Goal: Task Accomplishment & Management: Manage account settings

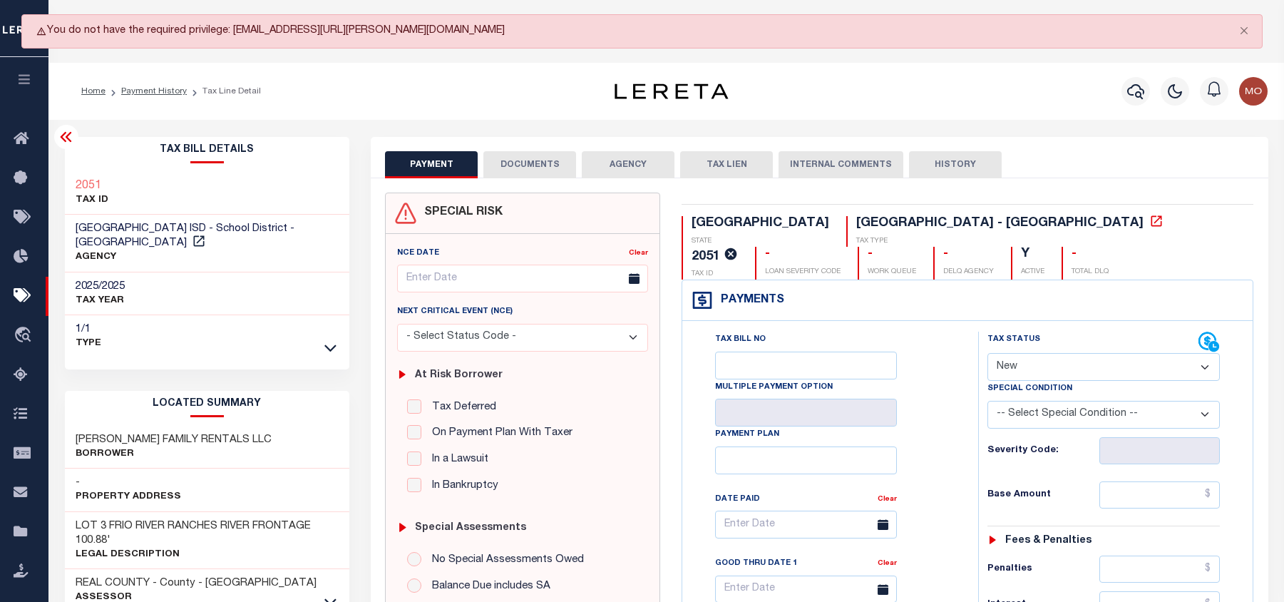
select select "NW2"
click at [1242, 31] on button "Close" at bounding box center [1245, 30] width 36 height 31
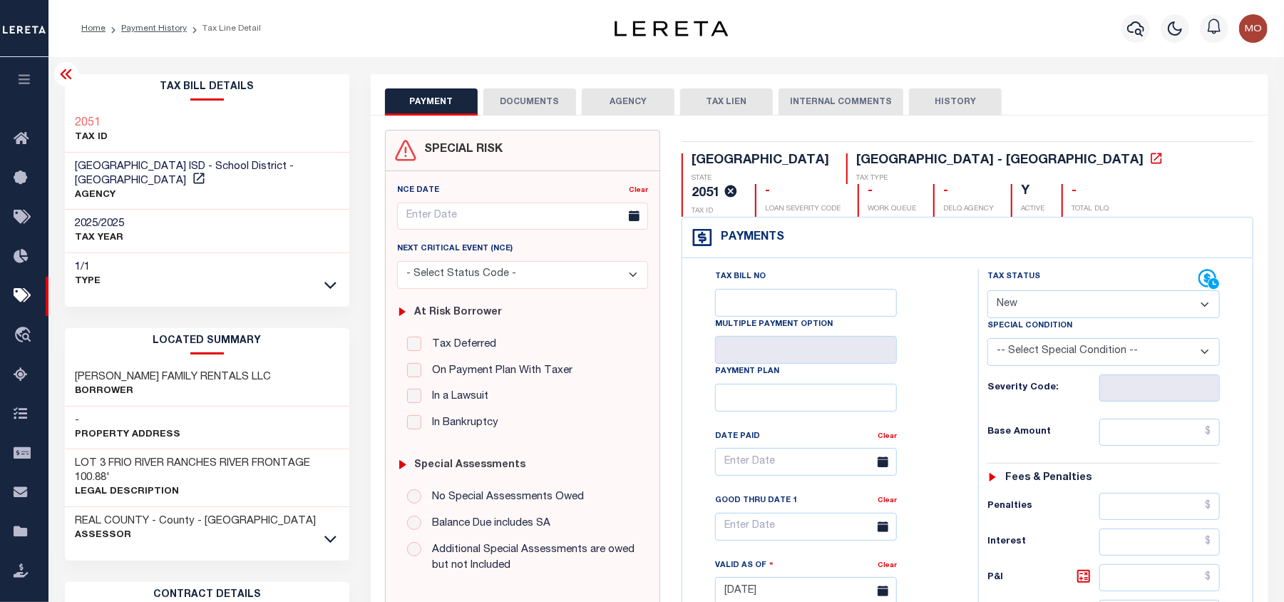
click at [803, 30] on div "Profile Sign out" at bounding box center [1022, 29] width 501 height 50
click at [140, 22] on li "Payment History" at bounding box center [146, 28] width 81 height 13
click at [140, 29] on link "Payment History" at bounding box center [154, 28] width 66 height 9
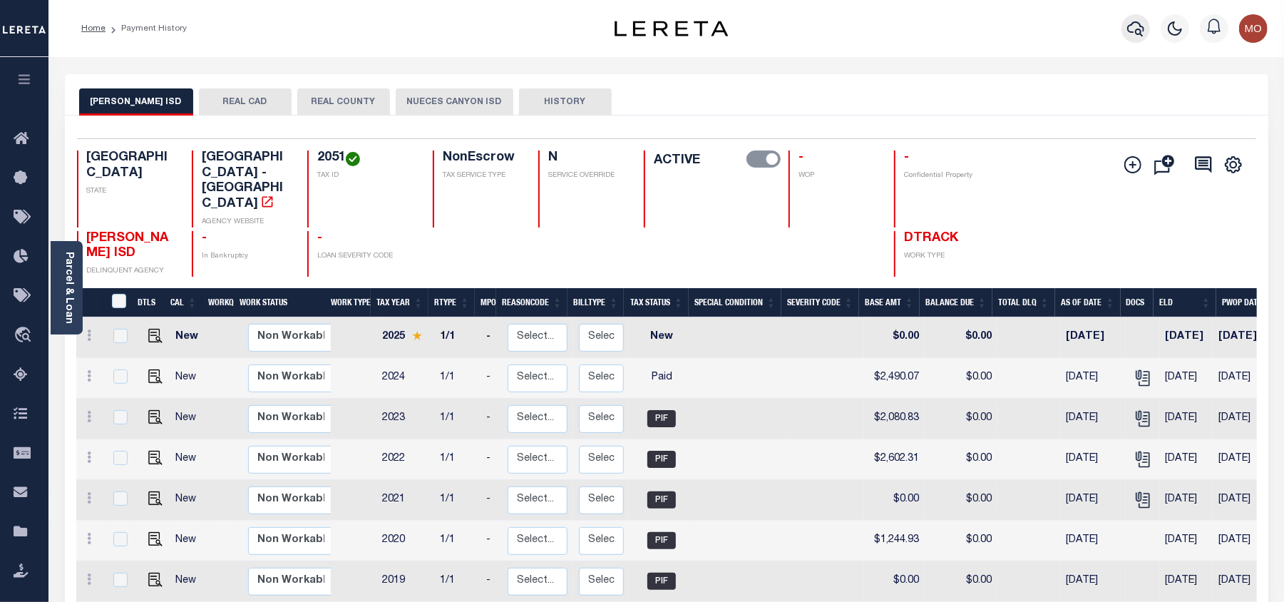
click at [1130, 24] on icon "button" at bounding box center [1135, 28] width 17 height 17
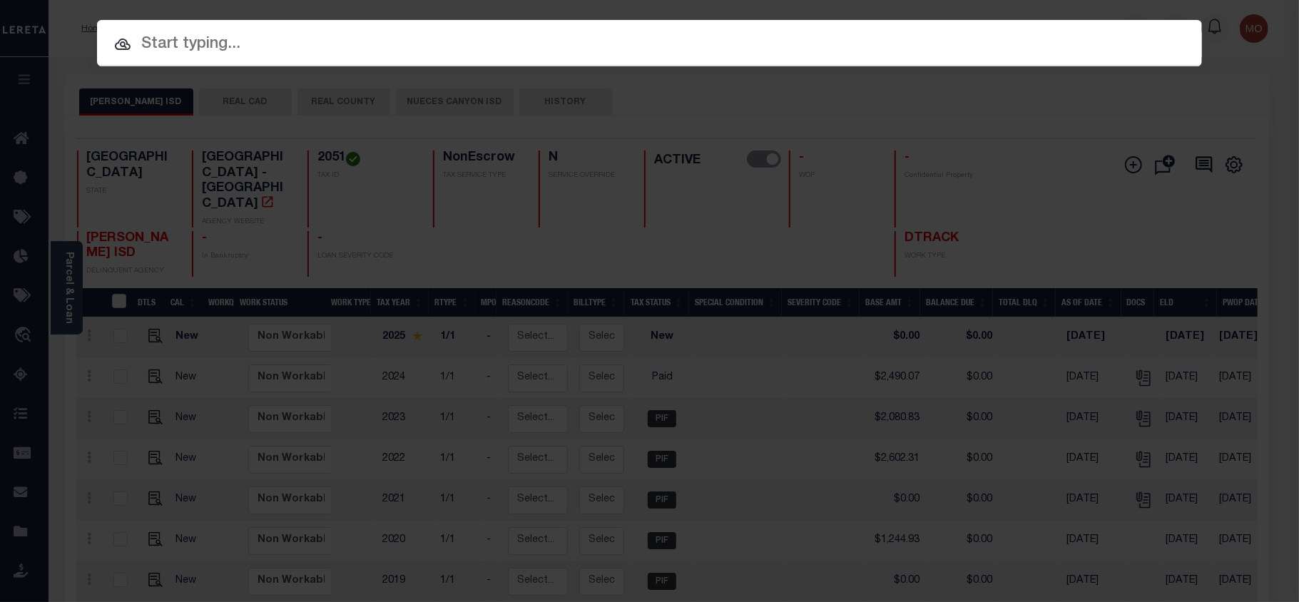
click at [197, 44] on input "text" at bounding box center [649, 44] width 1105 height 25
paste input "118804"
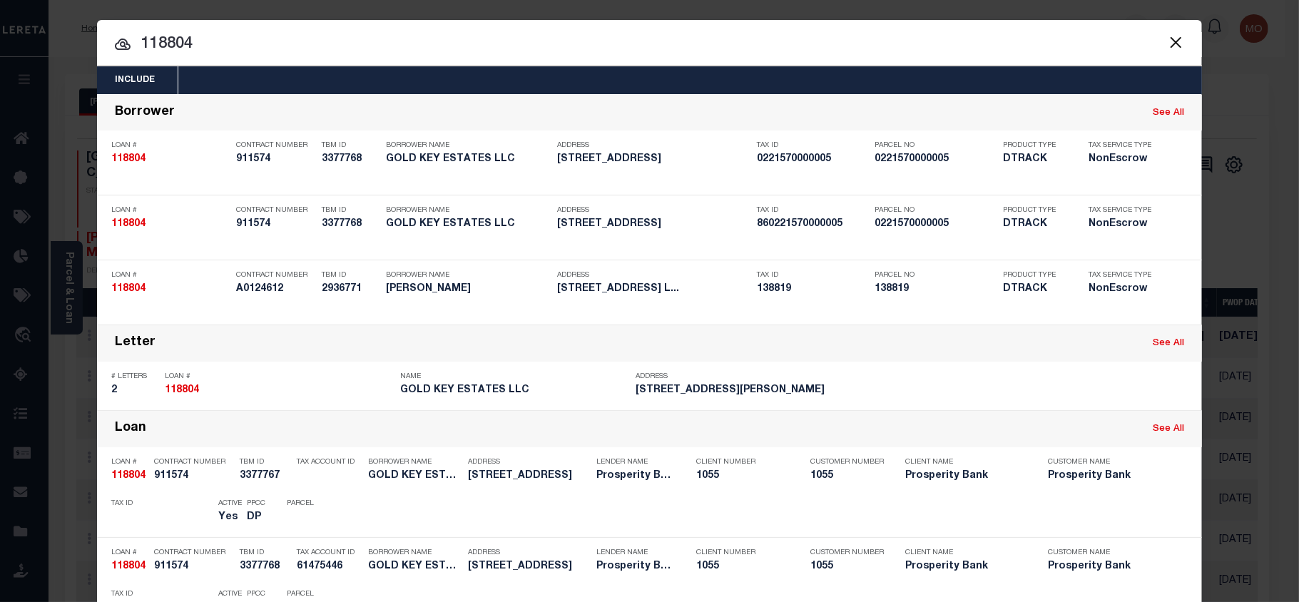
click at [217, 47] on input "118804" at bounding box center [649, 44] width 1105 height 25
type input "118804"
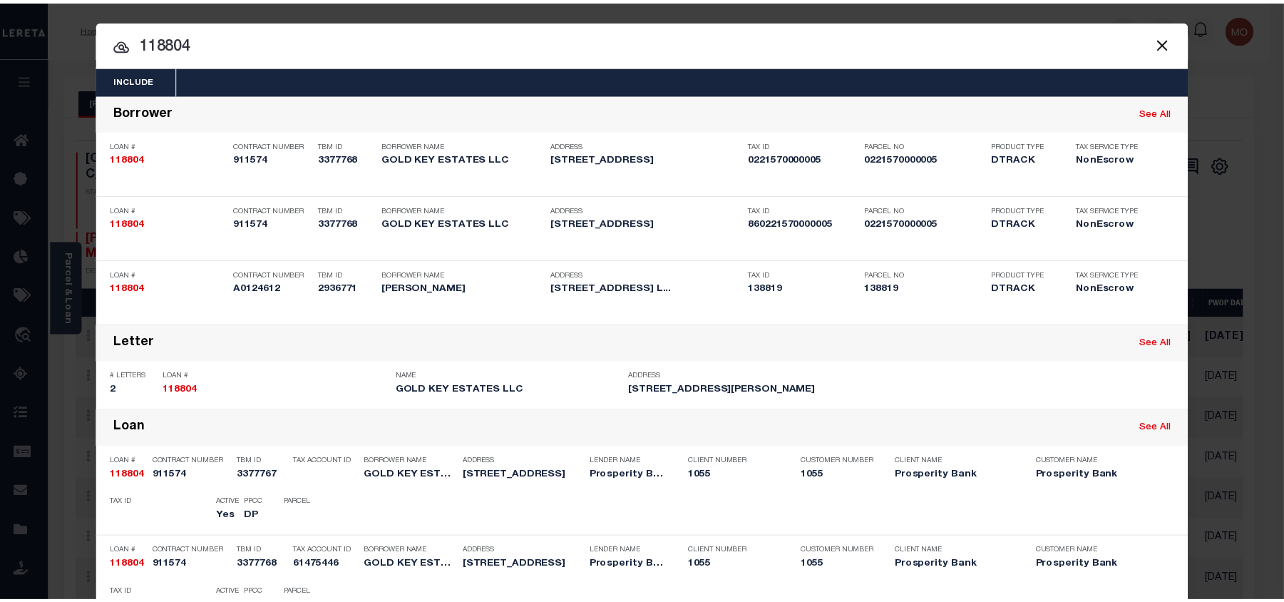
scroll to position [850, 0]
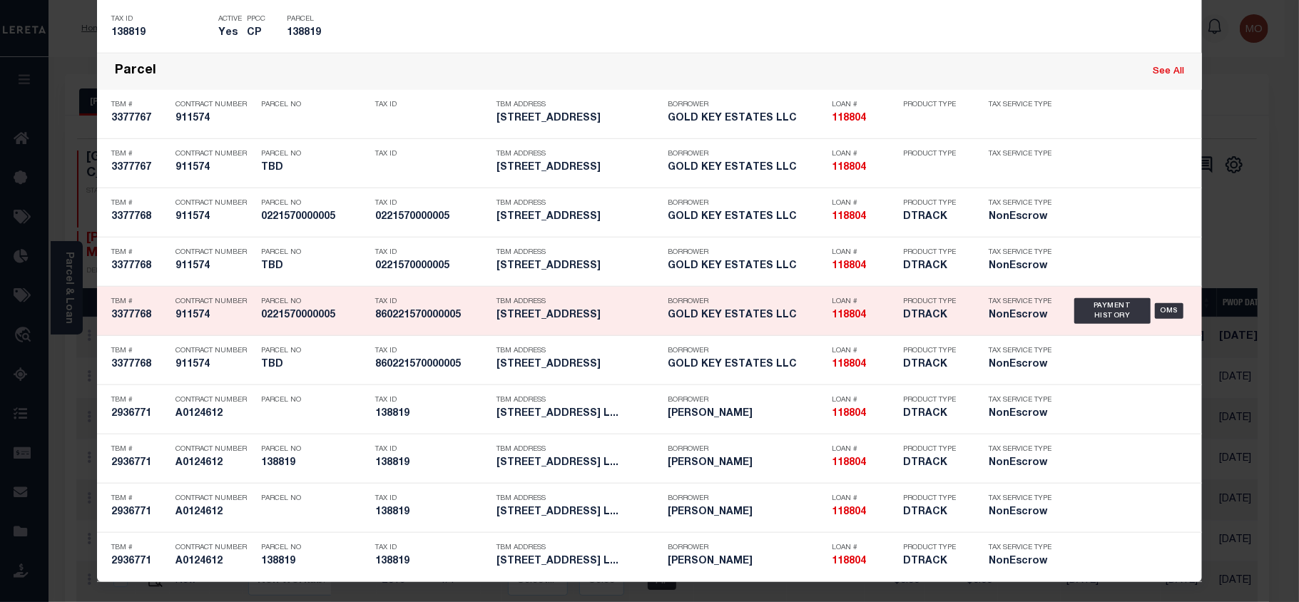
click at [420, 314] on h5 "860221570000005" at bounding box center [432, 315] width 114 height 12
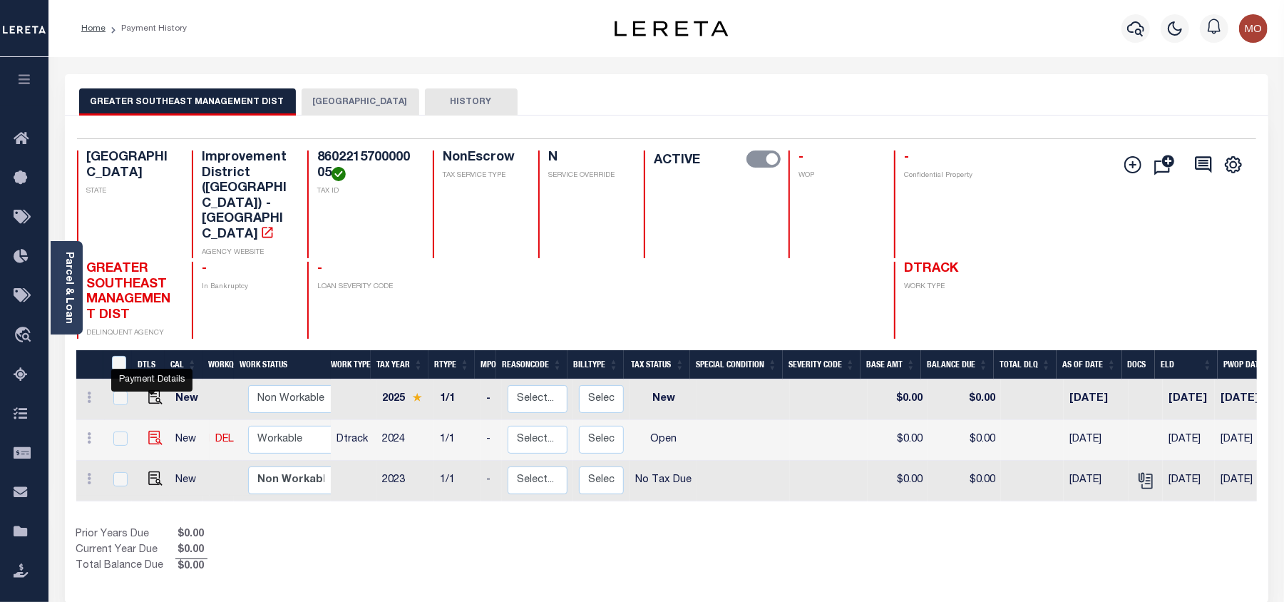
click at [150, 431] on img "" at bounding box center [155, 438] width 14 height 14
checkbox input "true"
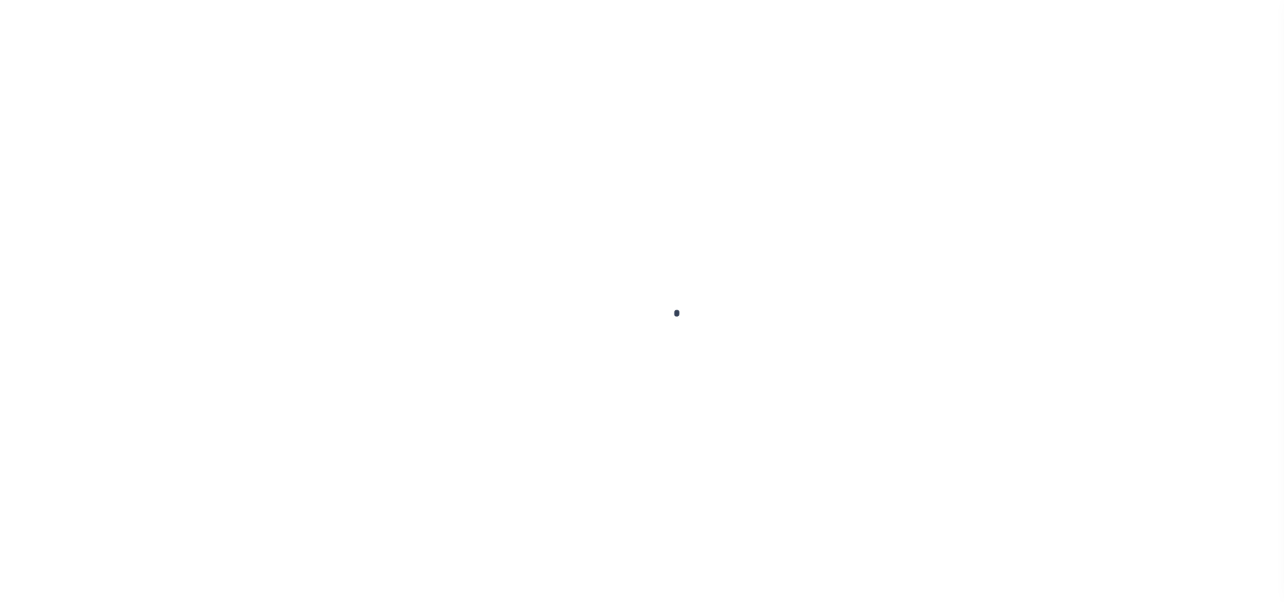
select select "OP2"
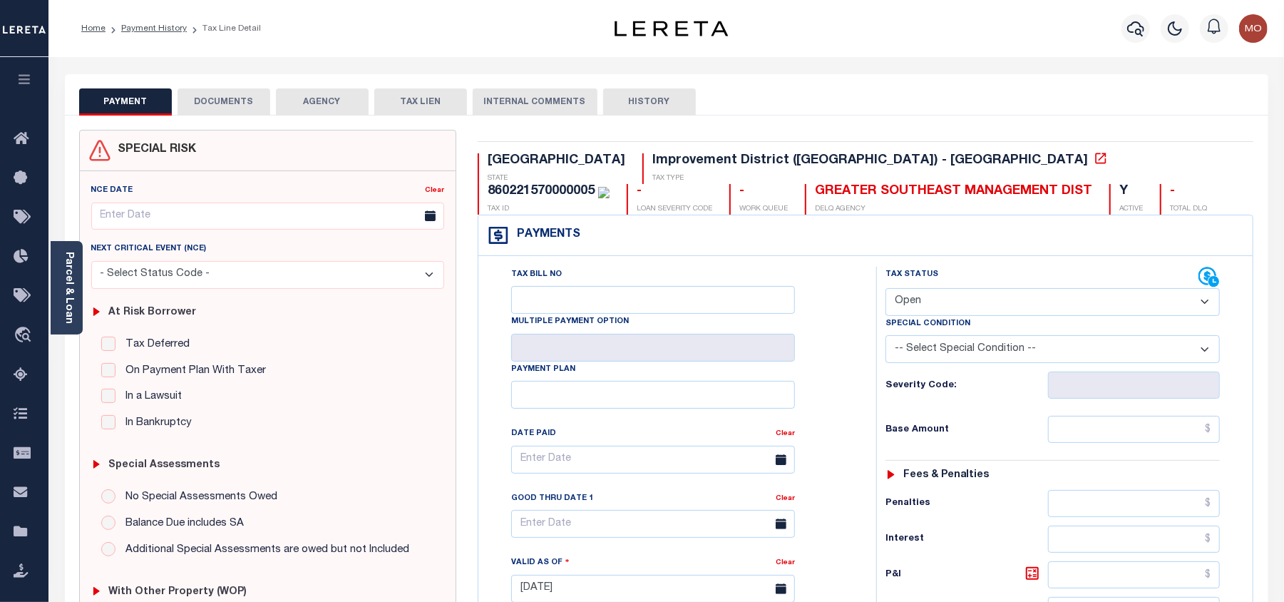
click at [595, 185] on div "860221570000005" at bounding box center [541, 191] width 107 height 13
copy div "860221570000005"
click at [150, 27] on link "Payment History" at bounding box center [154, 28] width 66 height 9
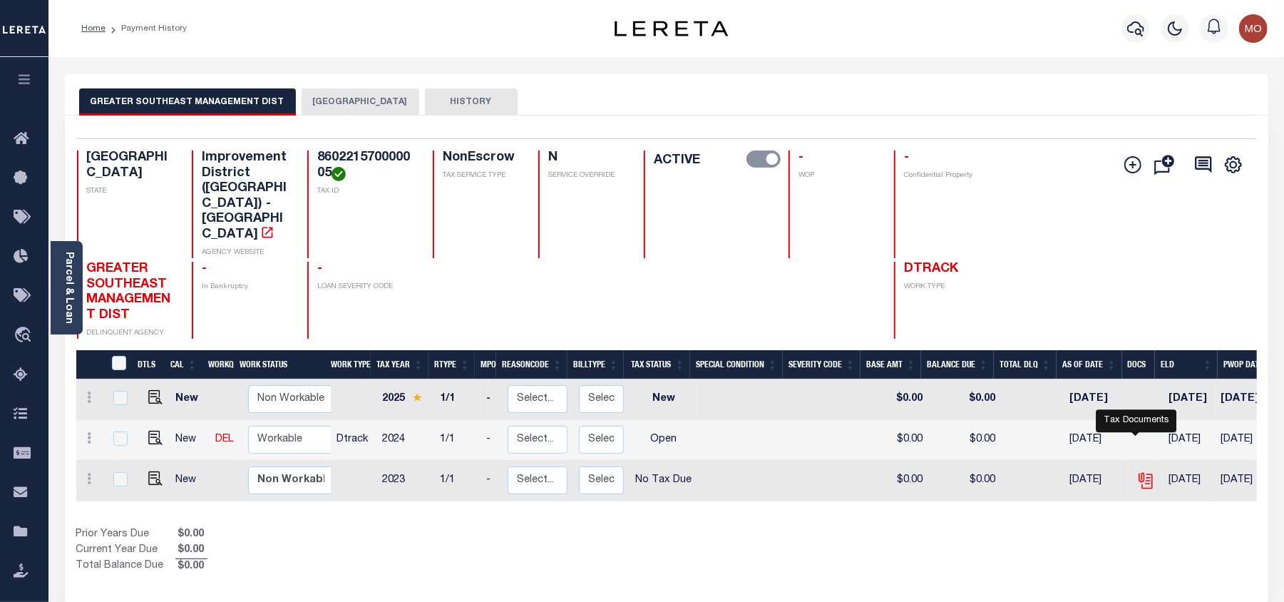
click at [1142, 471] on icon "" at bounding box center [1146, 480] width 19 height 19
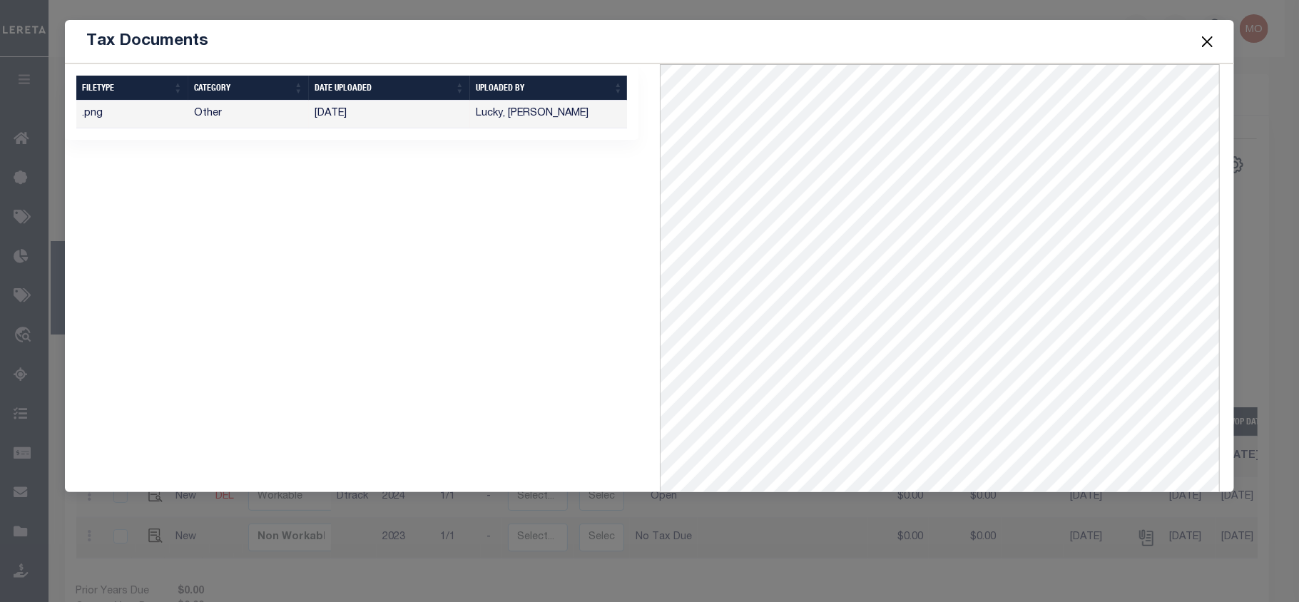
click at [1205, 41] on button "Close" at bounding box center [1207, 41] width 19 height 19
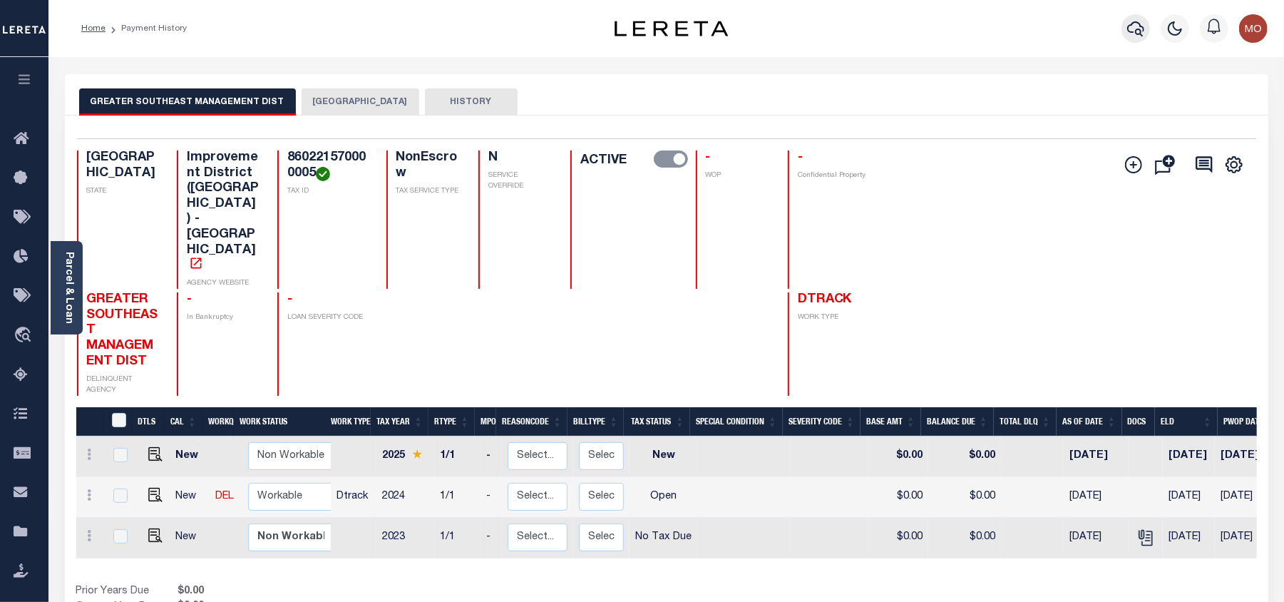
click at [1133, 29] on icon "button" at bounding box center [1135, 28] width 17 height 17
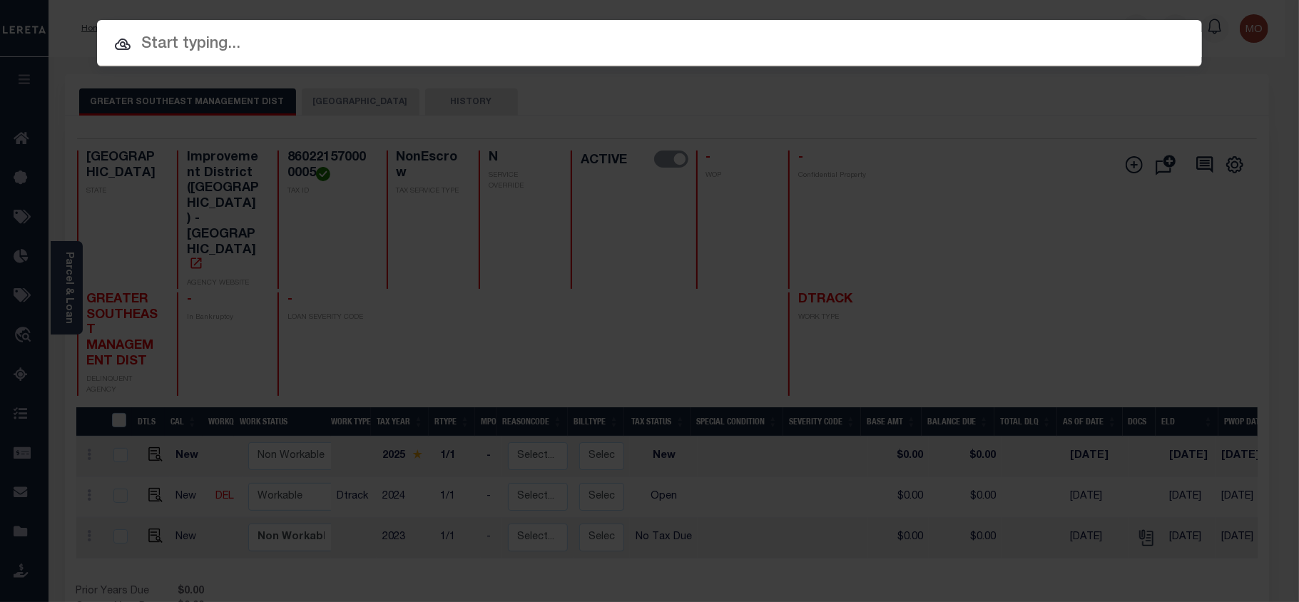
click at [211, 46] on input "text" at bounding box center [649, 44] width 1105 height 25
paste input "119884"
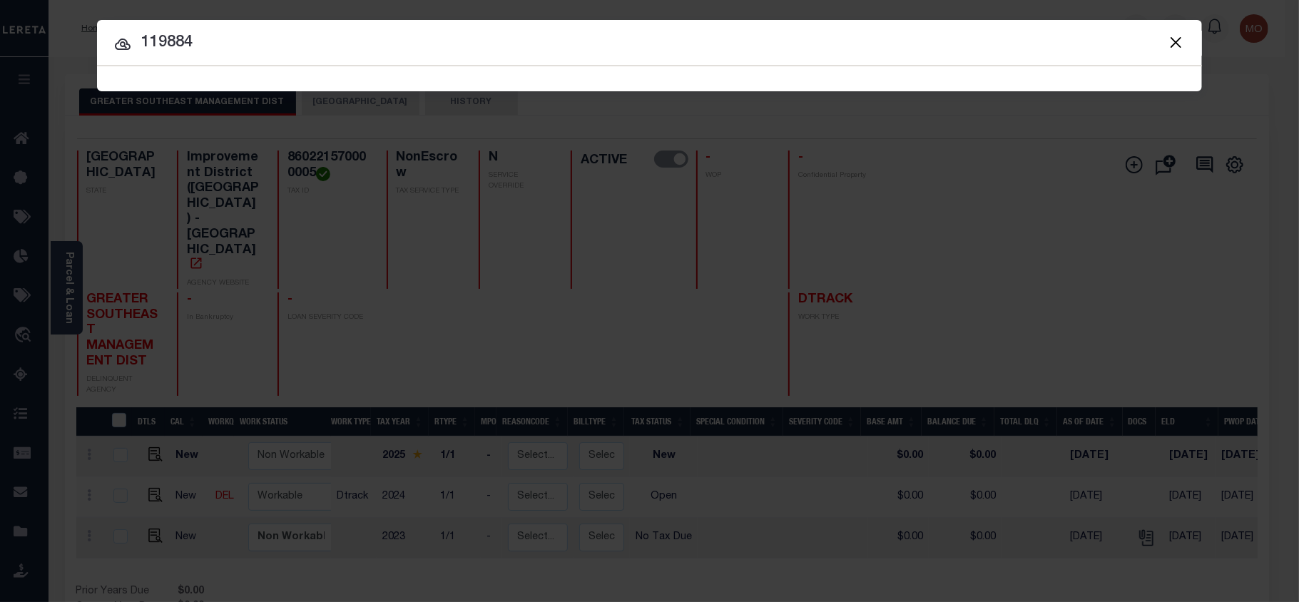
click at [274, 41] on input "119884" at bounding box center [649, 43] width 1105 height 25
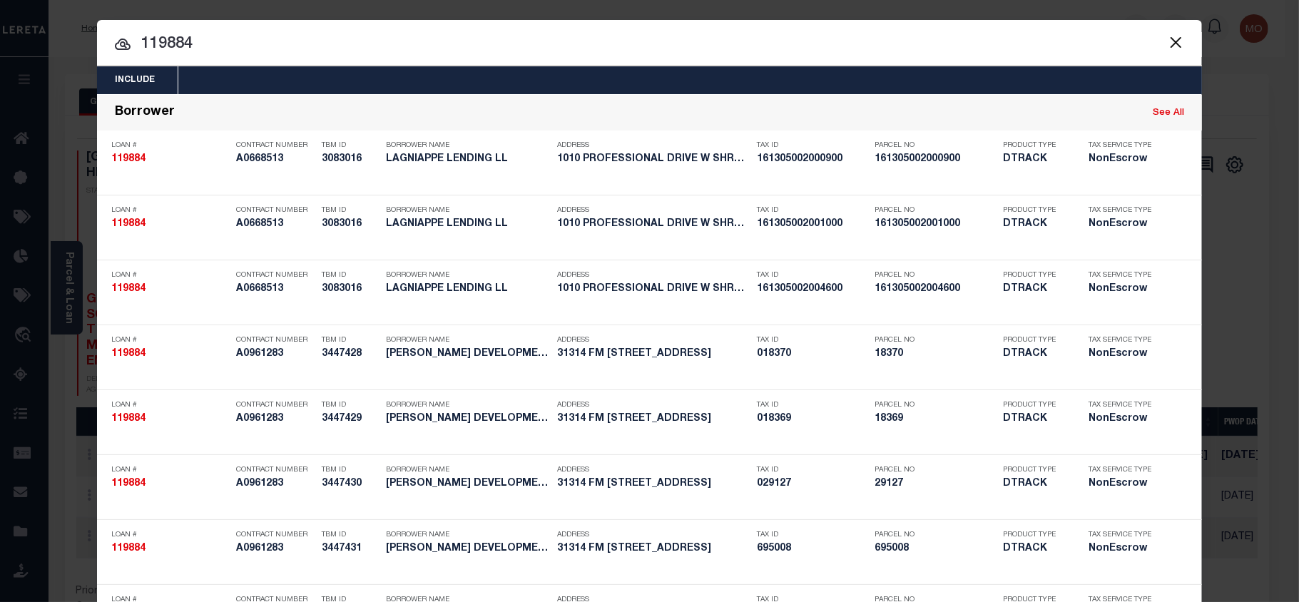
type input "119884"
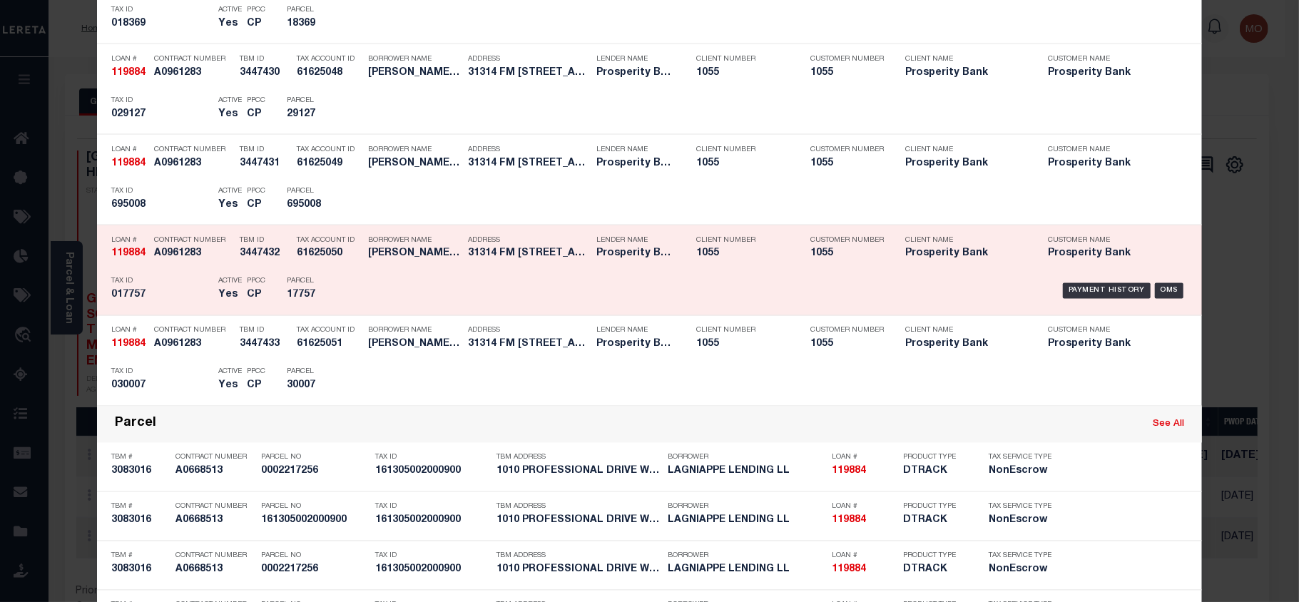
click at [222, 302] on h5 "Yes" at bounding box center [228, 296] width 21 height 12
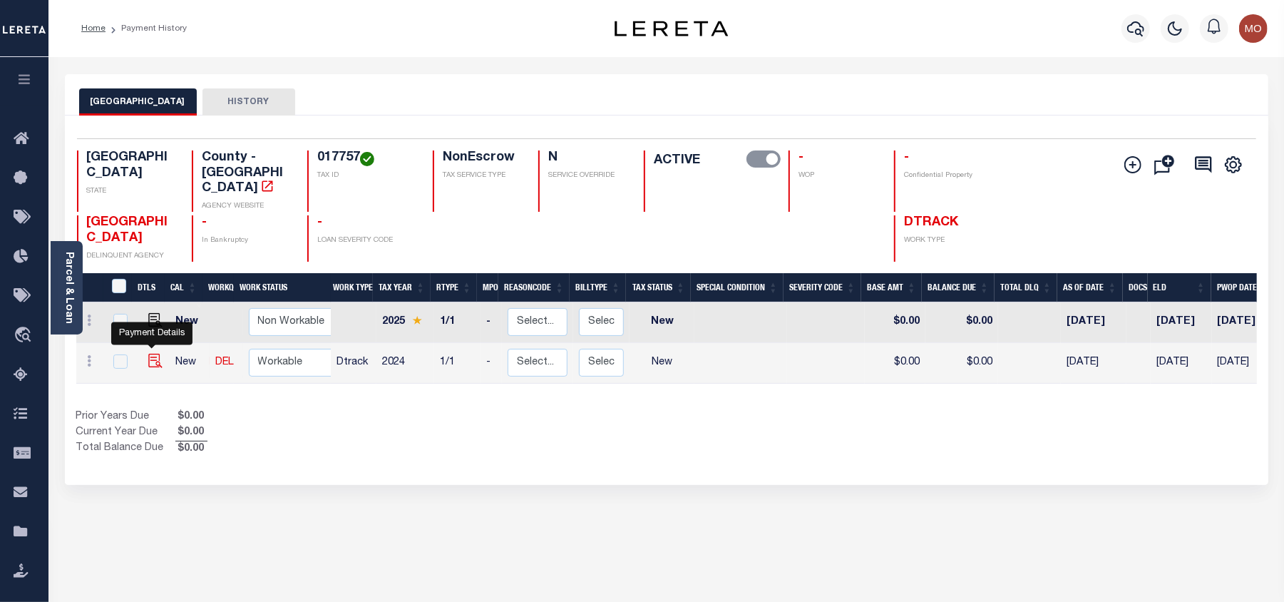
click at [151, 354] on img "" at bounding box center [155, 361] width 14 height 14
checkbox input "true"
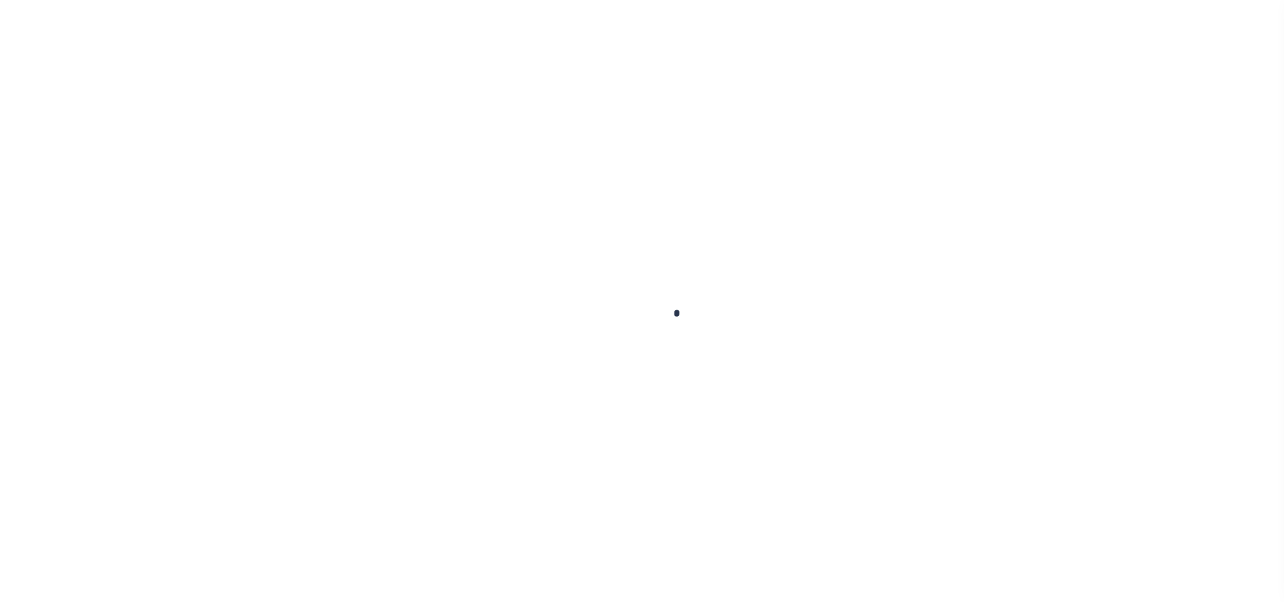
select select "NW2"
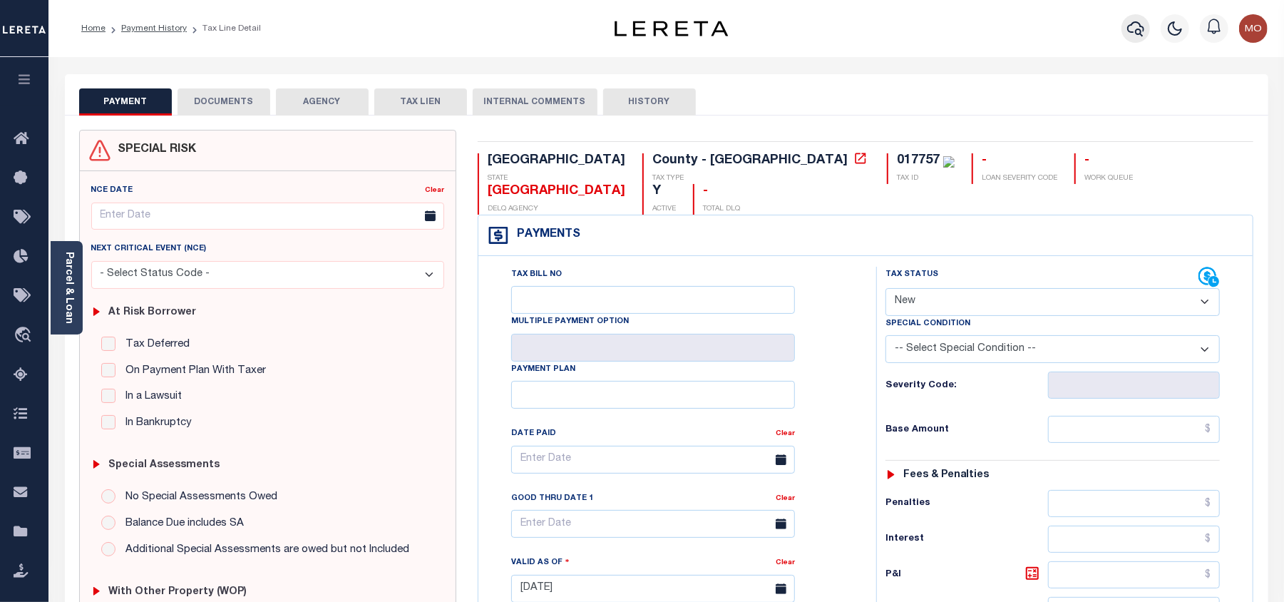
click at [1138, 21] on icon "button" at bounding box center [1135, 28] width 17 height 17
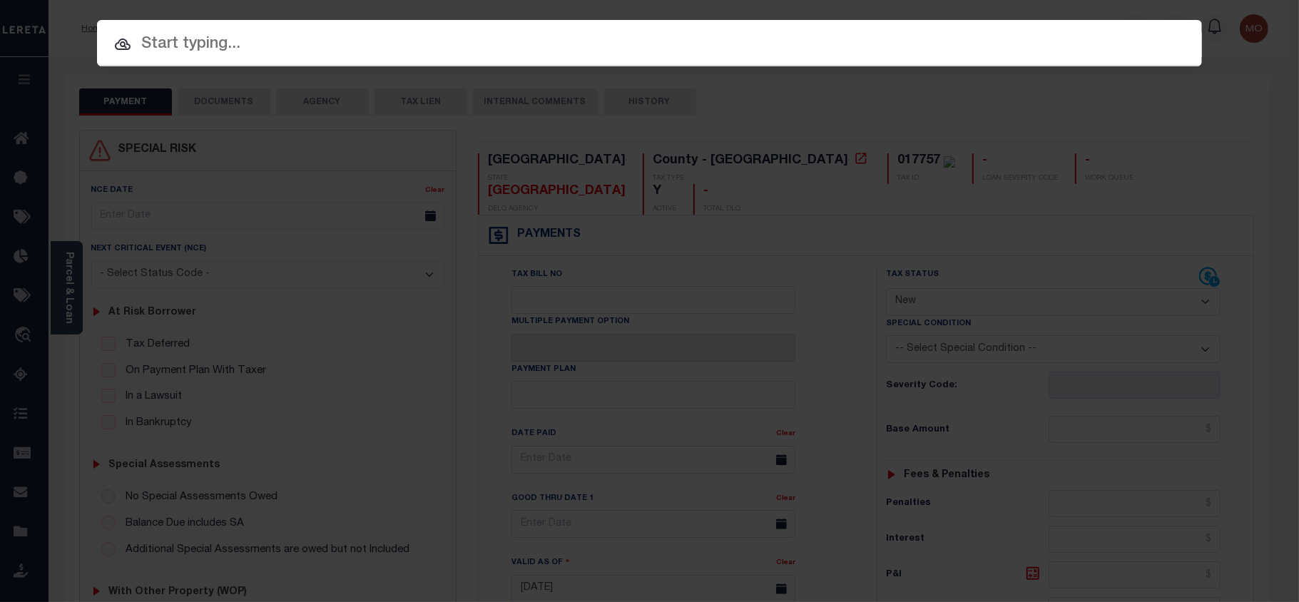
click at [177, 41] on input "text" at bounding box center [649, 44] width 1105 height 25
paste input "119884"
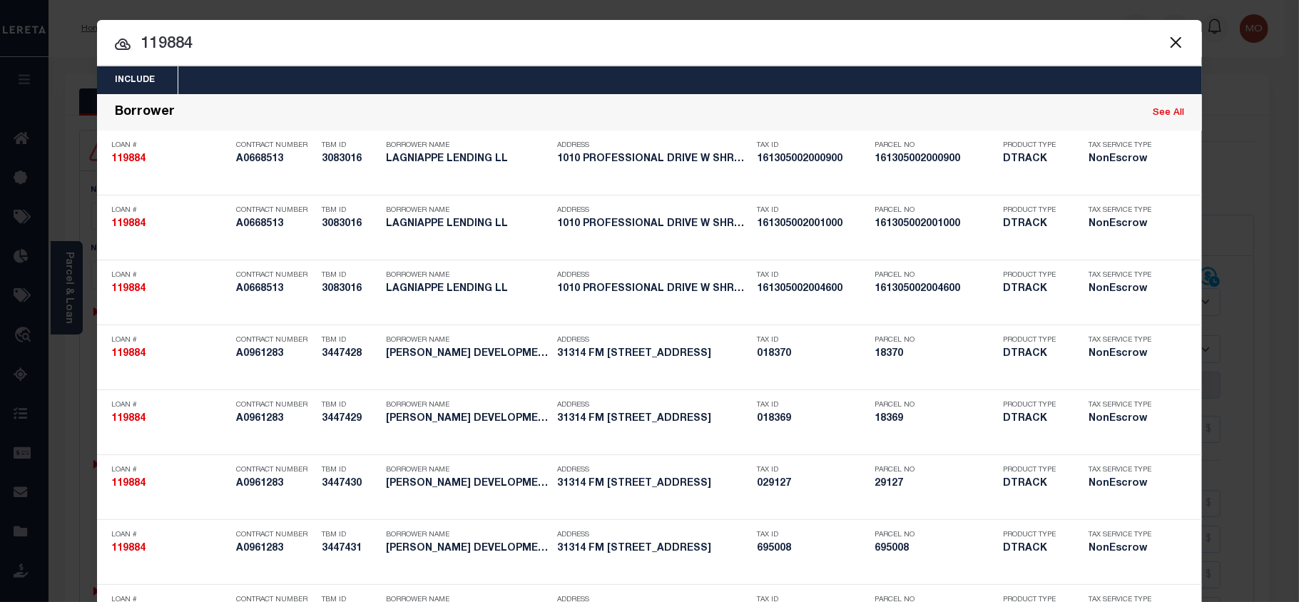
click at [237, 46] on input "119884" at bounding box center [649, 44] width 1105 height 25
click at [228, 46] on input "119884" at bounding box center [649, 44] width 1105 height 25
click at [212, 44] on input "119884" at bounding box center [649, 44] width 1105 height 25
type input "119884"
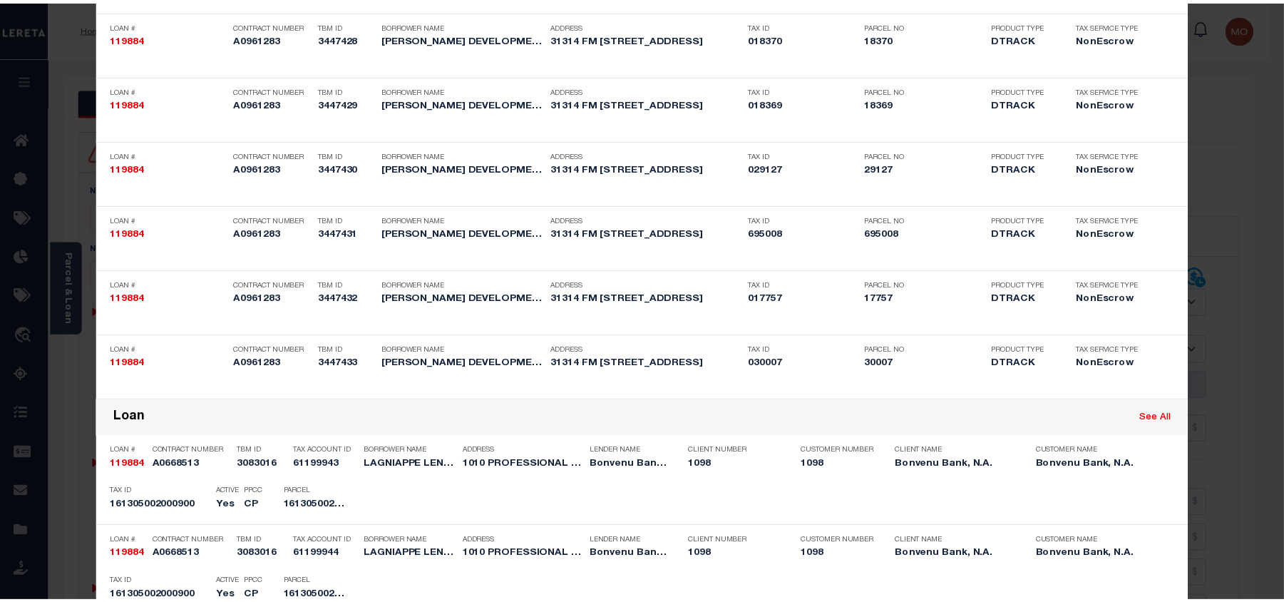
scroll to position [1703, 0]
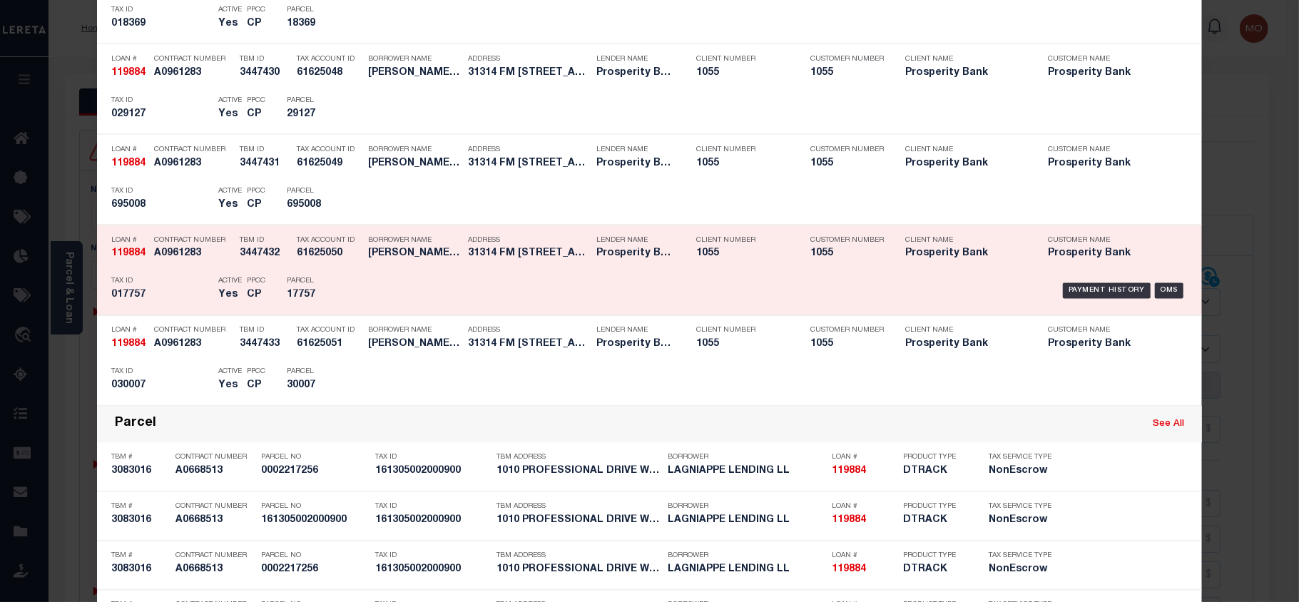
click at [287, 286] on p "Parcel" at bounding box center [319, 281] width 64 height 9
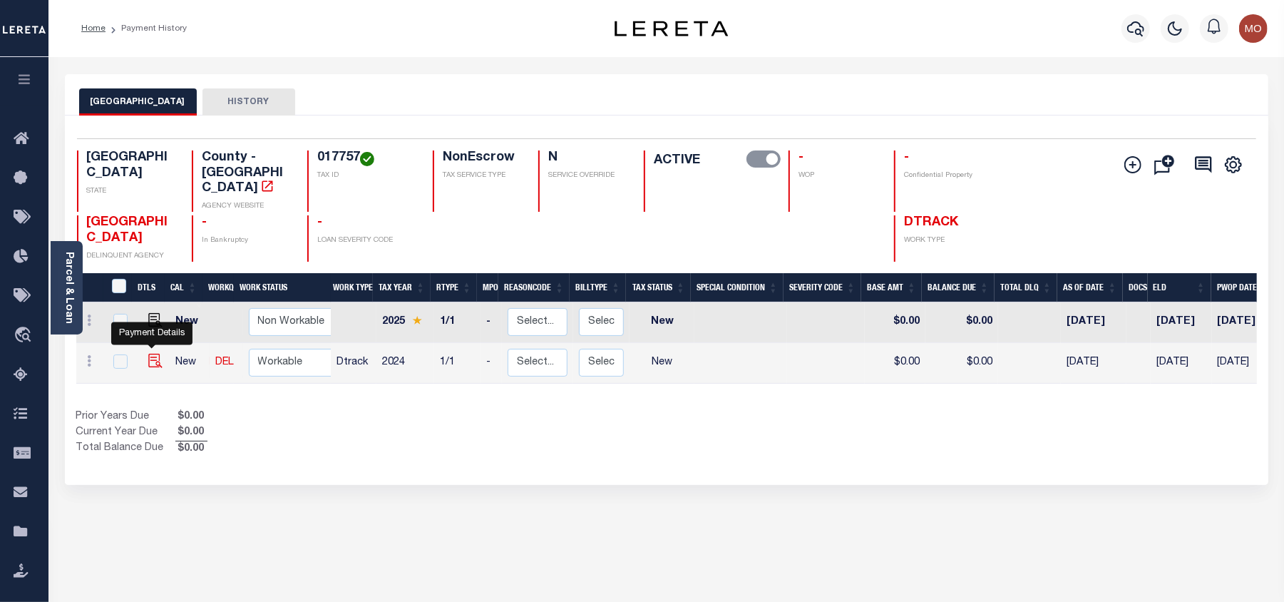
click at [148, 354] on img "" at bounding box center [155, 361] width 14 height 14
checkbox input "true"
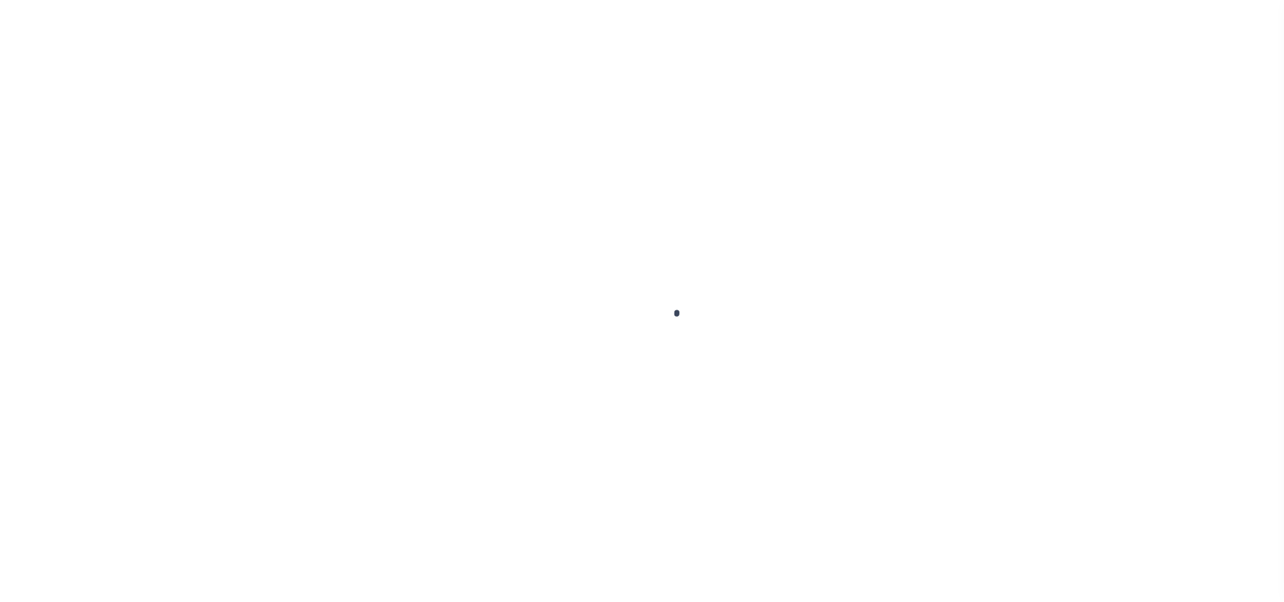
select select "NW2"
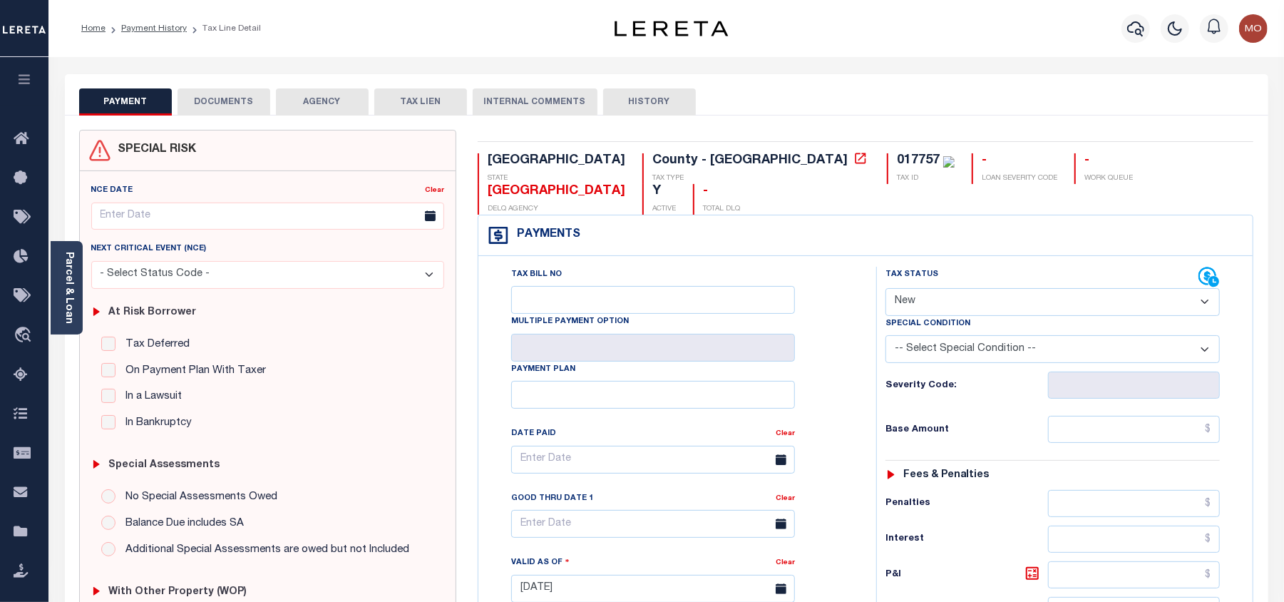
click at [771, 41] on div "Home Payment History Tax Line Detail" at bounding box center [666, 28] width 1236 height 57
click at [764, 37] on div "Home Payment History Tax Line Detail" at bounding box center [666, 28] width 1236 height 57
click at [71, 272] on link "Parcel & Loan" at bounding box center [68, 288] width 10 height 72
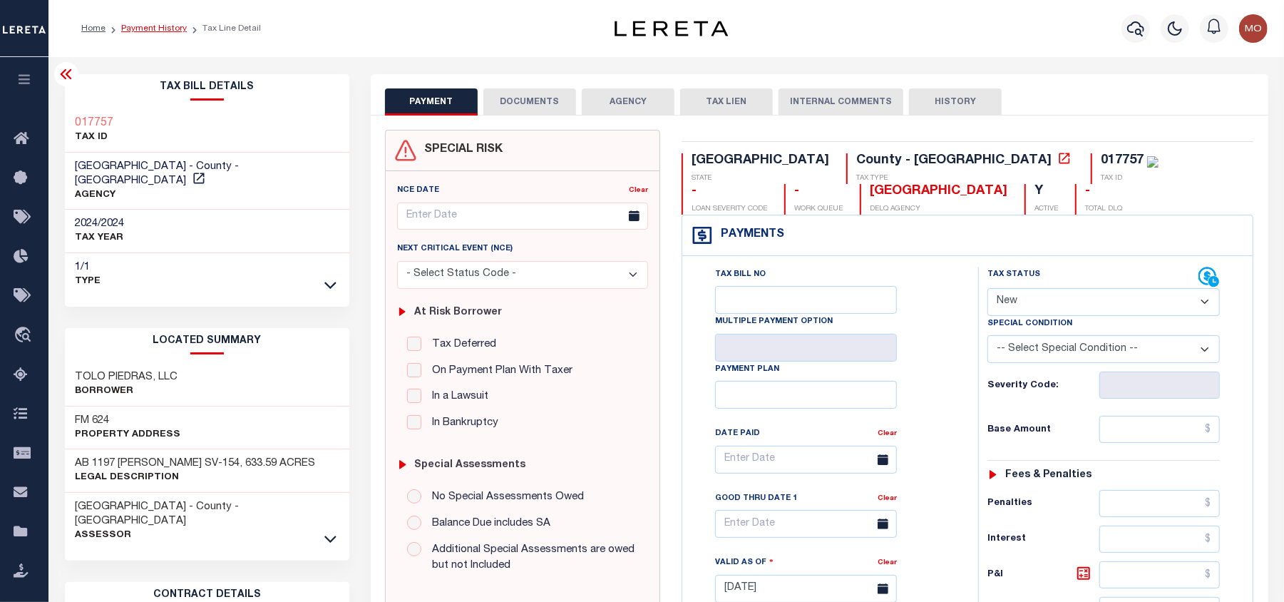
click at [153, 26] on link "Payment History" at bounding box center [154, 28] width 66 height 9
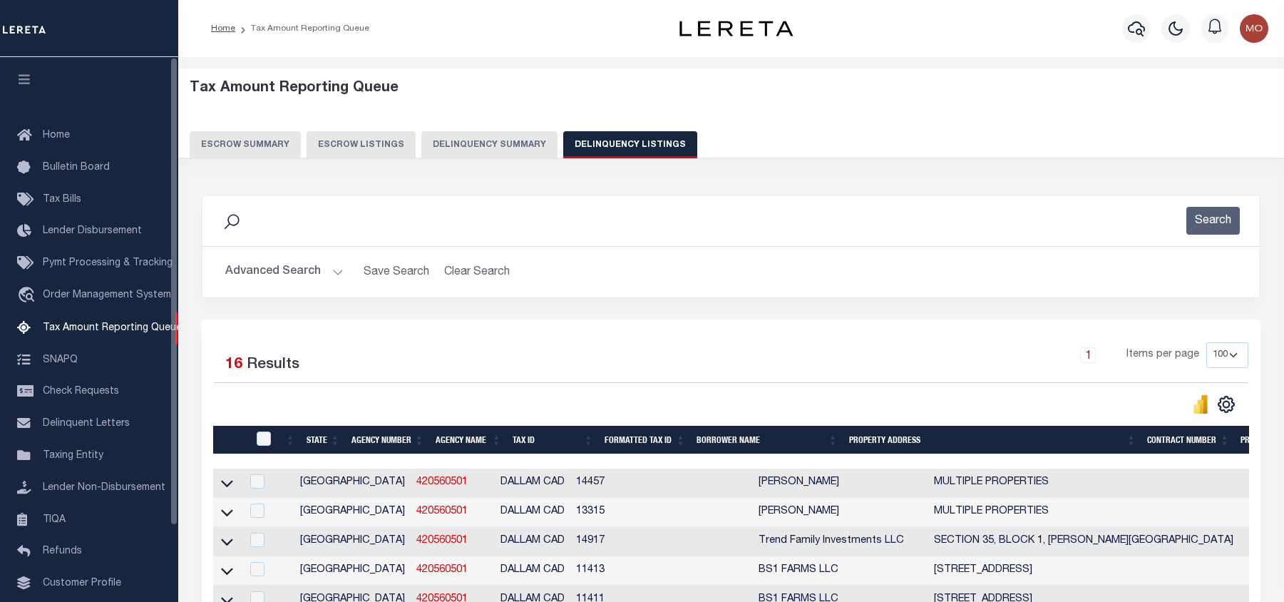
select select "[GEOGRAPHIC_DATA]"
select select "100"
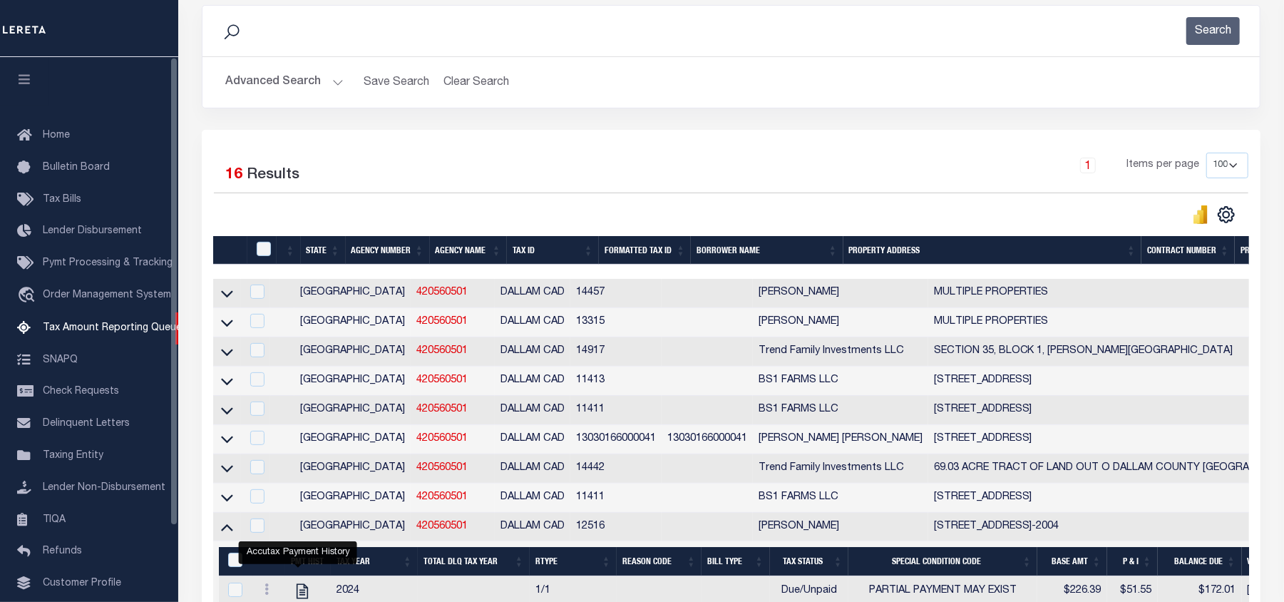
scroll to position [190, 0]
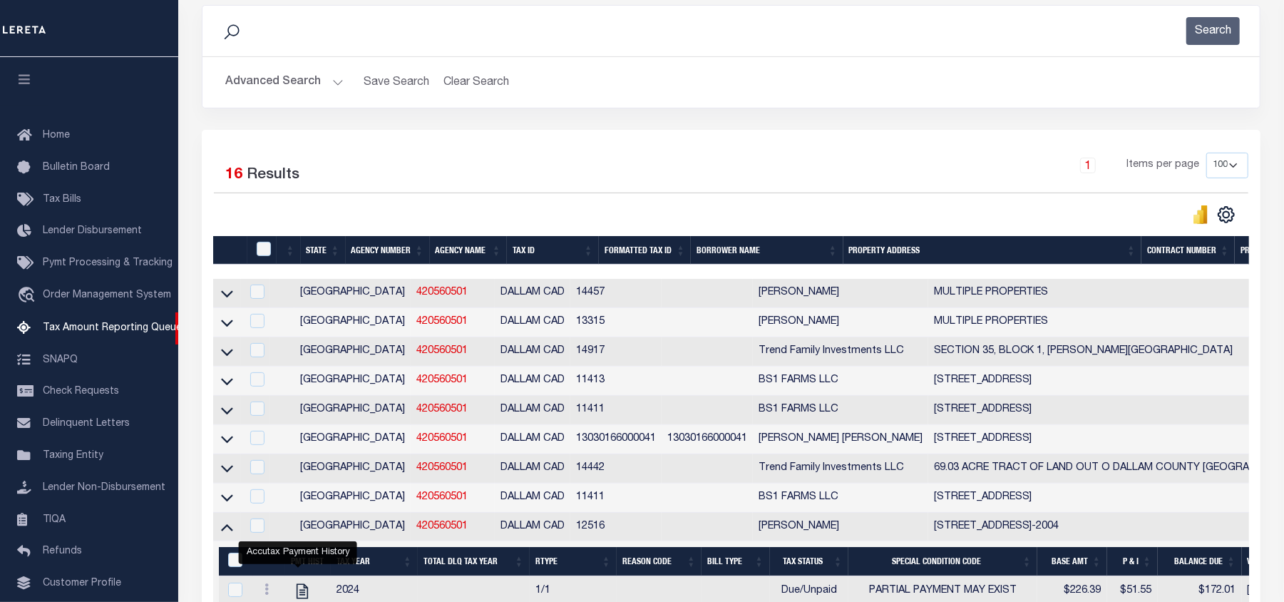
click at [603, 86] on h2 "Advanced Search Save Search Clear Search tblassign_wrapper_dynamictable_____Def…" at bounding box center [731, 82] width 1035 height 28
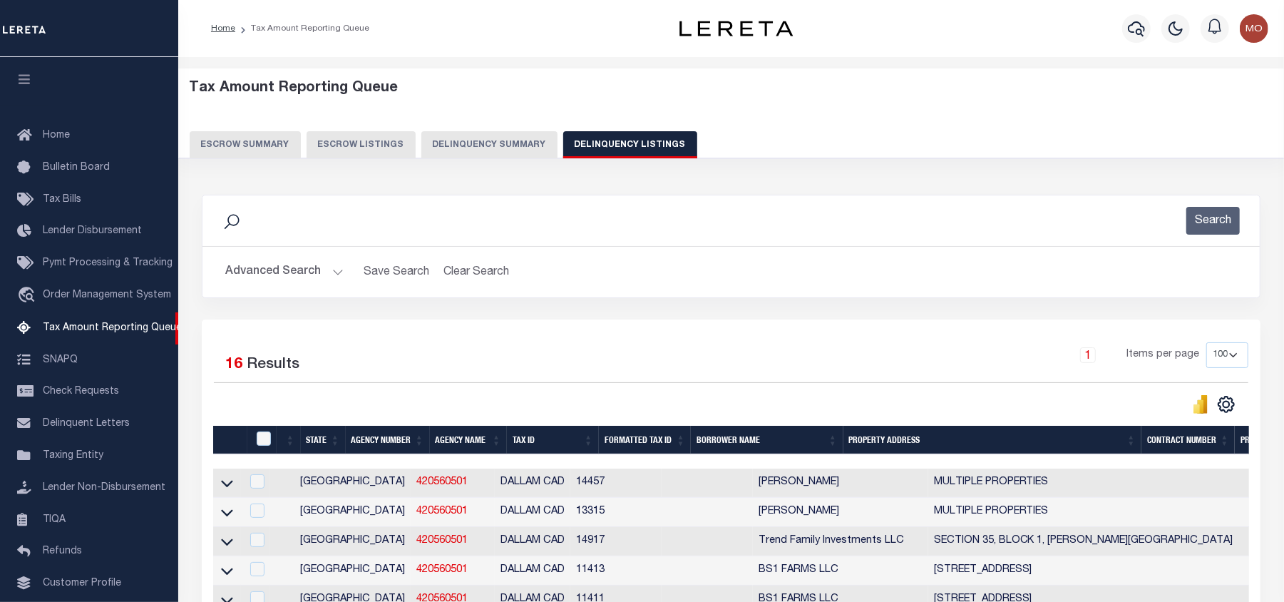
click at [281, 275] on button "Advanced Search" at bounding box center [284, 272] width 118 height 28
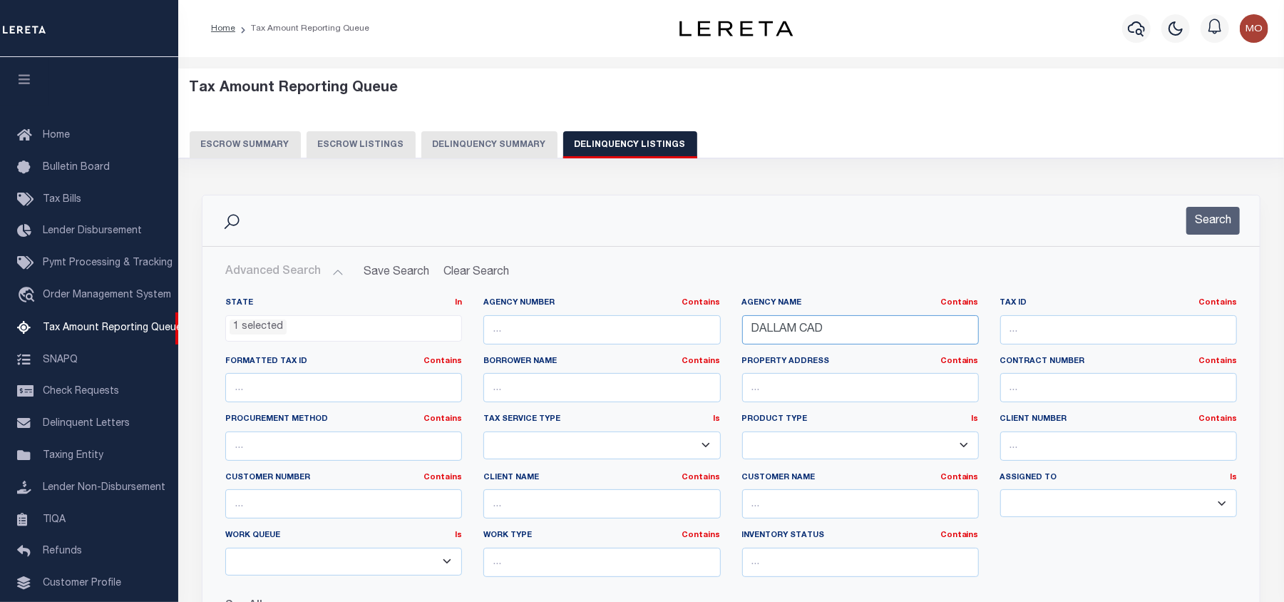
drag, startPoint x: 834, startPoint y: 328, endPoint x: 692, endPoint y: 328, distance: 141.9
click at [693, 328] on div "State In In AK AL AR AZ CA CO CT DC DE FL GA GU HI IA ID IL IN KS KY LA MA MD M…" at bounding box center [731, 442] width 1033 height 291
paste input "[GEOGRAPHIC_DATA]"
type input "[GEOGRAPHIC_DATA]"
click at [1211, 222] on button "Search" at bounding box center [1213, 221] width 53 height 28
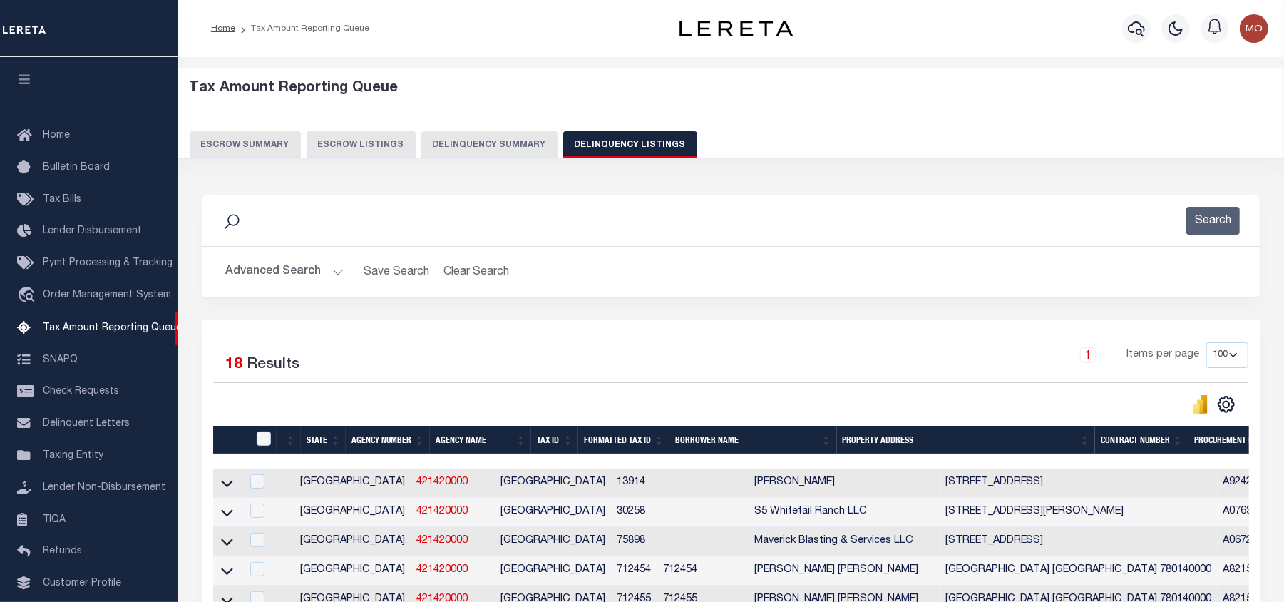
click at [409, 214] on div "Search" at bounding box center [731, 221] width 1035 height 28
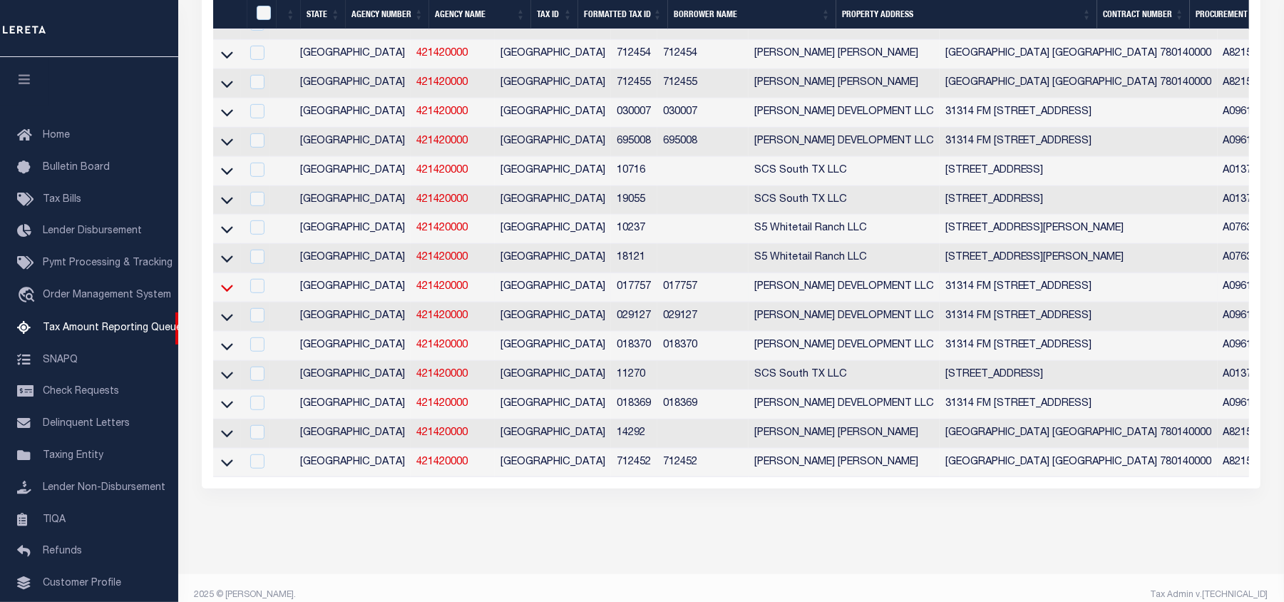
click at [229, 295] on icon at bounding box center [227, 287] width 12 height 15
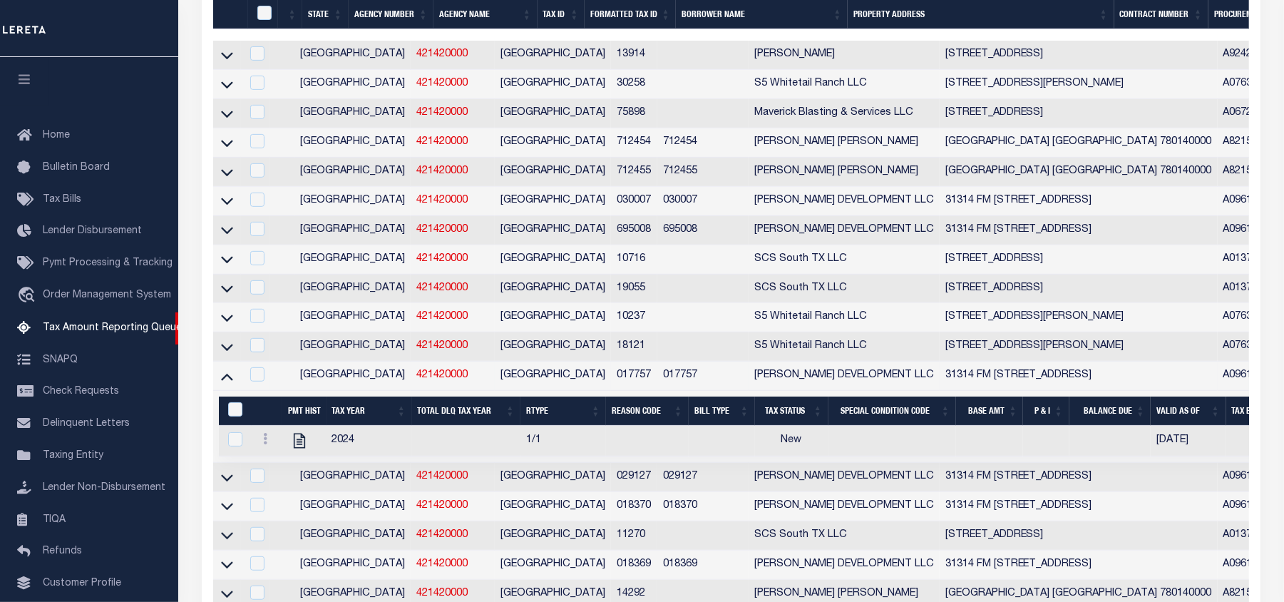
scroll to position [523, 0]
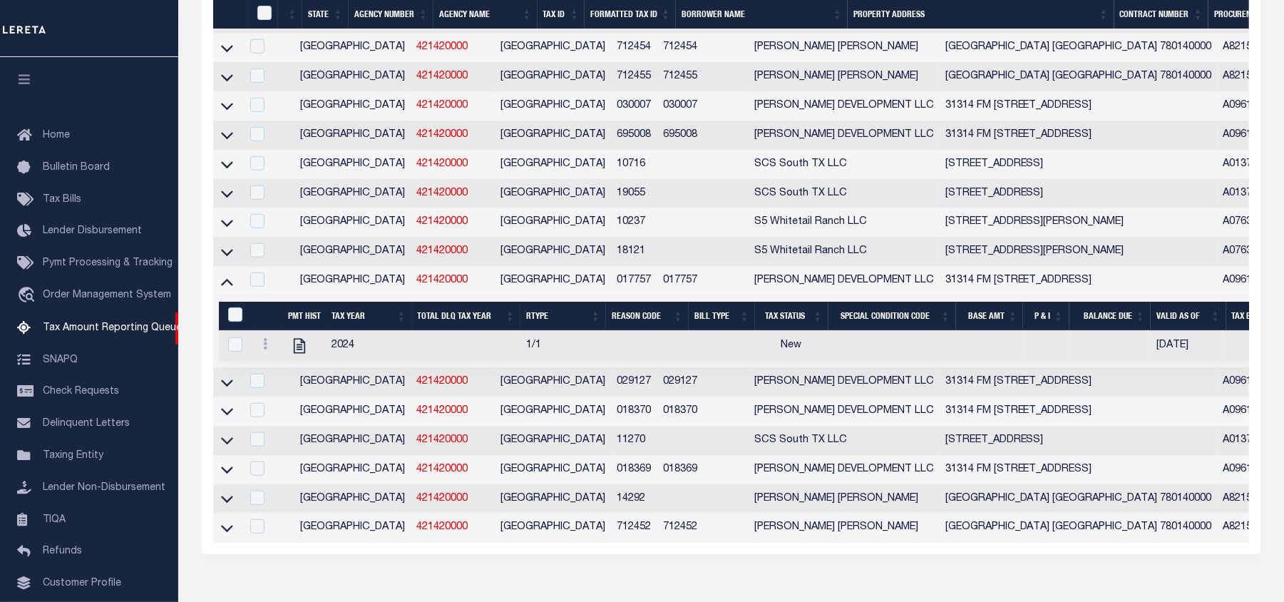
click at [213, 0] on div "State Agency Number Agency Name Tax ID Formatted Tax ID Borrower Name Property …" at bounding box center [731, 244] width 1036 height 597
click at [224, 477] on icon at bounding box center [227, 469] width 12 height 15
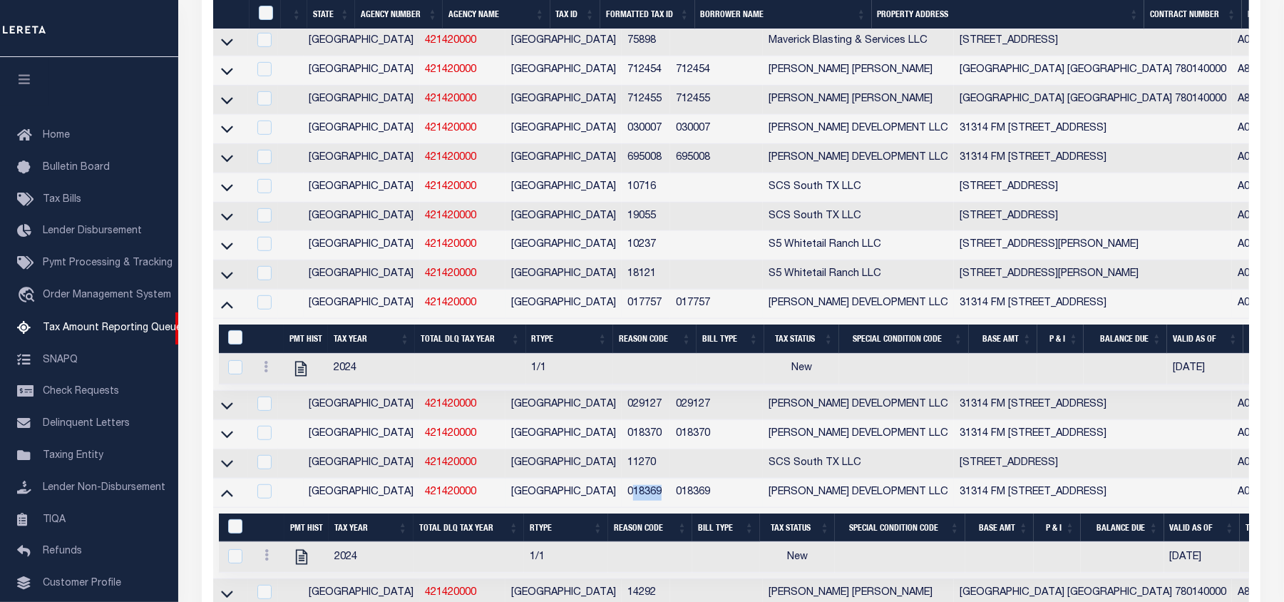
scroll to position [690, 0]
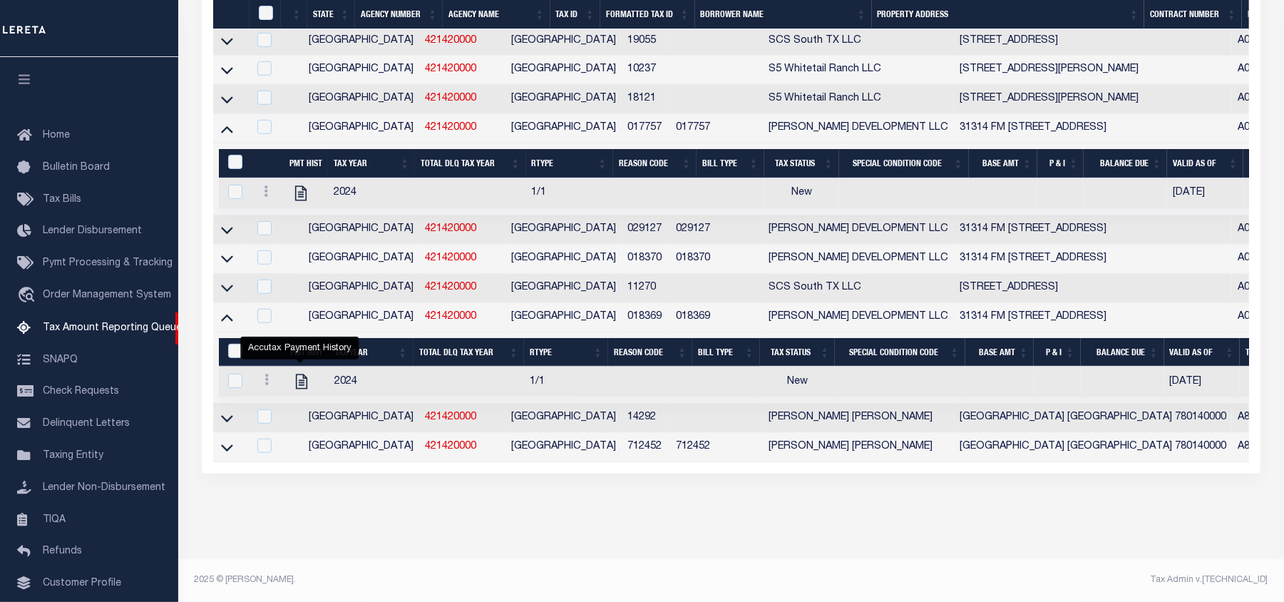
click at [480, 499] on div "Data sync process is currently running, you may face some response delays. Sear…" at bounding box center [732, 17] width 1078 height 997
click at [226, 251] on icon at bounding box center [227, 258] width 12 height 15
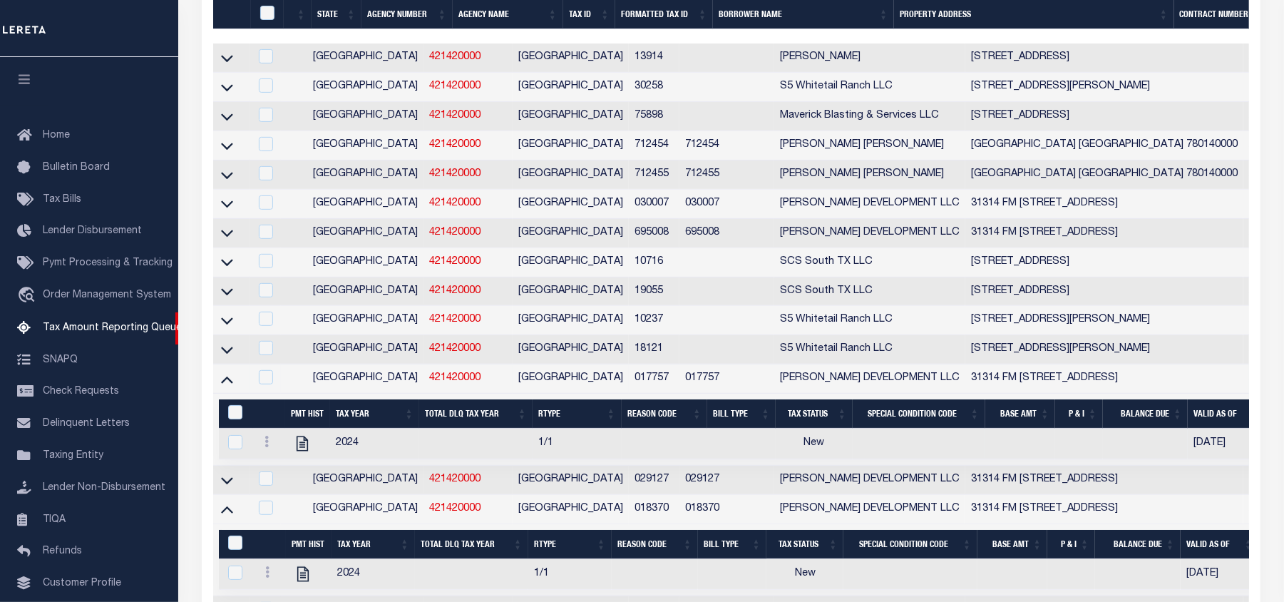
scroll to position [520, 0]
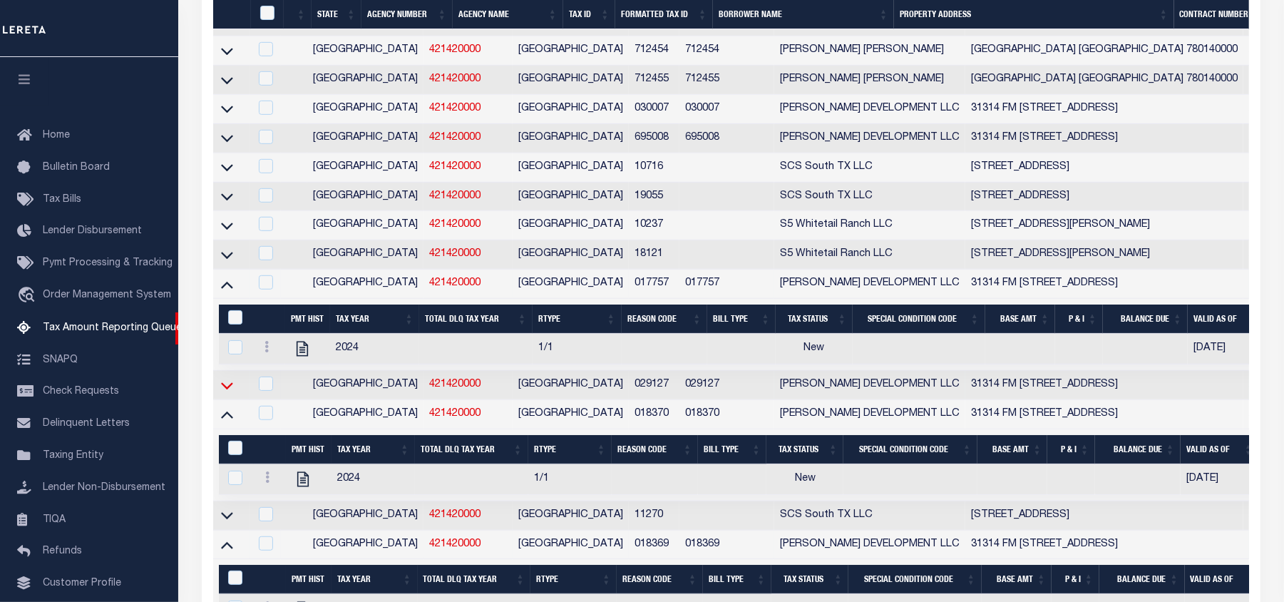
click at [226, 389] on icon at bounding box center [227, 385] width 12 height 7
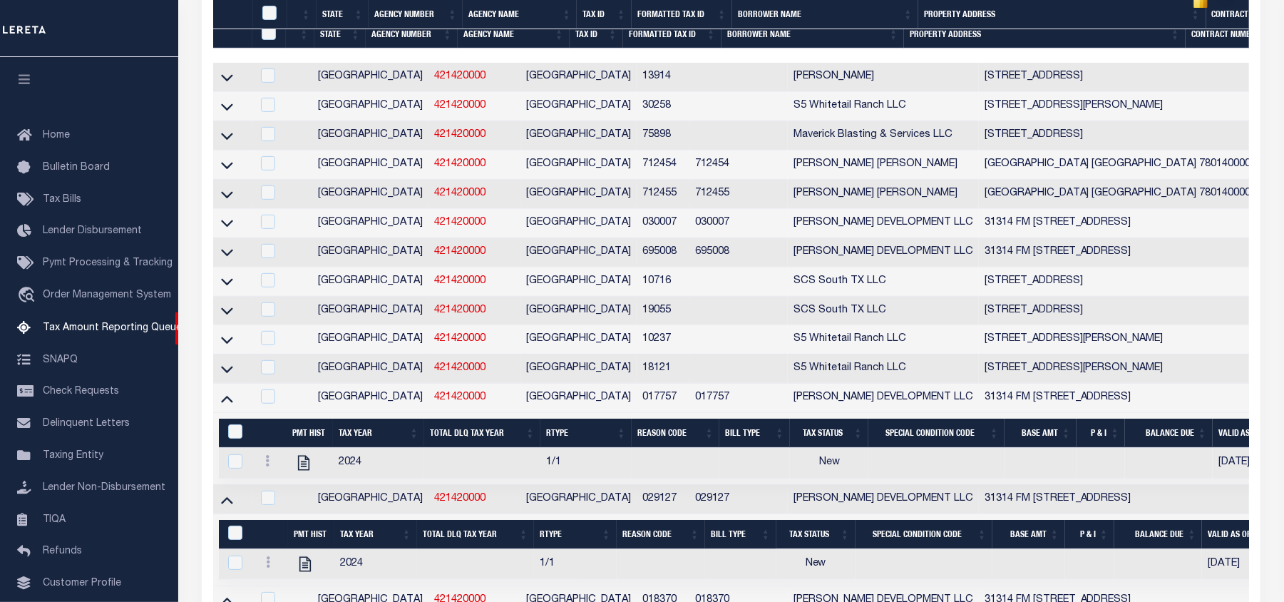
scroll to position [501, 0]
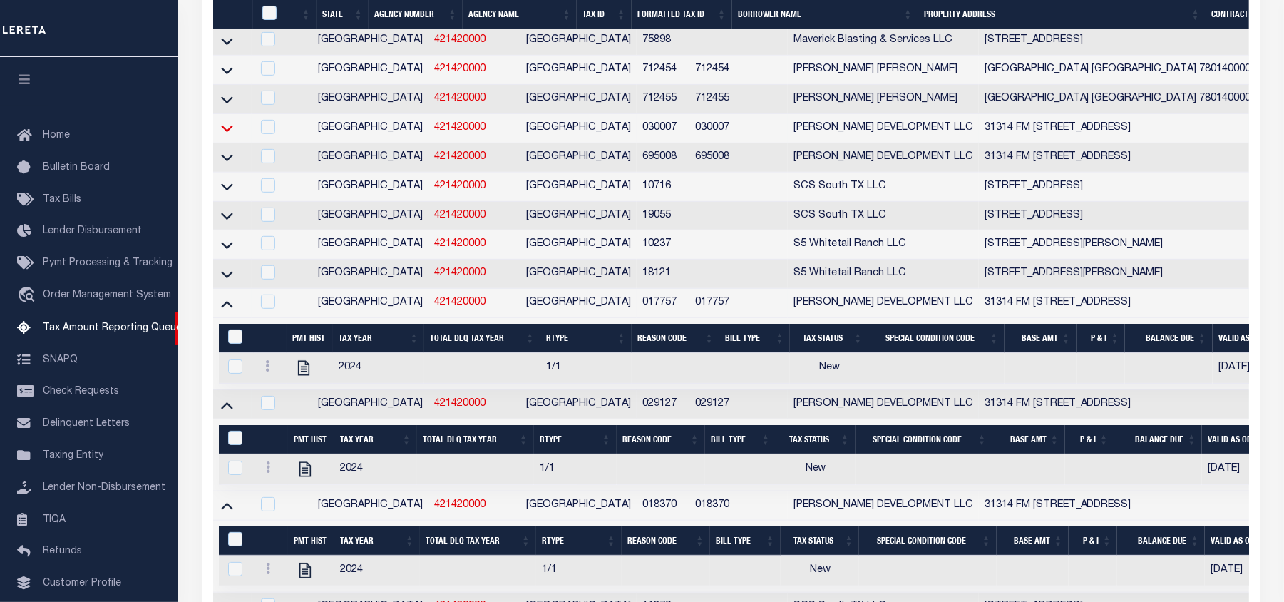
click at [226, 135] on icon at bounding box center [227, 128] width 12 height 15
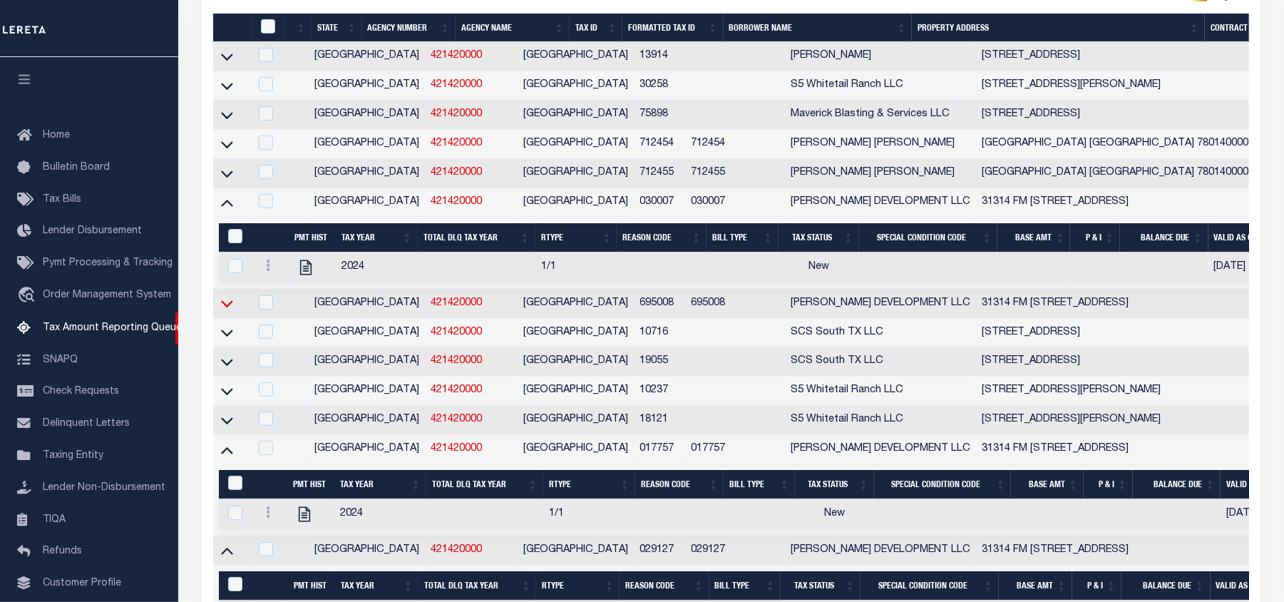
click at [229, 311] on icon at bounding box center [227, 303] width 12 height 15
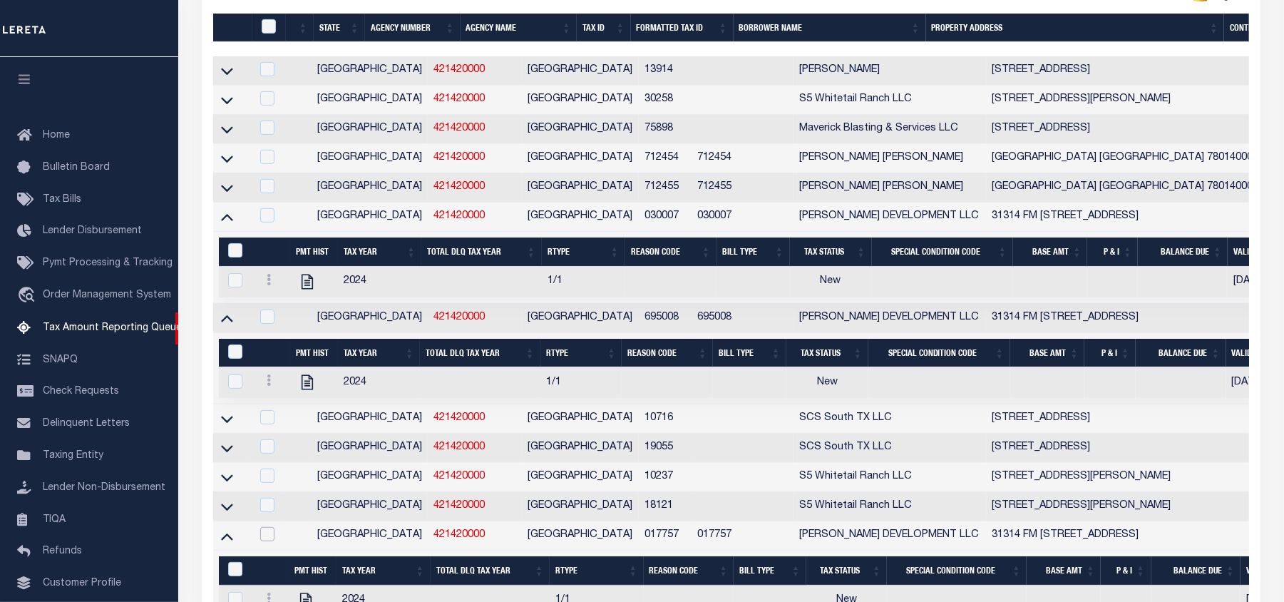
click at [272, 541] on input "checkbox" at bounding box center [267, 534] width 14 height 14
checkbox input "true"
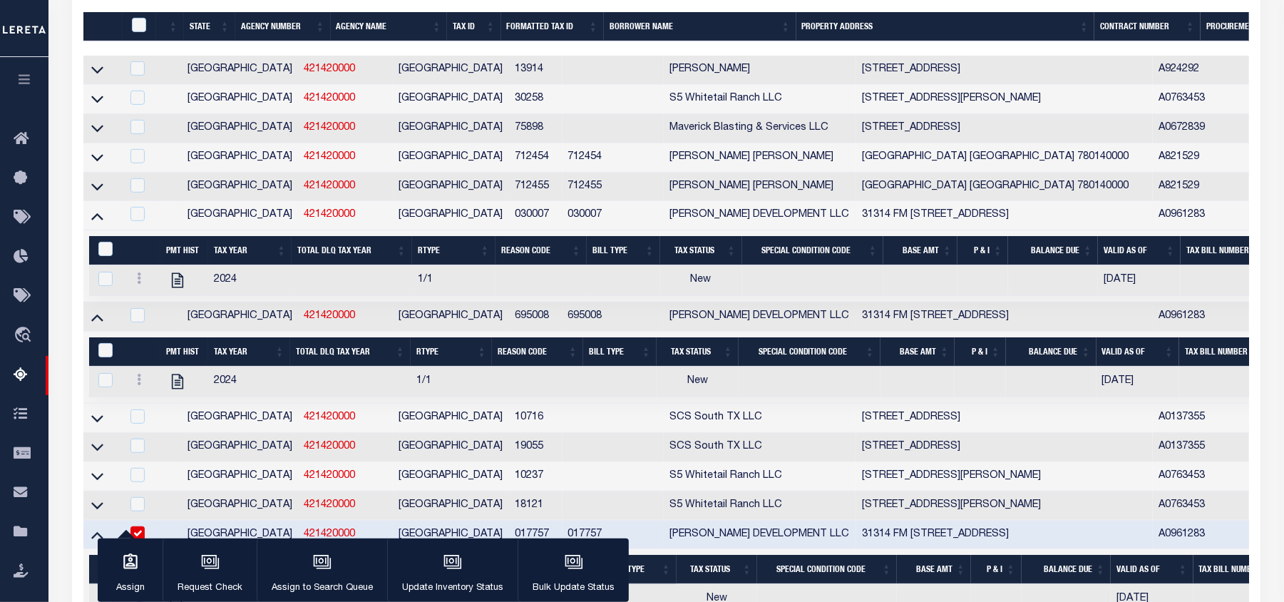
scroll to position [998, 0]
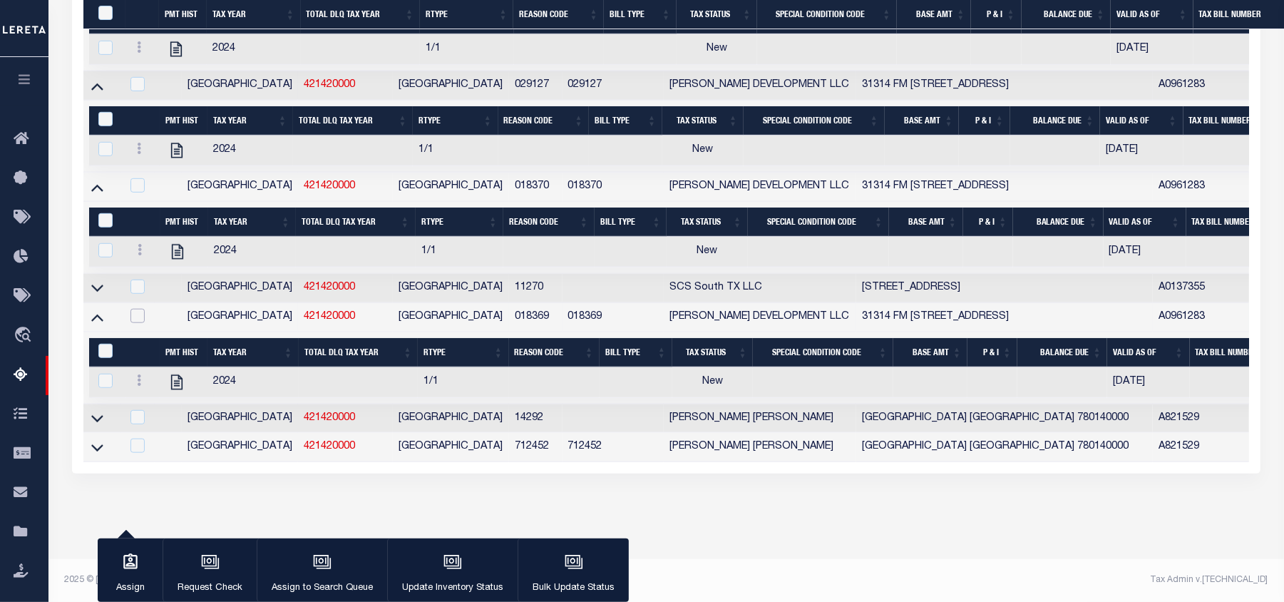
click at [140, 309] on input "checkbox" at bounding box center [138, 316] width 14 height 14
checkbox input "true"
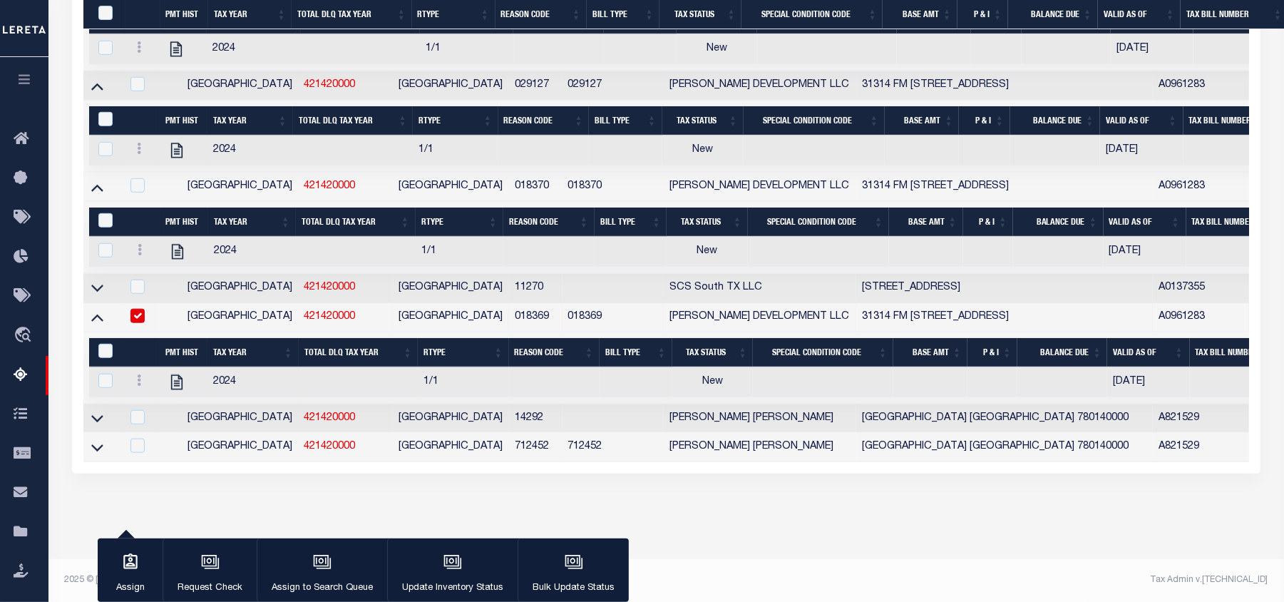
scroll to position [645, 0]
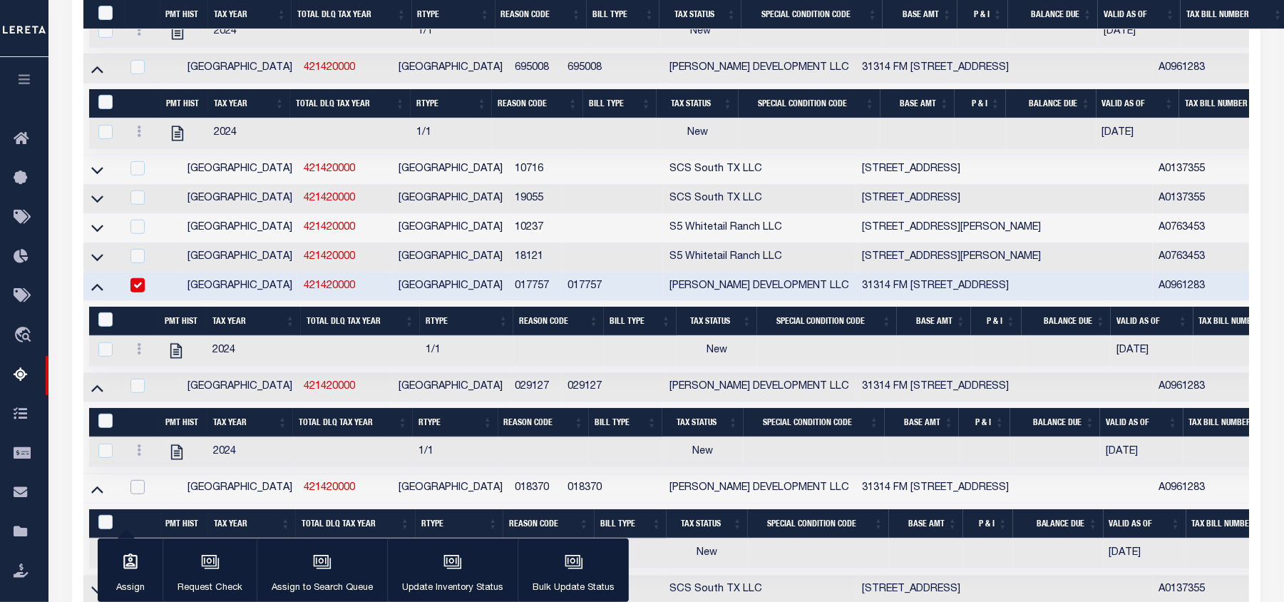
click at [138, 494] on input "checkbox" at bounding box center [138, 487] width 14 height 14
checkbox input "true"
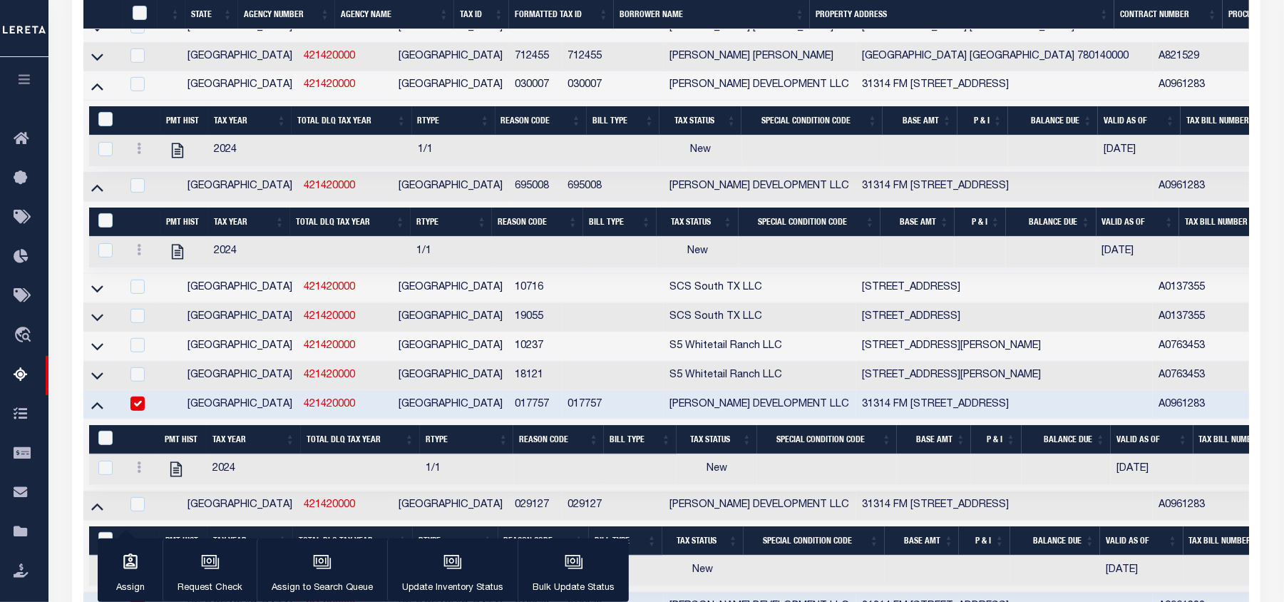
scroll to position [622, 0]
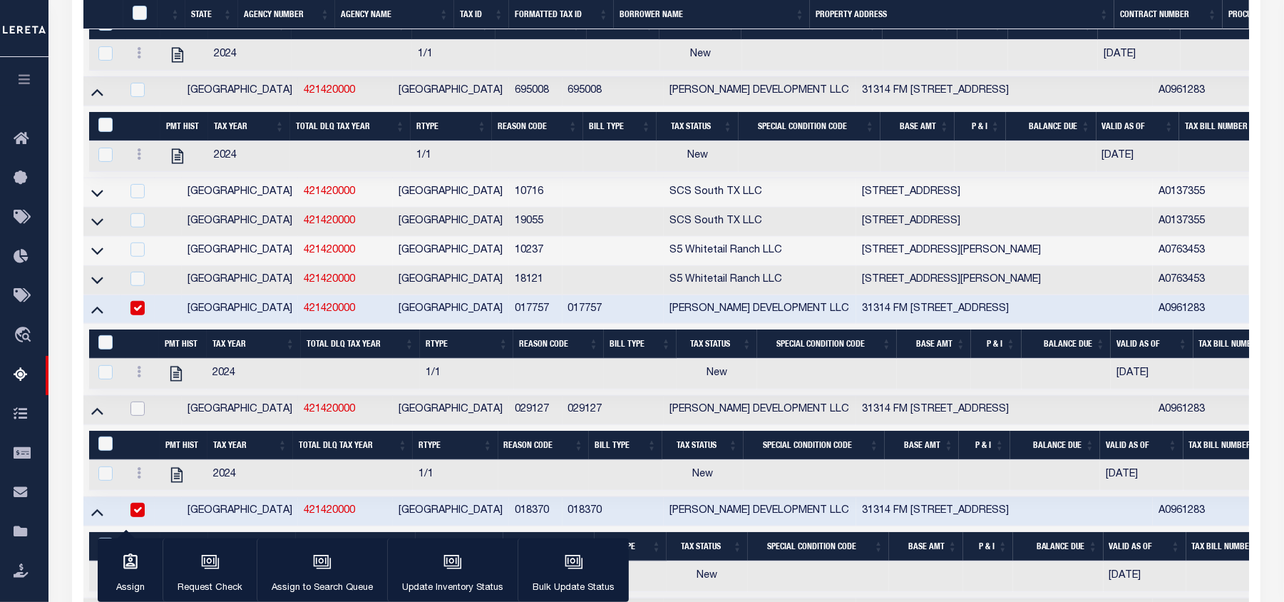
click at [140, 416] on input "checkbox" at bounding box center [138, 408] width 14 height 14
checkbox input "true"
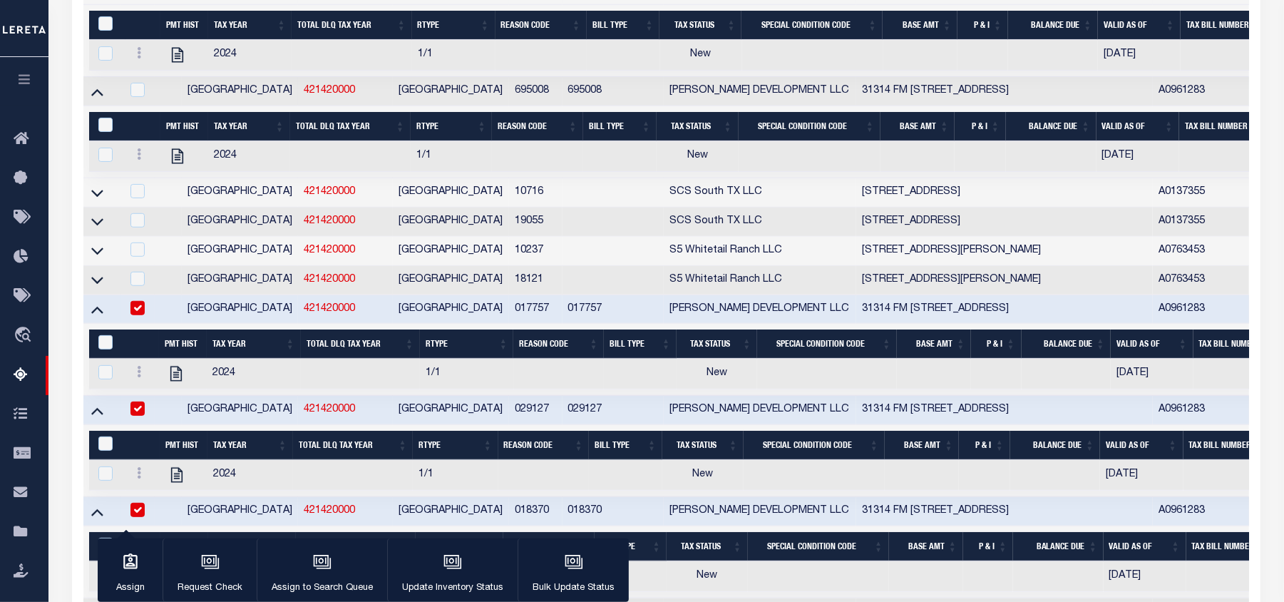
scroll to position [421, 0]
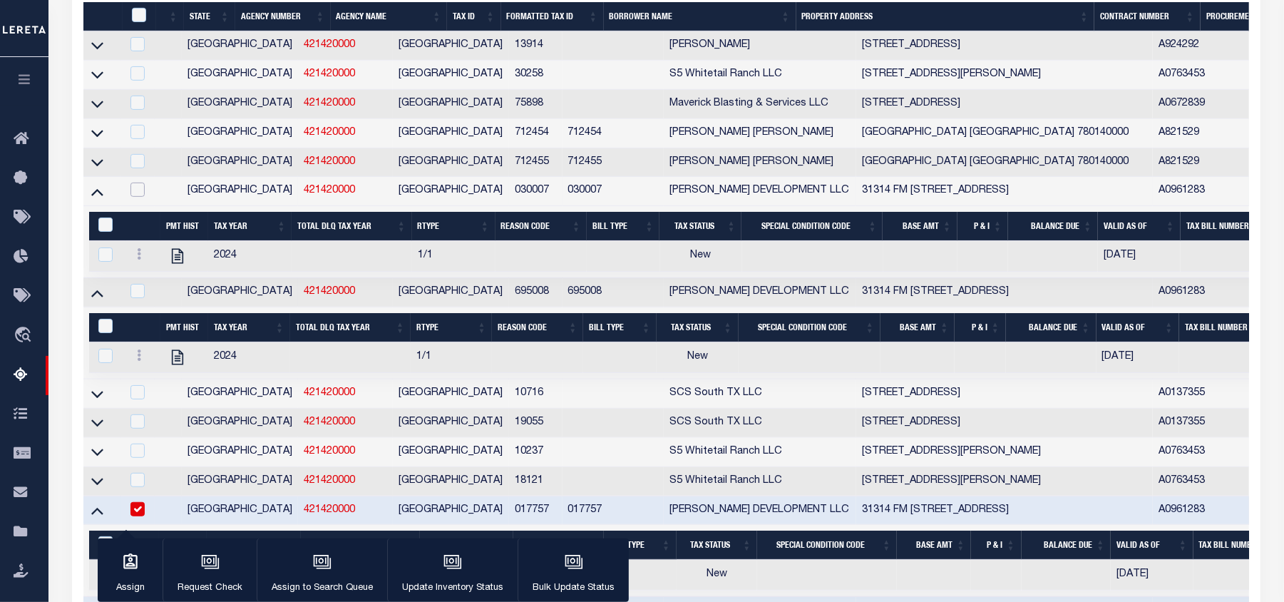
click at [137, 197] on input "checkbox" at bounding box center [138, 190] width 14 height 14
checkbox input "true"
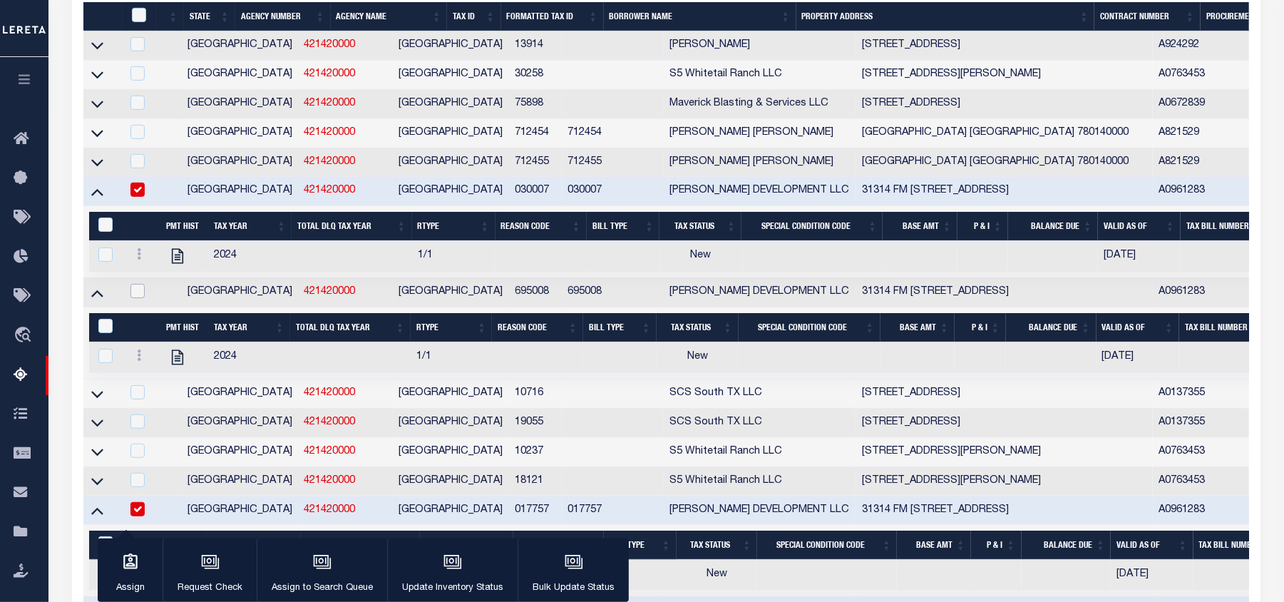
click at [144, 298] on input "checkbox" at bounding box center [138, 291] width 14 height 14
checkbox input "true"
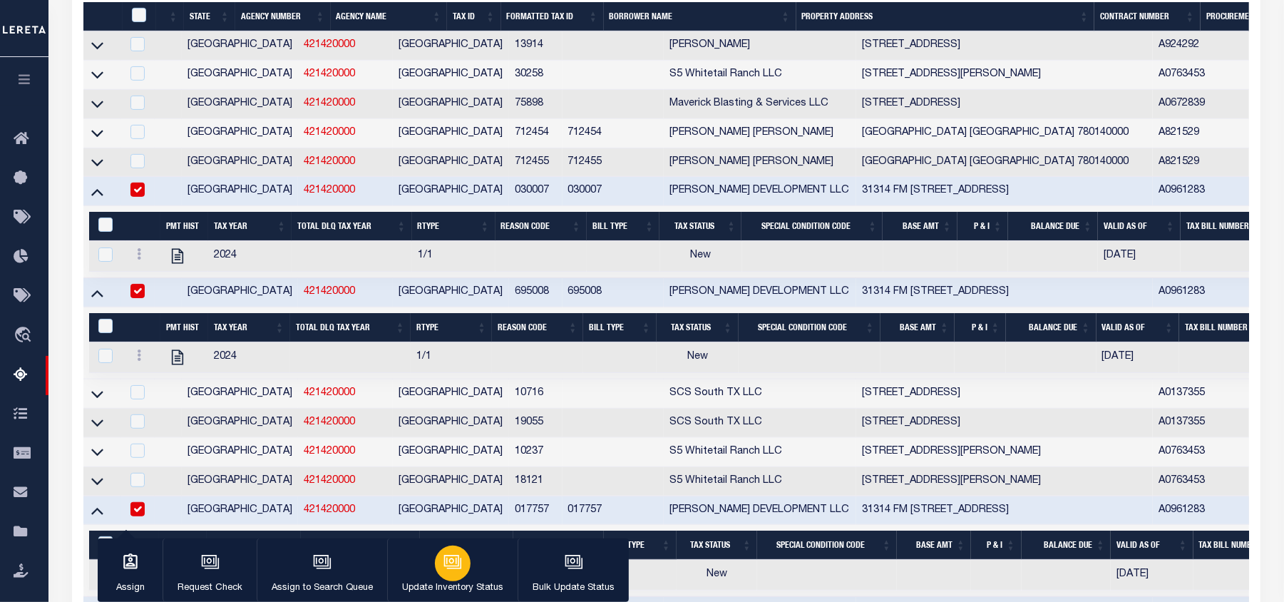
click at [445, 569] on icon "button" at bounding box center [453, 562] width 19 height 19
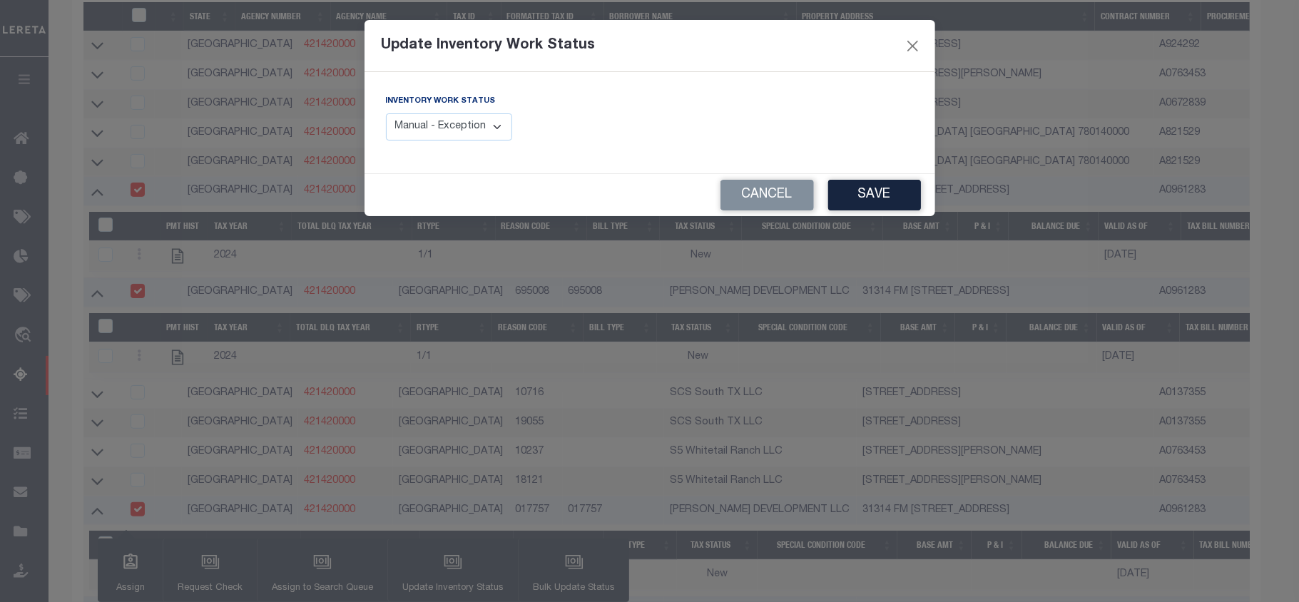
click at [442, 133] on select "Manual - Exception Pended - Awaiting Search Late Add Exception Completed" at bounding box center [449, 127] width 127 height 28
select select "4"
click at [386, 113] on select "Manual - Exception Pended - Awaiting Search Late Add Exception Completed" at bounding box center [449, 127] width 127 height 28
click at [854, 203] on button "Save" at bounding box center [874, 195] width 93 height 31
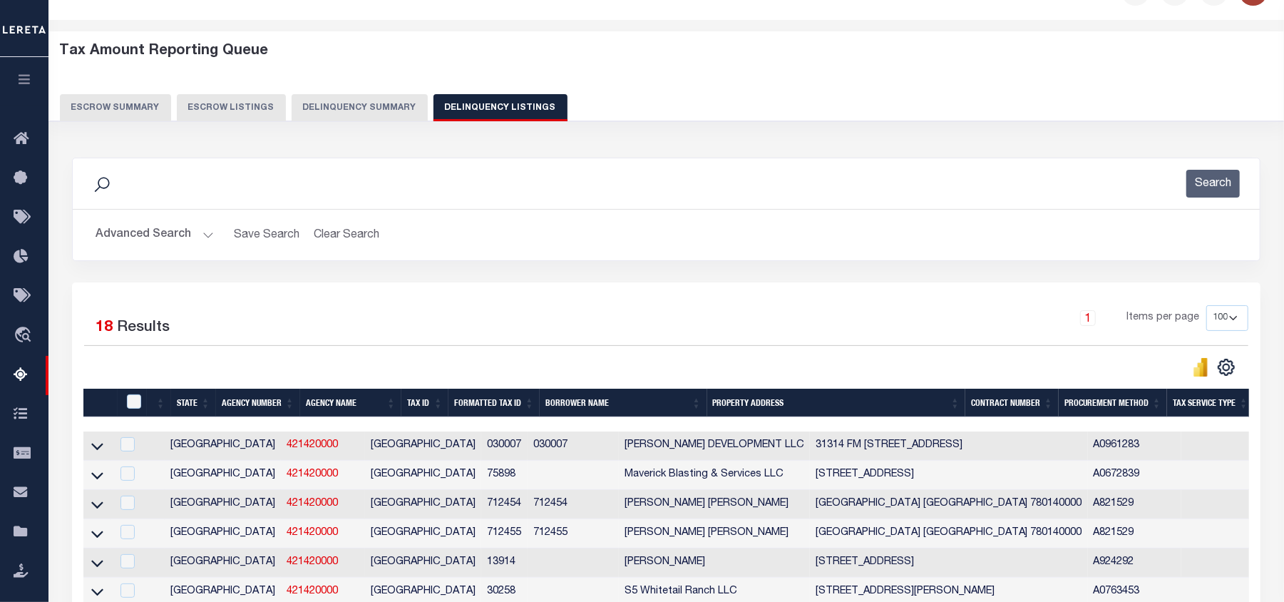
scroll to position [0, 0]
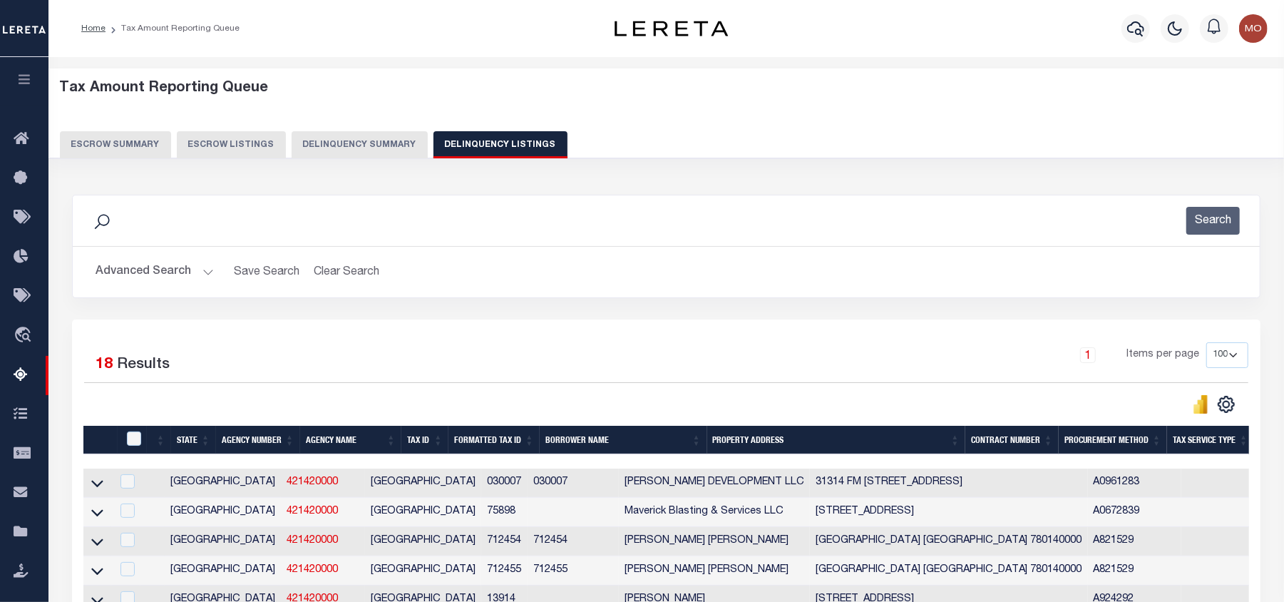
click at [129, 271] on button "Advanced Search" at bounding box center [155, 272] width 118 height 28
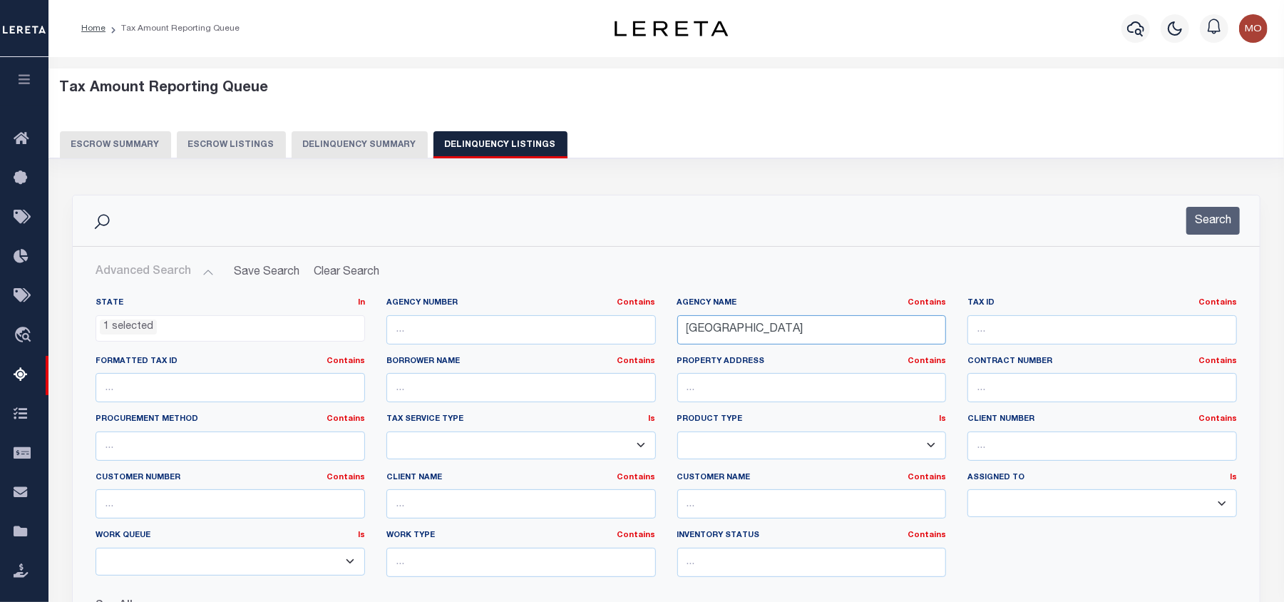
drag, startPoint x: 806, startPoint y: 328, endPoint x: 538, endPoint y: 340, distance: 268.4
click at [538, 340] on div "State In In AK AL AR AZ CA CO CT DC DE FL GA GU HI IA ID IL IN KS KY LA MA MD M…" at bounding box center [666, 442] width 1163 height 291
paste input "[GEOGRAPHIC_DATA] APPRAISAL DISTRICT"
type input "[GEOGRAPHIC_DATA] APPRAISAL DISTRICT"
click at [1224, 218] on button "Search" at bounding box center [1213, 221] width 53 height 28
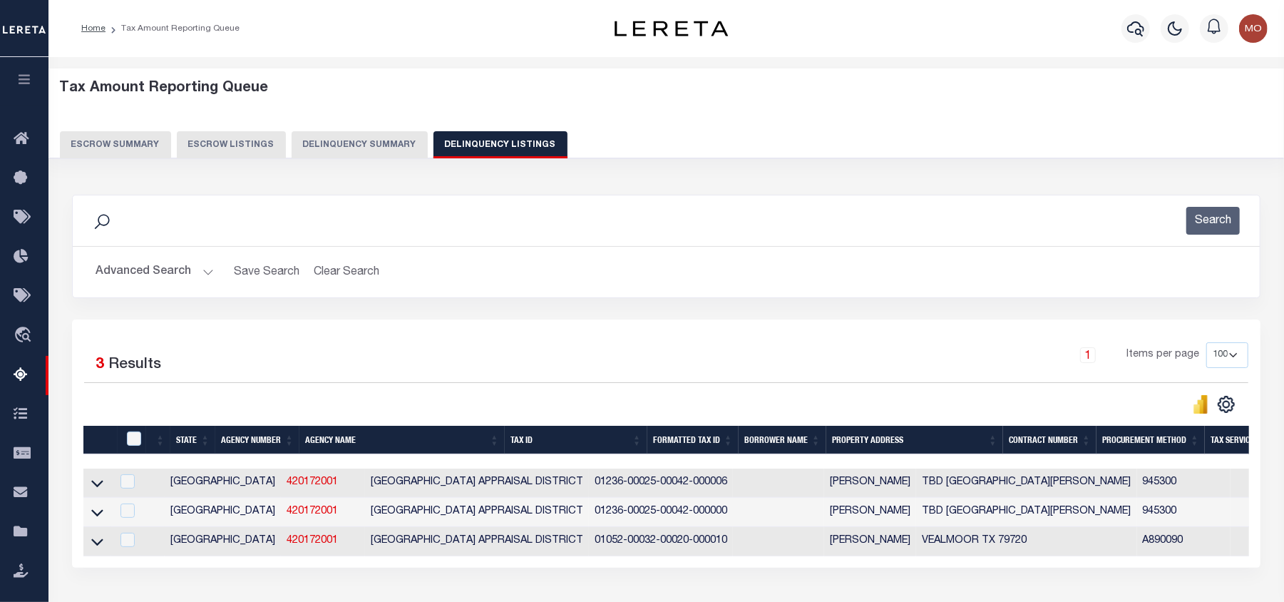
click at [431, 215] on div "Search" at bounding box center [666, 221] width 1165 height 28
click at [91, 515] on icon at bounding box center [97, 512] width 12 height 15
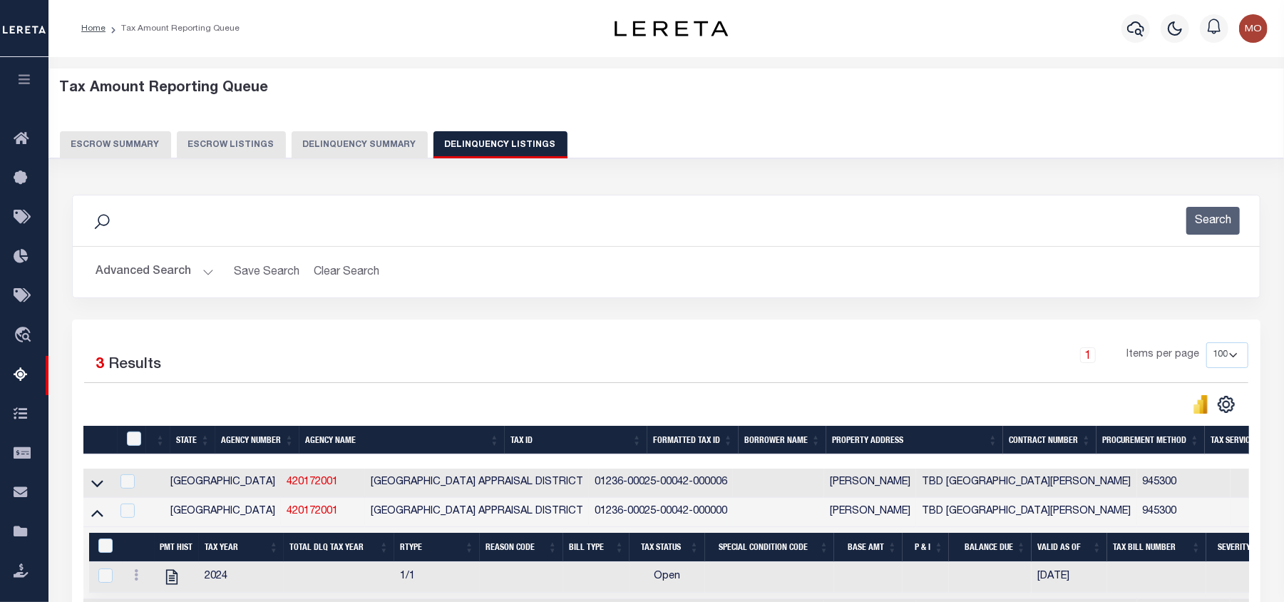
scroll to position [95, 0]
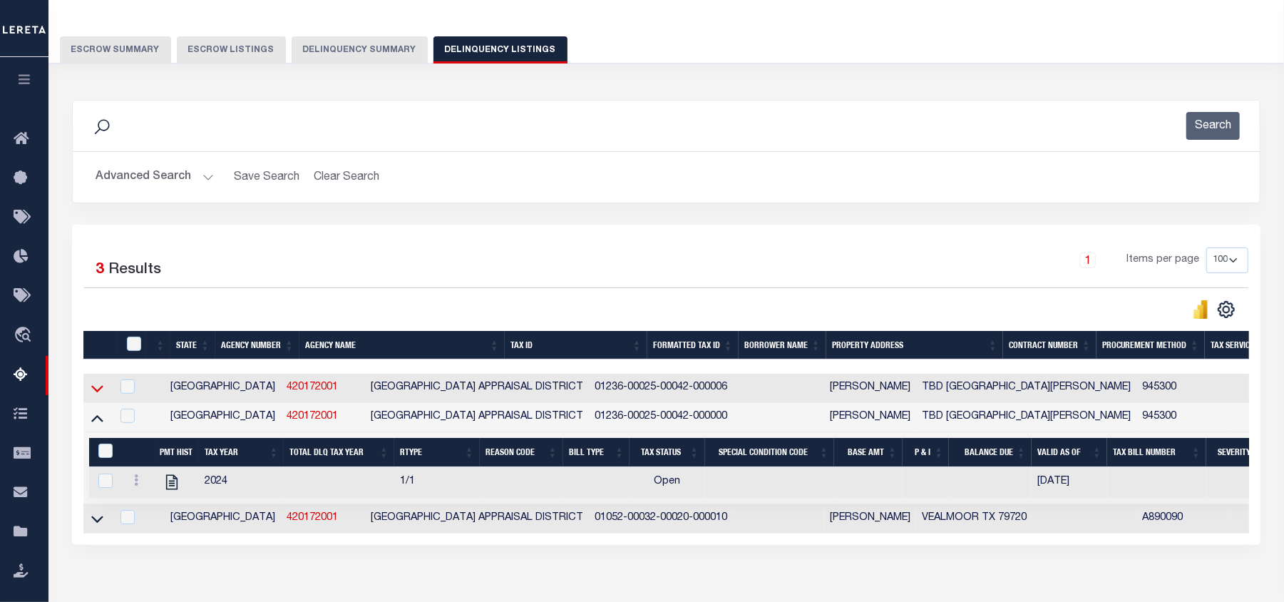
click at [96, 393] on icon at bounding box center [97, 389] width 12 height 7
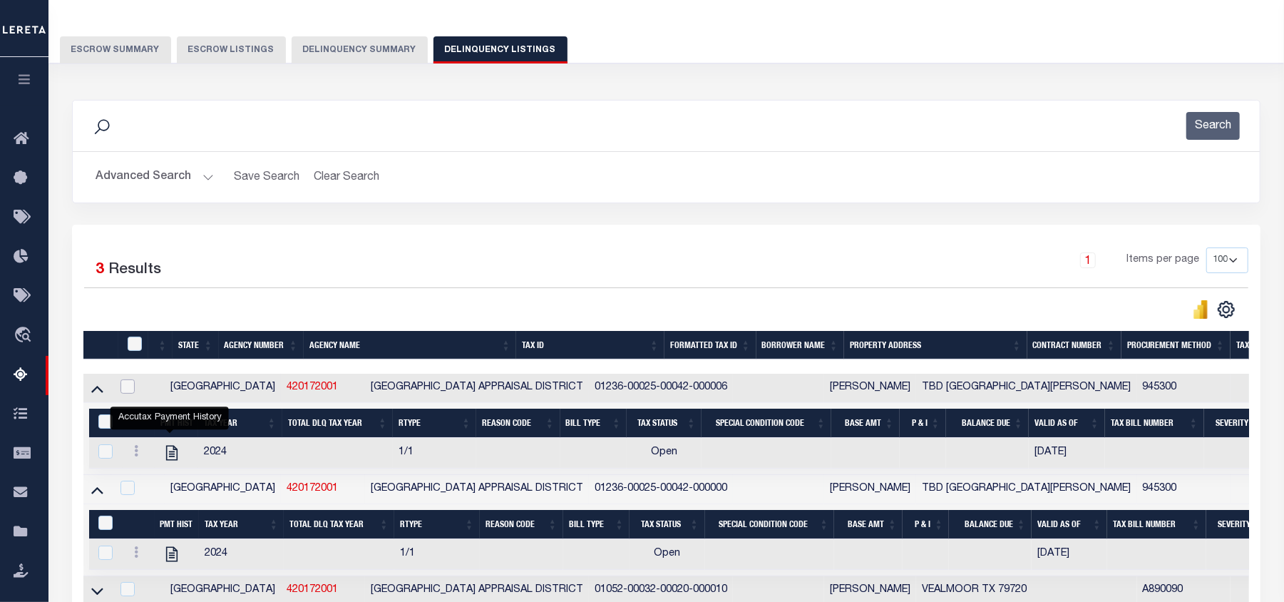
click at [135, 389] on input "checkbox" at bounding box center [128, 386] width 14 height 14
checkbox input "true"
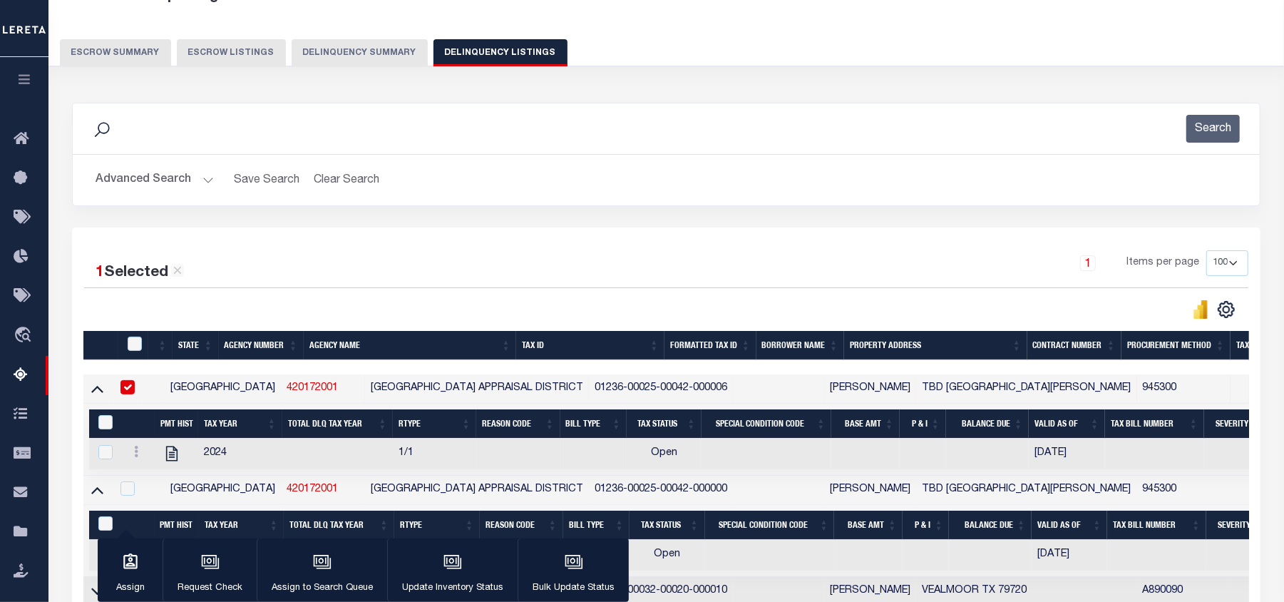
scroll to position [254, 0]
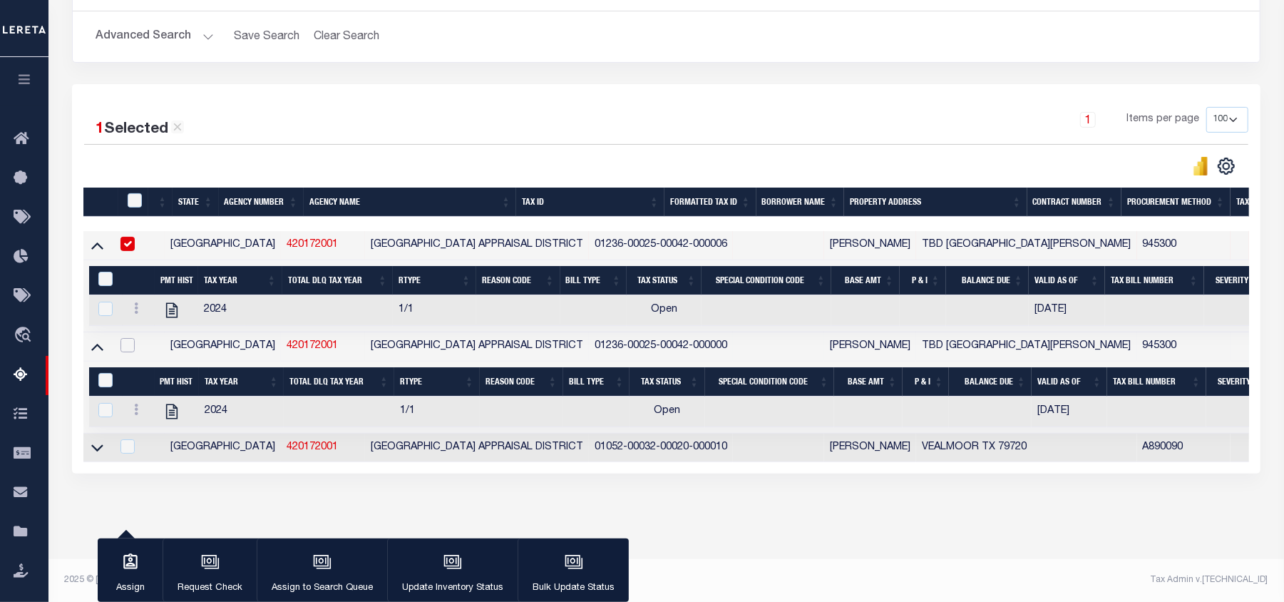
click at [135, 338] on input "checkbox" at bounding box center [128, 345] width 14 height 14
checkbox input "true"
click at [445, 570] on icon "button" at bounding box center [453, 562] width 19 height 19
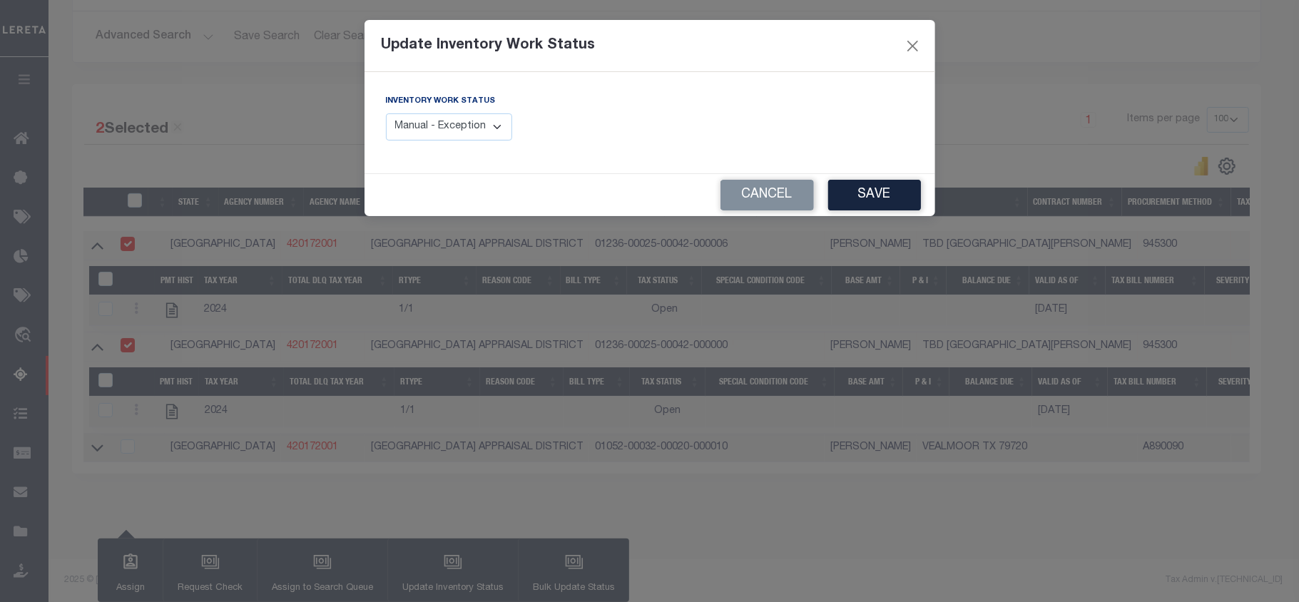
click at [428, 129] on select "Manual - Exception Pended - Awaiting Search Late Add Exception Completed" at bounding box center [449, 127] width 127 height 28
select select "4"
click at [386, 113] on select "Manual - Exception Pended - Awaiting Search Late Add Exception Completed" at bounding box center [449, 127] width 127 height 28
click at [885, 195] on button "Save" at bounding box center [874, 195] width 93 height 31
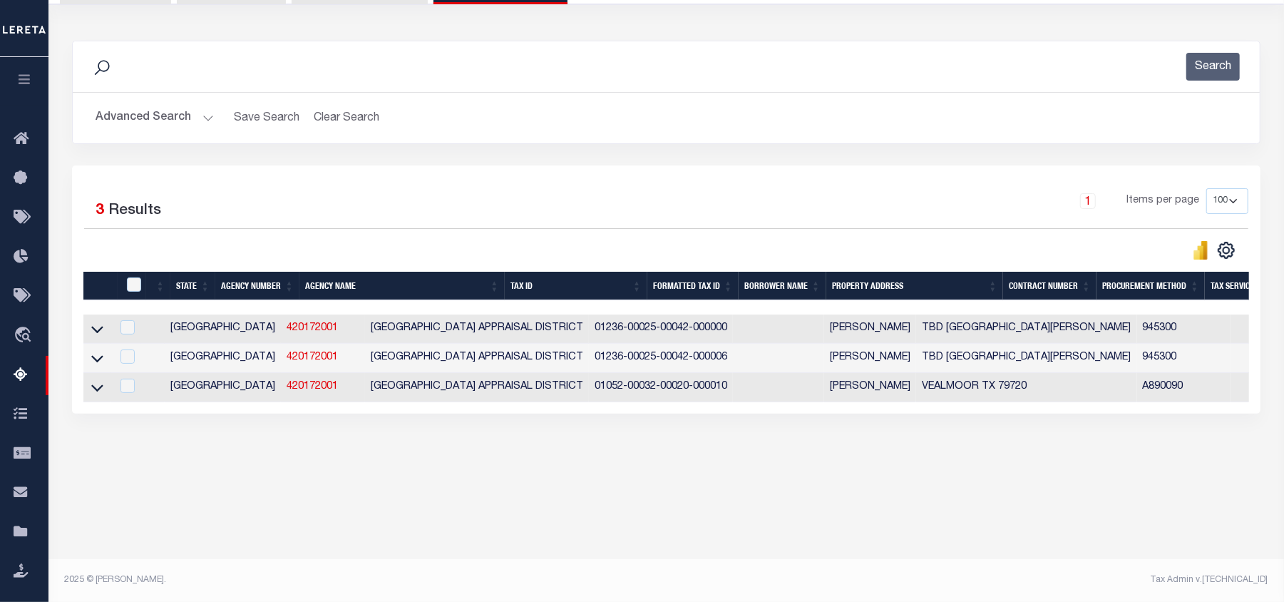
scroll to position [154, 0]
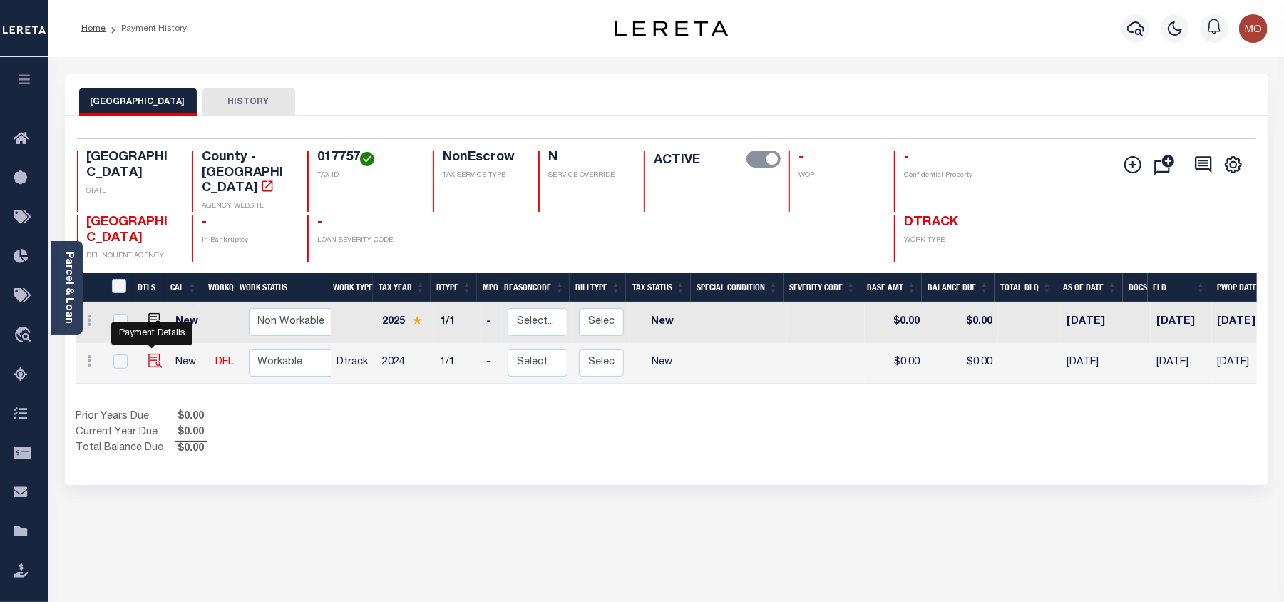
click at [150, 354] on img "" at bounding box center [155, 361] width 14 height 14
checkbox input "true"
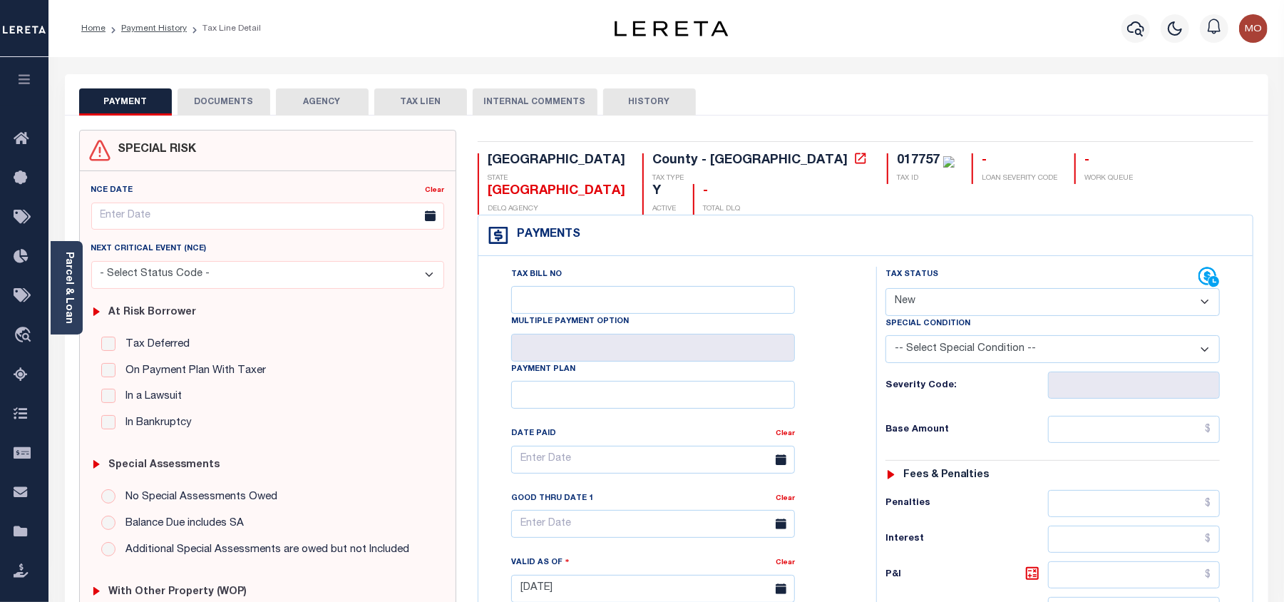
click at [946, 288] on select "- Select Status Code - Open Due/Unpaid Paid Incomplete No Tax Due Internal Refu…" at bounding box center [1053, 302] width 334 height 28
select select "PYD"
click at [886, 288] on select "- Select Status Code - Open Due/Unpaid Paid Incomplete No Tax Due Internal Refu…" at bounding box center [1053, 302] width 334 height 28
type input "[DATE]"
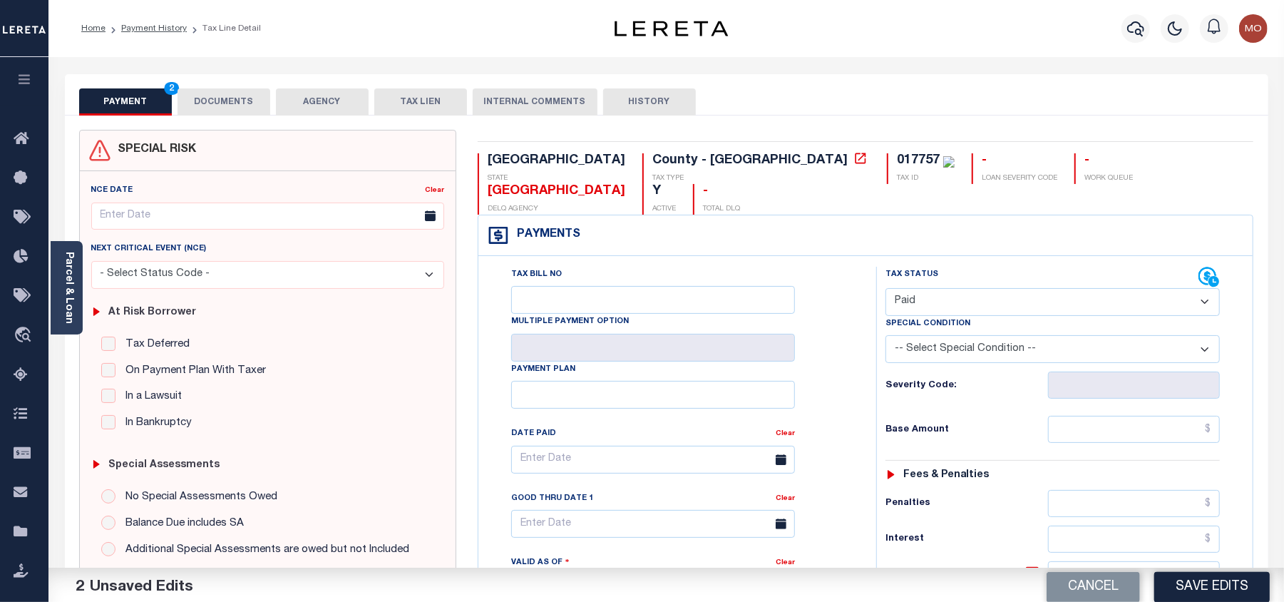
click at [843, 361] on div "Tax Bill No Multiple Payment Option Payment Plan Clear" at bounding box center [674, 467] width 362 height 400
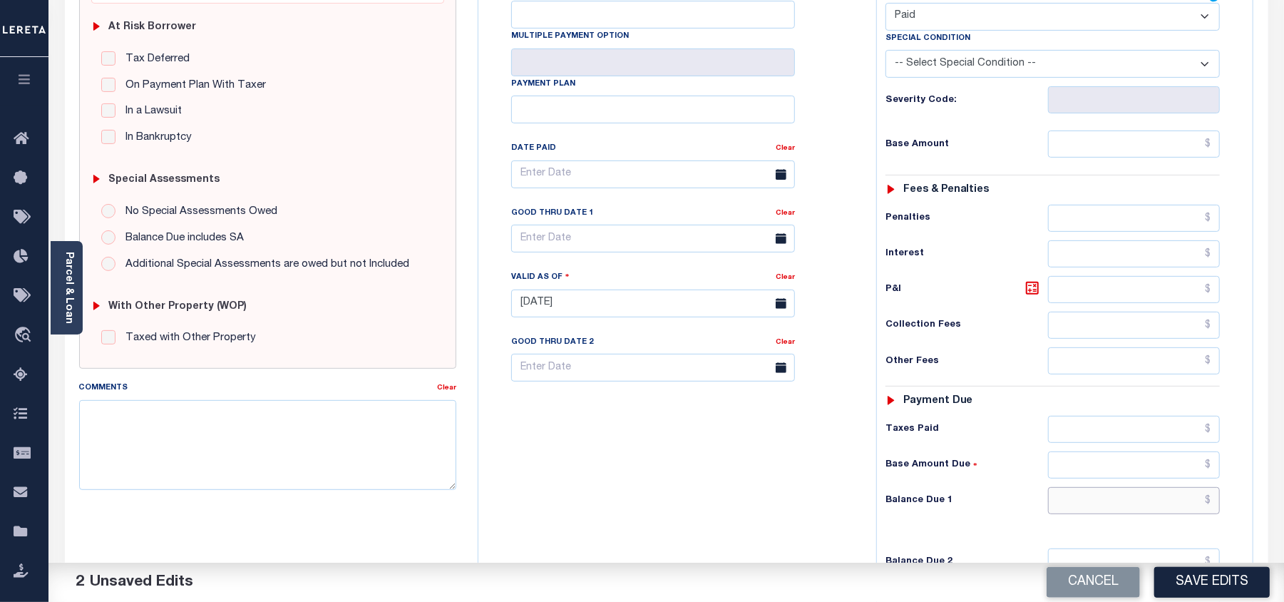
click at [1117, 487] on input "text" at bounding box center [1134, 500] width 172 height 27
type input "$0.00"
click at [237, 454] on textarea "Comments" at bounding box center [267, 445] width 377 height 90
type textarea "Information taken verbally"
click at [1202, 582] on button "Save Edits" at bounding box center [1213, 582] width 116 height 31
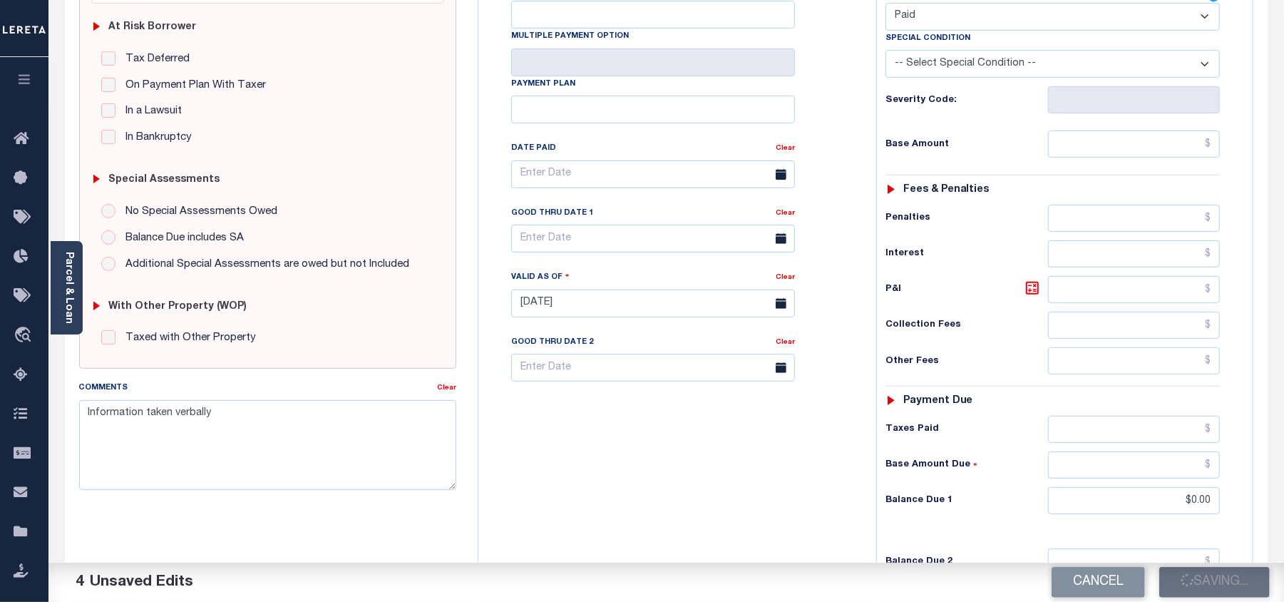
scroll to position [190, 0]
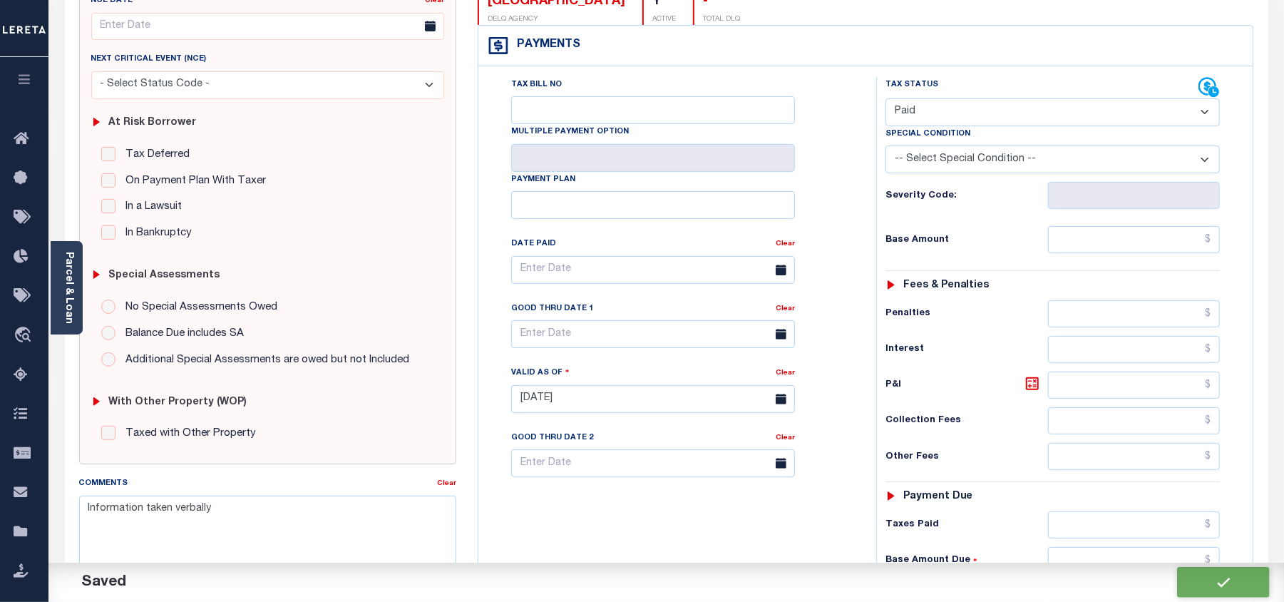
checkbox input "false"
type input "$0"
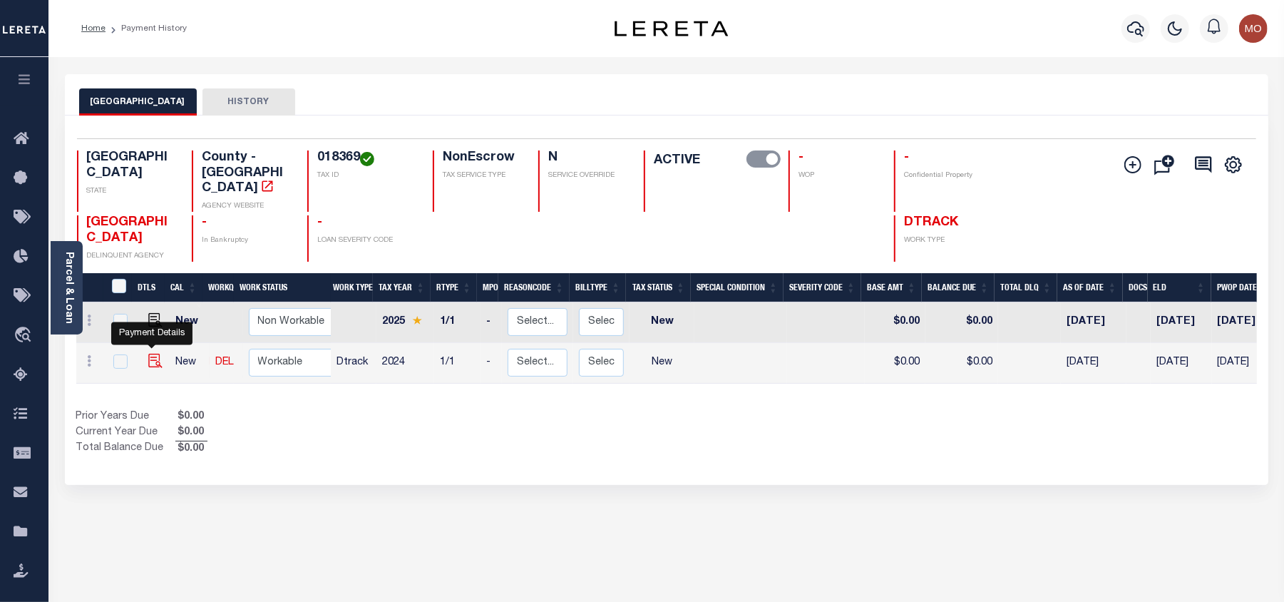
click at [151, 354] on img "" at bounding box center [155, 361] width 14 height 14
checkbox input "true"
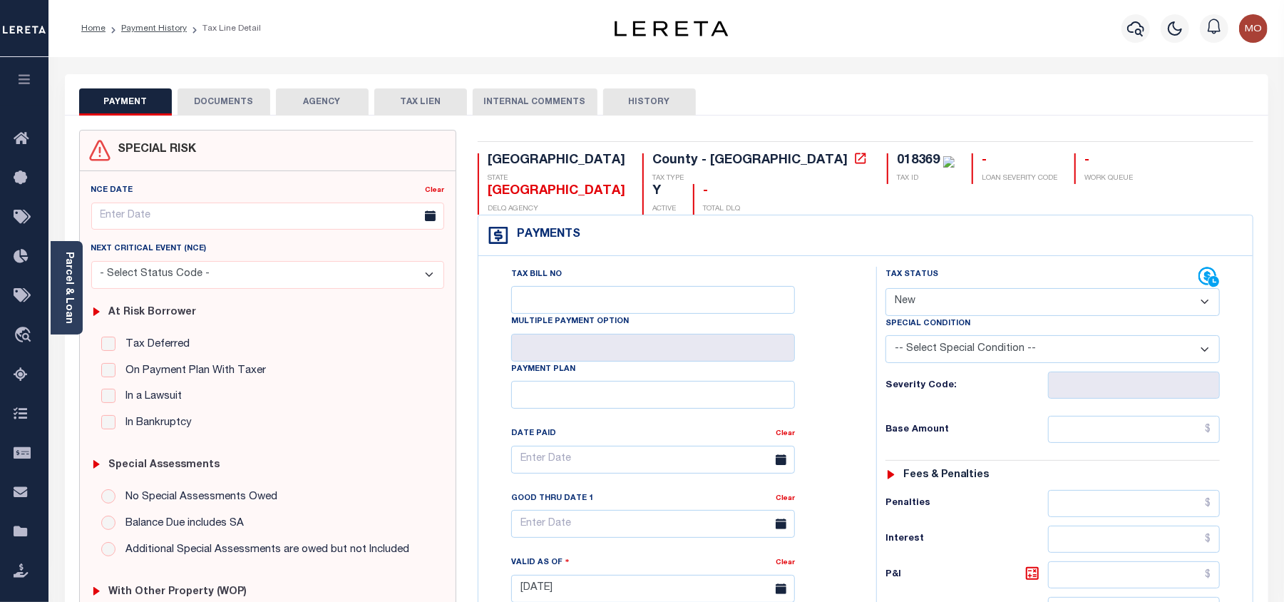
click at [954, 288] on select "- Select Status Code - Open Due/Unpaid Paid Incomplete No Tax Due Internal Refu…" at bounding box center [1053, 302] width 334 height 28
select select "PYD"
click at [886, 288] on select "- Select Status Code - Open Due/Unpaid Paid Incomplete No Tax Due Internal Refu…" at bounding box center [1053, 302] width 334 height 28
type input "[DATE]"
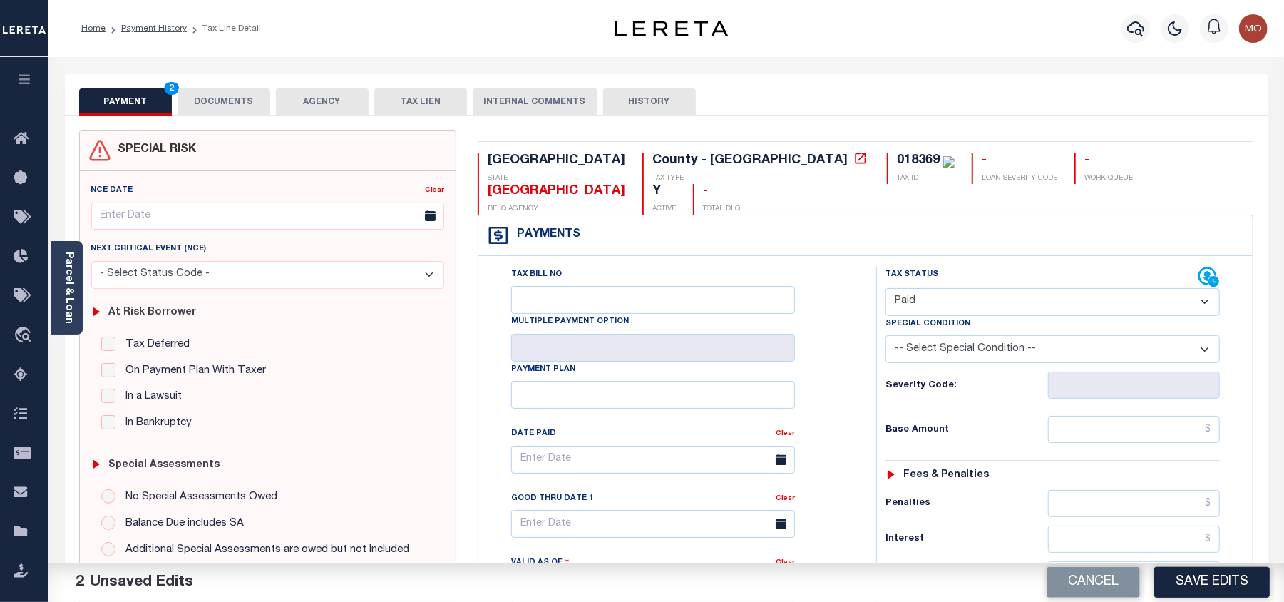
click at [832, 355] on div "Tax Bill No Multiple Payment Option Payment Plan Clear" at bounding box center [674, 467] width 362 height 400
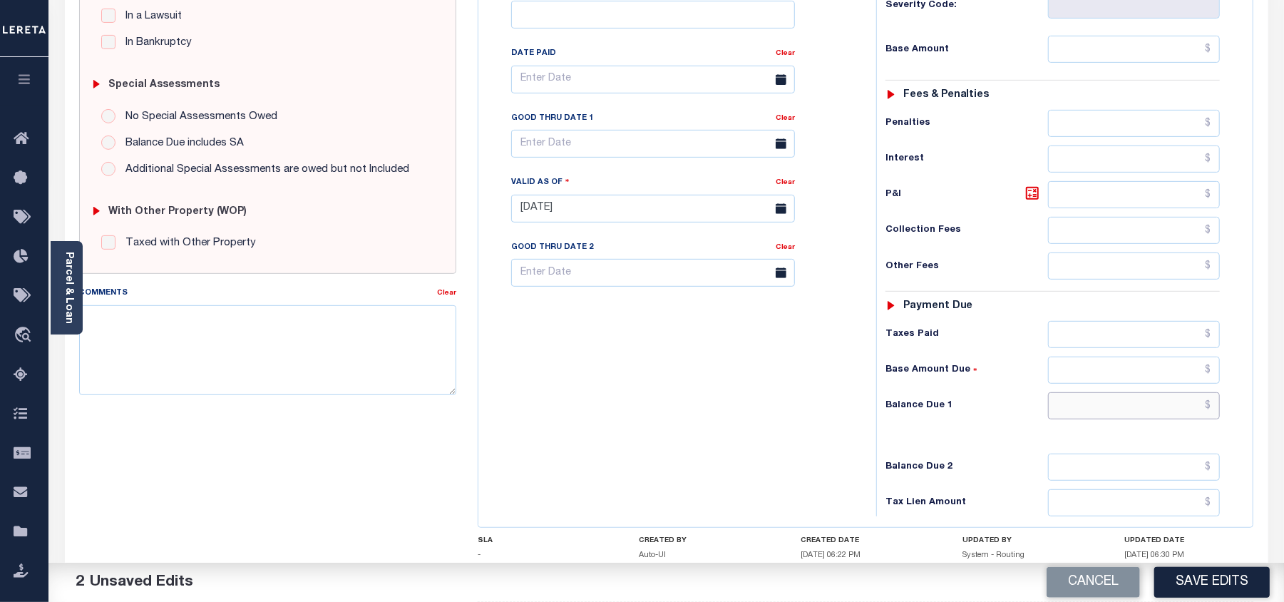
click at [1083, 392] on input "text" at bounding box center [1134, 405] width 172 height 27
type input "$0.00"
click at [816, 384] on div "Tax Bill No Multiple Payment Option Payment Plan Clear" at bounding box center [674, 202] width 384 height 630
click at [297, 357] on textarea "Comments" at bounding box center [267, 350] width 377 height 90
type textarea "Information taken verbally"
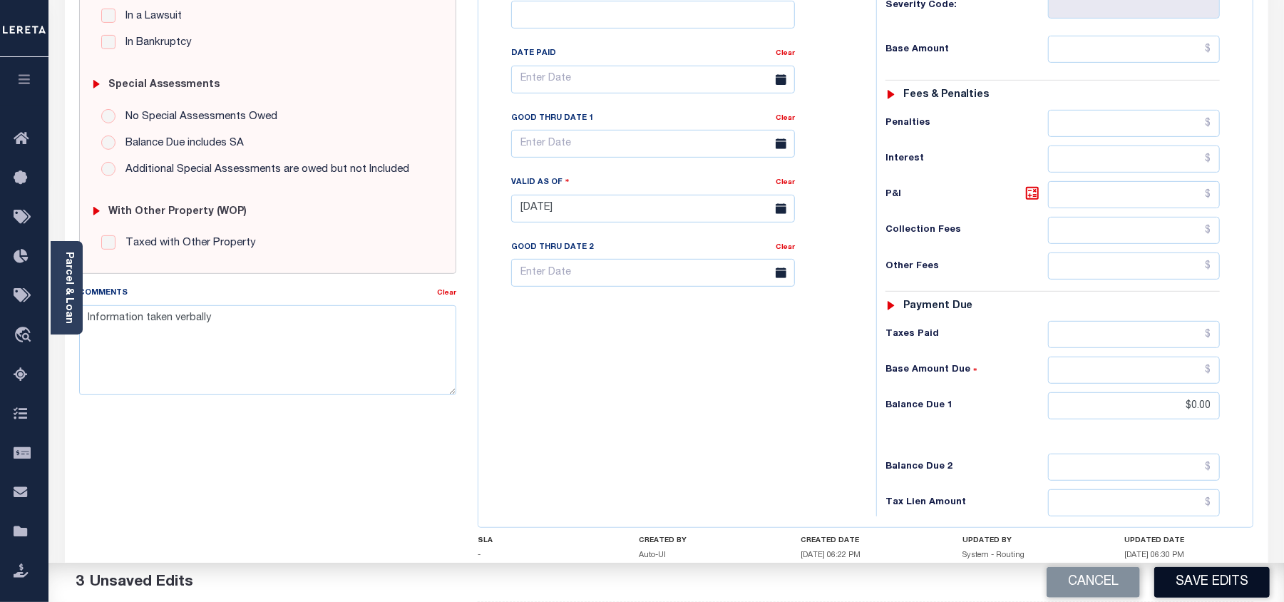
click at [1230, 583] on button "Save Edits" at bounding box center [1213, 582] width 116 height 31
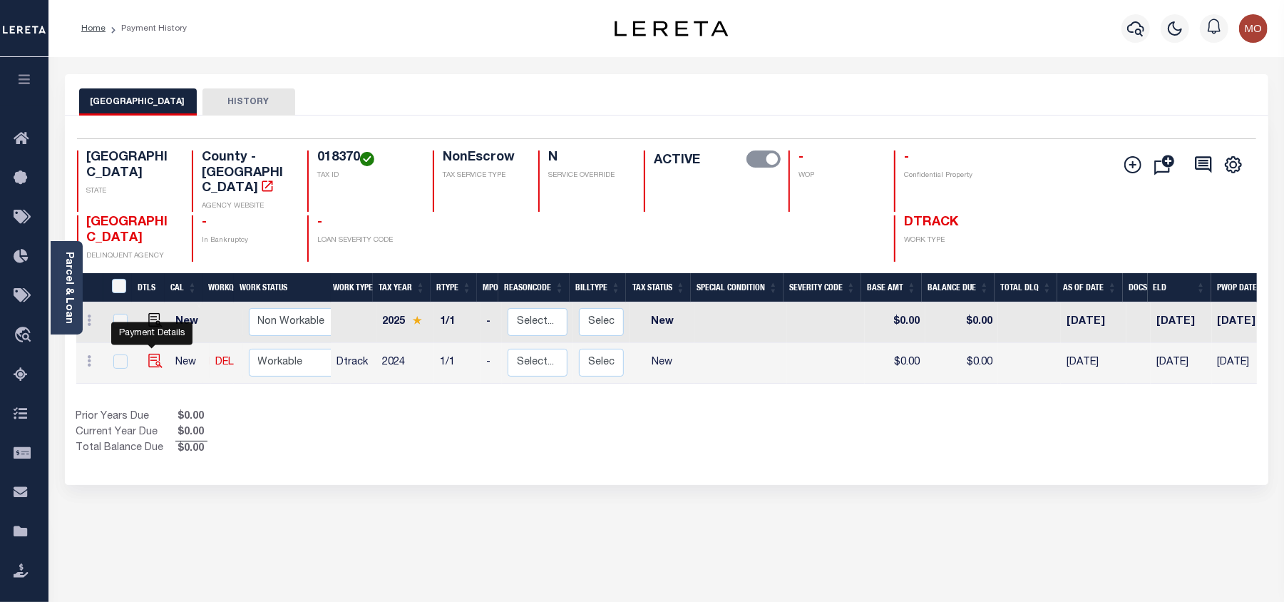
click at [148, 354] on img "" at bounding box center [155, 361] width 14 height 14
checkbox input "true"
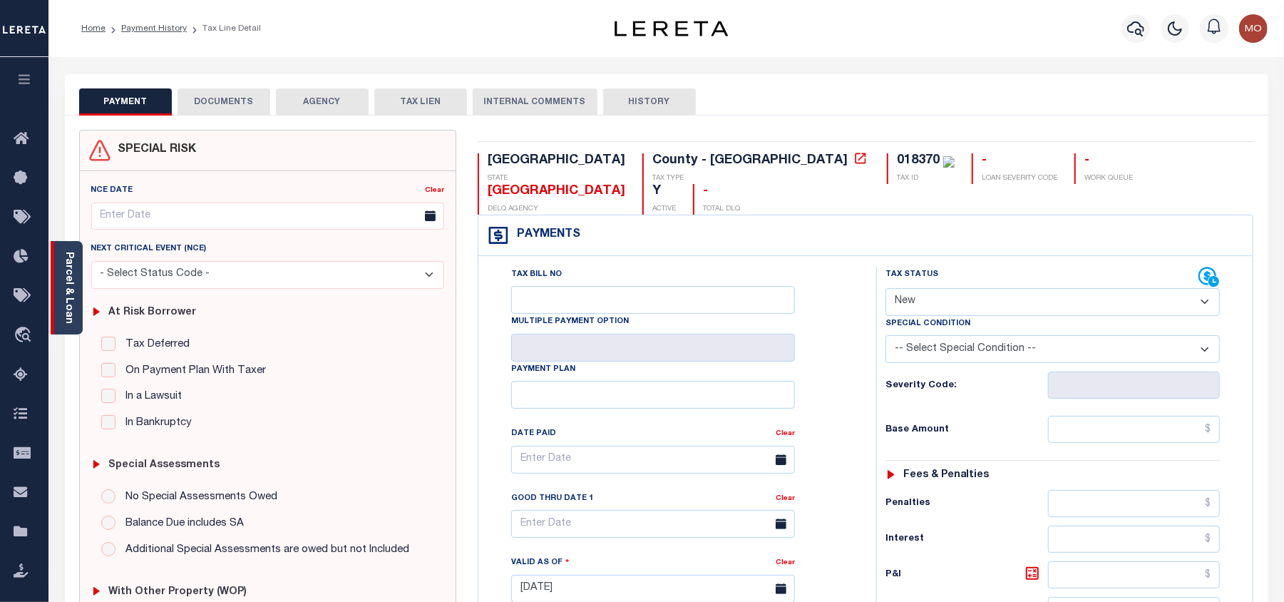
click at [71, 292] on link "Parcel & Loan" at bounding box center [68, 288] width 10 height 72
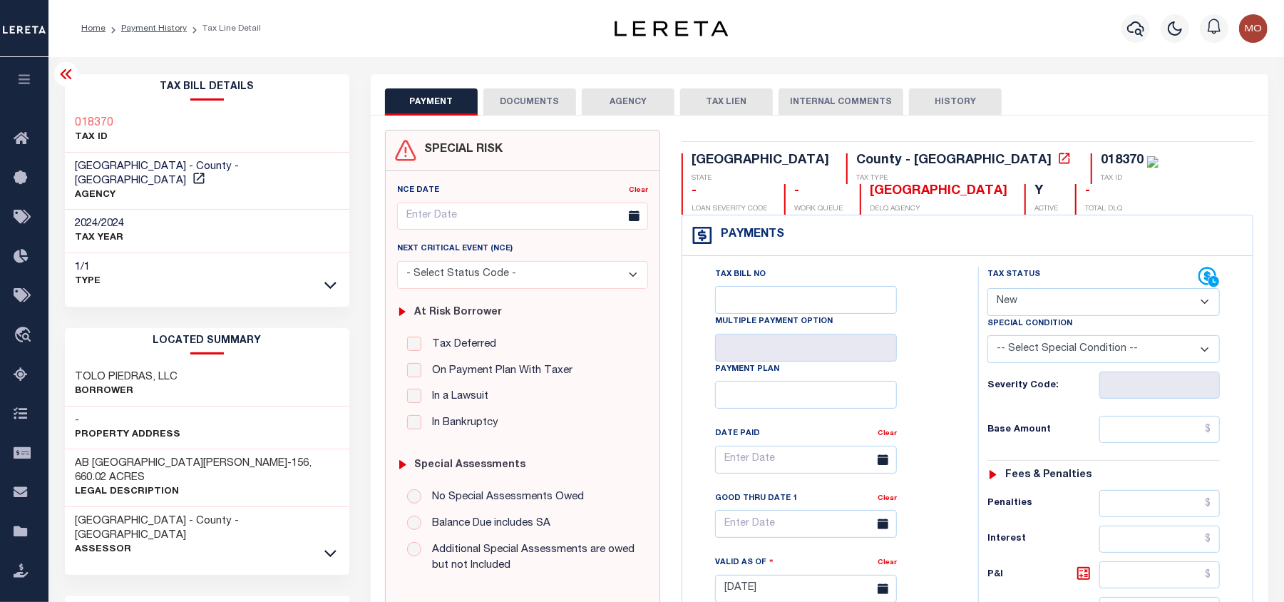
drag, startPoint x: 1023, startPoint y: 298, endPoint x: 1036, endPoint y: 309, distance: 17.7
click at [1023, 298] on select "- Select Status Code - Open Due/Unpaid Paid Incomplete No Tax Due Internal Refu…" at bounding box center [1104, 302] width 232 height 28
select select "PYD"
click at [988, 290] on select "- Select Status Code - Open Due/Unpaid Paid Incomplete No Tax Due Internal Refu…" at bounding box center [1104, 302] width 232 height 28
type input "[DATE]"
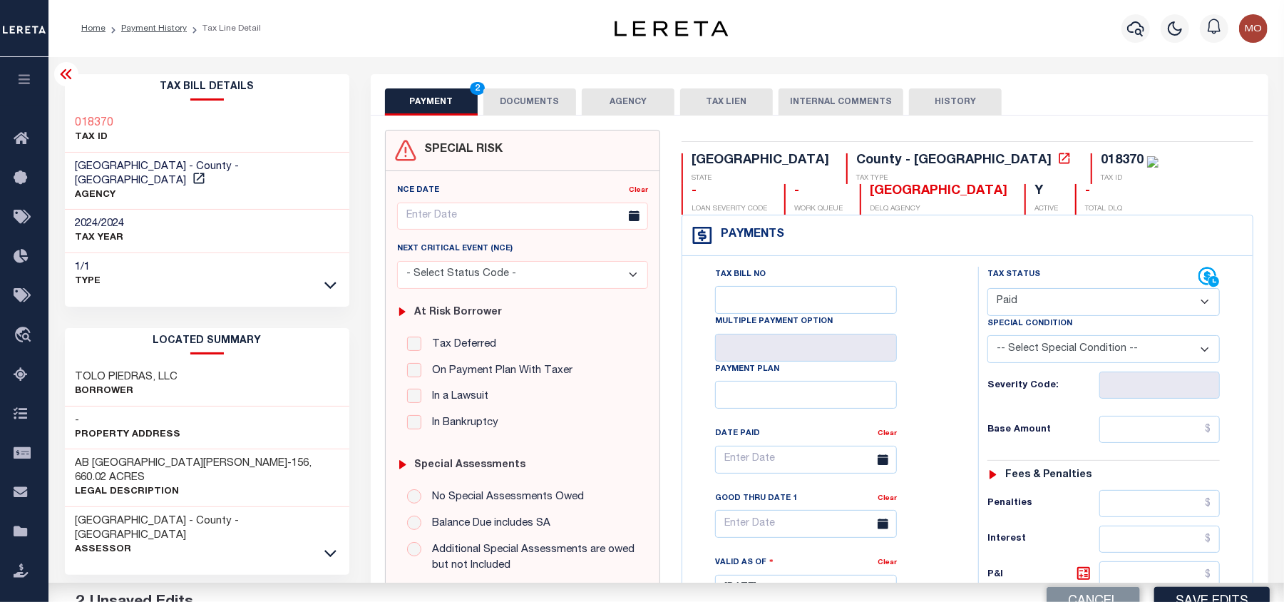
click at [944, 401] on div "Tax Bill No Multiple Payment Option Payment Plan Clear" at bounding box center [827, 467] width 260 height 400
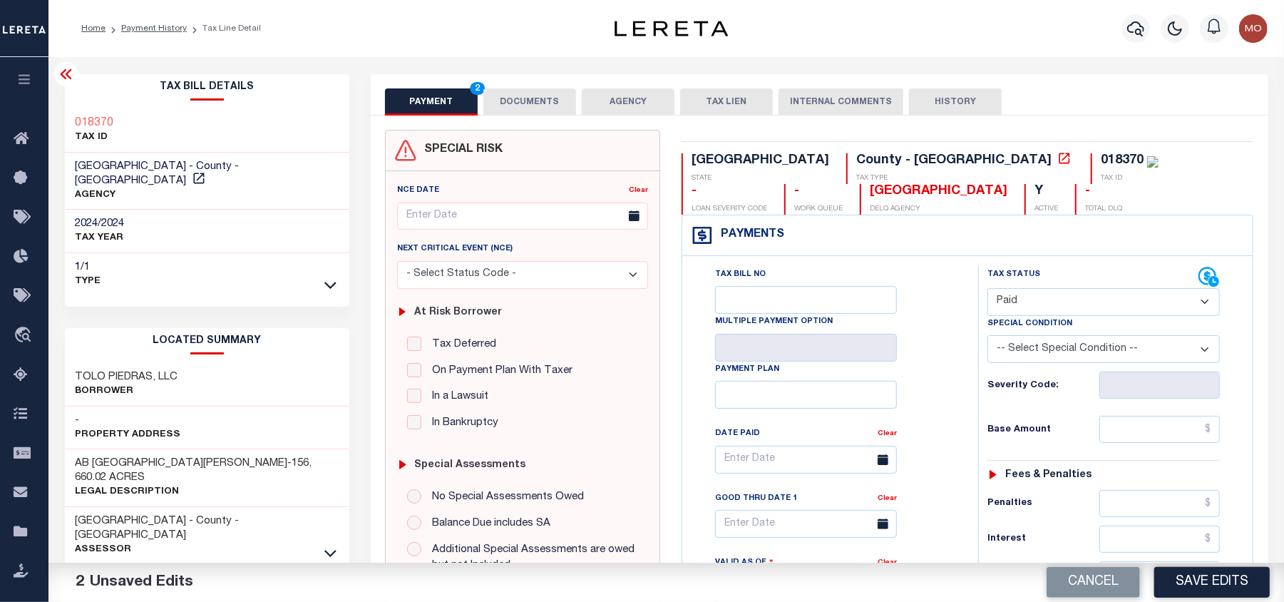
scroll to position [285, 0]
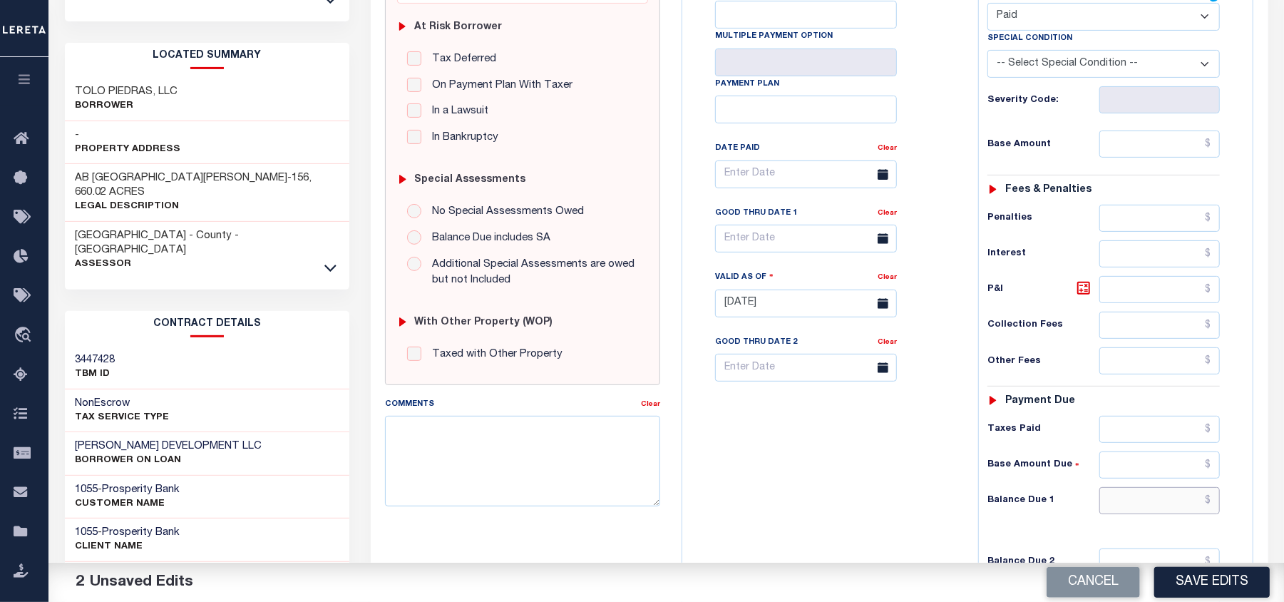
click at [1130, 512] on input "text" at bounding box center [1160, 500] width 121 height 27
type input "$0.00"
click at [866, 505] on div "Tax Bill No Multiple Payment Option Payment Plan Clear" at bounding box center [827, 296] width 282 height 630
click at [509, 449] on textarea "Comments" at bounding box center [522, 461] width 275 height 90
type textarea "Information taken verbally"
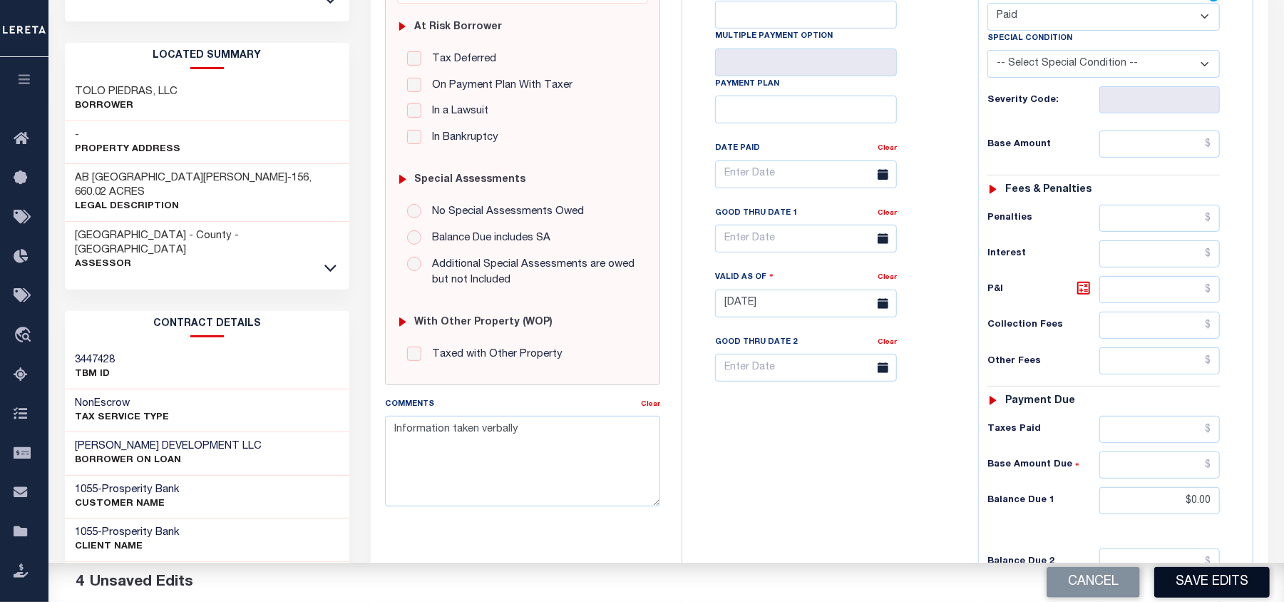
click at [1210, 582] on button "Save Edits" at bounding box center [1213, 582] width 116 height 31
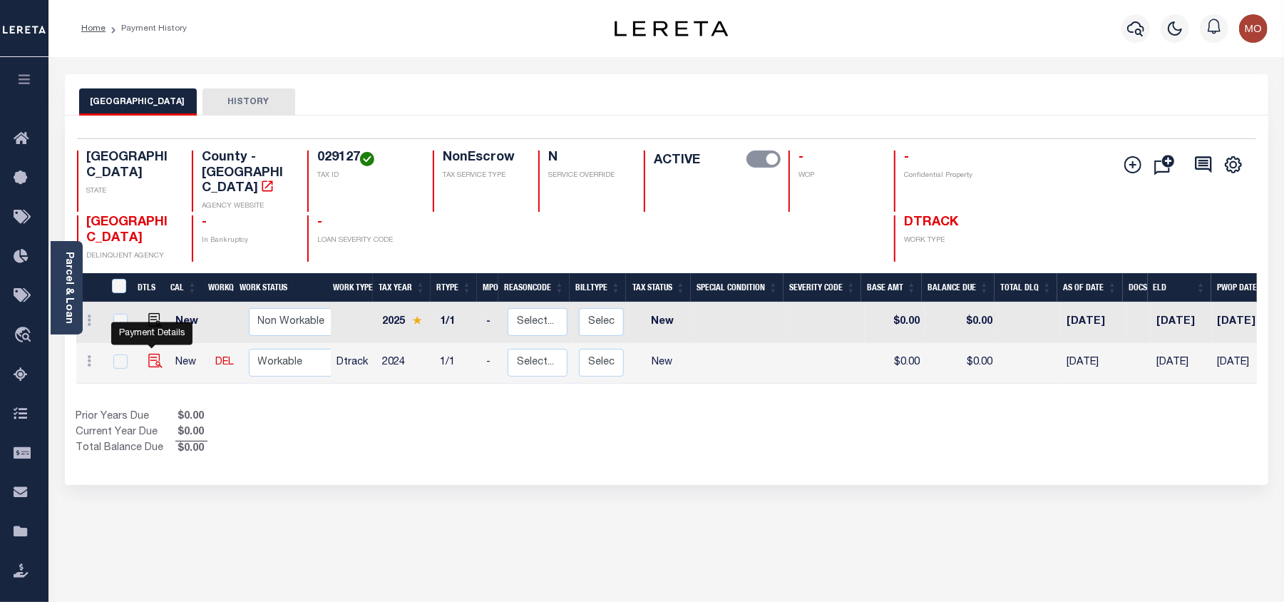
click at [155, 354] on img "" at bounding box center [155, 361] width 14 height 14
checkbox input "true"
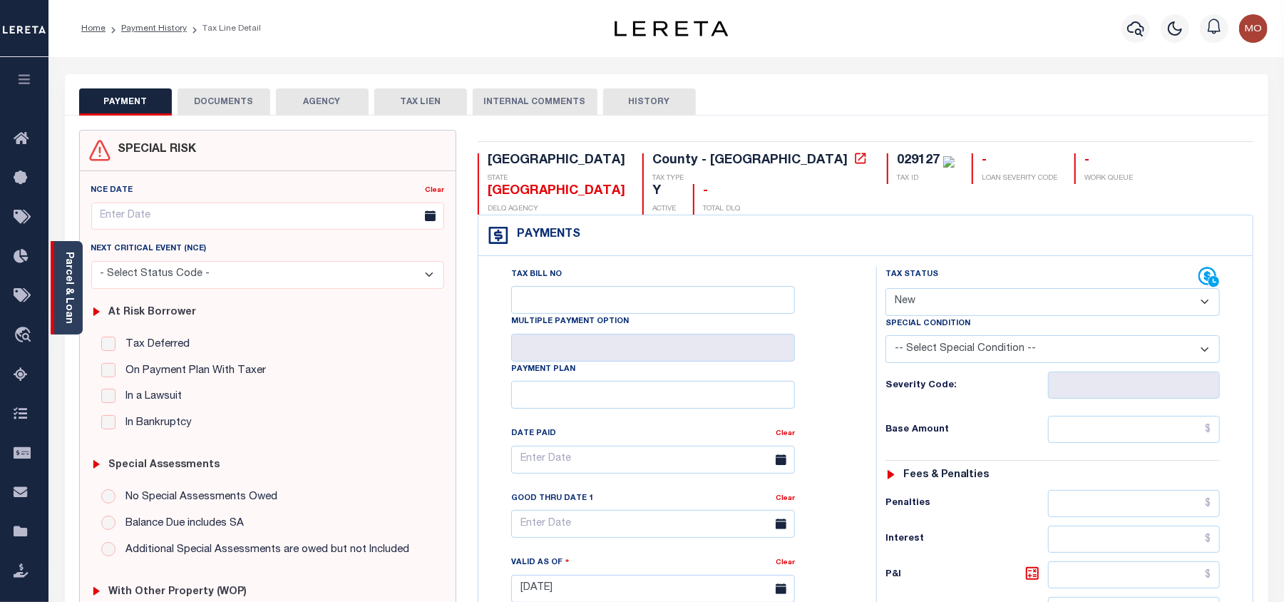
click at [69, 291] on link "Parcel & Loan" at bounding box center [68, 288] width 10 height 72
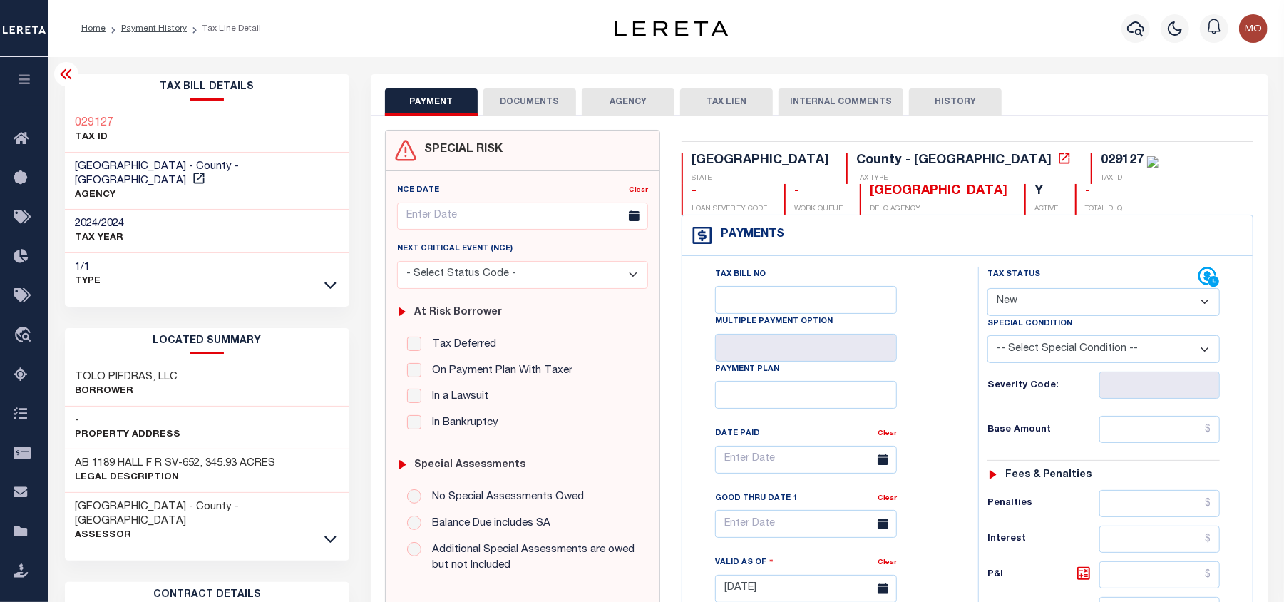
click at [1042, 305] on select "- Select Status Code - Open Due/Unpaid Paid Incomplete No Tax Due Internal Refu…" at bounding box center [1104, 302] width 232 height 28
select select "PYD"
click at [988, 290] on select "- Select Status Code - Open Due/Unpaid Paid Incomplete No Tax Due Internal Refu…" at bounding box center [1104, 302] width 232 height 28
type input "[DATE]"
click at [940, 379] on div "Tax Bill No Multiple Payment Option Payment Plan Clear" at bounding box center [827, 467] width 260 height 400
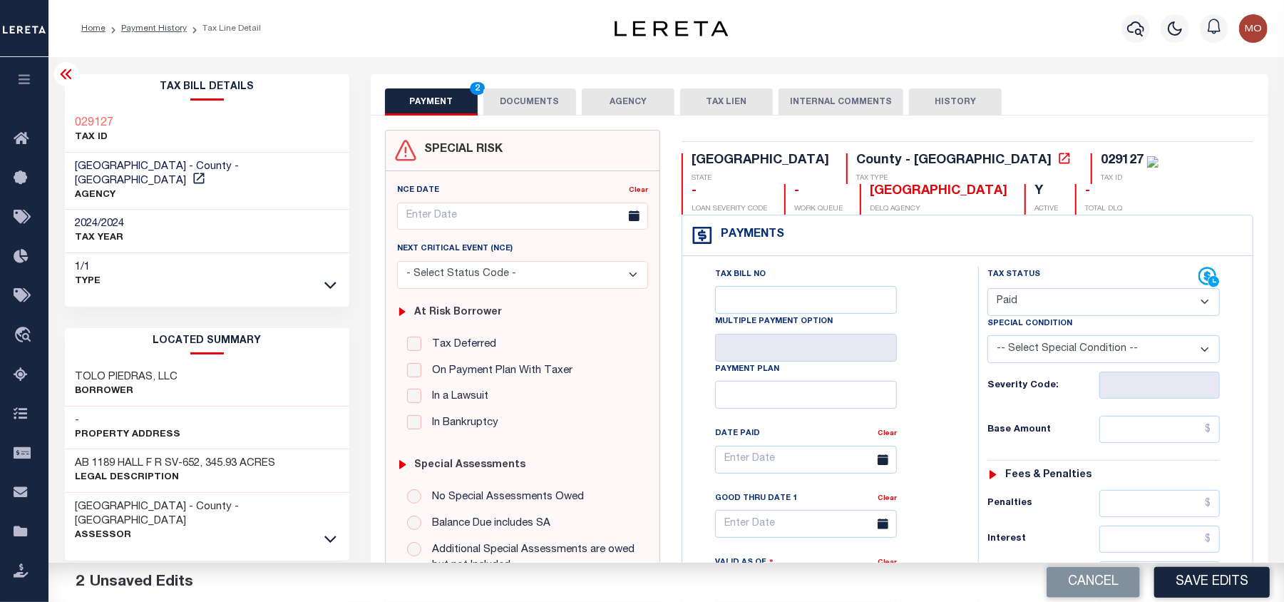
scroll to position [285, 0]
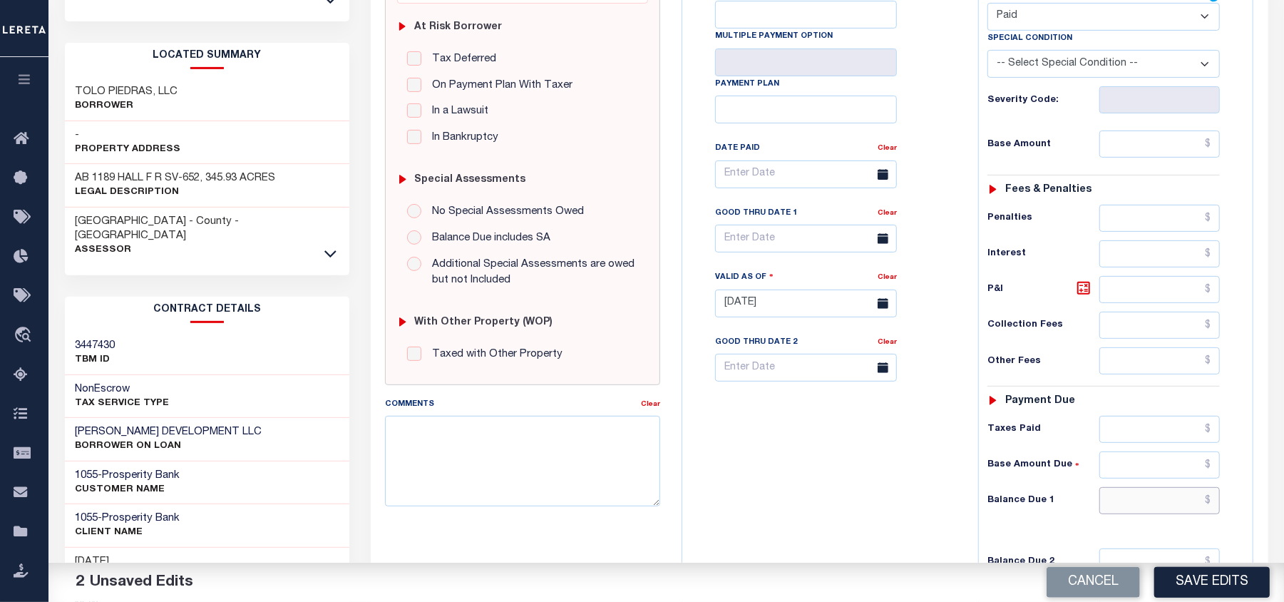
click at [1125, 508] on input "text" at bounding box center [1160, 500] width 121 height 27
type input "$0.00"
click at [978, 495] on div "Tax Status Status - Select Status Code -" at bounding box center [1108, 296] width 260 height 630
click at [657, 516] on div "Comments Clear" at bounding box center [522, 456] width 297 height 121
click at [628, 488] on textarea "Comments" at bounding box center [522, 461] width 275 height 90
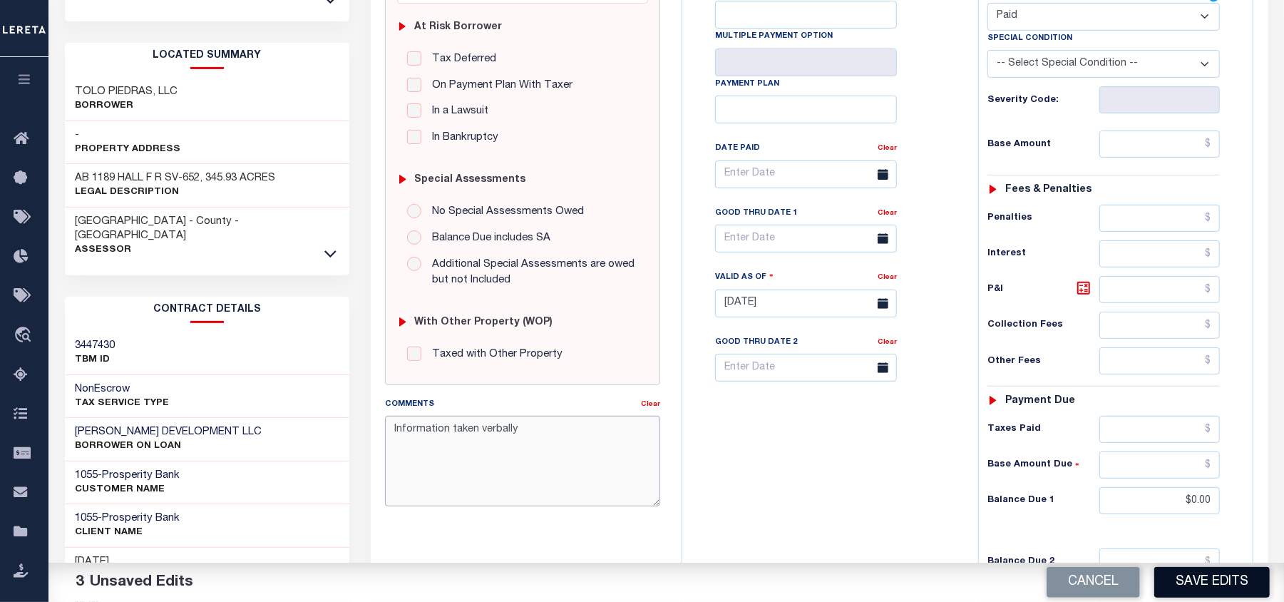
type textarea "Information taken verbally"
drag, startPoint x: 1202, startPoint y: 588, endPoint x: 1196, endPoint y: 571, distance: 18.0
click at [1201, 588] on button "Save Edits" at bounding box center [1213, 582] width 116 height 31
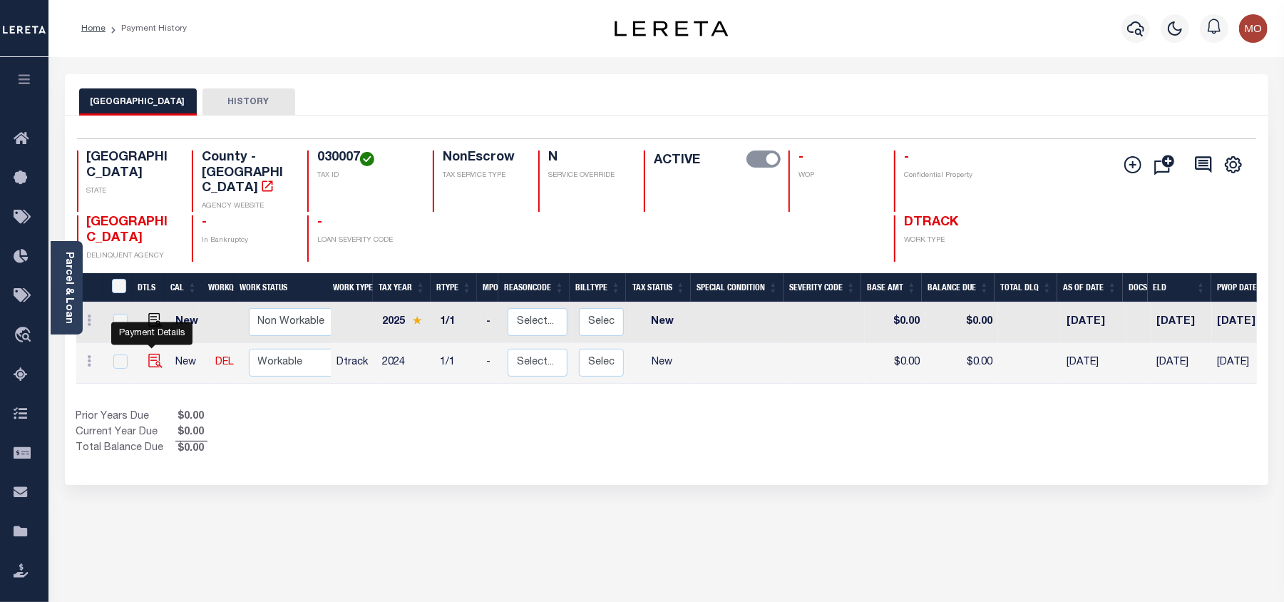
click at [148, 354] on img "" at bounding box center [155, 361] width 14 height 14
checkbox input "true"
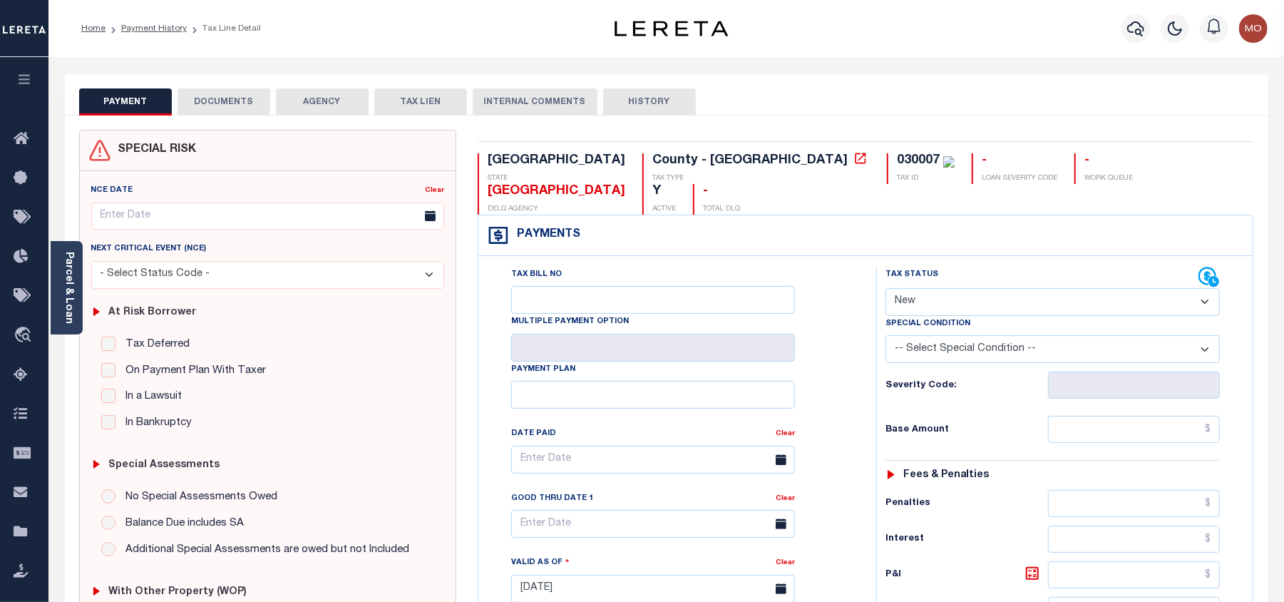
drag, startPoint x: 919, startPoint y: 282, endPoint x: 925, endPoint y: 286, distance: 7.3
click at [919, 288] on select "- Select Status Code - Open Due/Unpaid Paid Incomplete No Tax Due Internal Refu…" at bounding box center [1053, 302] width 334 height 28
select select "PYD"
click at [886, 288] on select "- Select Status Code - Open Due/Unpaid Paid Incomplete No Tax Due Internal Refu…" at bounding box center [1053, 302] width 334 height 28
type input "08/18/2025"
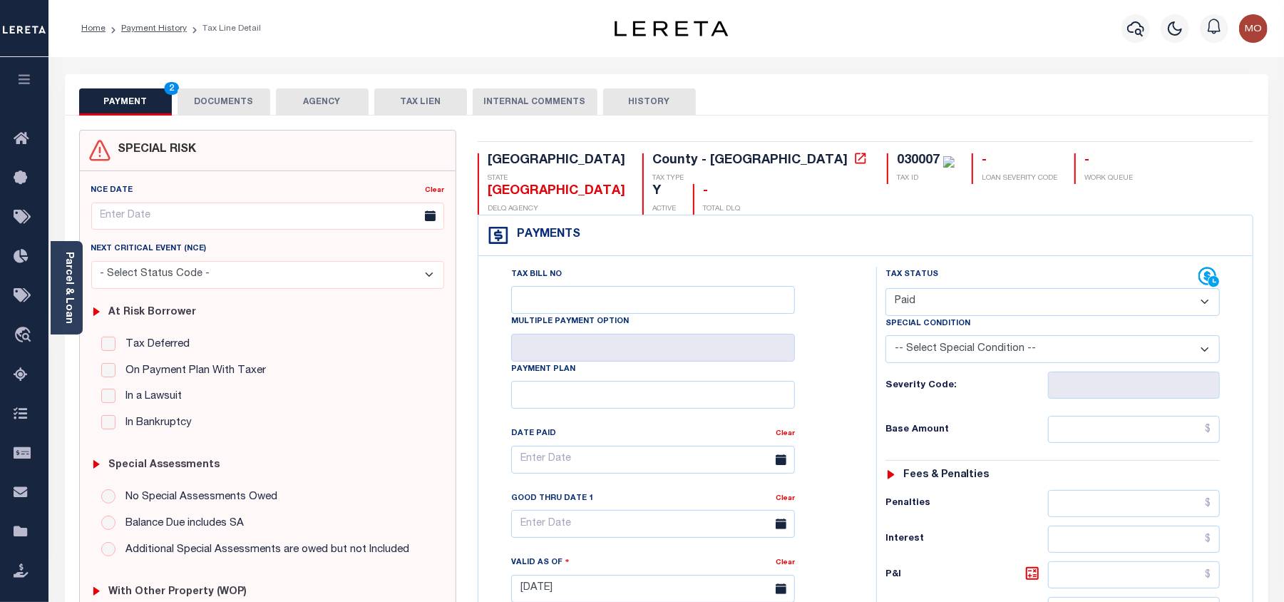
click at [850, 366] on div "Tax Bill No Multiple Payment Option Payment Plan Clear" at bounding box center [674, 467] width 362 height 400
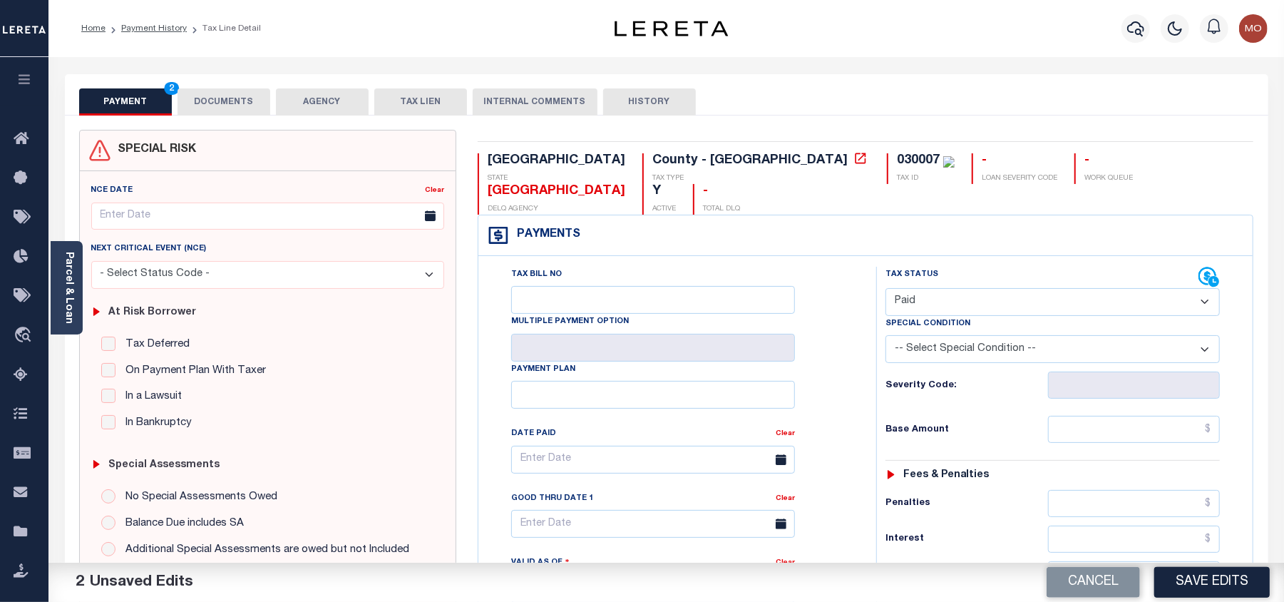
scroll to position [380, 0]
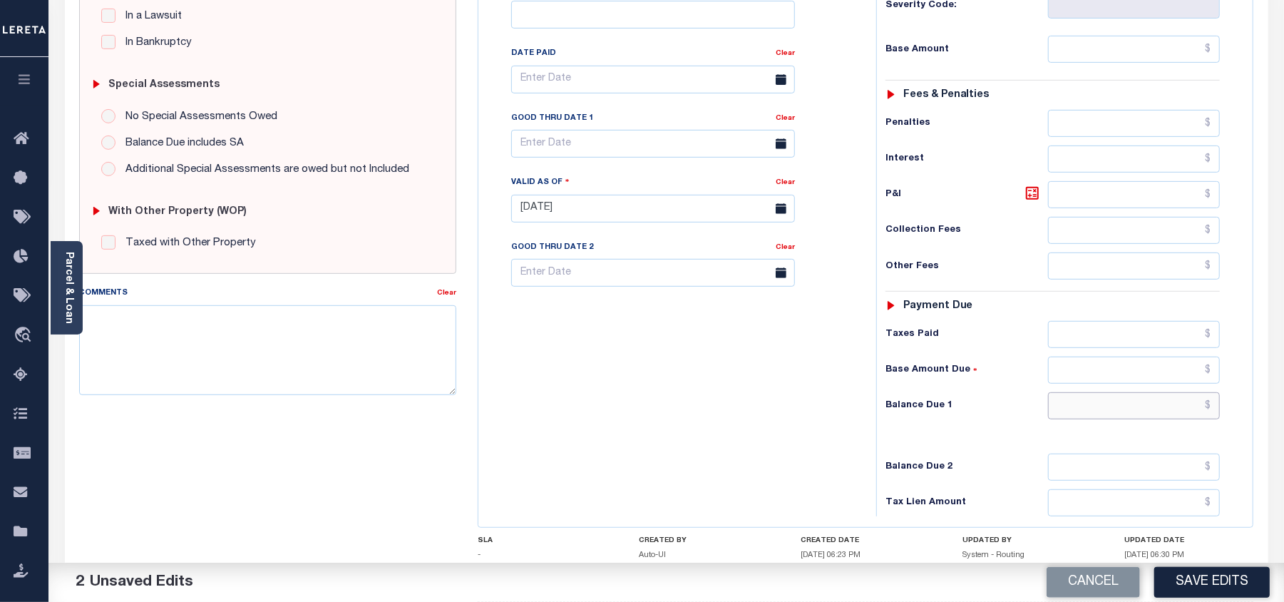
click at [1093, 392] on input "text" at bounding box center [1134, 405] width 172 height 27
type input "$0.00"
click at [796, 392] on div "Tax Bill No Multiple Payment Option Payment Plan Clear" at bounding box center [674, 202] width 384 height 630
click at [318, 326] on textarea "Comments" at bounding box center [267, 350] width 377 height 90
type textarea "Information taken verbally"
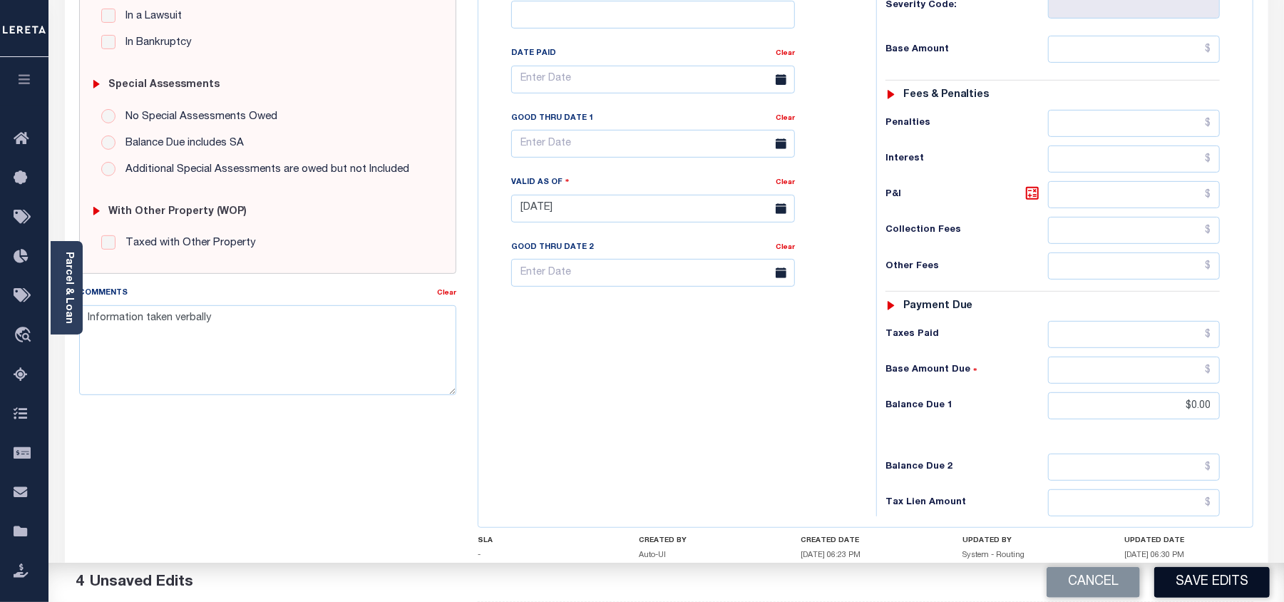
click at [1196, 576] on button "Save Edits" at bounding box center [1213, 582] width 116 height 31
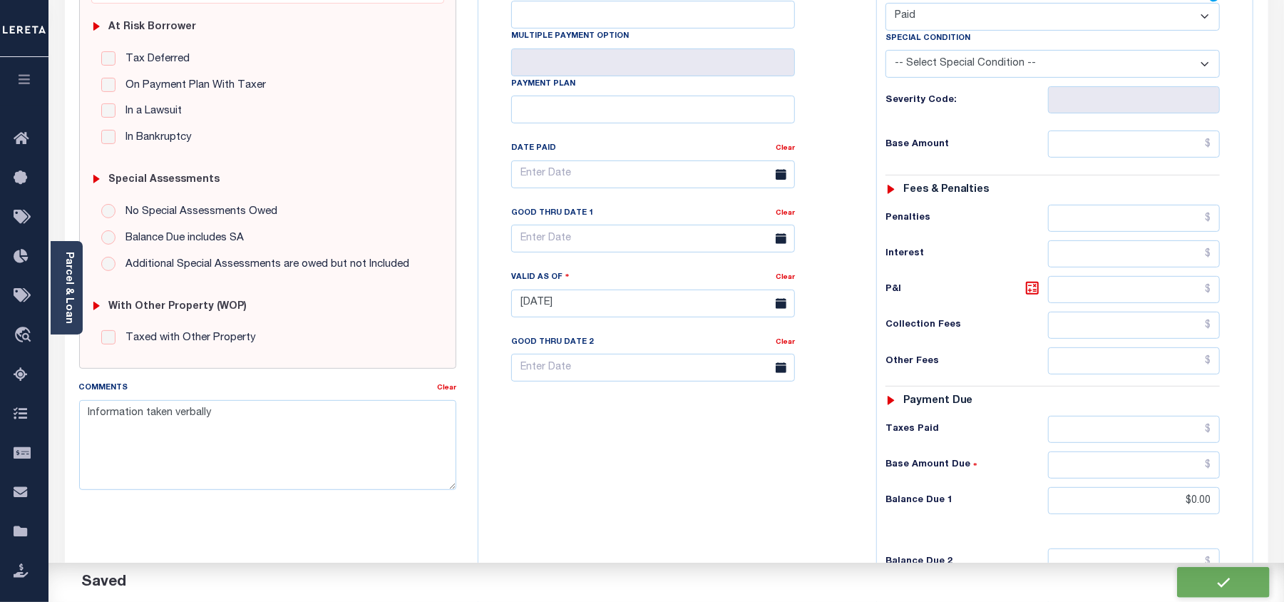
scroll to position [95, 0]
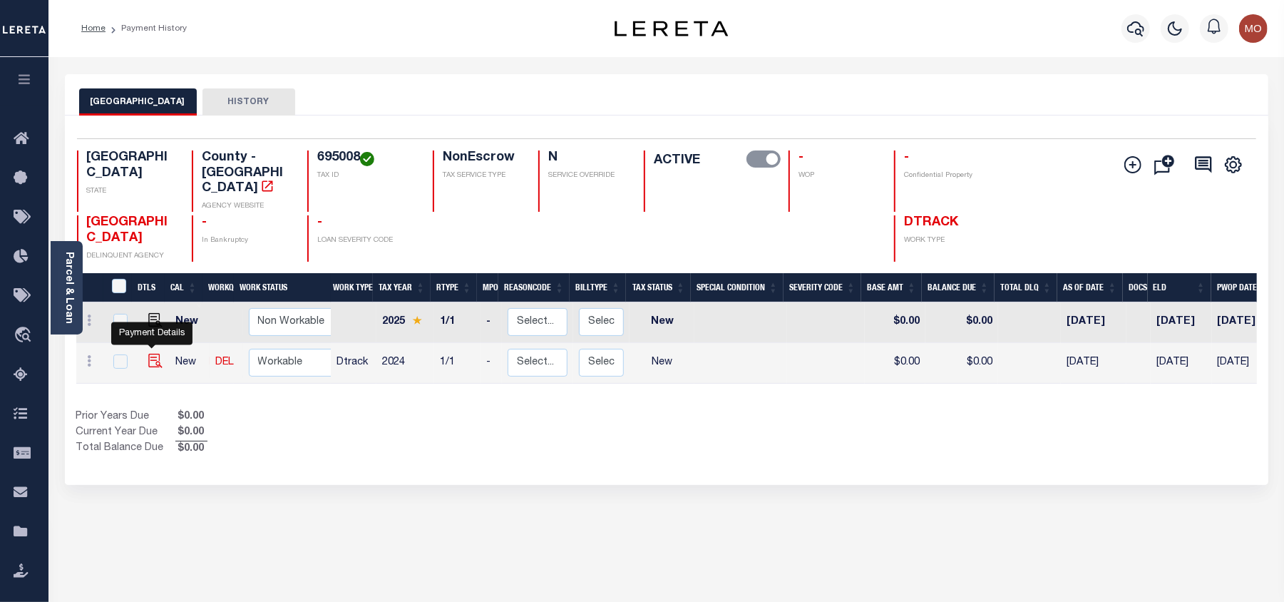
click at [148, 354] on img "" at bounding box center [155, 361] width 14 height 14
checkbox input "true"
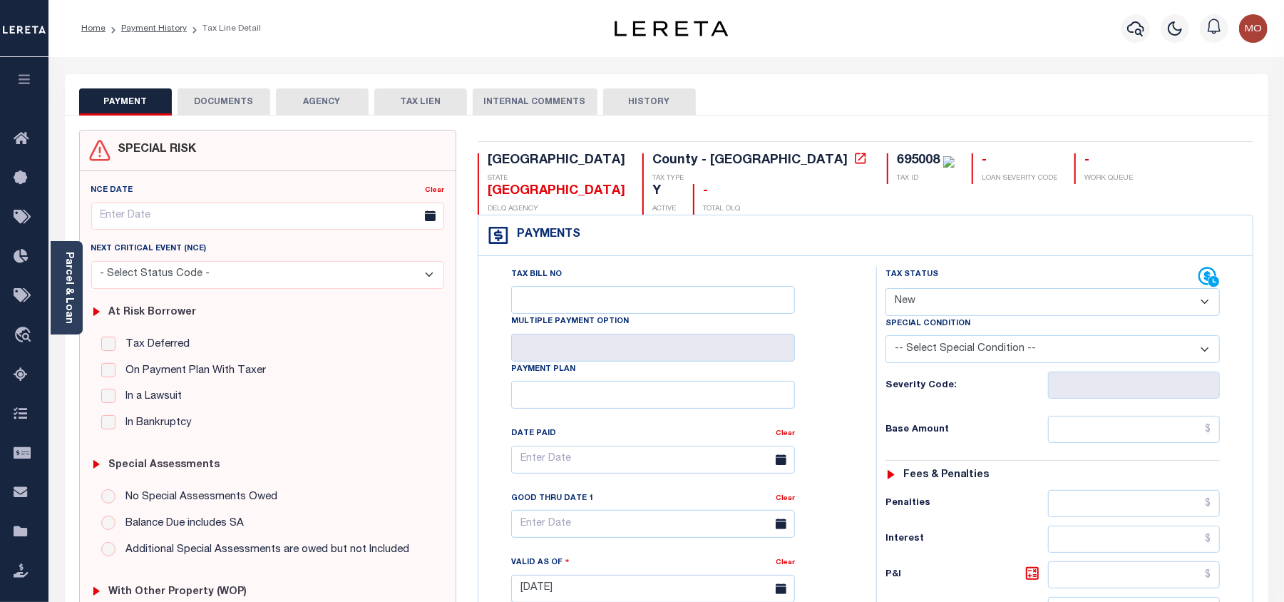
click at [942, 288] on select "- Select Status Code - Open Due/Unpaid Paid Incomplete No Tax Due Internal Refu…" at bounding box center [1053, 302] width 334 height 28
select select "PYD"
click at [886, 288] on select "- Select Status Code - Open Due/Unpaid Paid Incomplete No Tax Due Internal Refu…" at bounding box center [1053, 302] width 334 height 28
type input "[DATE]"
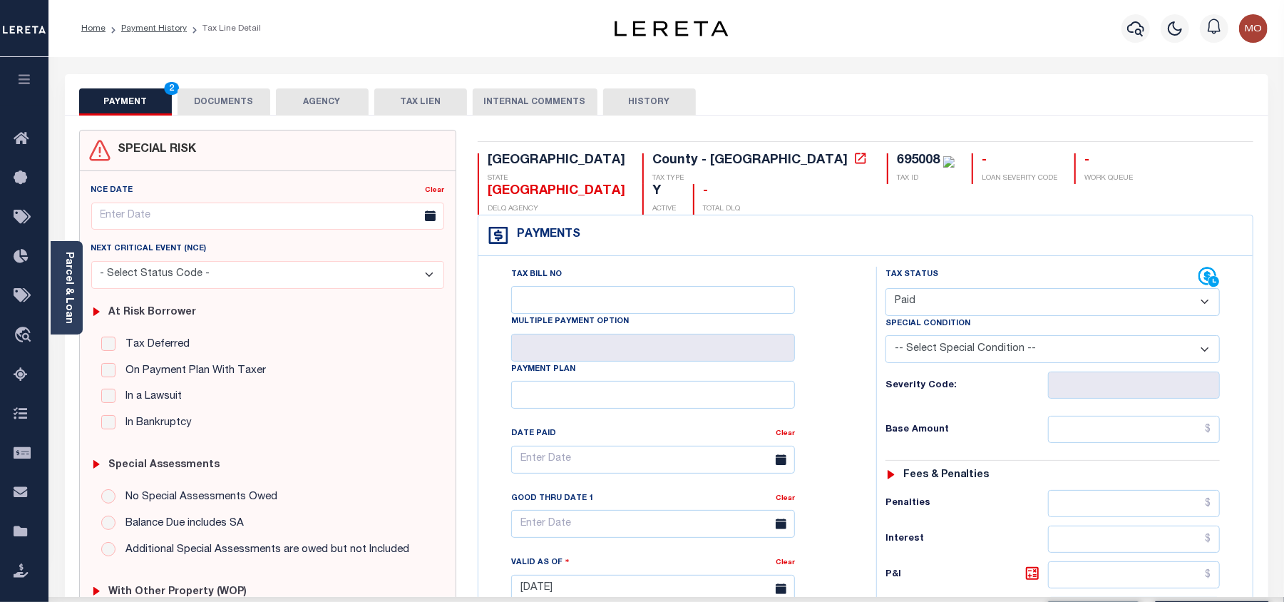
click at [836, 355] on div "Tax Bill No Multiple Payment Option Payment Plan Clear" at bounding box center [674, 467] width 362 height 400
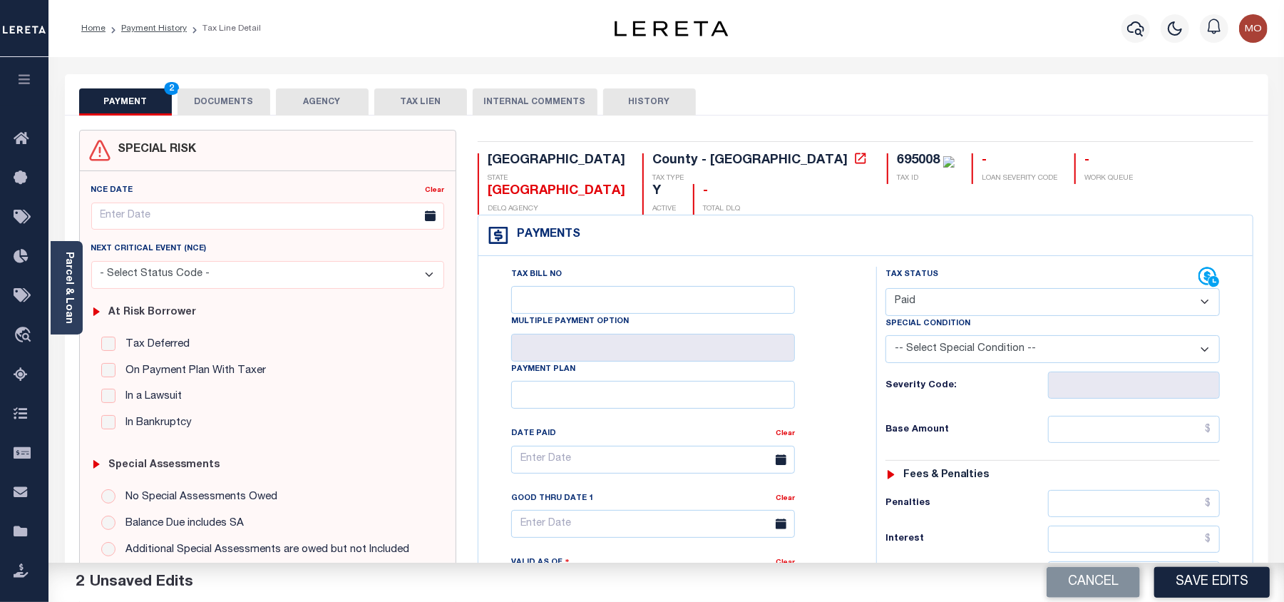
scroll to position [285, 0]
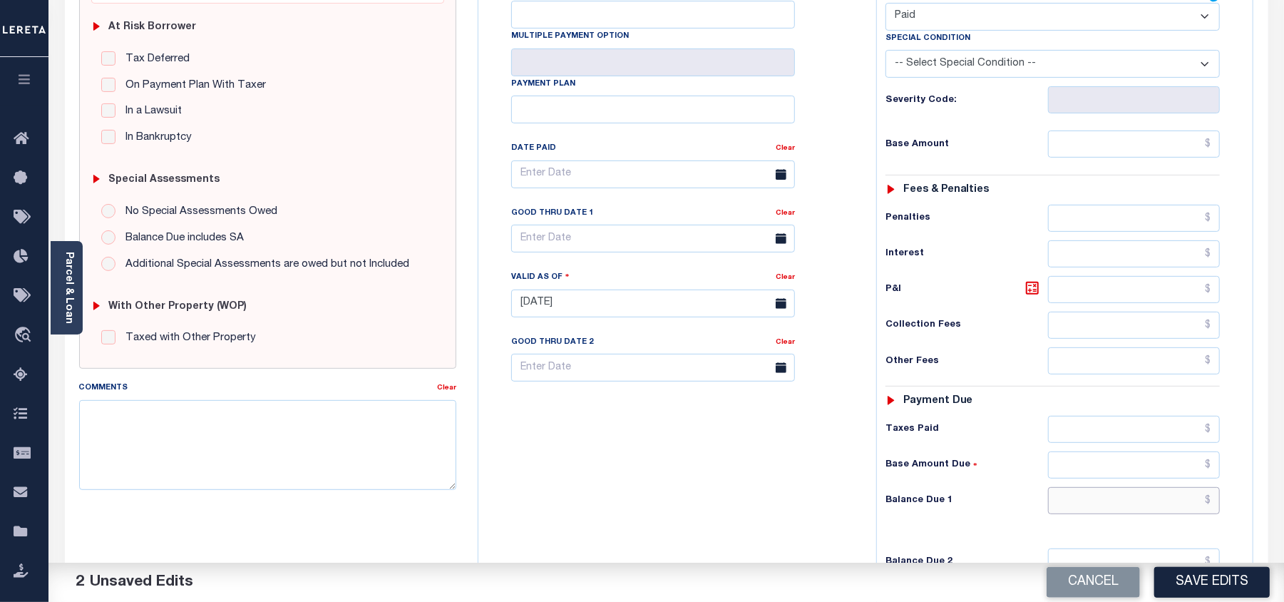
click at [1078, 487] on input "text" at bounding box center [1134, 500] width 172 height 27
type input "$0.00"
click at [247, 439] on textarea "Comments" at bounding box center [267, 445] width 377 height 90
type textarea "Information taken verbally"
drag, startPoint x: 1221, startPoint y: 580, endPoint x: 1207, endPoint y: 561, distance: 24.1
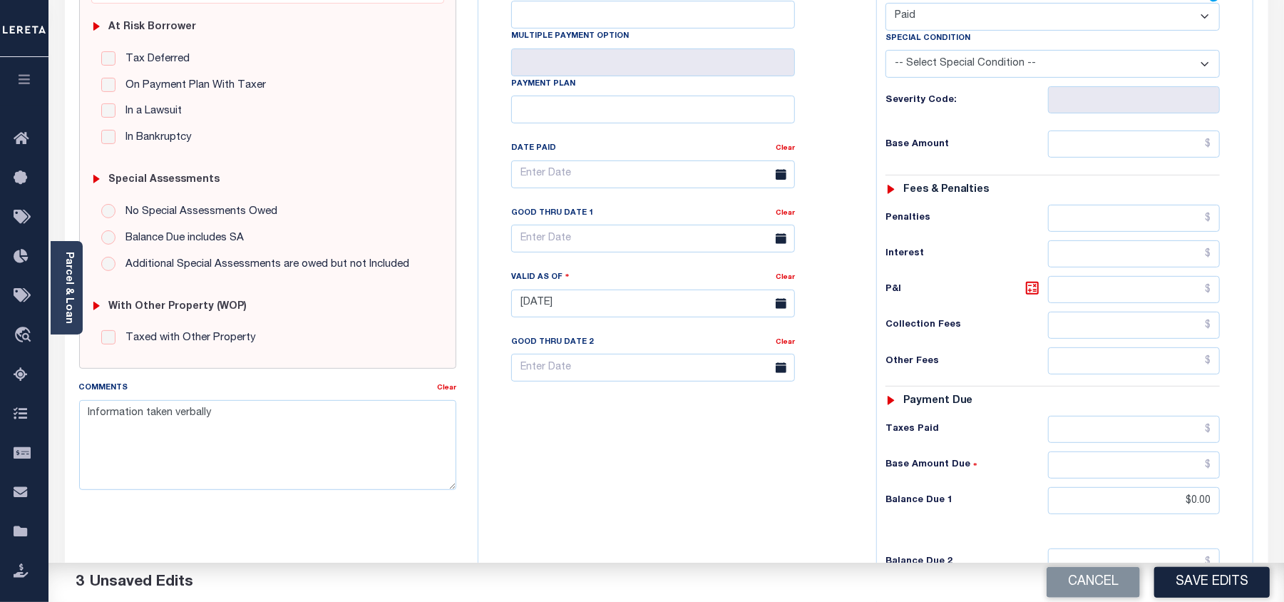
click at [1222, 580] on button "Save Edits" at bounding box center [1213, 582] width 116 height 31
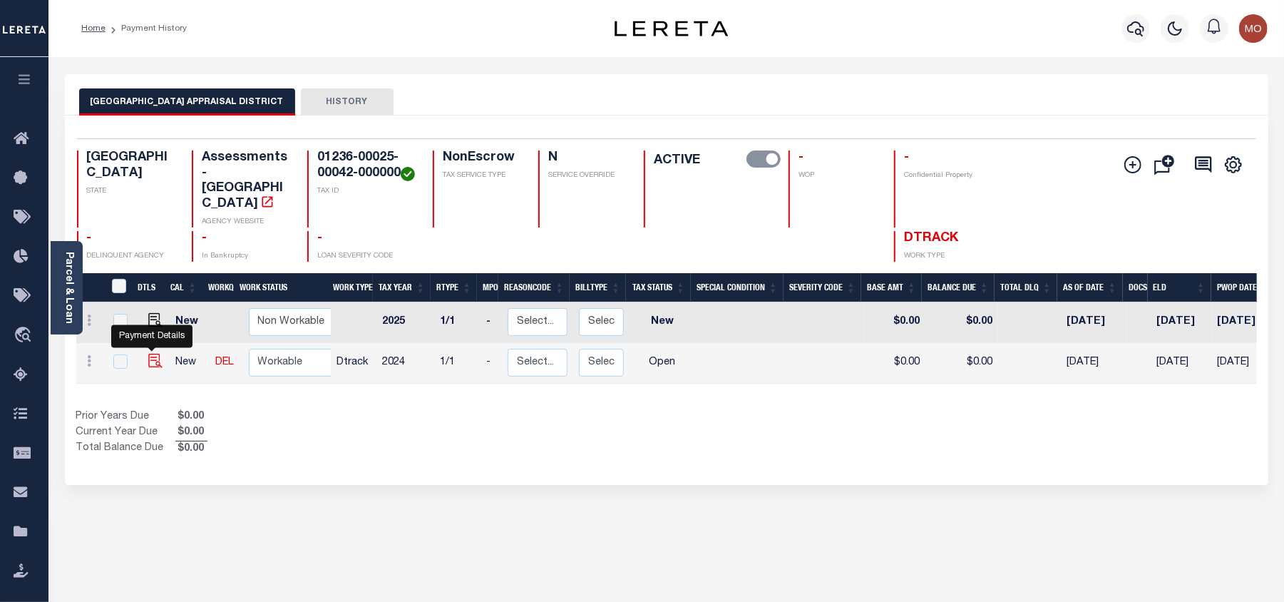
click at [153, 354] on img "" at bounding box center [155, 361] width 14 height 14
checkbox input "true"
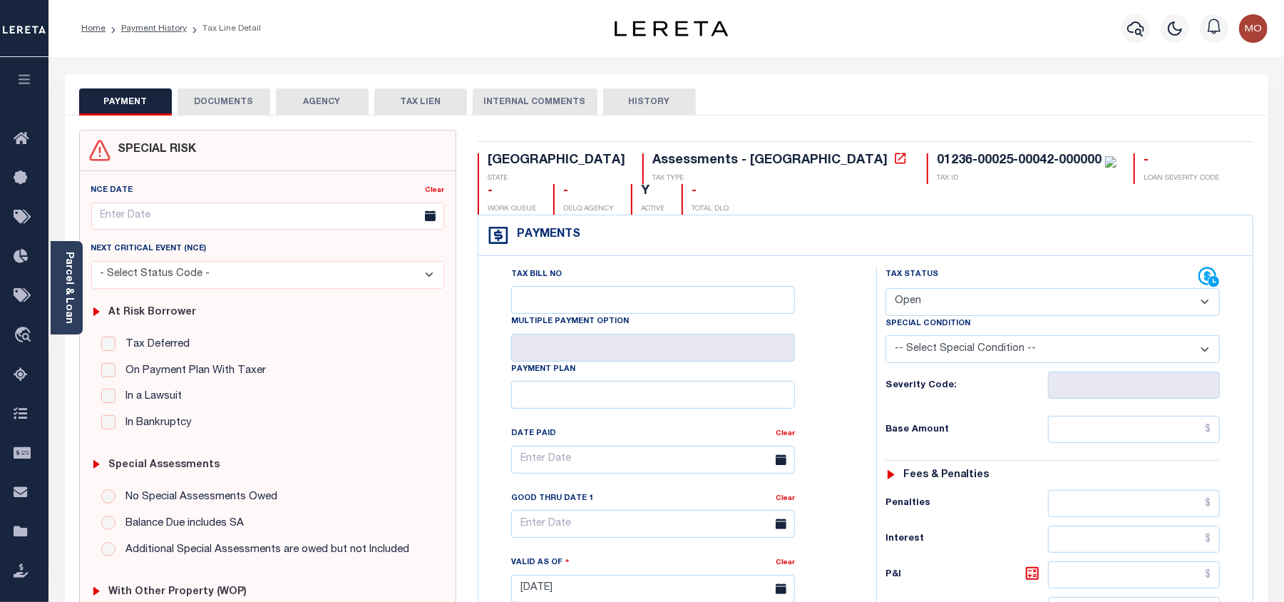
drag, startPoint x: 934, startPoint y: 302, endPoint x: 962, endPoint y: 317, distance: 31.6
click at [936, 302] on select "- Select Status Code - Open Due/Unpaid Paid Incomplete No Tax Due Internal Refu…" at bounding box center [1053, 302] width 334 height 28
select select "PYD"
click at [886, 290] on select "- Select Status Code - Open Due/Unpaid Paid Incomplete No Tax Due Internal Refu…" at bounding box center [1053, 302] width 334 height 28
type input "[DATE]"
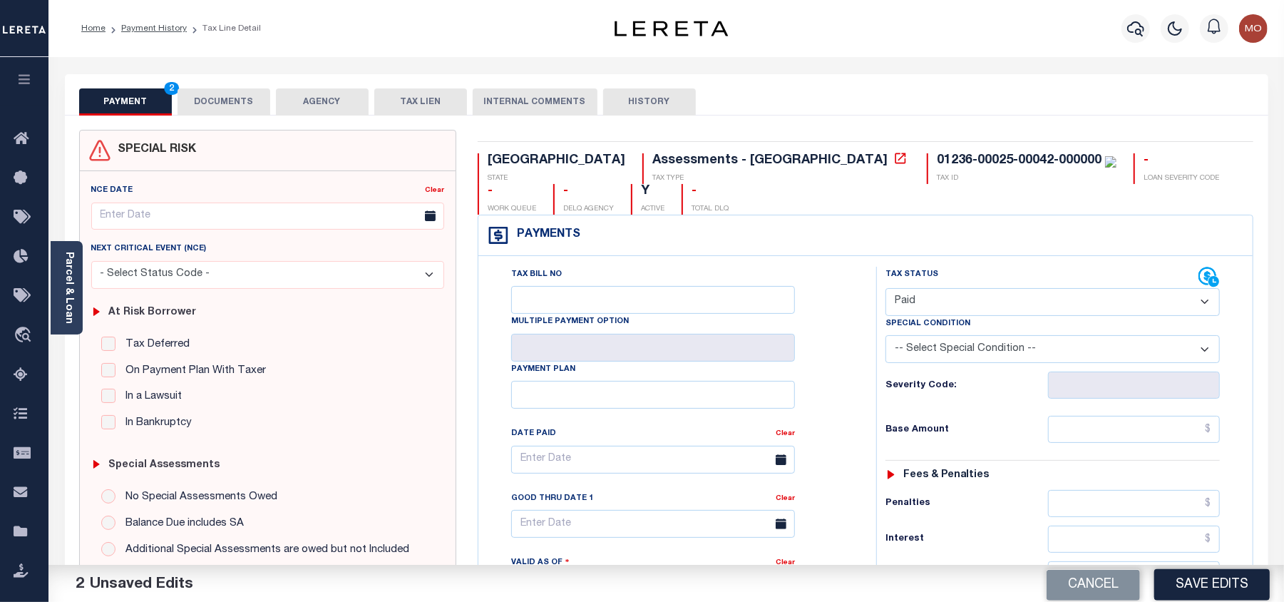
click at [853, 394] on div "Tax Bill No Multiple Payment Option Payment Plan Clear" at bounding box center [674, 467] width 362 height 400
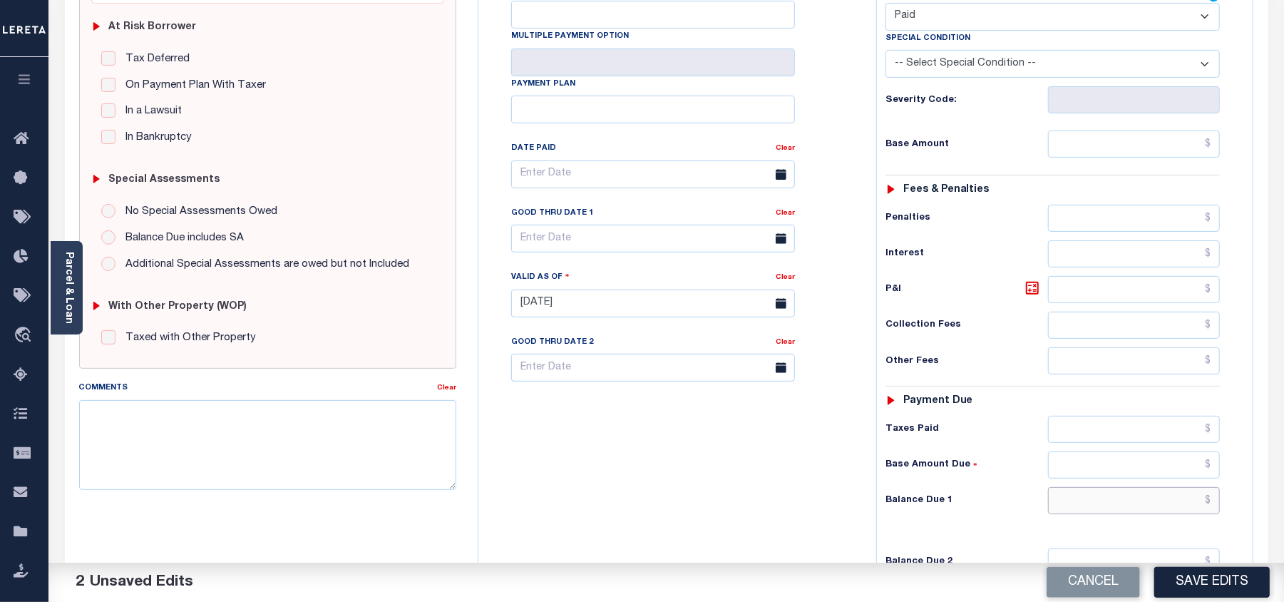
click at [1102, 512] on input "text" at bounding box center [1134, 500] width 172 height 27
type input "$0.00"
click at [914, 505] on div "Balance Due 1 $0.00" at bounding box center [1053, 500] width 334 height 27
click at [245, 437] on textarea "Comments" at bounding box center [267, 445] width 377 height 90
paste textarea "As per [PERSON_NAME] taxes are paid in full"
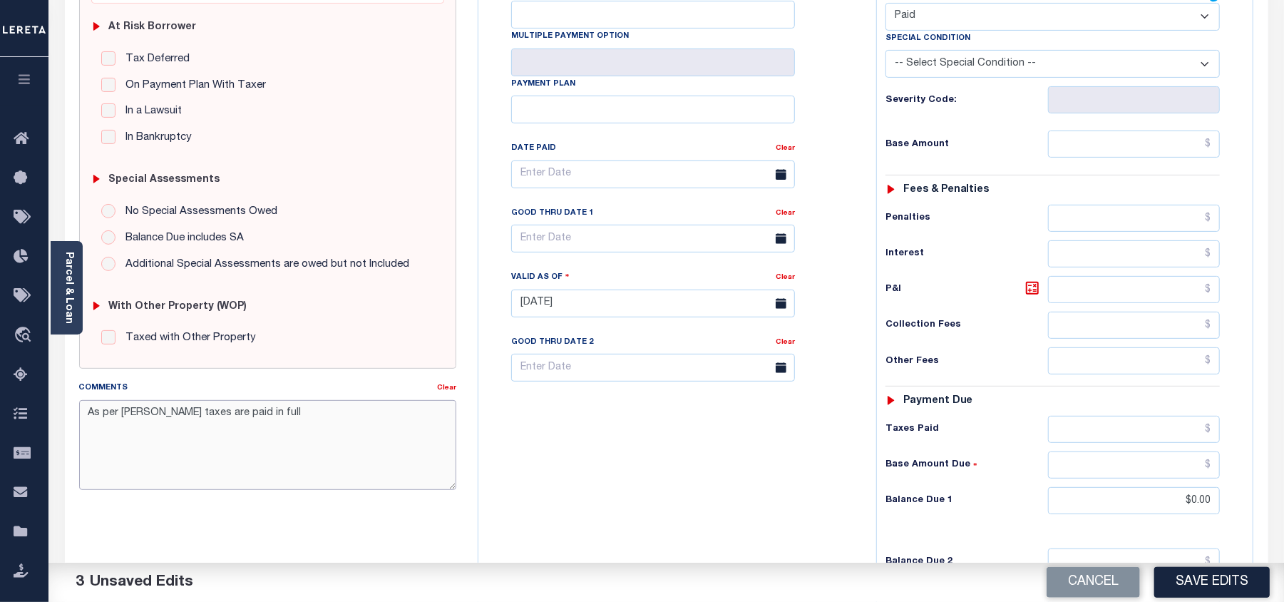
type textarea "As per [PERSON_NAME] taxes are paid in full"
click at [1224, 574] on button "Save Edits" at bounding box center [1213, 582] width 116 height 31
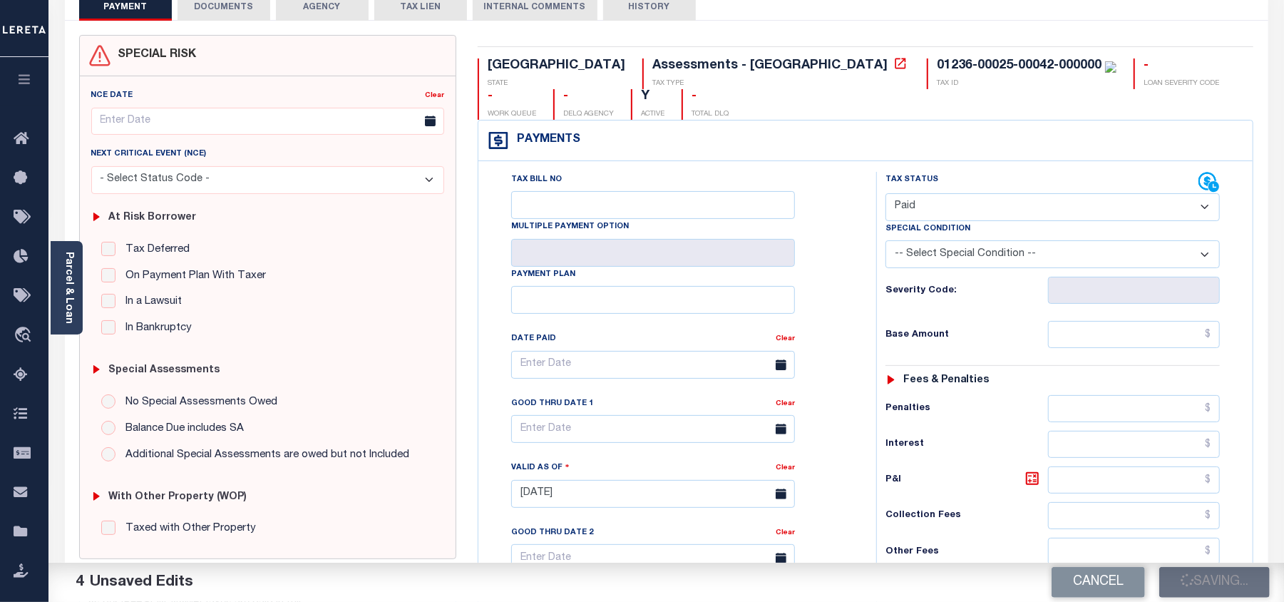
checkbox input "false"
type input "$0"
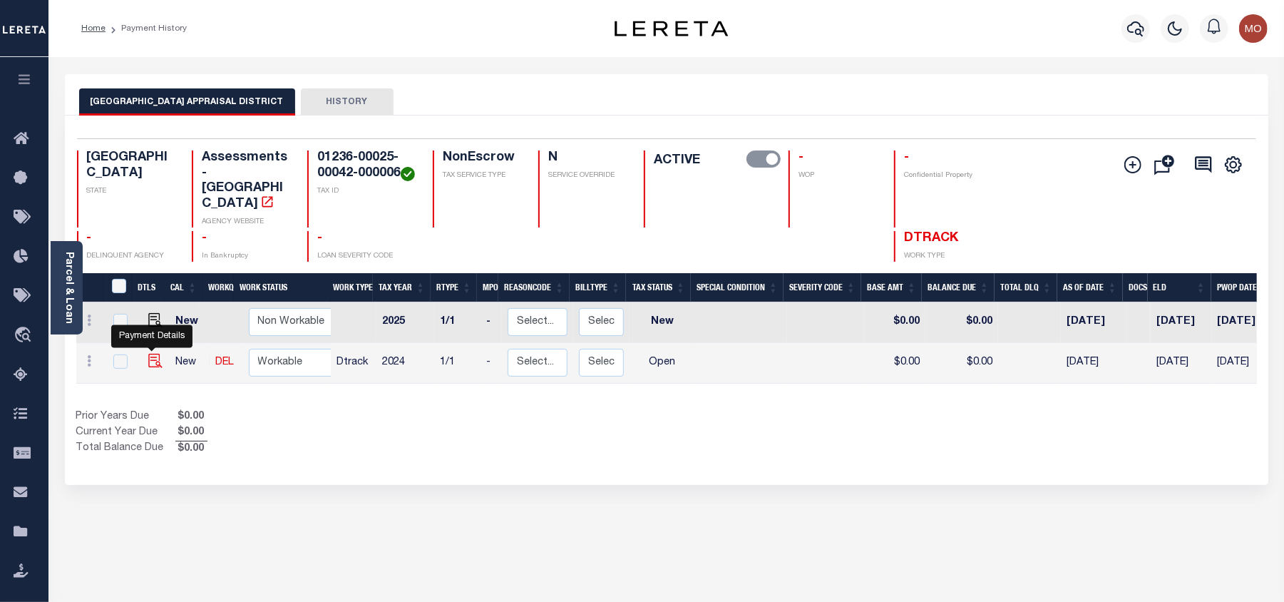
click at [148, 354] on img "" at bounding box center [155, 361] width 14 height 14
checkbox input "true"
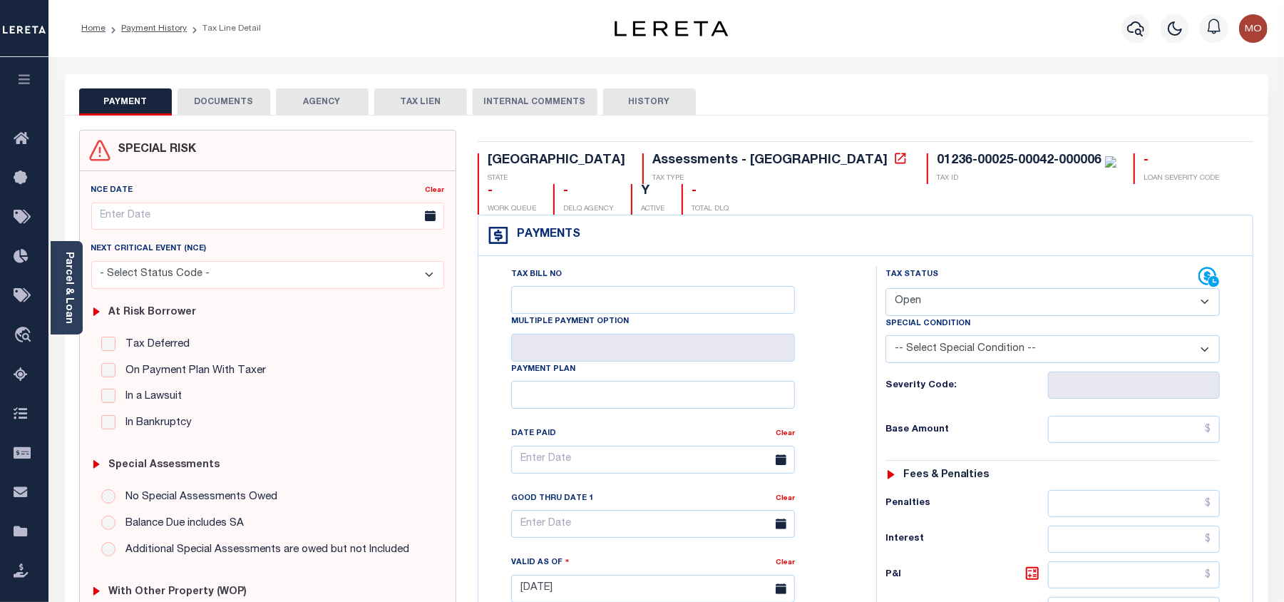
click at [943, 309] on select "- Select Status Code - Open Due/Unpaid Paid Incomplete No Tax Due Internal Refu…" at bounding box center [1053, 302] width 334 height 28
select select "PYD"
click at [886, 290] on select "- Select Status Code - Open Due/Unpaid Paid Incomplete No Tax Due Internal Refu…" at bounding box center [1053, 302] width 334 height 28
type input "[DATE]"
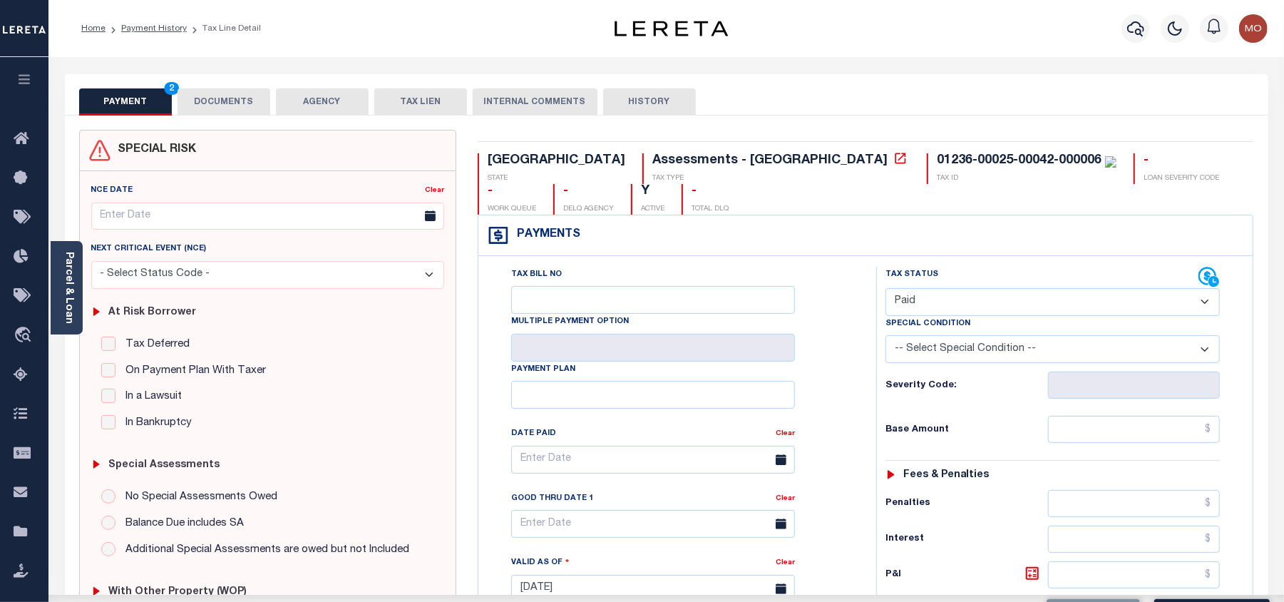
click at [844, 399] on div "Tax Bill No Multiple Payment Option Payment Plan Clear" at bounding box center [674, 467] width 362 height 400
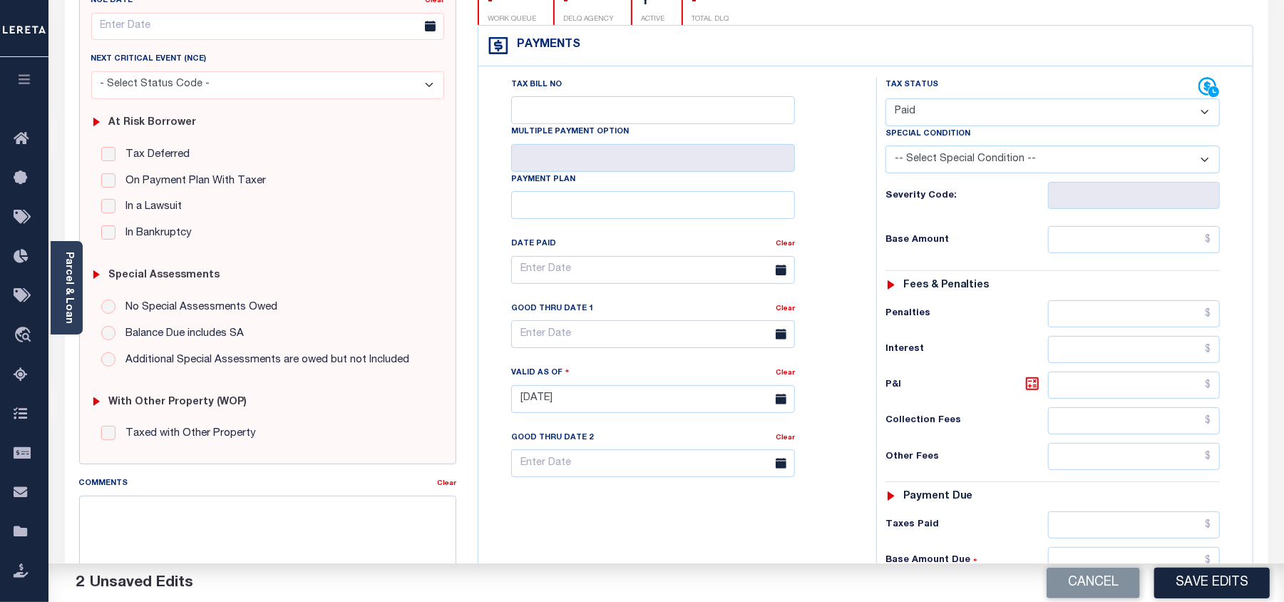
scroll to position [285, 0]
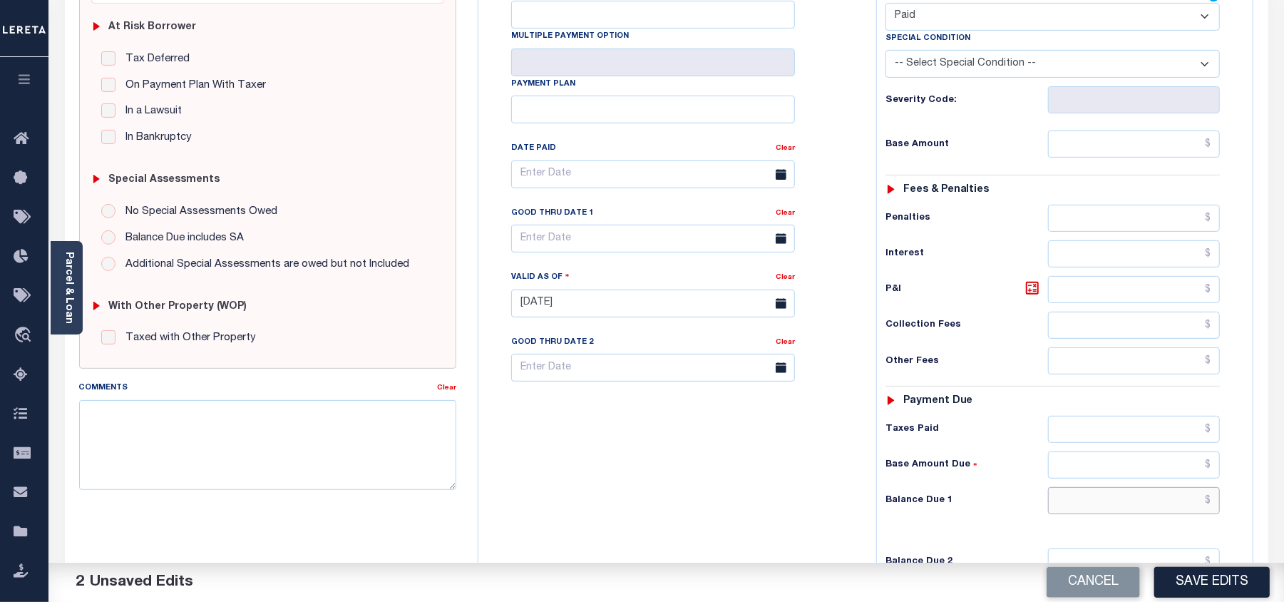
click at [1079, 514] on input "text" at bounding box center [1134, 500] width 172 height 27
type input "$0.00"
click at [728, 451] on div "Tax Bill No Multiple Payment Option Payment Plan Clear" at bounding box center [674, 296] width 384 height 630
click at [221, 423] on textarea "Comments" at bounding box center [267, 445] width 377 height 90
paste textarea "As per Becky Herridge taxes are paid in full"
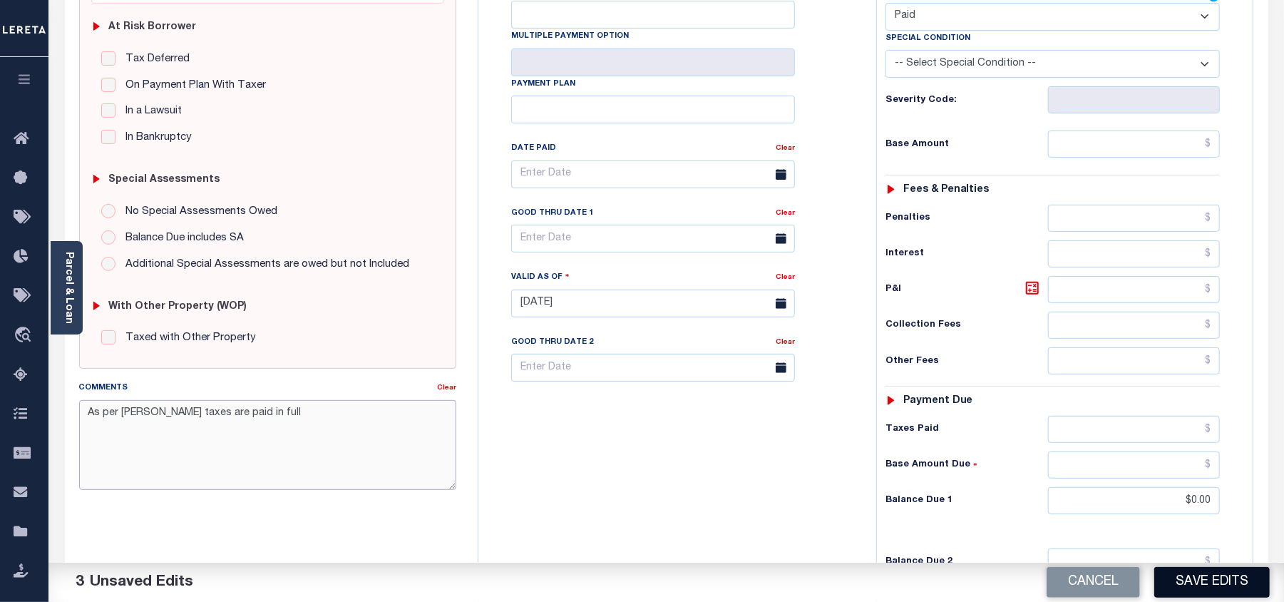
type textarea "As per Becky Herridge taxes are paid in full"
click at [1197, 580] on button "Save Edits" at bounding box center [1213, 582] width 116 height 31
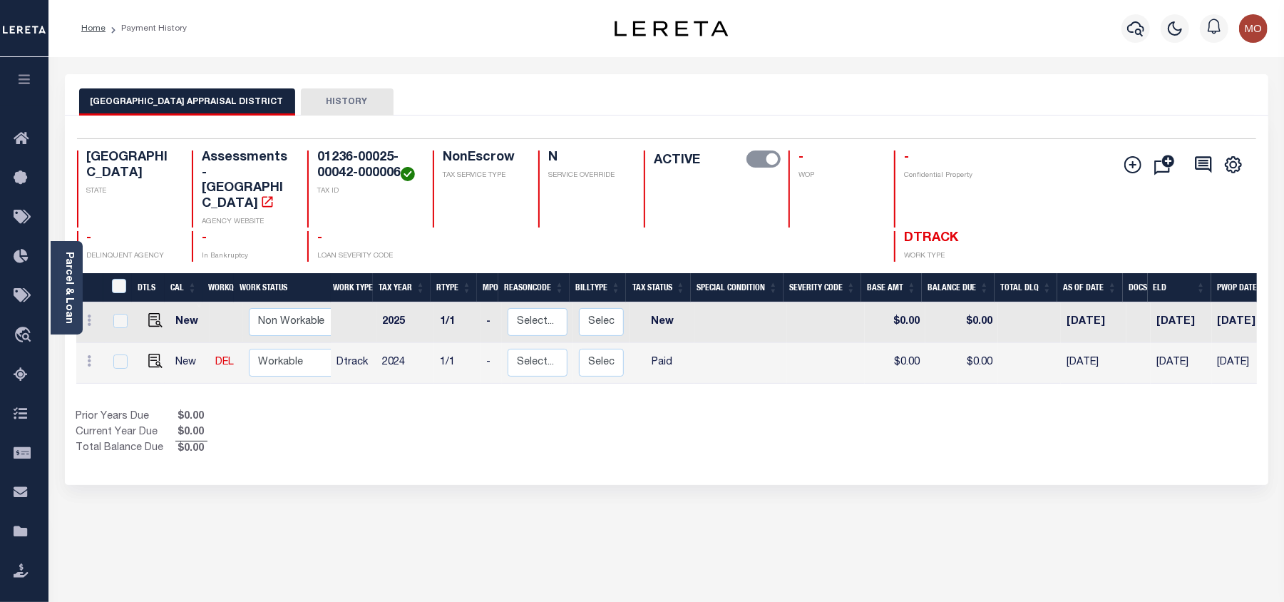
click at [1137, 29] on icon "button" at bounding box center [1135, 28] width 17 height 17
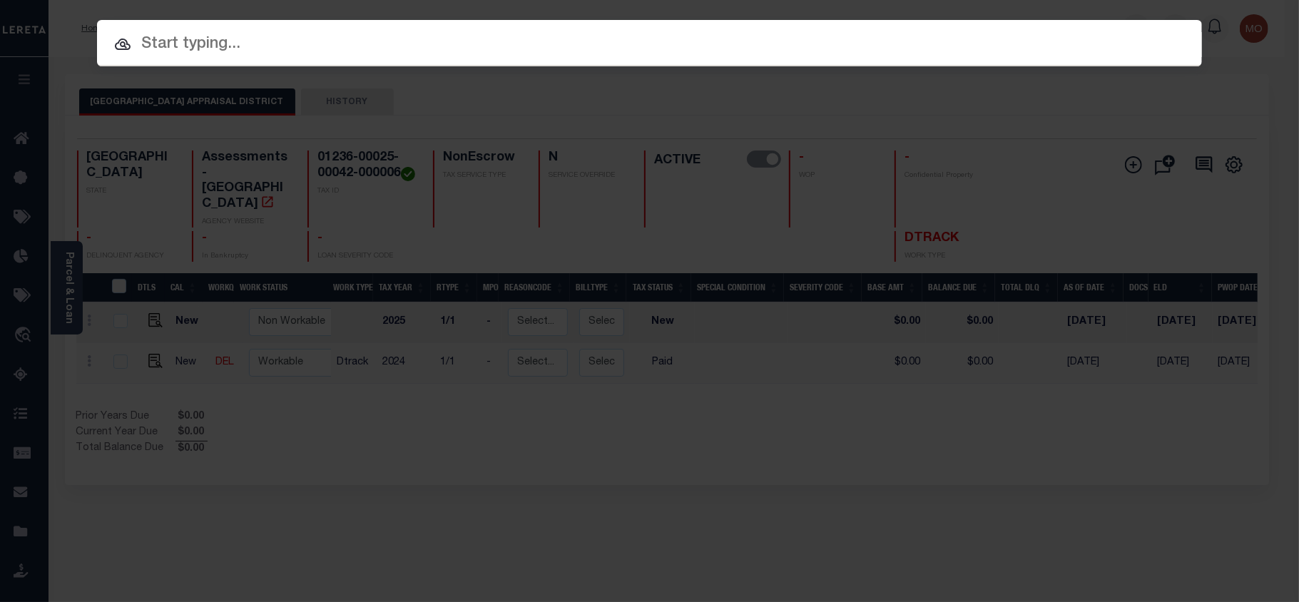
click at [170, 48] on input "text" at bounding box center [649, 44] width 1105 height 25
paste input "95185"
type input "95185"
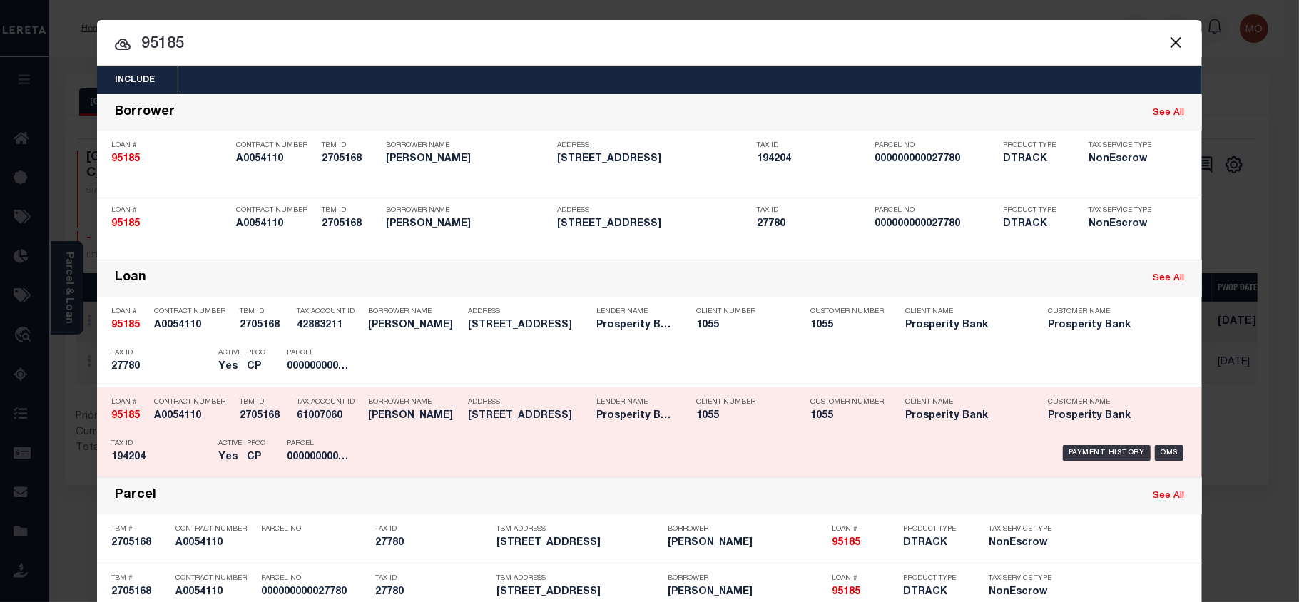
click at [152, 444] on p "Tax ID" at bounding box center [161, 443] width 100 height 9
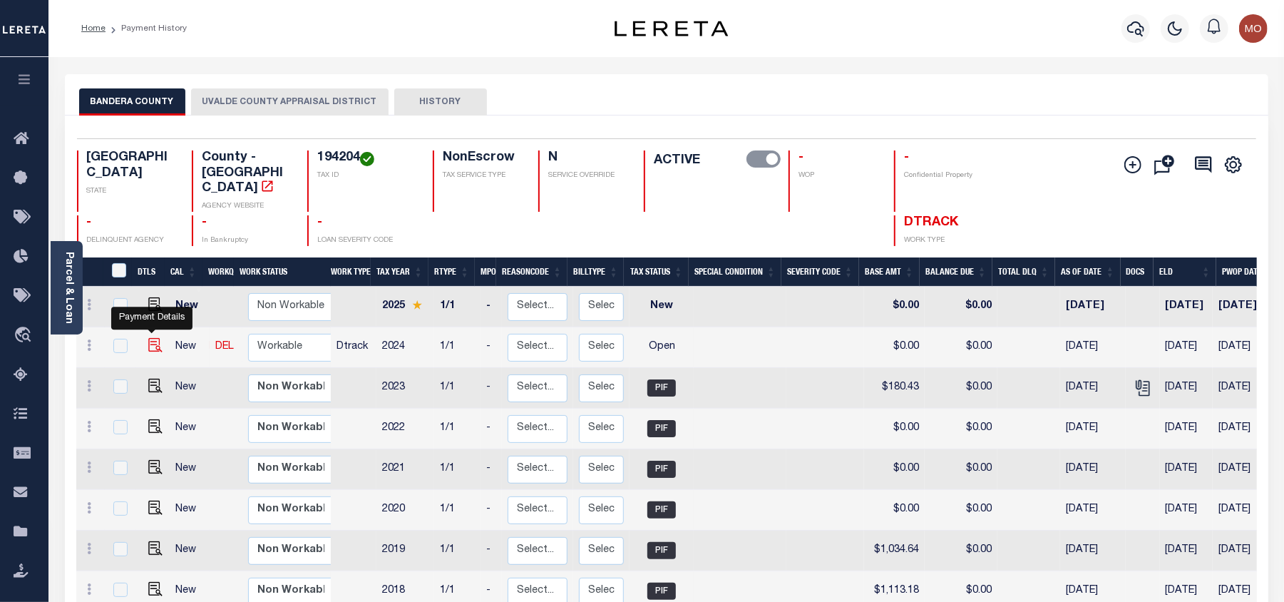
click at [153, 338] on img "" at bounding box center [155, 345] width 14 height 14
checkbox input "true"
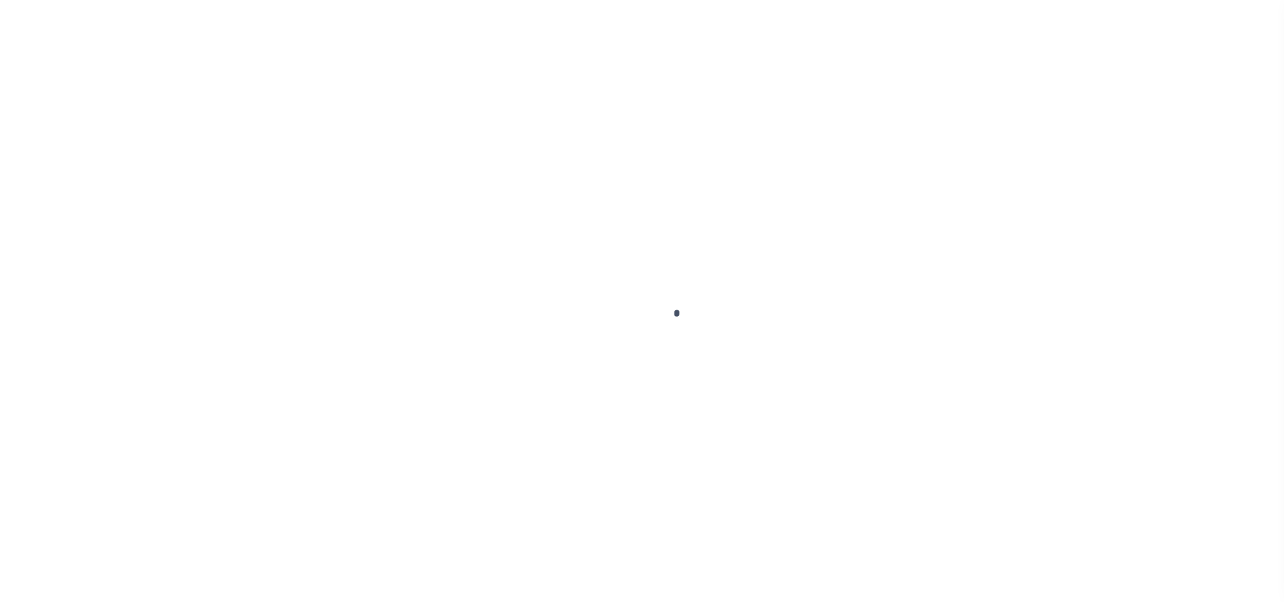
select select "OP2"
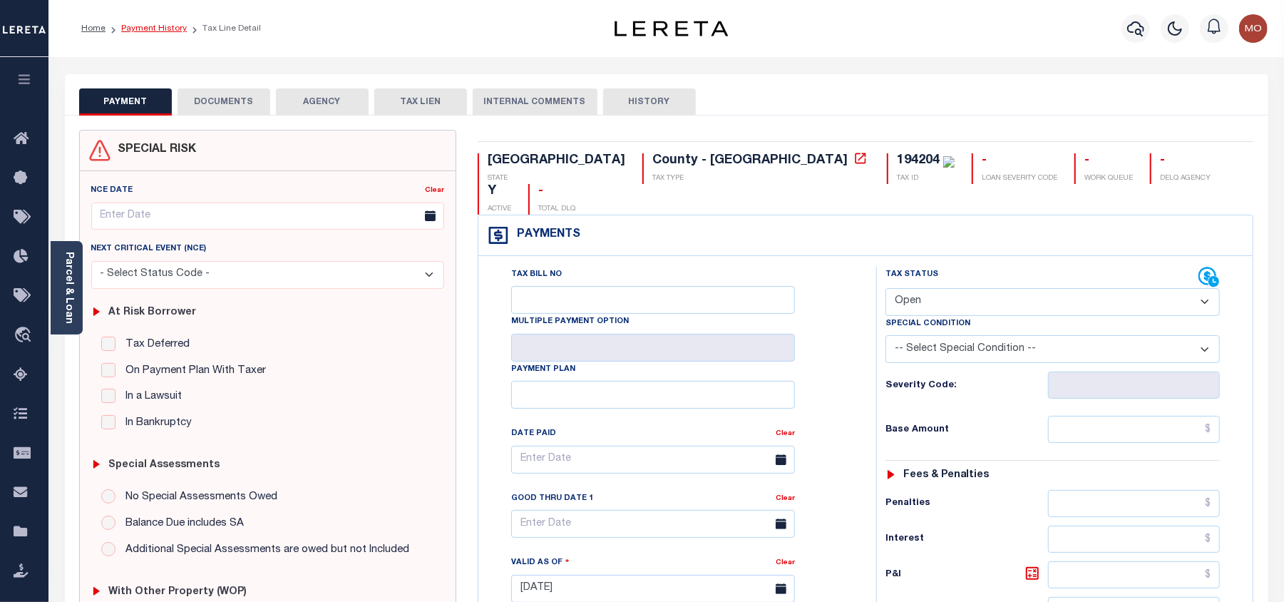
click at [144, 29] on link "Payment History" at bounding box center [154, 28] width 66 height 9
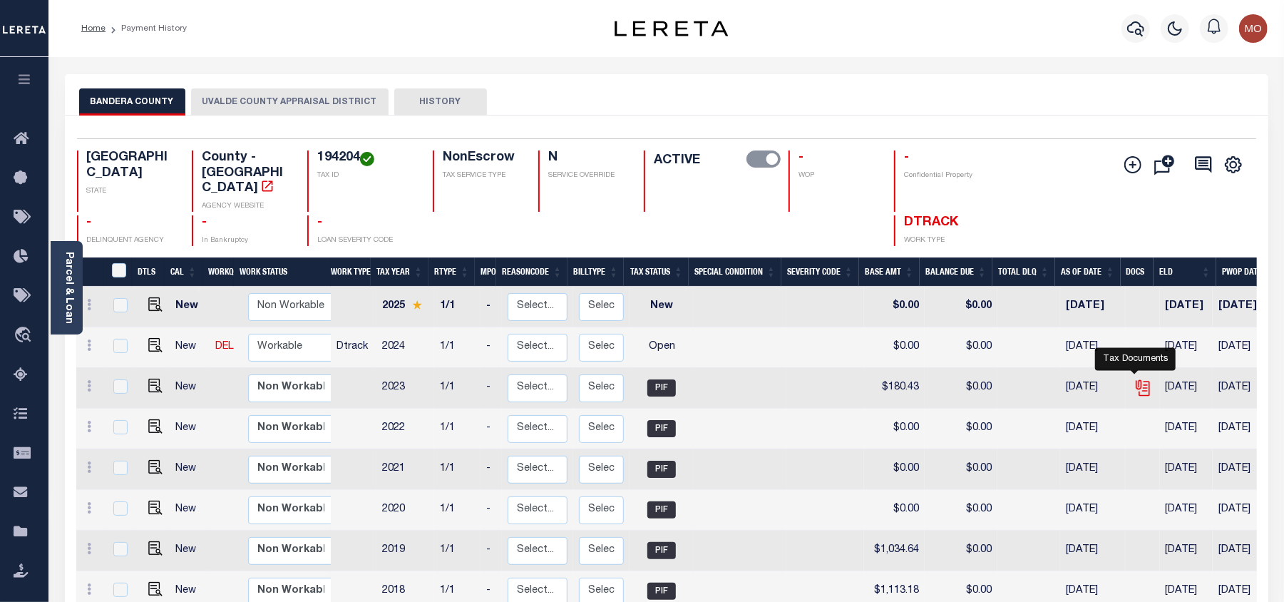
click at [1136, 379] on icon "" at bounding box center [1143, 388] width 19 height 19
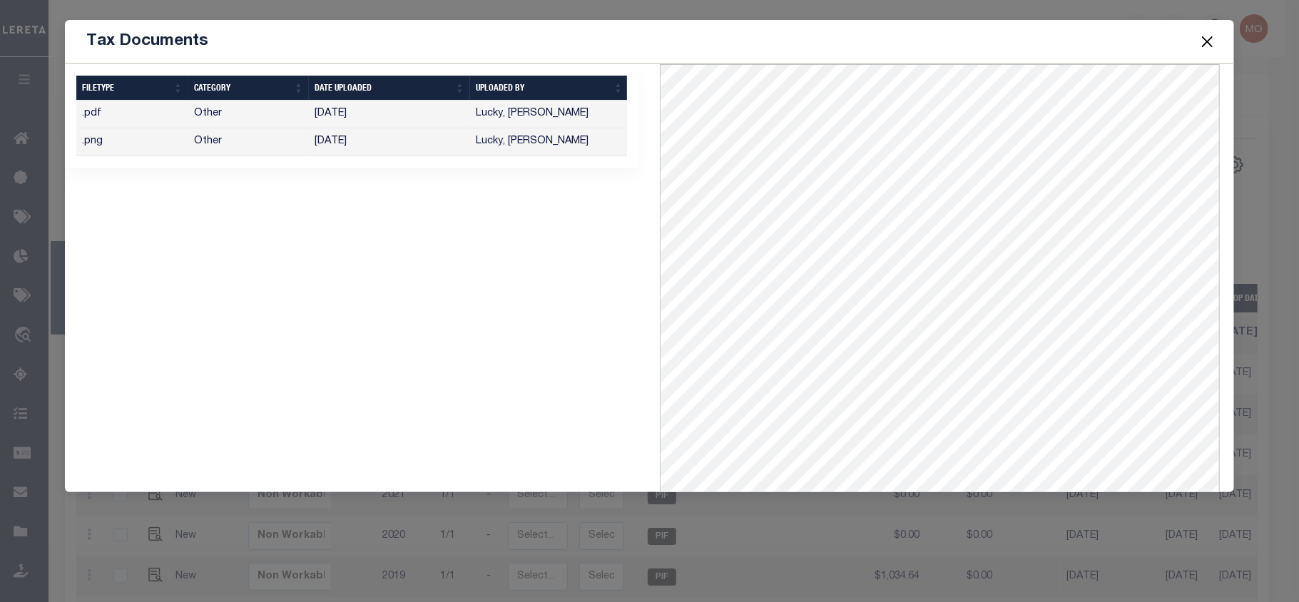
click at [1202, 43] on button "Close" at bounding box center [1207, 41] width 19 height 19
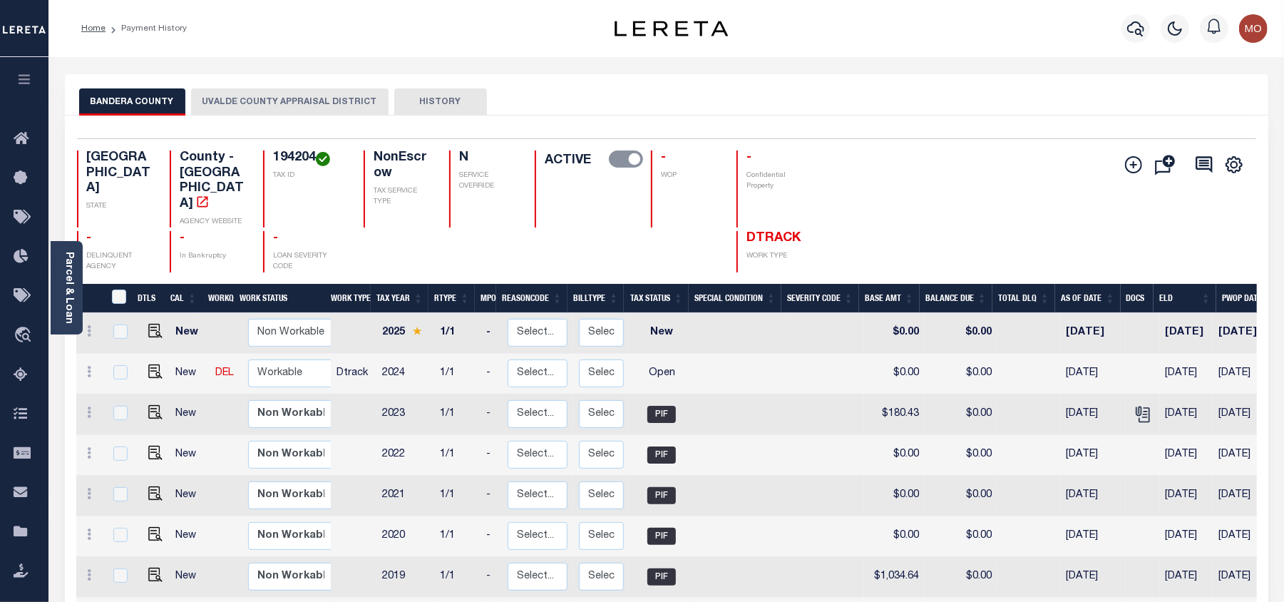
click at [295, 109] on button "UVALDE COUNTY APPRAISAL DISTRICT" at bounding box center [290, 101] width 198 height 27
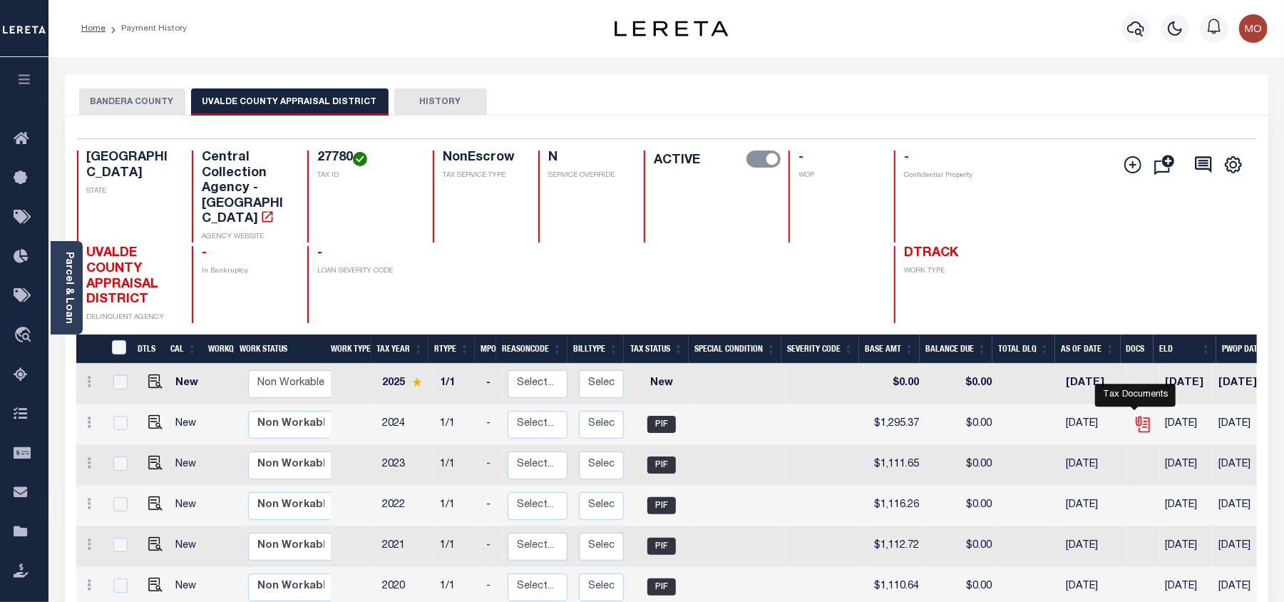
click at [1134, 415] on icon "" at bounding box center [1143, 424] width 19 height 19
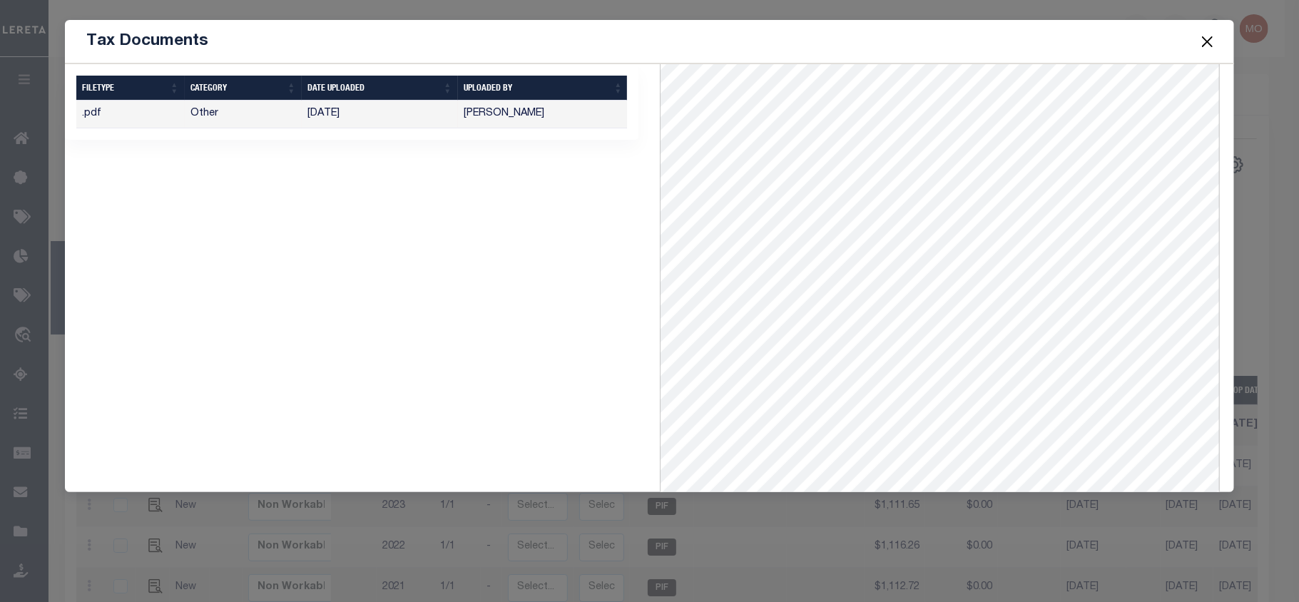
scroll to position [138, 0]
click at [1207, 46] on button "Close" at bounding box center [1207, 41] width 19 height 19
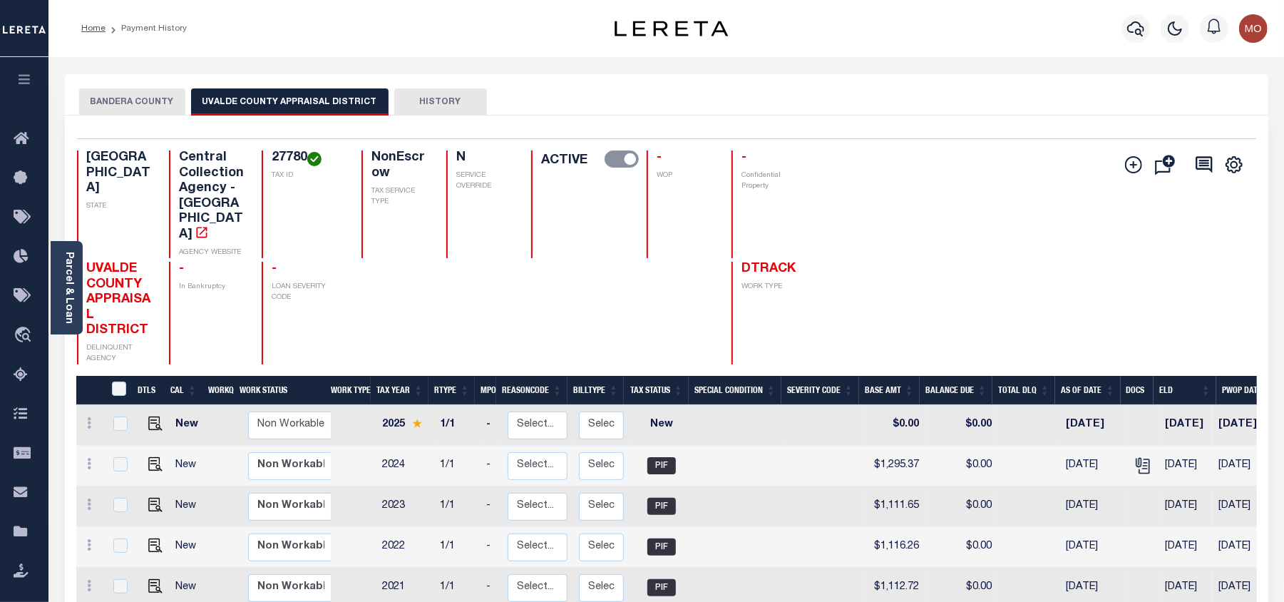
drag, startPoint x: 155, startPoint y: 101, endPoint x: 168, endPoint y: 109, distance: 15.7
click at [155, 101] on button "BANDERA COUNTY" at bounding box center [132, 101] width 106 height 27
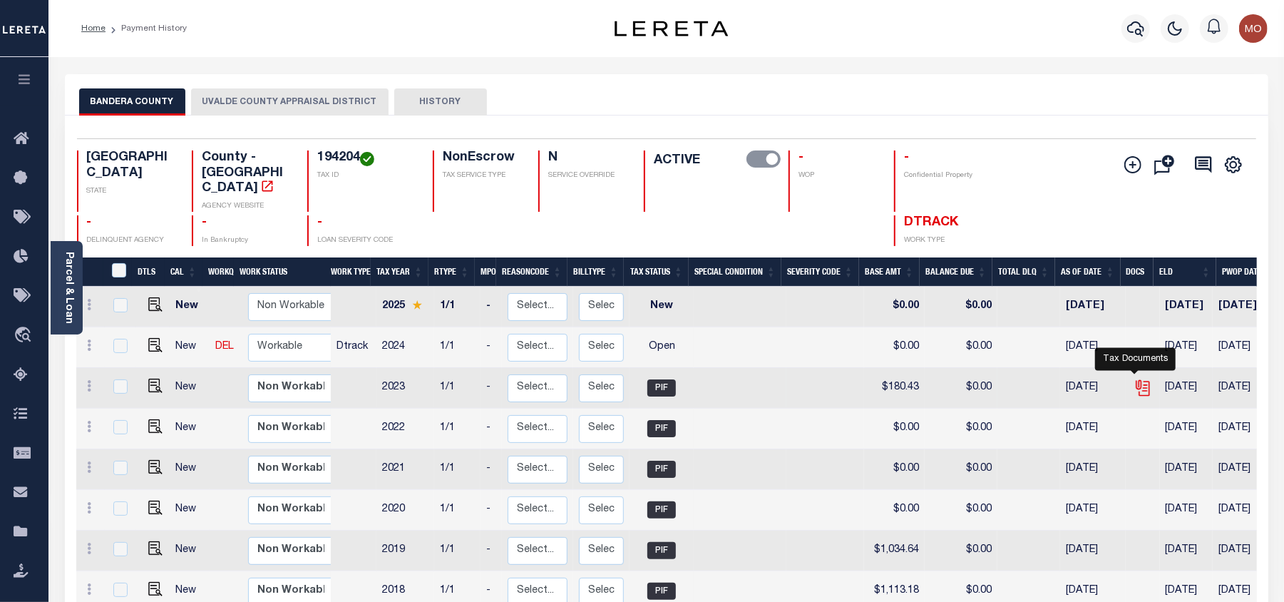
click at [1134, 379] on icon "" at bounding box center [1143, 388] width 19 height 19
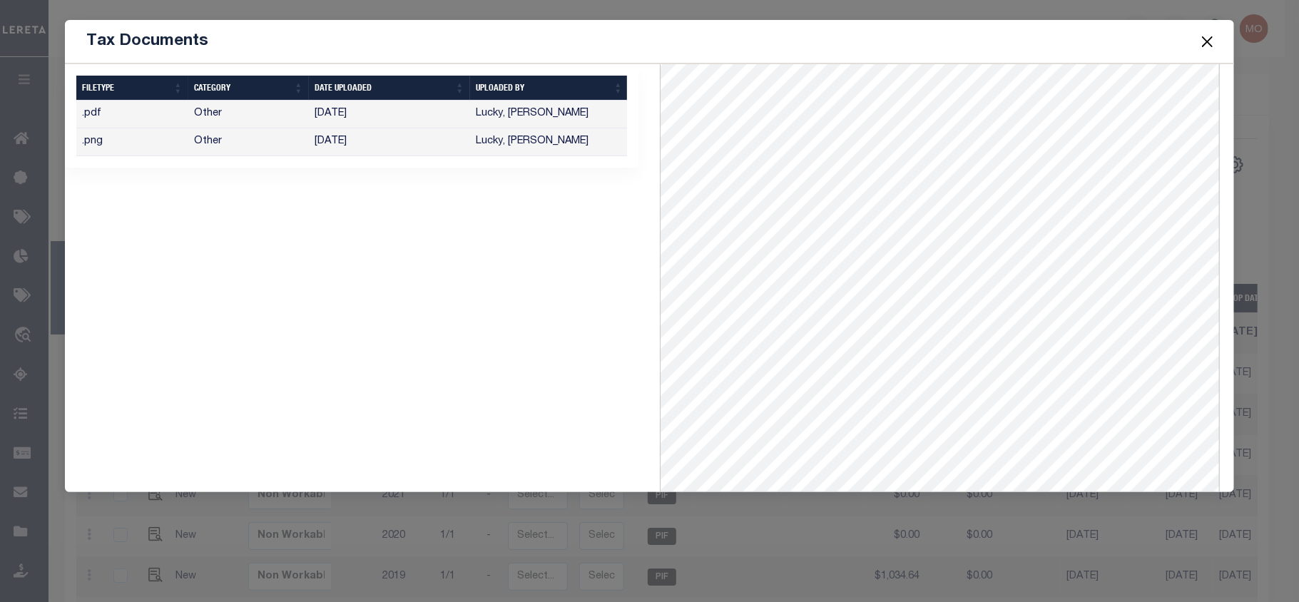
scroll to position [0, 0]
click at [1201, 37] on button "Close" at bounding box center [1207, 41] width 19 height 19
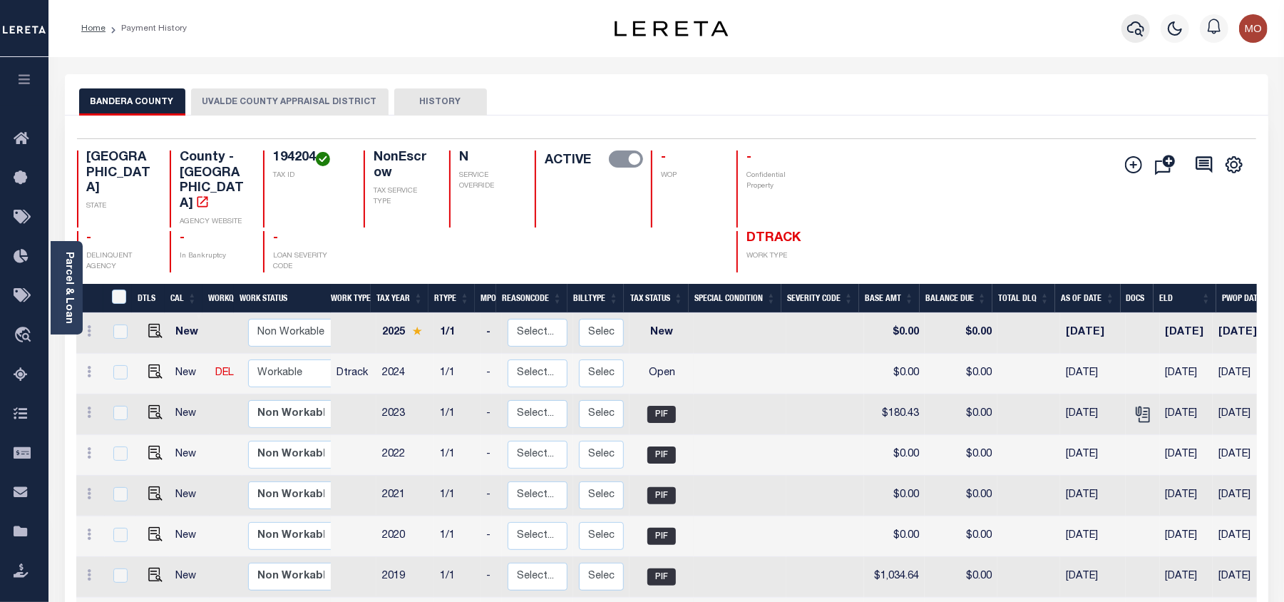
click at [1135, 21] on icon "button" at bounding box center [1135, 28] width 17 height 17
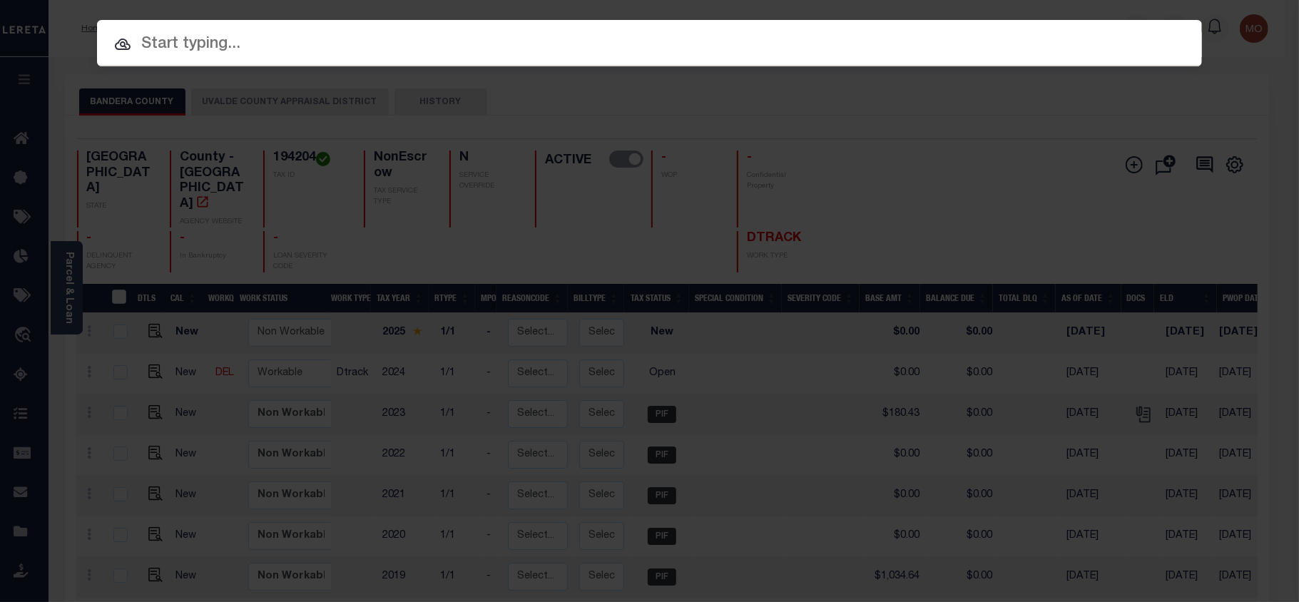
click at [200, 41] on input "text" at bounding box center [649, 44] width 1105 height 25
paste input "8224768"
type input "8224768"
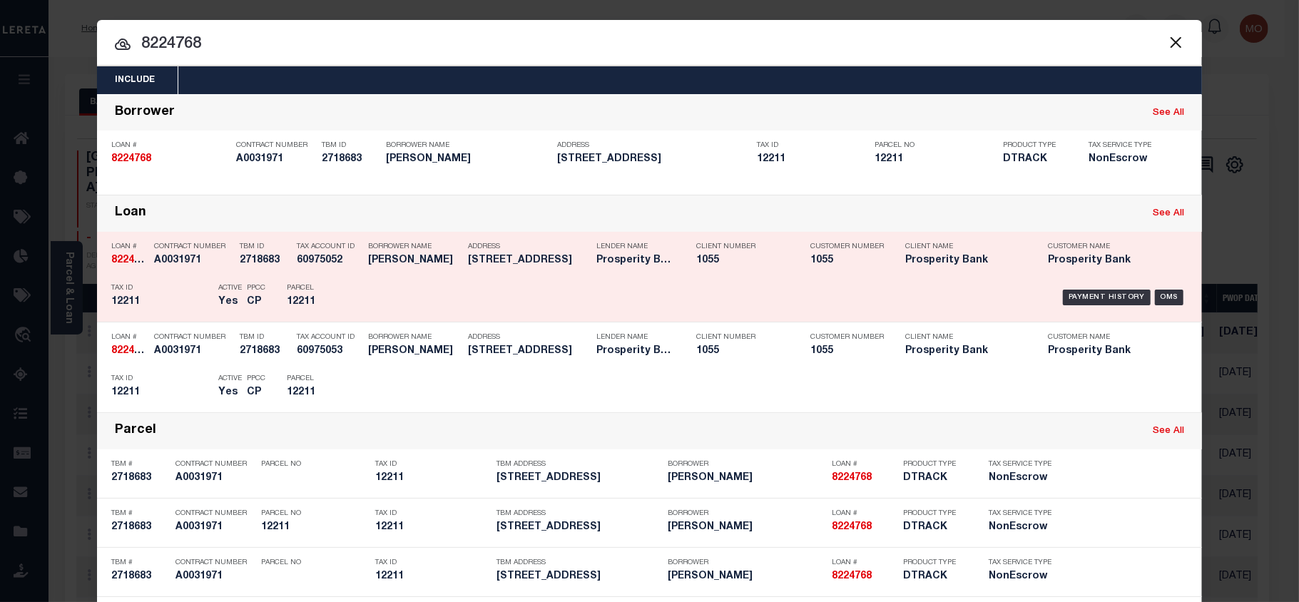
click at [175, 290] on p "Tax ID" at bounding box center [161, 288] width 100 height 9
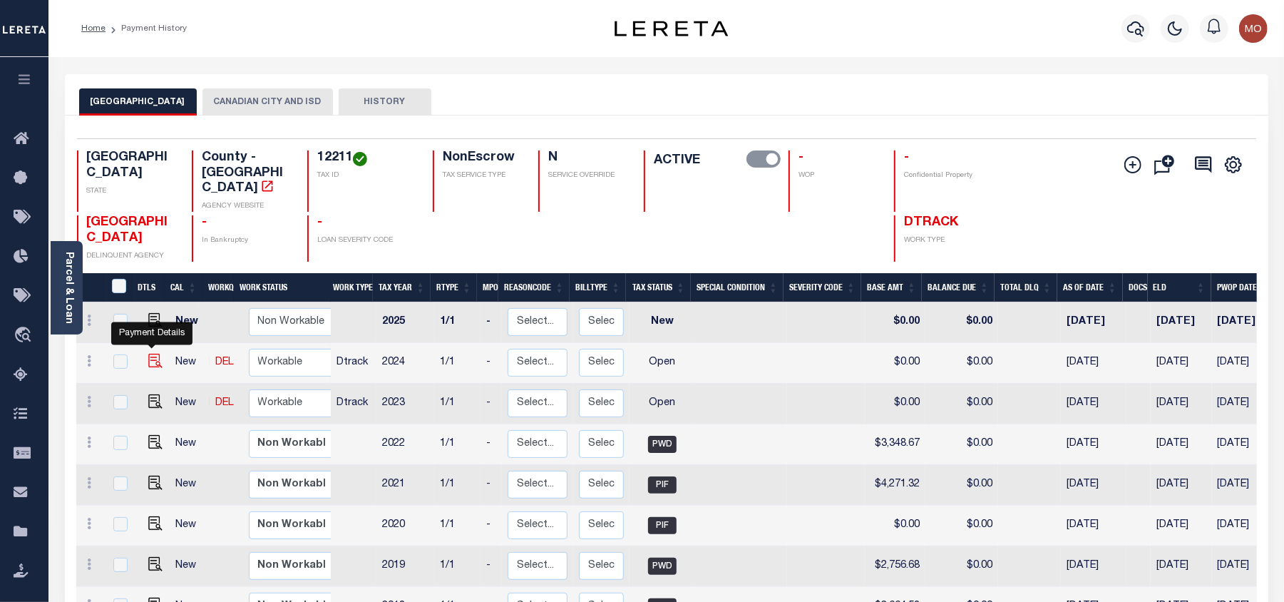
click at [150, 354] on img "" at bounding box center [155, 361] width 14 height 14
checkbox input "true"
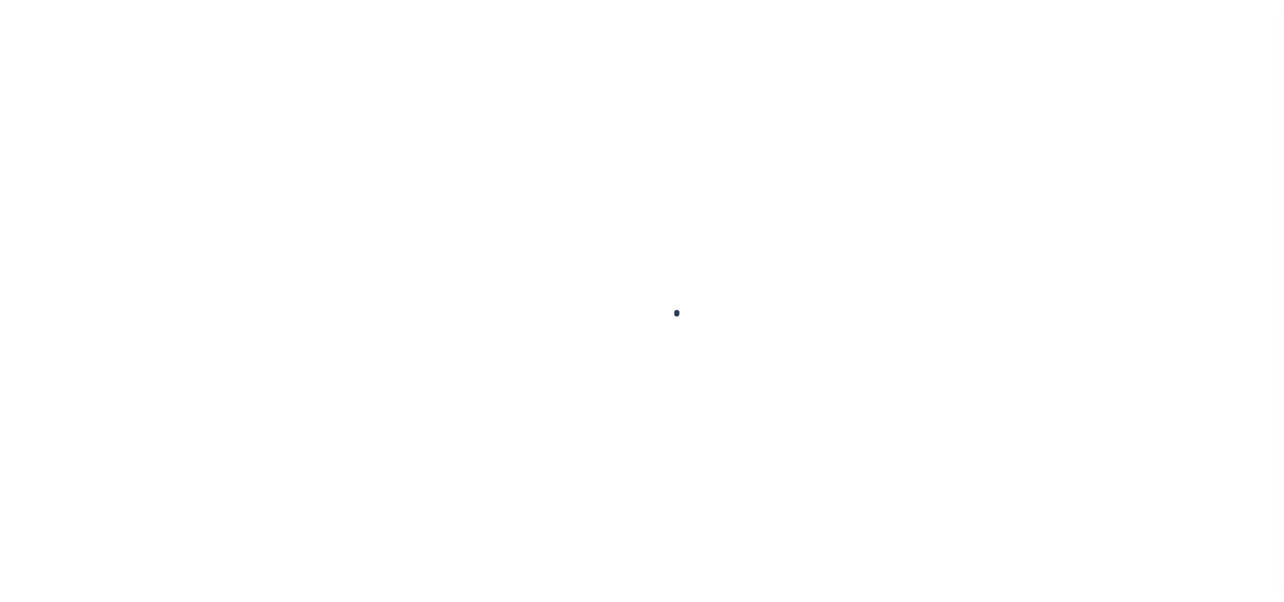
select select "OP2"
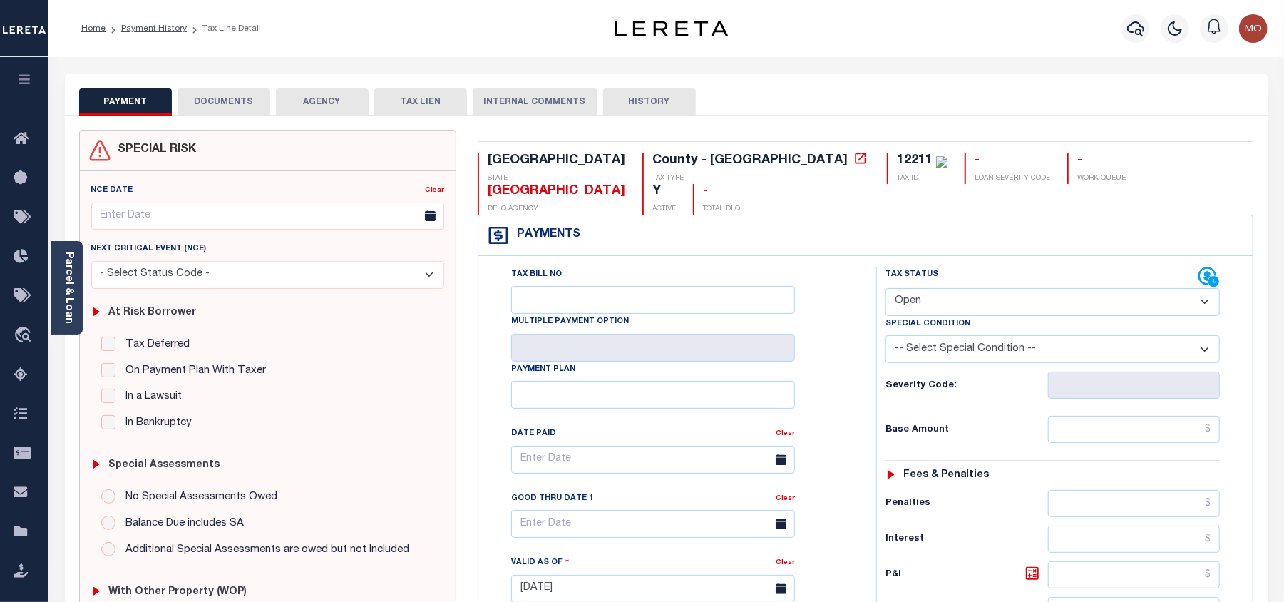
drag, startPoint x: 680, startPoint y: 150, endPoint x: 680, endPoint y: 160, distance: 10.0
click at [680, 150] on div "TX STATE [GEOGRAPHIC_DATA] - [GEOGRAPHIC_DATA] TAX TYPE 12211 TAX ID - LOAN SEV…" at bounding box center [866, 588] width 798 height 916
click at [897, 160] on div "12211" at bounding box center [915, 160] width 36 height 13
copy div "12211"
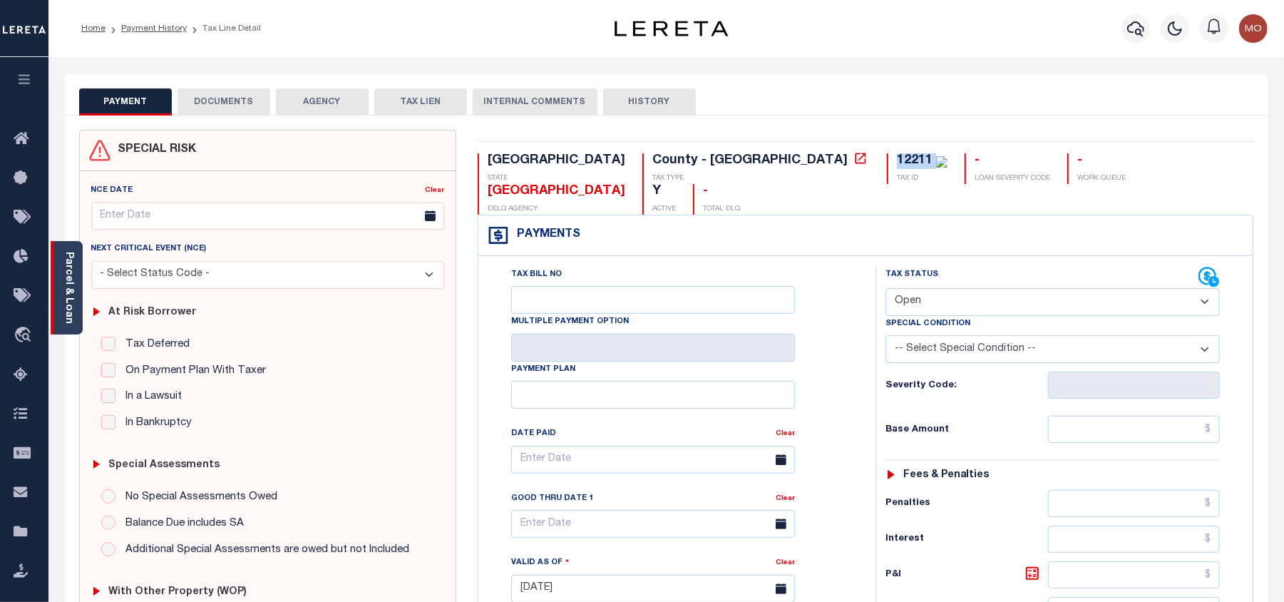
click at [70, 265] on link "Parcel & Loan" at bounding box center [68, 288] width 10 height 72
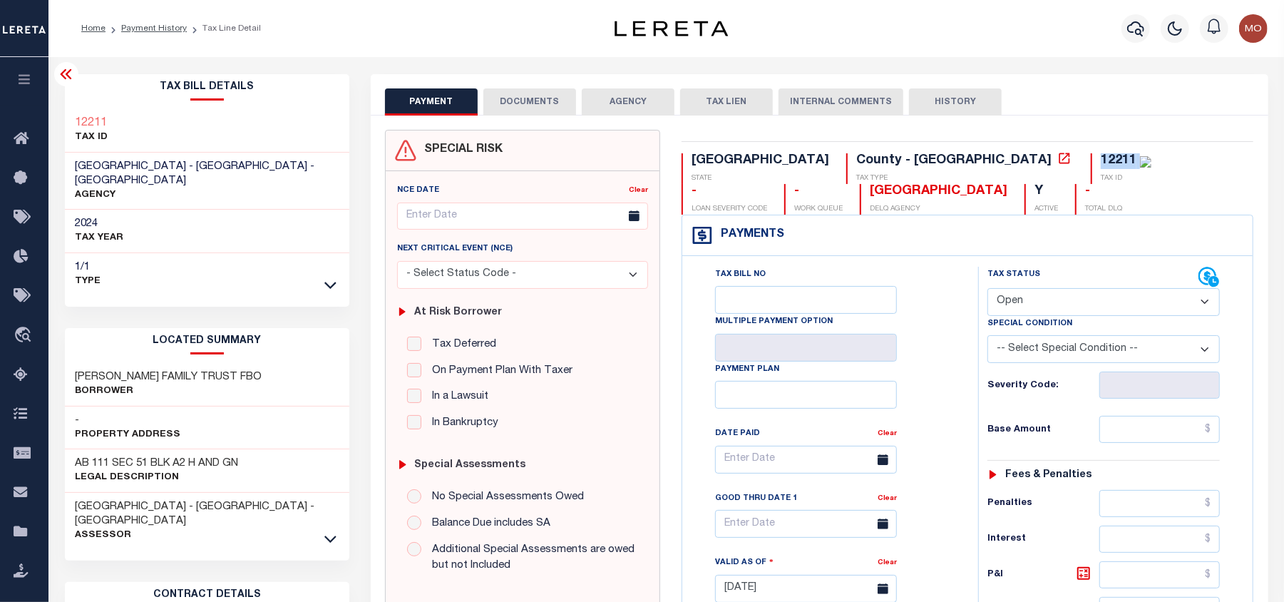
click at [369, 238] on div "PAYMENT DOCUMENTS AGENCY DELINQUENT PAYEE" at bounding box center [819, 576] width 919 height 1004
click at [146, 30] on link "Payment History" at bounding box center [154, 28] width 66 height 9
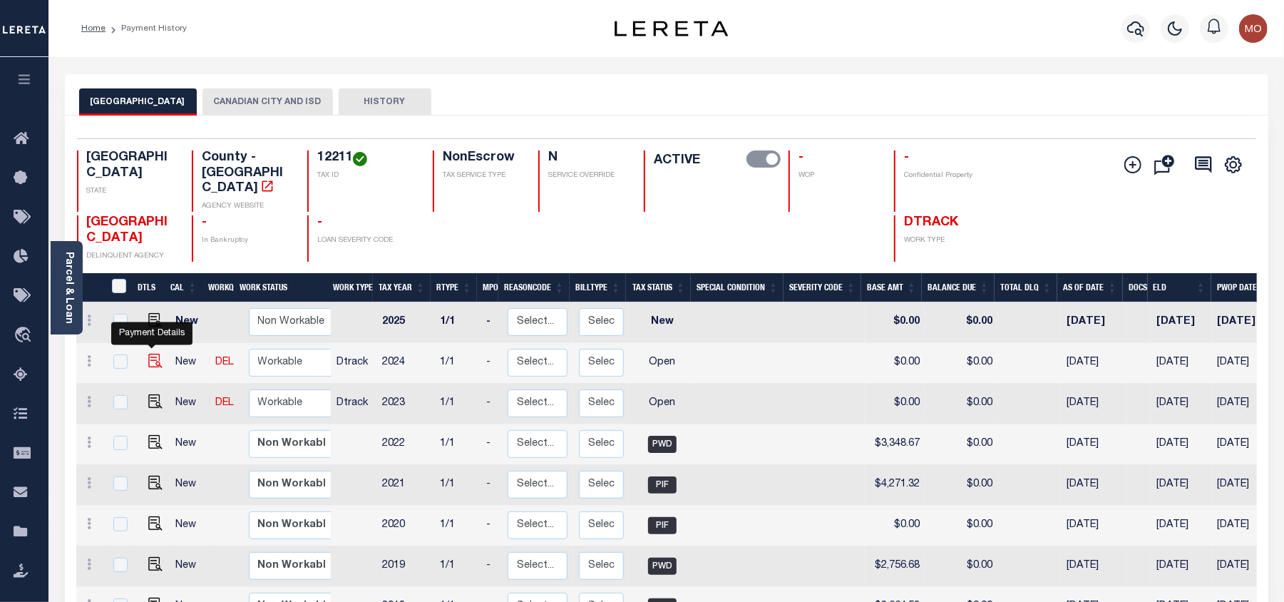
click at [151, 354] on img "" at bounding box center [155, 361] width 14 height 14
checkbox input "true"
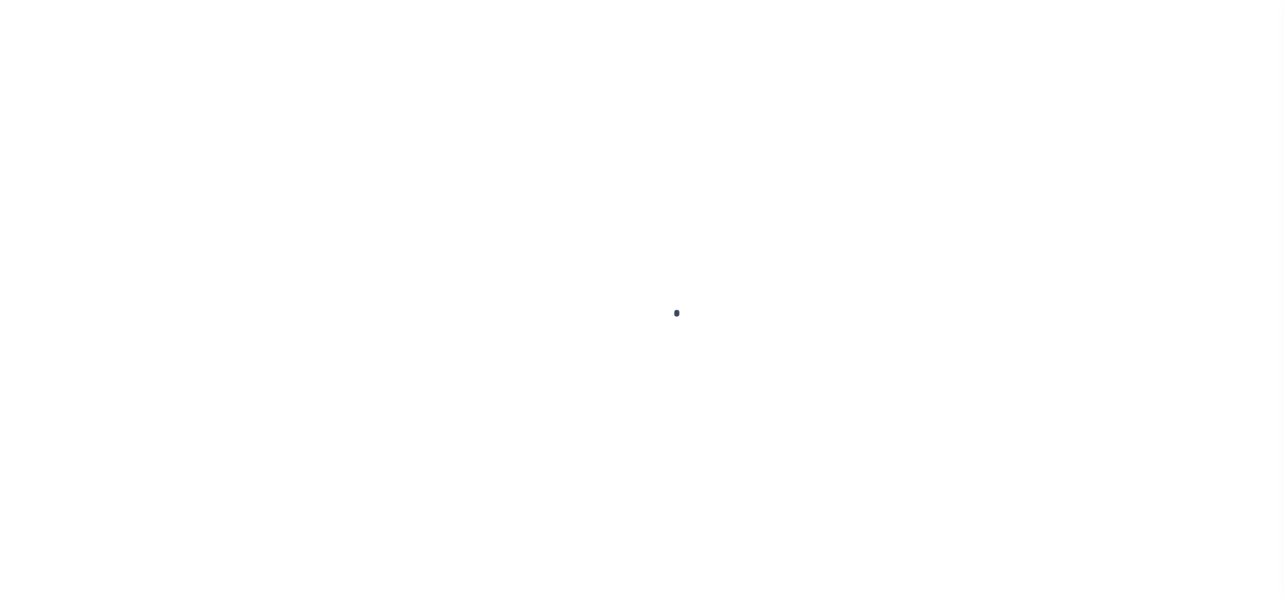
select select "OP2"
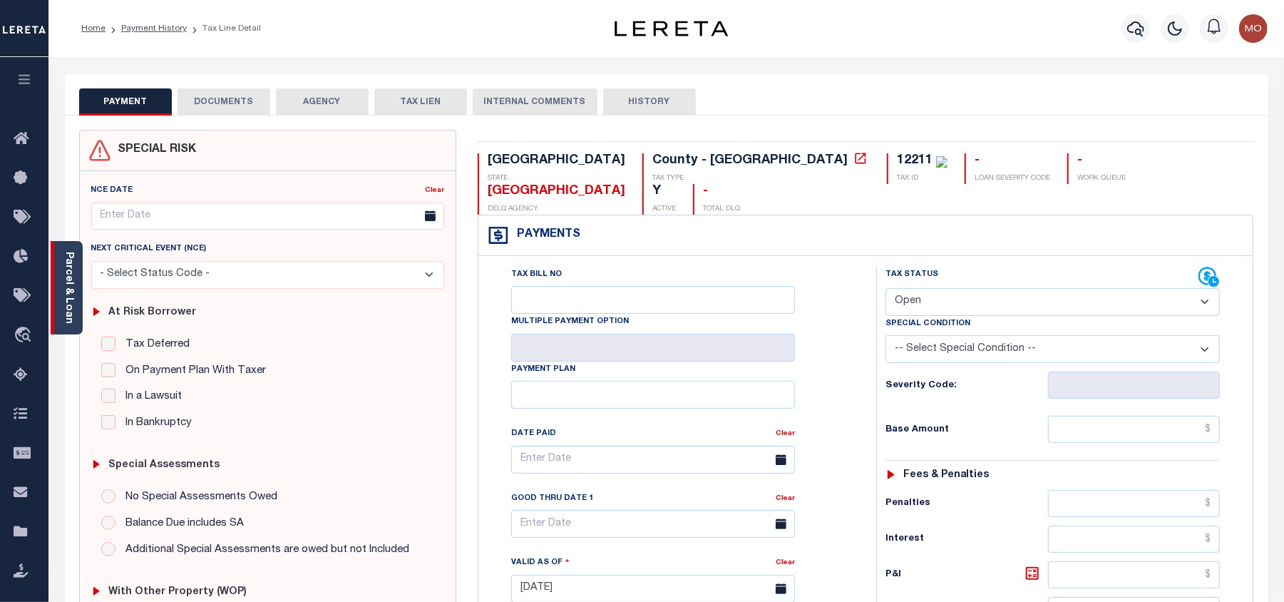
click at [73, 304] on link "Parcel & Loan" at bounding box center [68, 288] width 10 height 72
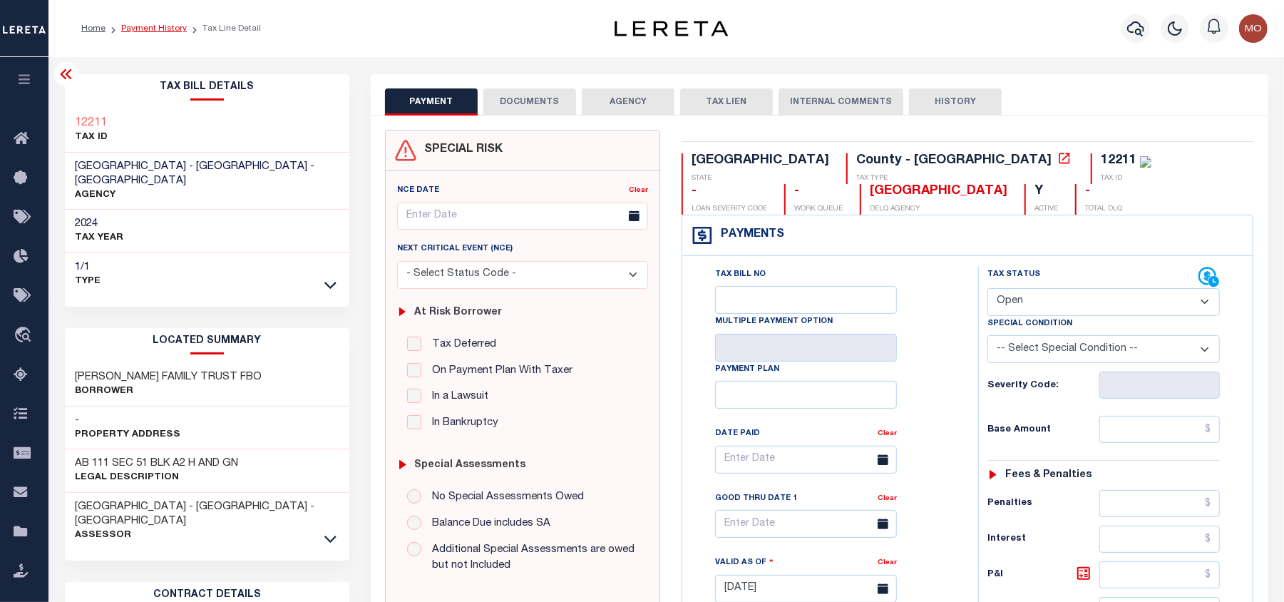
click at [138, 29] on link "Payment History" at bounding box center [154, 28] width 66 height 9
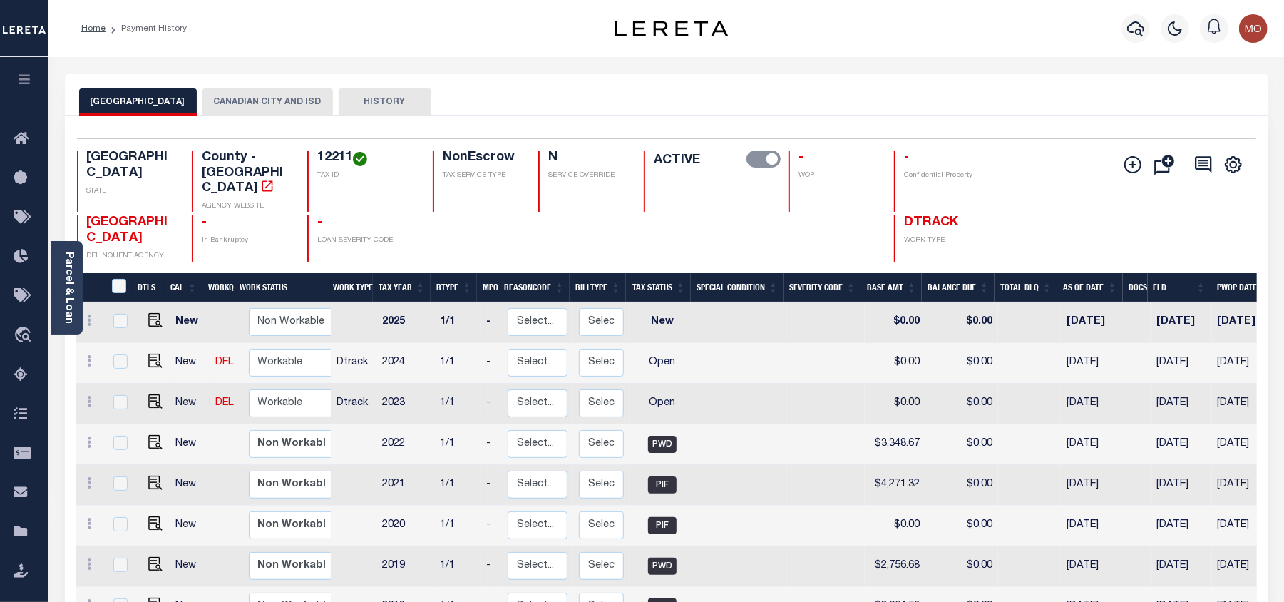
click at [1132, 29] on icon "button" at bounding box center [1135, 28] width 17 height 17
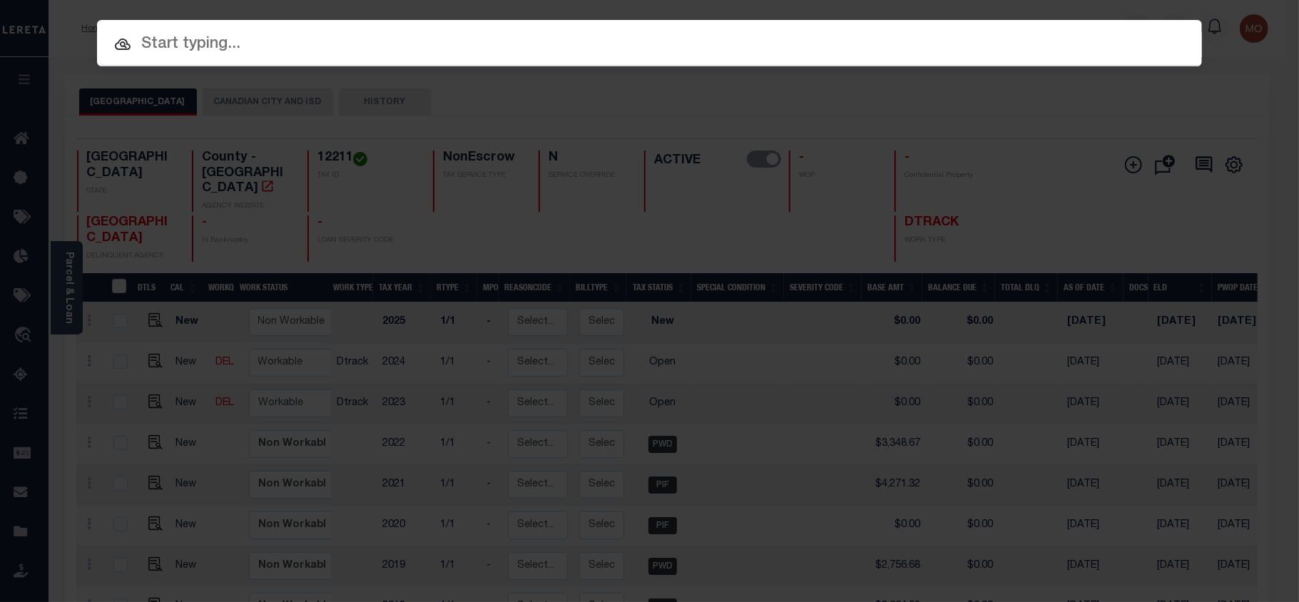
click at [225, 40] on input "text" at bounding box center [649, 44] width 1105 height 25
paste input "202495043"
type input "202495043"
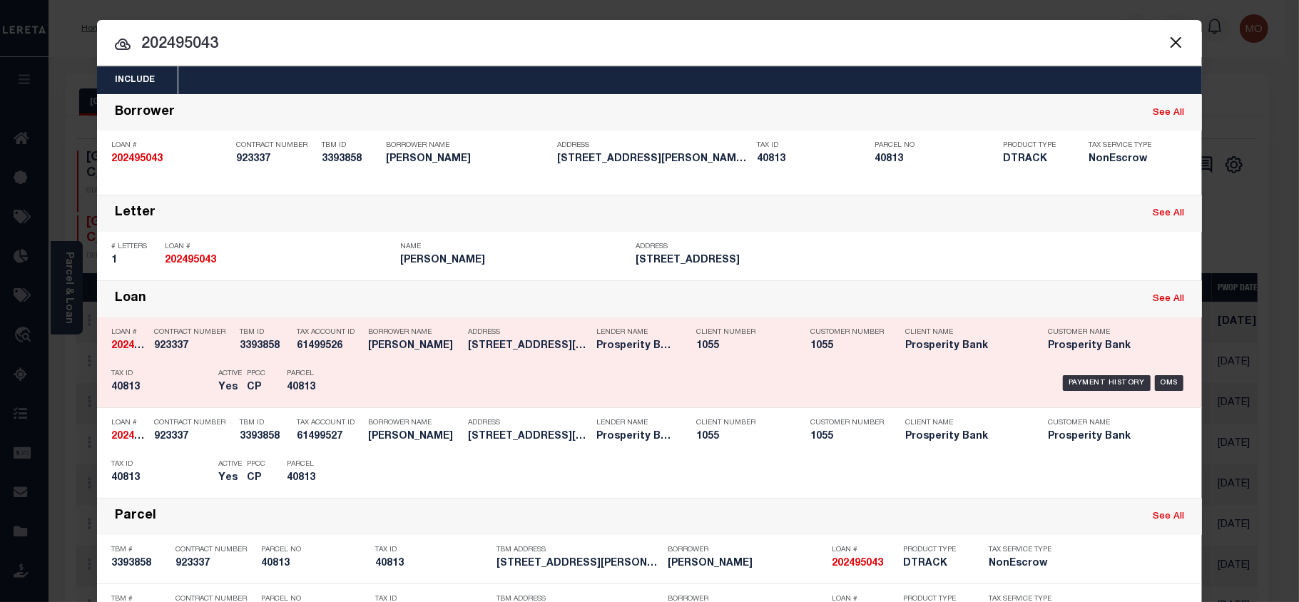
click at [144, 391] on h5 "40813" at bounding box center [161, 388] width 100 height 12
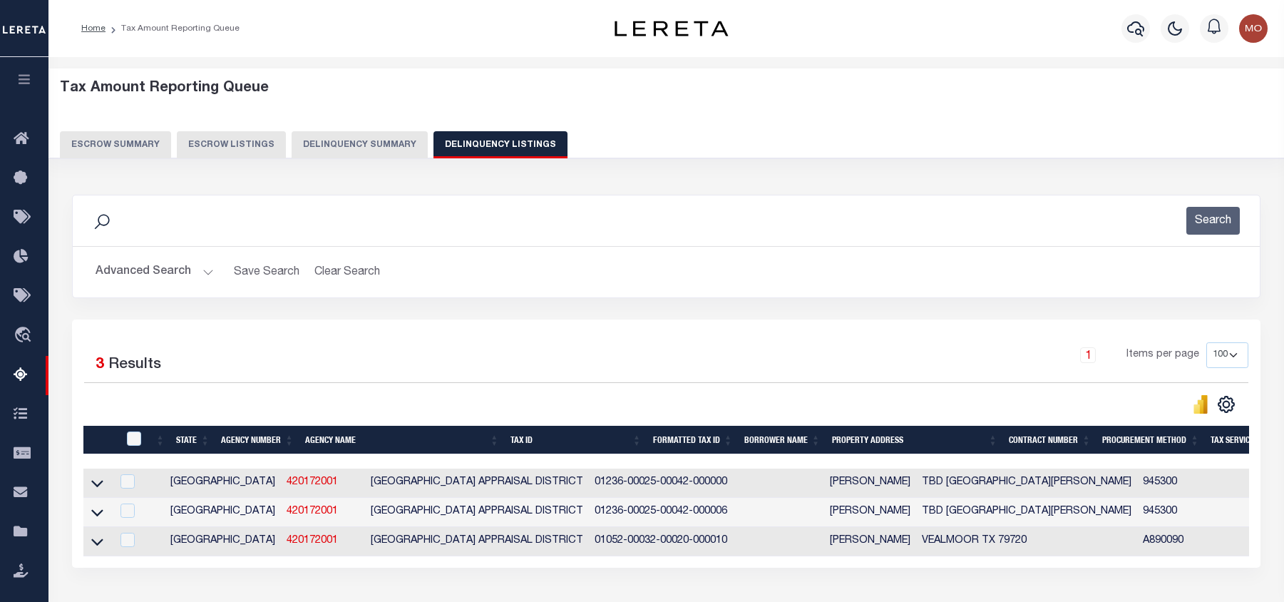
select select "100"
click at [134, 280] on button "Advanced Search" at bounding box center [155, 272] width 118 height 28
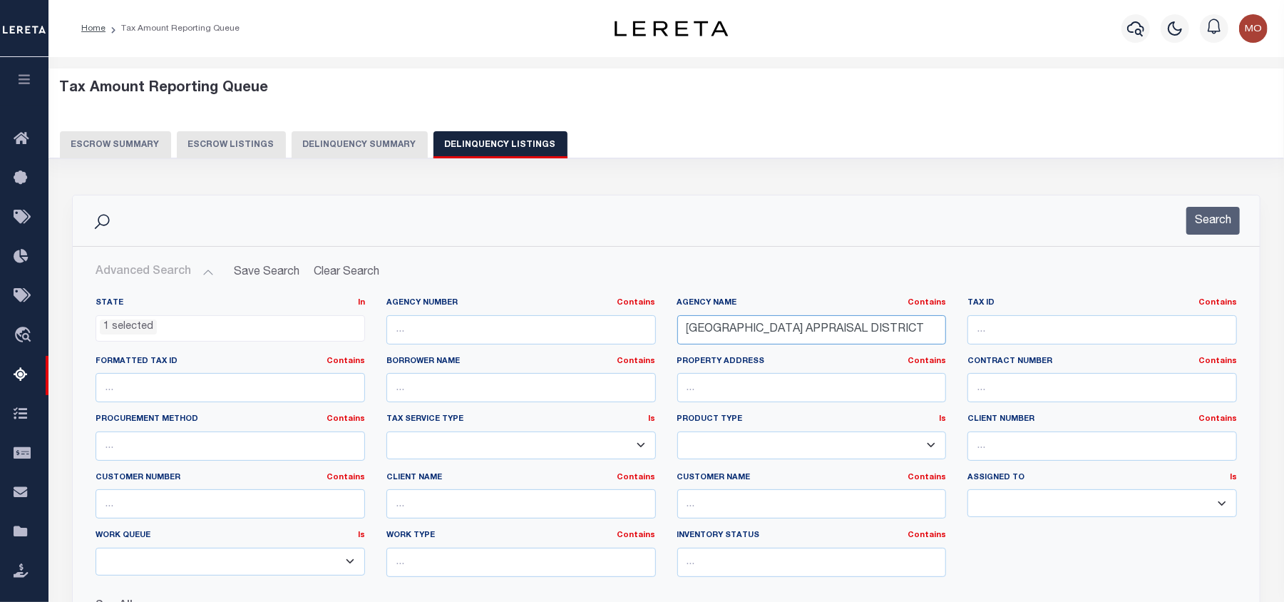
drag, startPoint x: 917, startPoint y: 332, endPoint x: 566, endPoint y: 331, distance: 351.6
click at [570, 331] on div "State In In AK AL AR AZ CA CO CT DC DE FL GA GU HI IA ID IL IN KS KY LA MA MD M…" at bounding box center [666, 442] width 1163 height 291
paste input "HEMPHILL COUNTY"
type input "HEMPHILL COUNTY"
click at [1214, 214] on button "Search" at bounding box center [1213, 221] width 53 height 28
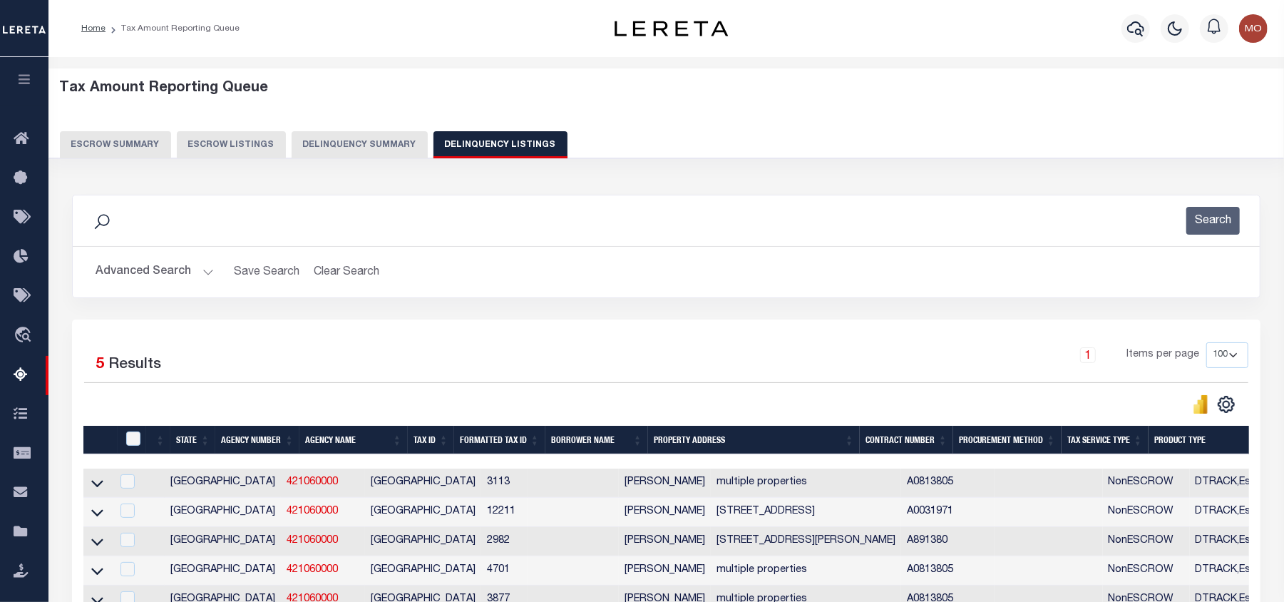
scroll to position [95, 0]
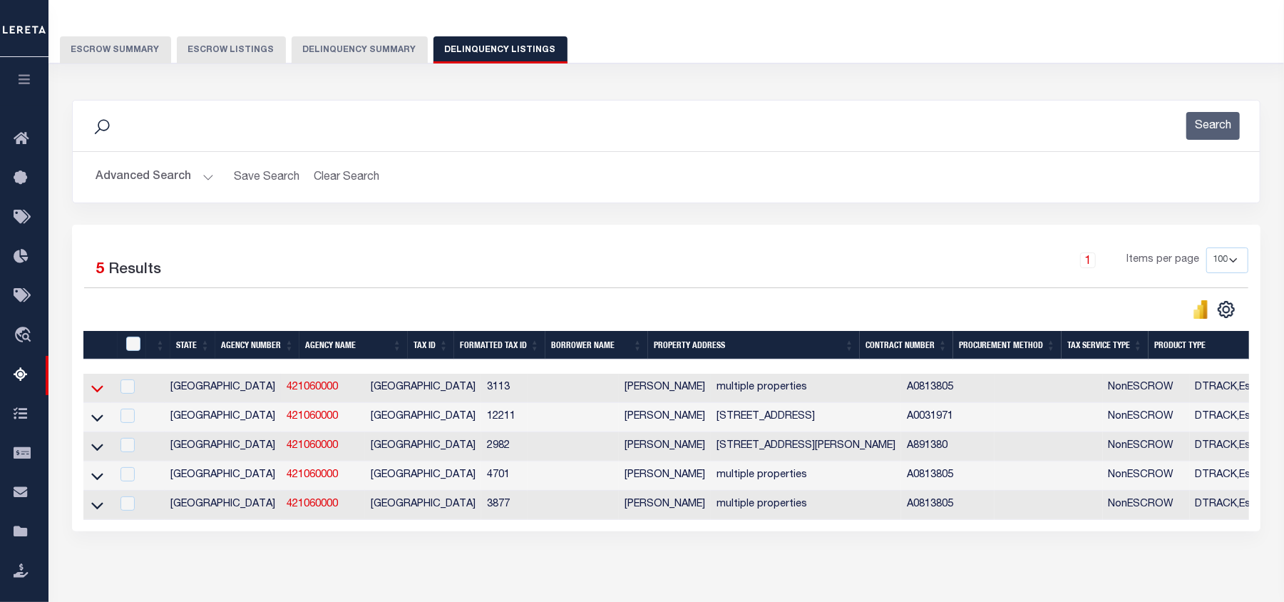
click at [96, 392] on icon at bounding box center [97, 388] width 12 height 15
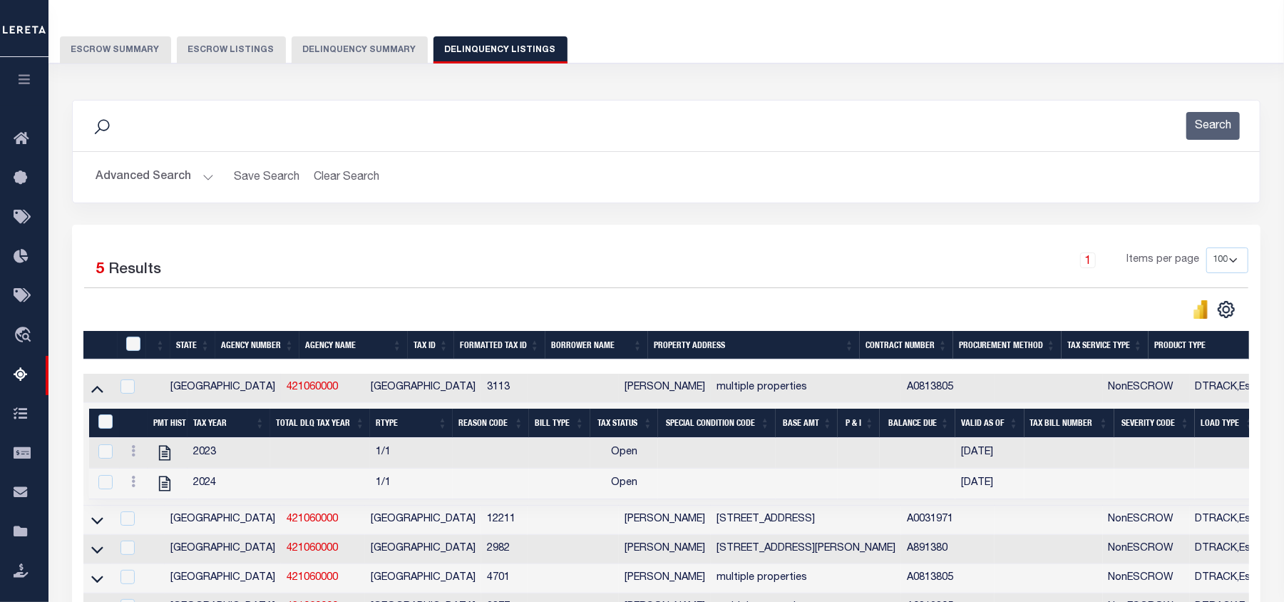
scroll to position [190, 0]
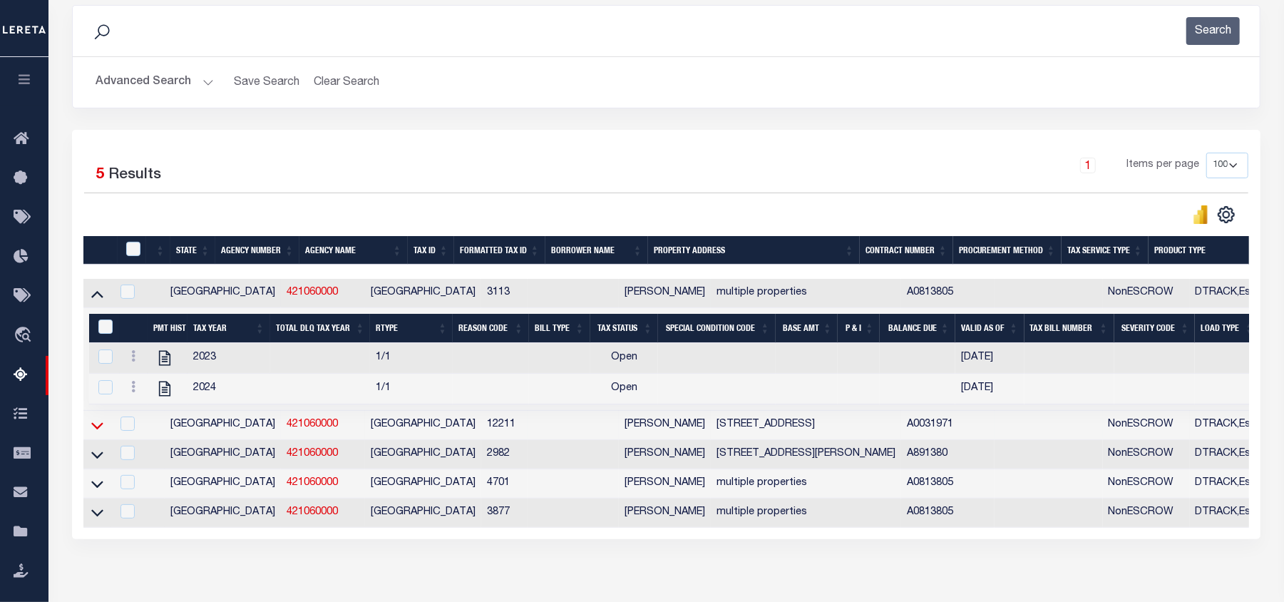
click at [96, 433] on icon at bounding box center [97, 425] width 12 height 15
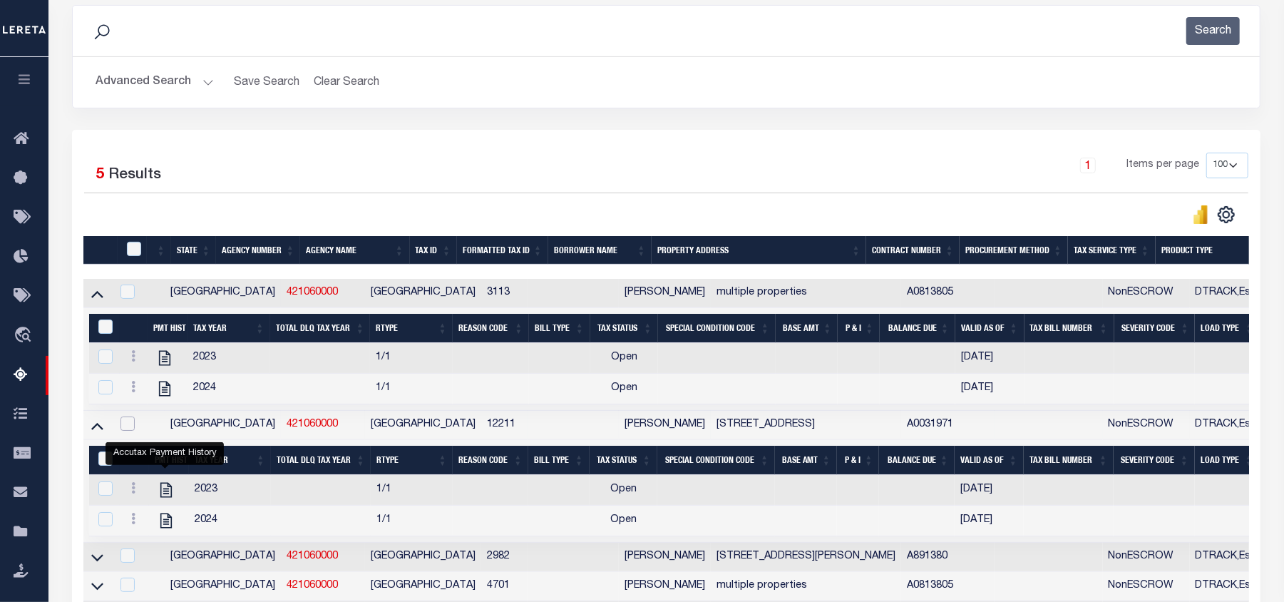
click at [128, 431] on input "checkbox" at bounding box center [128, 423] width 14 height 14
checkbox input "true"
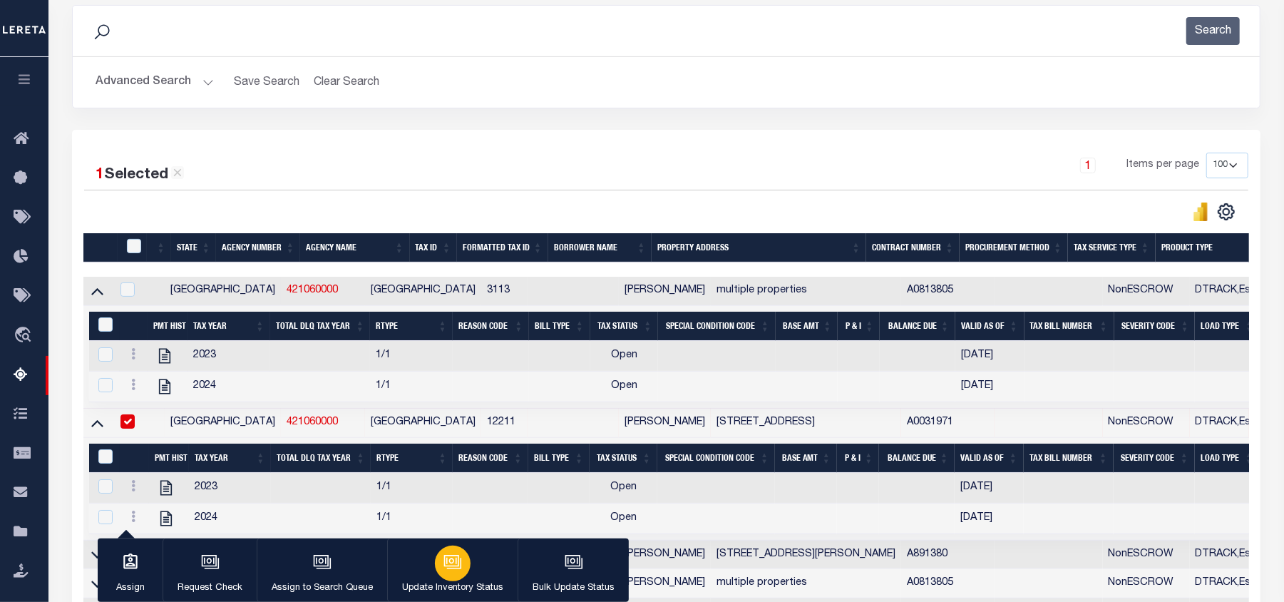
click at [465, 574] on div "button" at bounding box center [453, 564] width 36 height 36
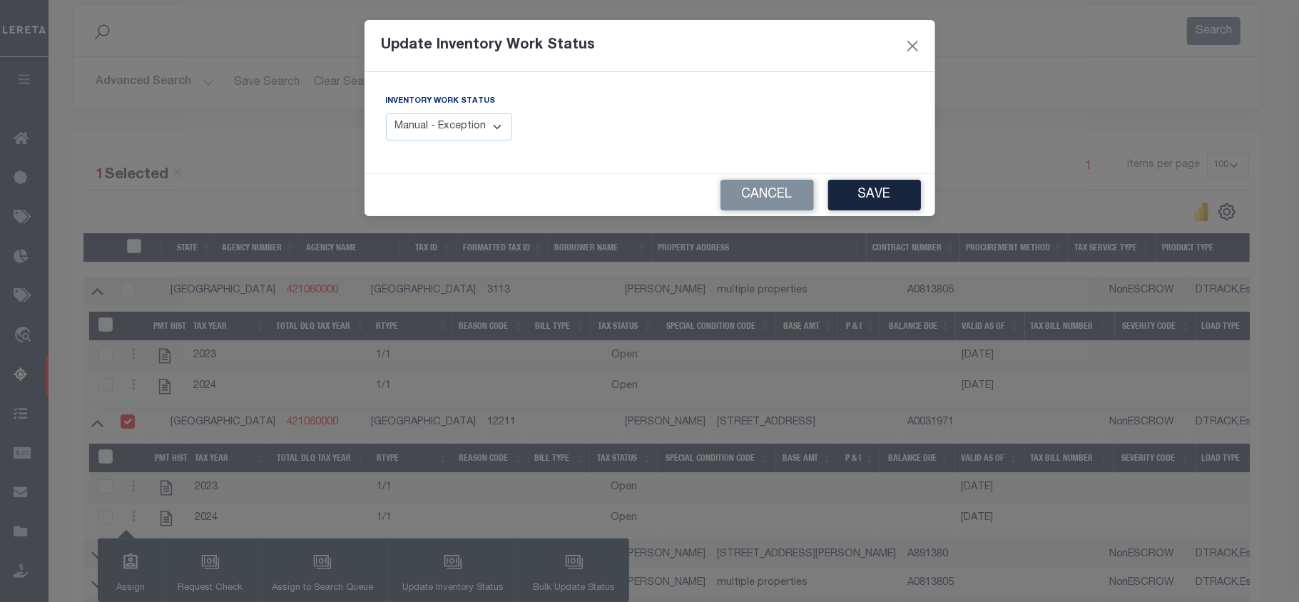
click at [445, 151] on div "Inventory Work Status Manual - Exception Pended - Awaiting Search Late Add Exce…" at bounding box center [512, 122] width 275 height 58
click at [445, 137] on select "Manual - Exception Pended - Awaiting Search Late Add Exception Completed" at bounding box center [449, 127] width 127 height 28
select select "4"
click at [386, 113] on select "Manual - Exception Pended - Awaiting Search Late Add Exception Completed" at bounding box center [449, 127] width 127 height 28
click at [879, 190] on button "Save" at bounding box center [874, 195] width 93 height 31
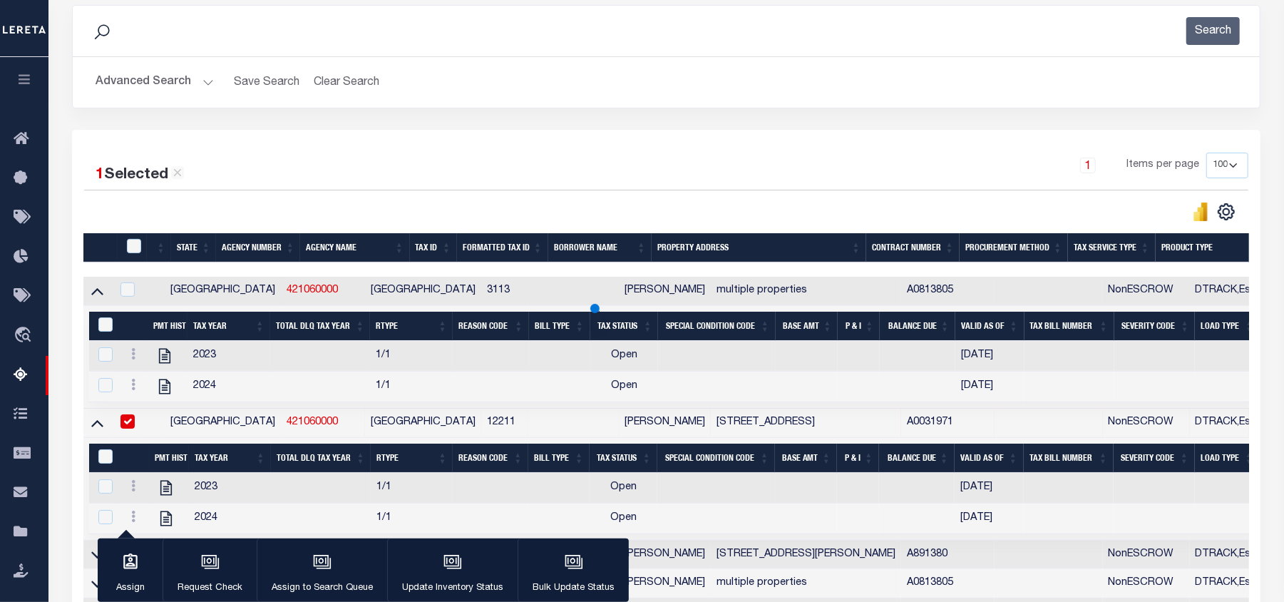
scroll to position [169, 0]
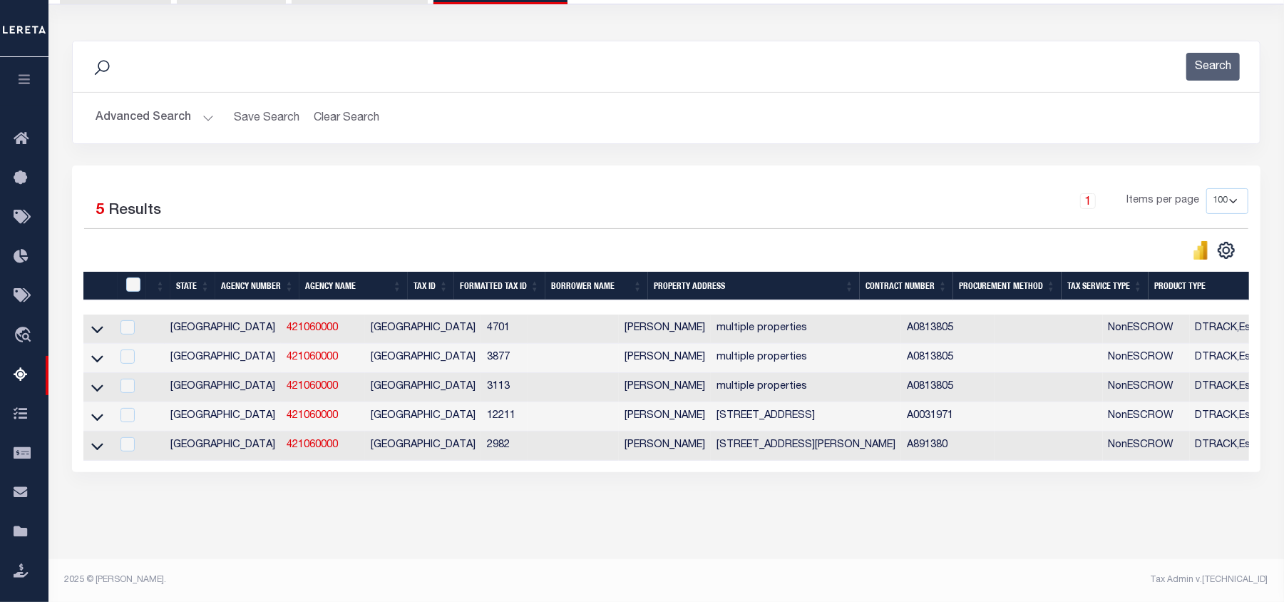
click at [375, 189] on div "1 Items per page 10 25 50 100 500" at bounding box center [814, 208] width 889 height 40
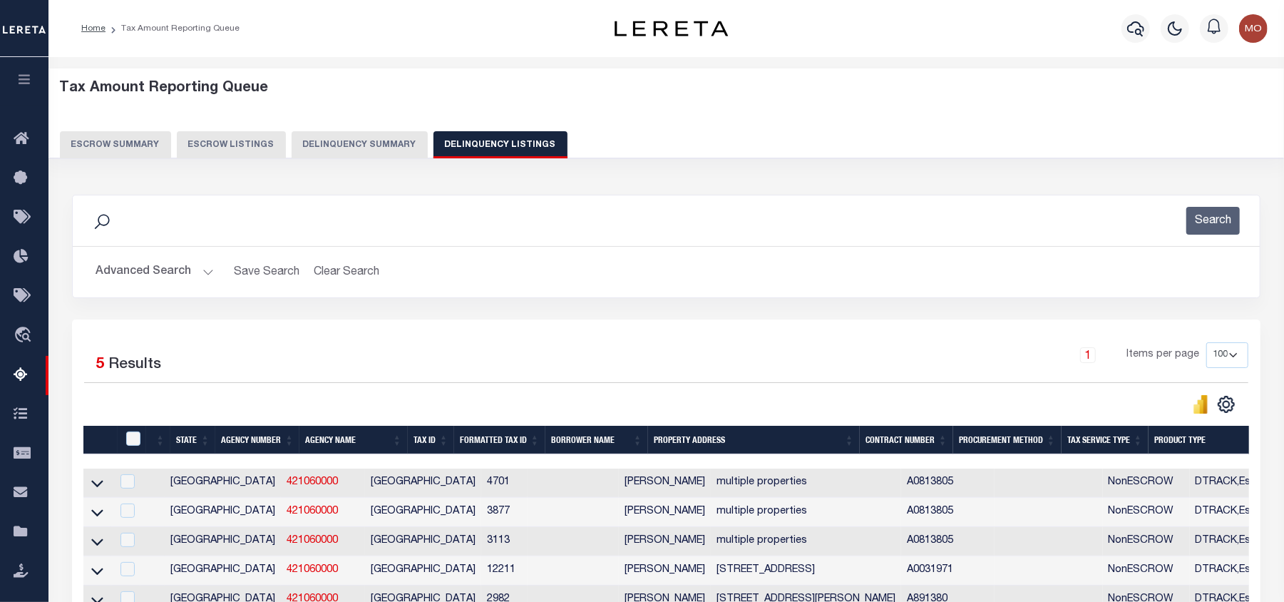
scroll to position [95, 0]
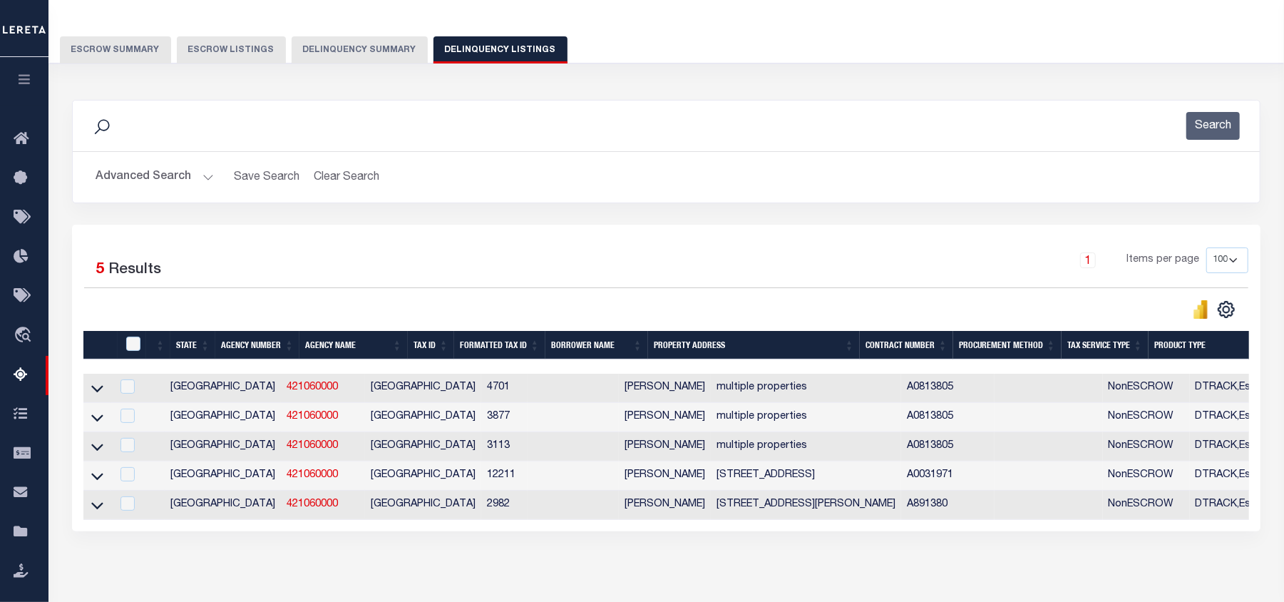
click at [505, 126] on div "Search" at bounding box center [666, 126] width 1165 height 28
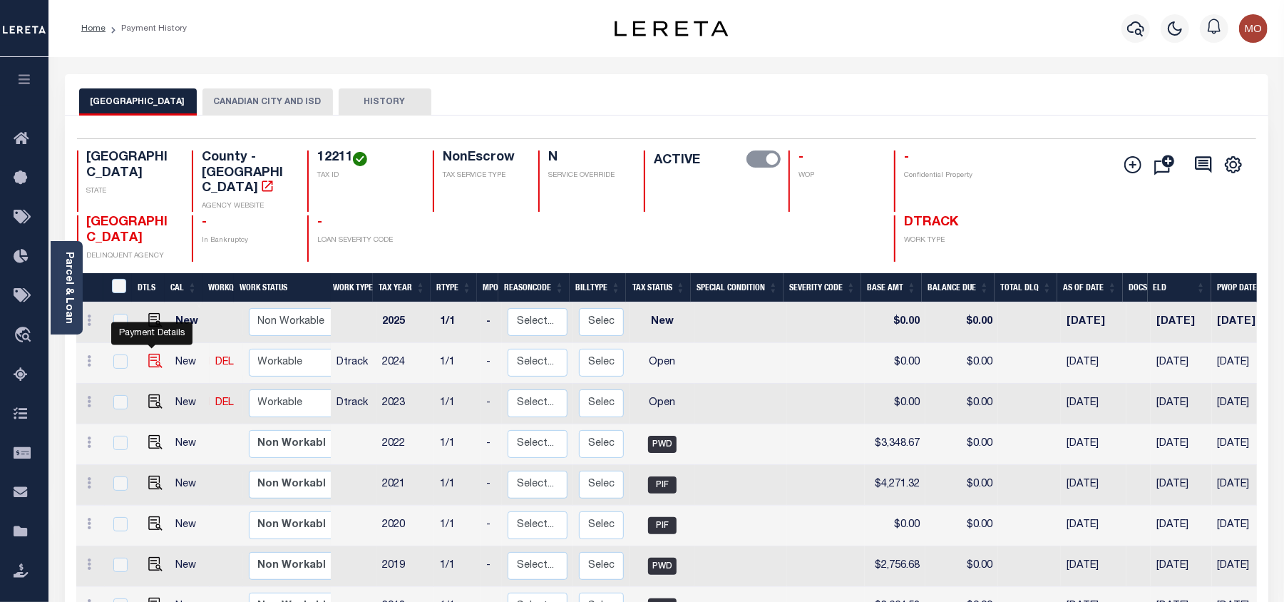
click at [154, 354] on img "" at bounding box center [155, 361] width 14 height 14
checkbox input "true"
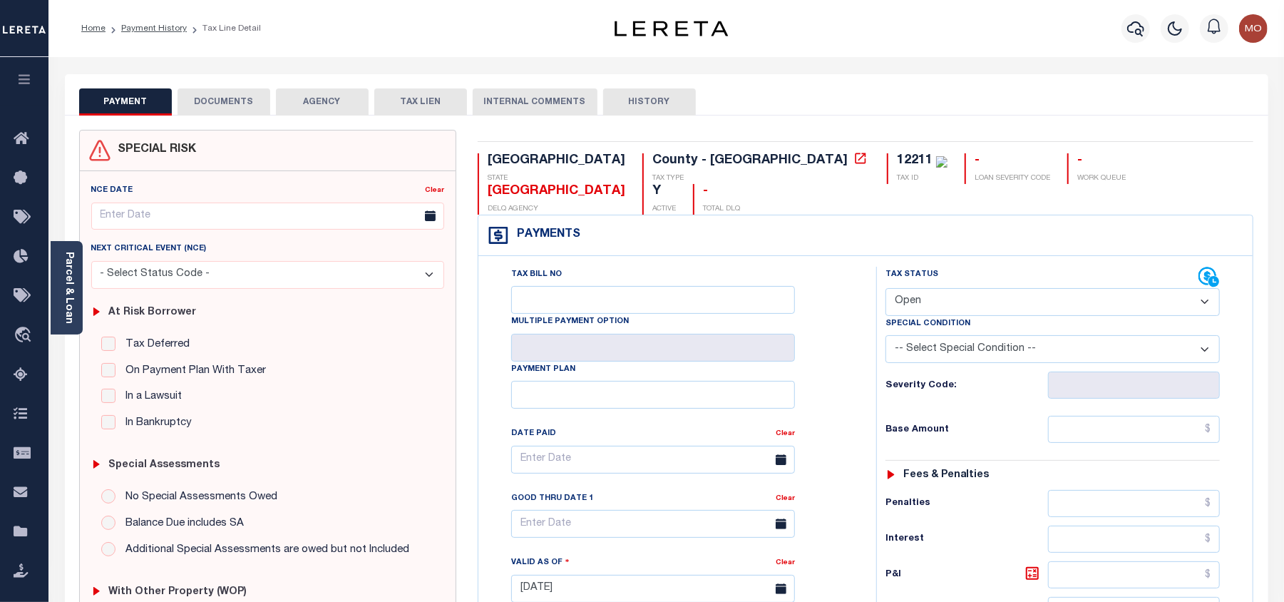
click at [938, 288] on select "- Select Status Code - Open Due/Unpaid Paid Incomplete No Tax Due Internal Refu…" at bounding box center [1053, 302] width 334 height 28
select select "PYD"
click at [886, 288] on select "- Select Status Code - Open Due/Unpaid Paid Incomplete No Tax Due Internal Refu…" at bounding box center [1053, 302] width 334 height 28
type input "[DATE]"
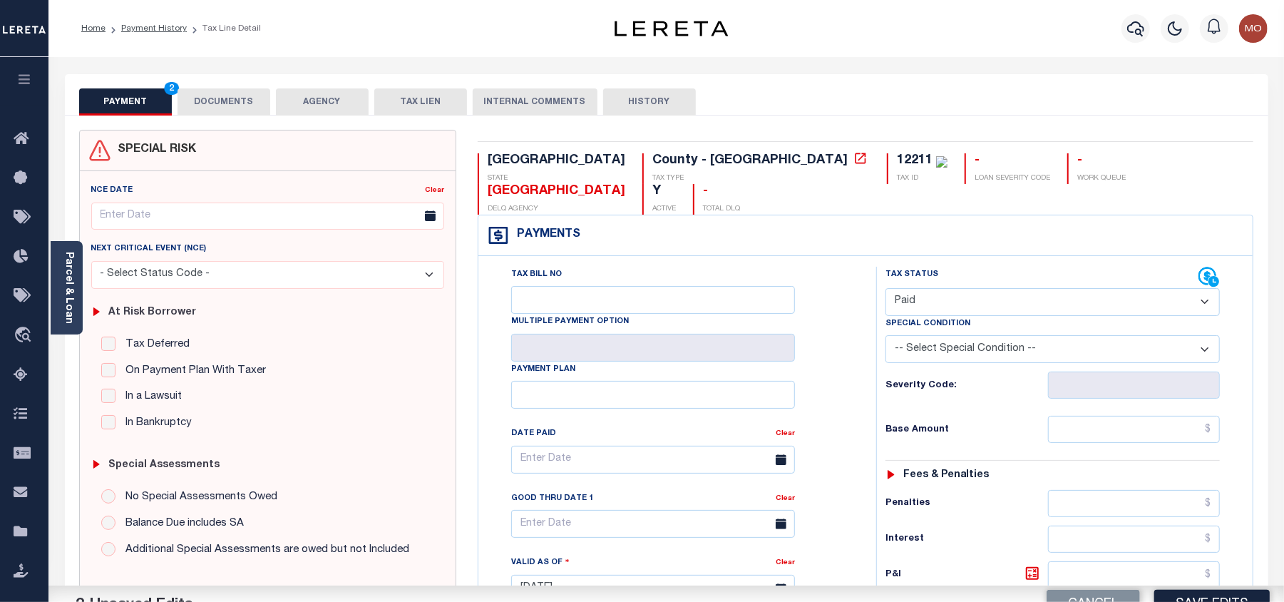
click at [854, 368] on div "Tax Bill No Multiple Payment Option Payment Plan Clear" at bounding box center [674, 467] width 362 height 400
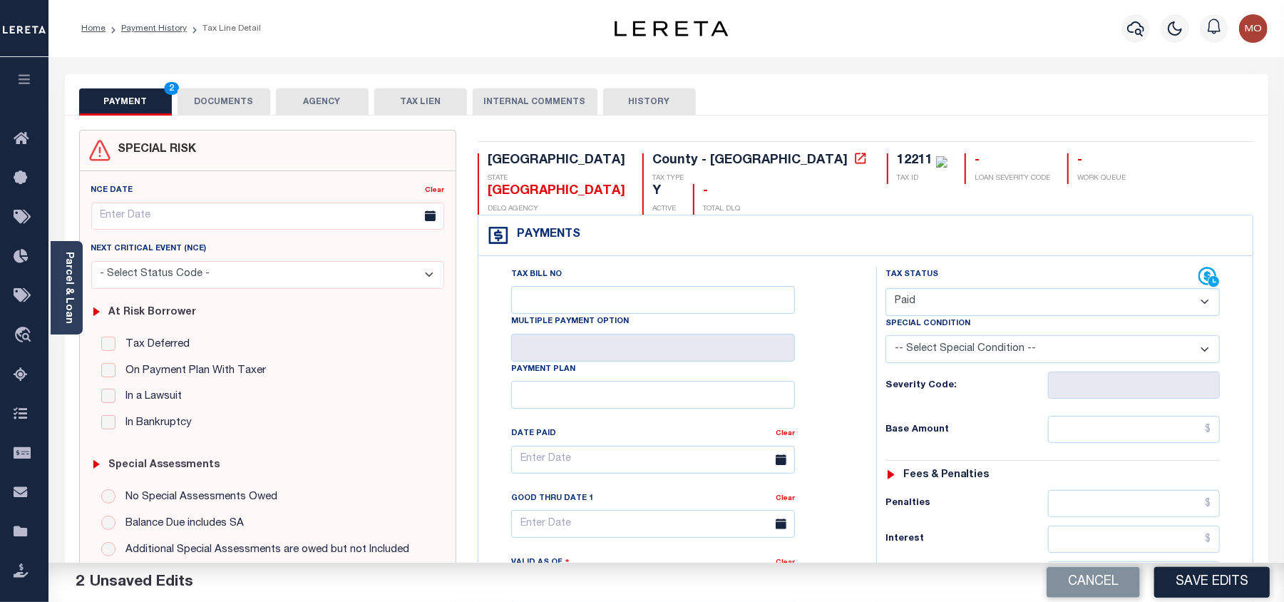
scroll to position [380, 0]
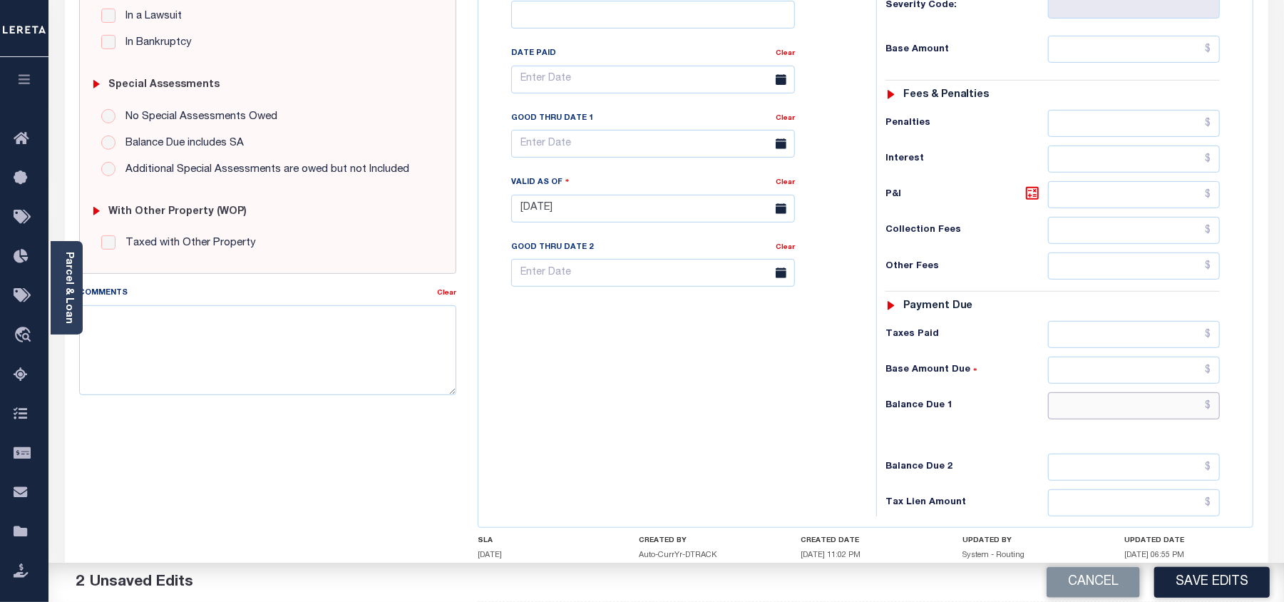
drag, startPoint x: 1096, startPoint y: 386, endPoint x: 936, endPoint y: 392, distance: 159.8
click at [1096, 392] on input "text" at bounding box center [1134, 405] width 172 height 27
type input "$0.00"
click at [834, 394] on div "Tax Bill No Multiple Payment Option Payment Plan Clear" at bounding box center [674, 202] width 384 height 630
click at [275, 346] on textarea "Comments" at bounding box center [267, 350] width 377 height 90
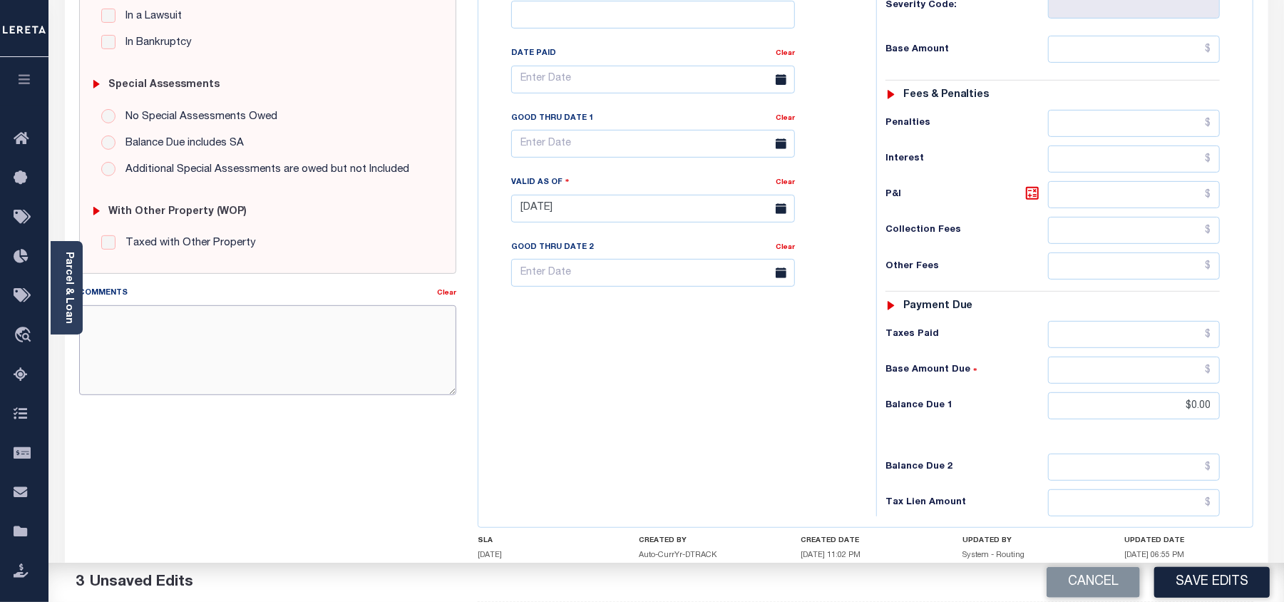
paste textarea "As per Jennifer taxes are paid in full"
type textarea "As per Jennifer taxes are paid in full"
click at [1213, 585] on button "Save Edits" at bounding box center [1213, 582] width 116 height 31
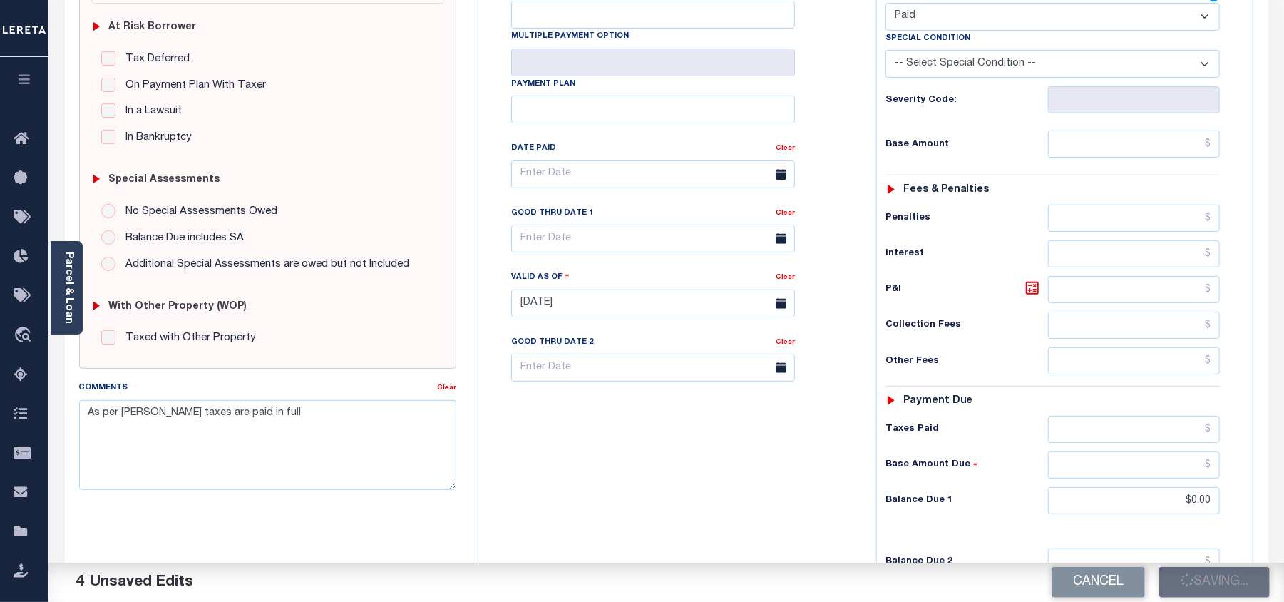
checkbox input "false"
type input "$0"
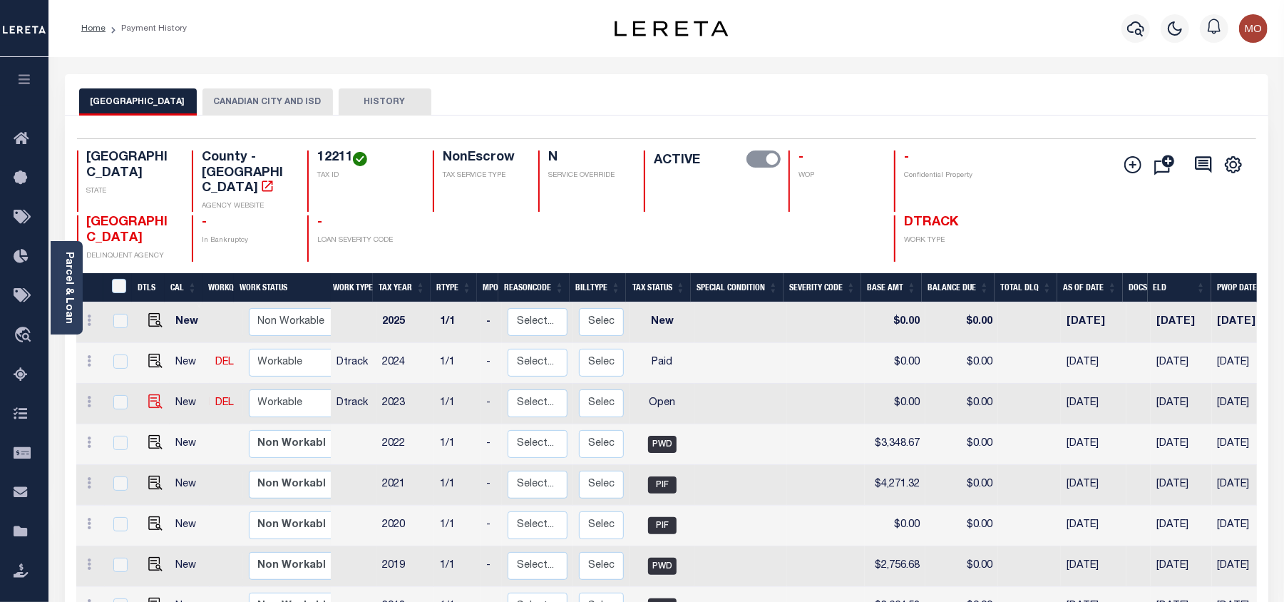
click at [151, 394] on img at bounding box center [155, 401] width 14 height 14
checkbox input "true"
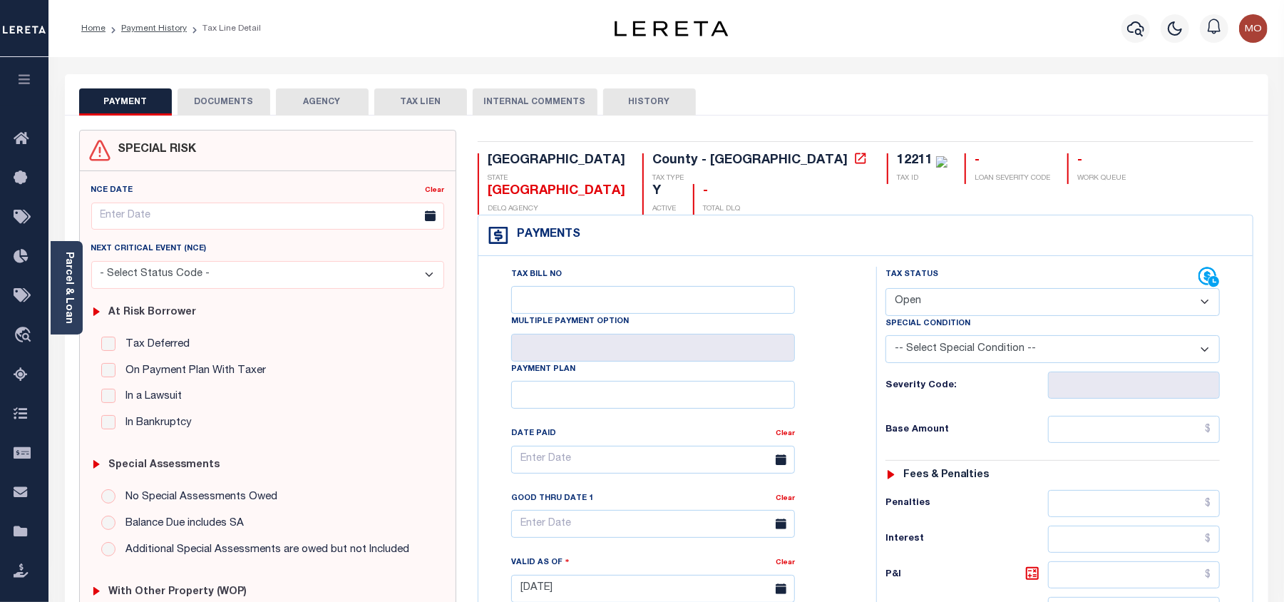
click at [990, 288] on select "- Select Status Code - Open Due/Unpaid Paid Incomplete No Tax Due Internal Refu…" at bounding box center [1053, 302] width 334 height 28
select select "PYD"
click at [886, 288] on select "- Select Status Code - Open Due/Unpaid Paid Incomplete No Tax Due Internal Refu…" at bounding box center [1053, 302] width 334 height 28
type input "[DATE]"
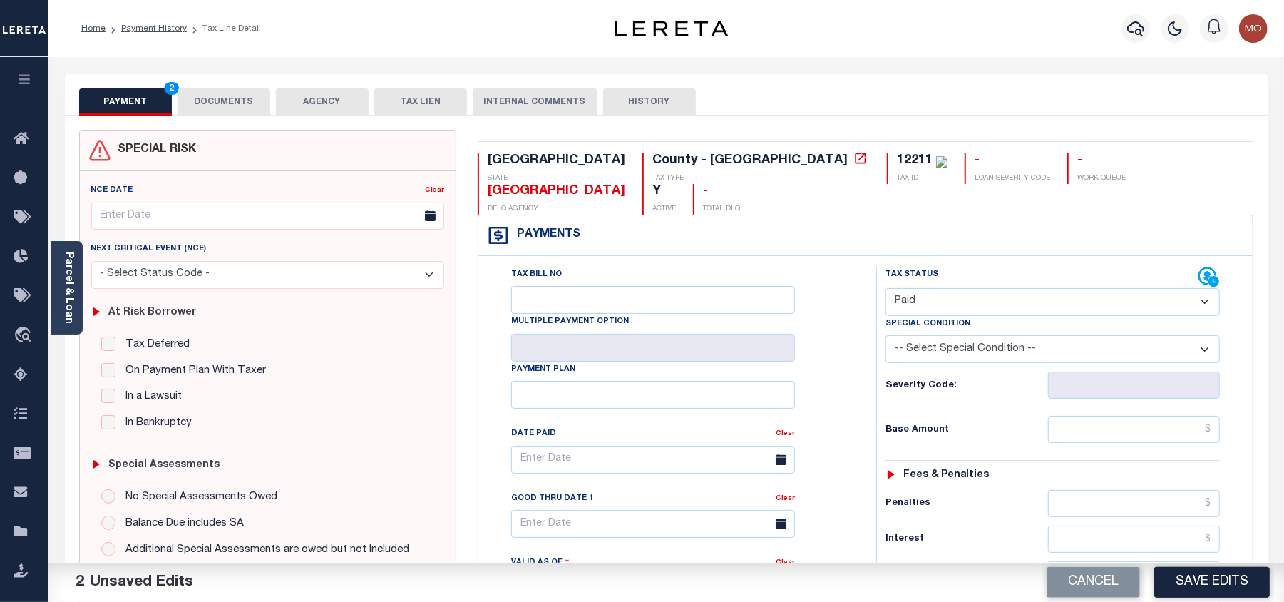
scroll to position [380, 0]
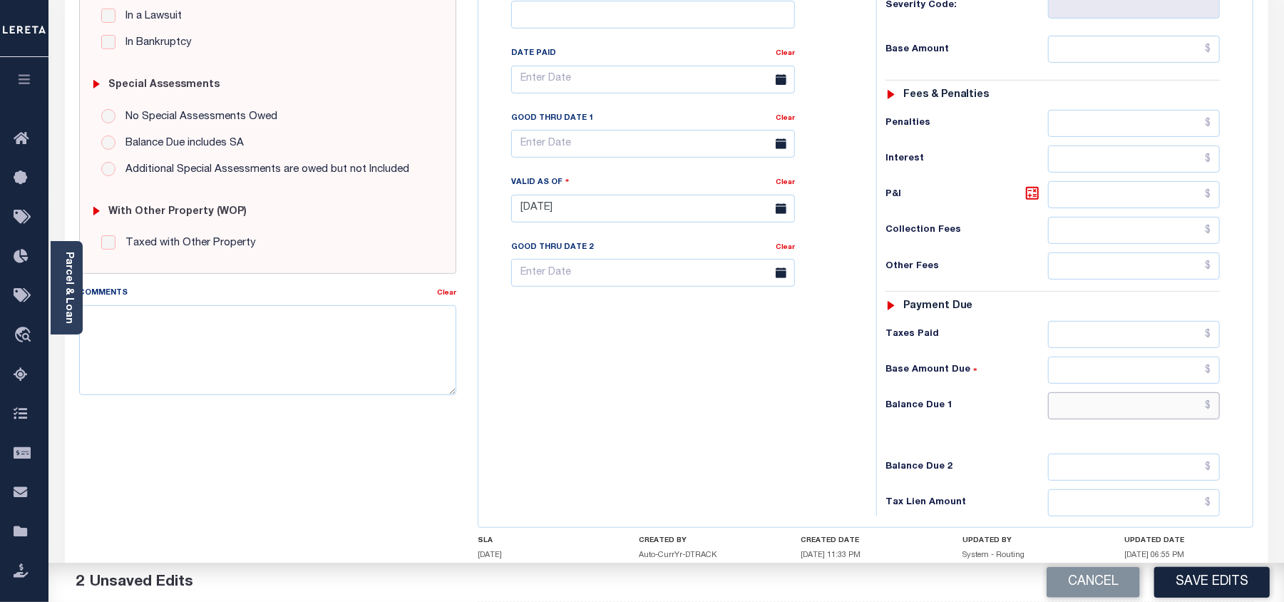
click at [1096, 392] on input "text" at bounding box center [1134, 405] width 172 height 27
type input "$0.00"
click at [281, 387] on textarea "Comments" at bounding box center [267, 350] width 377 height 90
click at [280, 345] on textarea "Comments" at bounding box center [267, 350] width 377 height 90
paste textarea "As per [PERSON_NAME] taxes are paid in full"
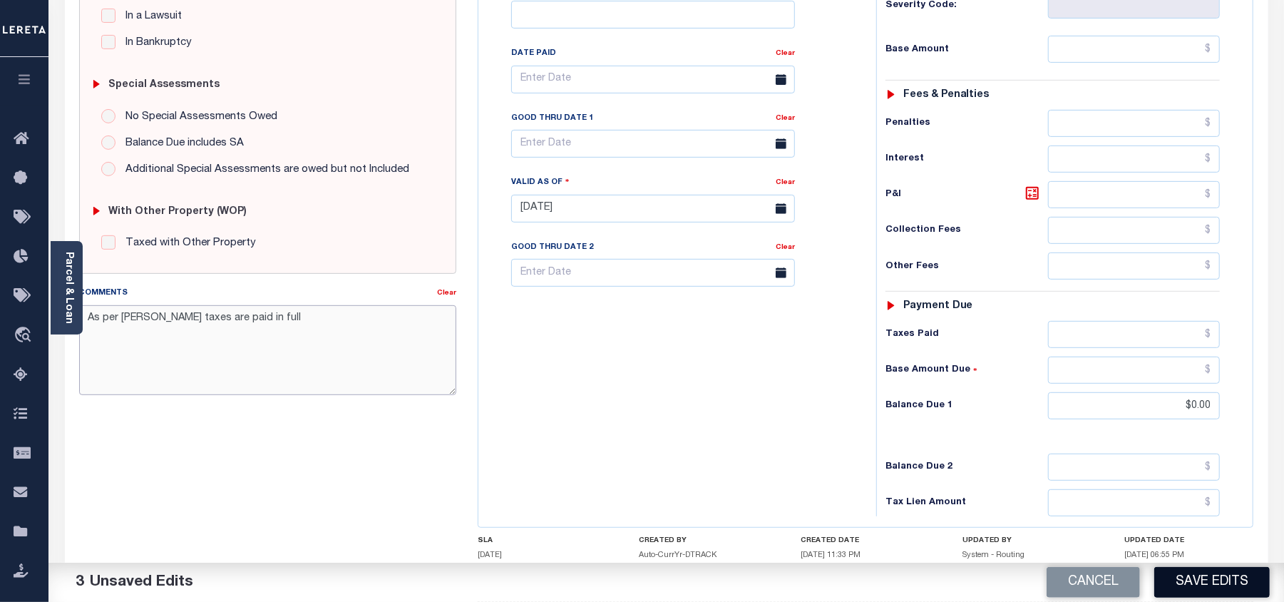
type textarea "As per [PERSON_NAME] taxes are paid in full"
click at [1198, 579] on button "Save Edits" at bounding box center [1213, 582] width 116 height 31
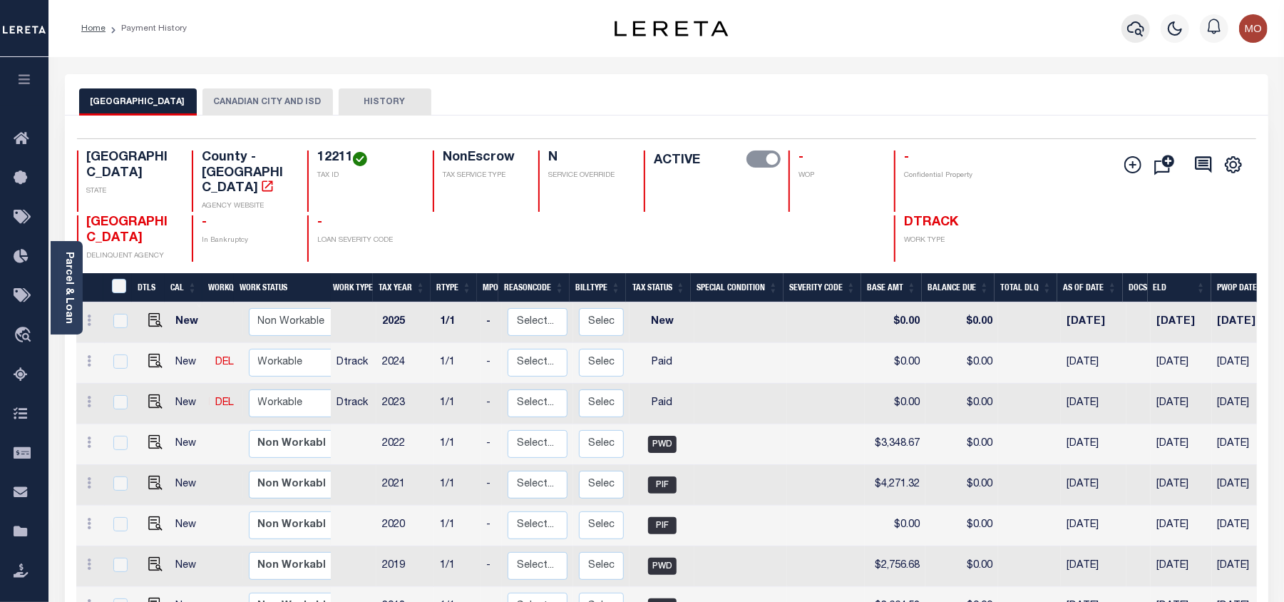
click at [1137, 35] on icon "button" at bounding box center [1135, 28] width 17 height 17
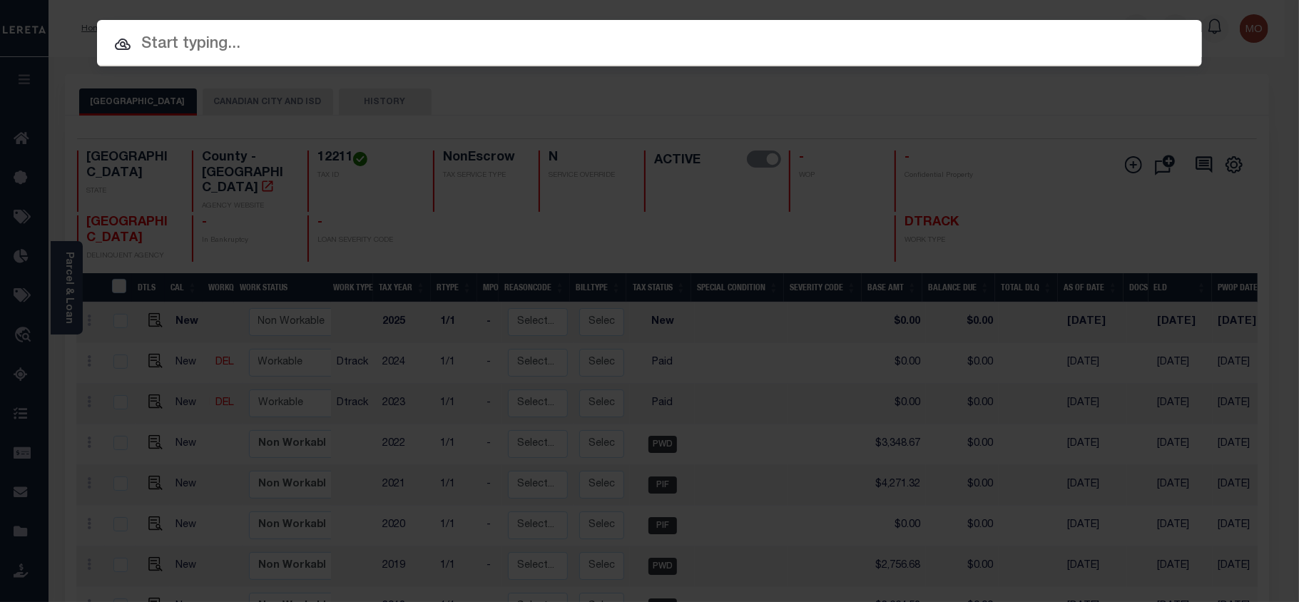
click at [251, 40] on input "text" at bounding box center [649, 44] width 1105 height 25
paste input "202495043"
type input "202495043"
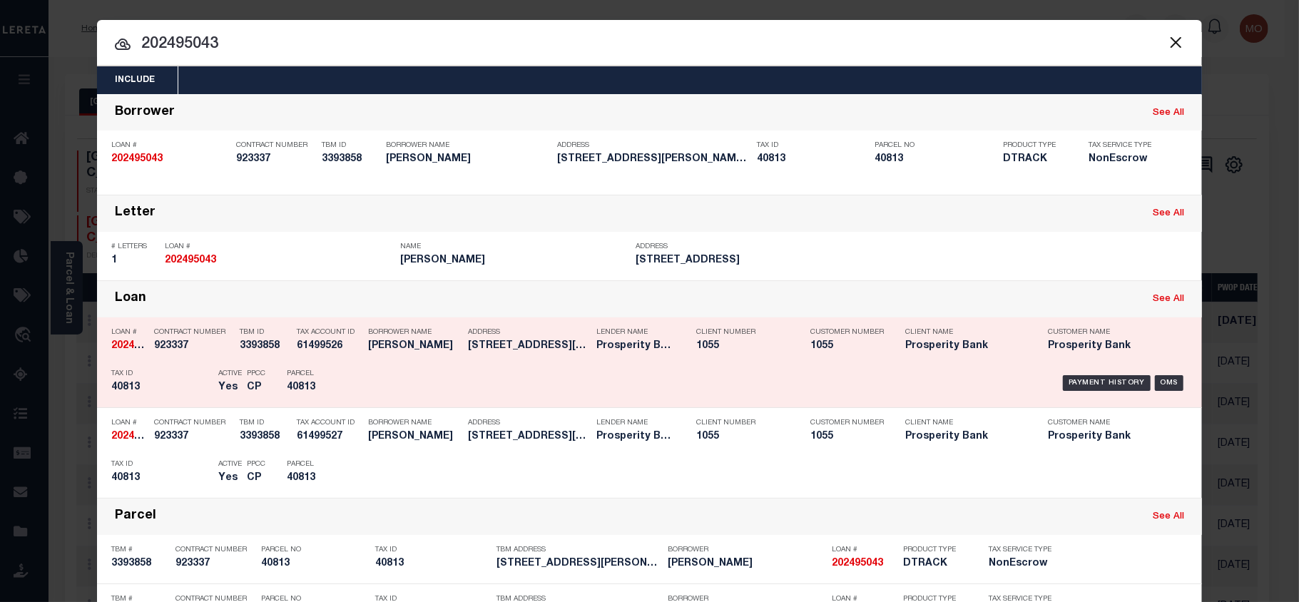
click at [193, 383] on h5 "40813" at bounding box center [161, 388] width 100 height 12
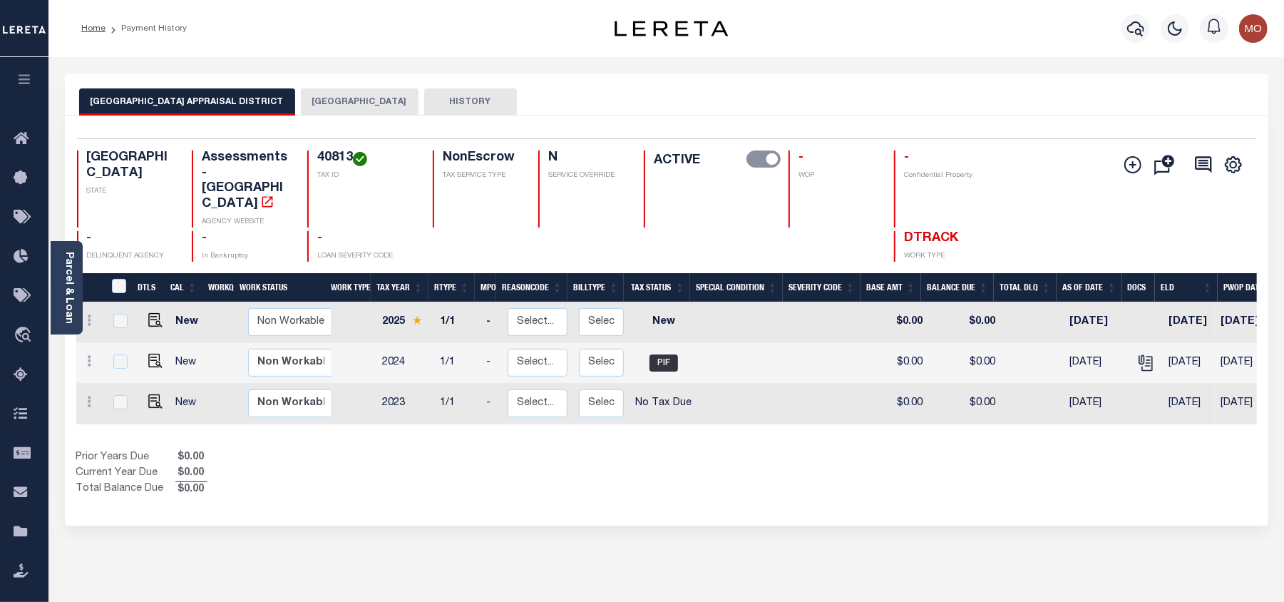
click at [315, 109] on button "[GEOGRAPHIC_DATA]" at bounding box center [360, 101] width 118 height 27
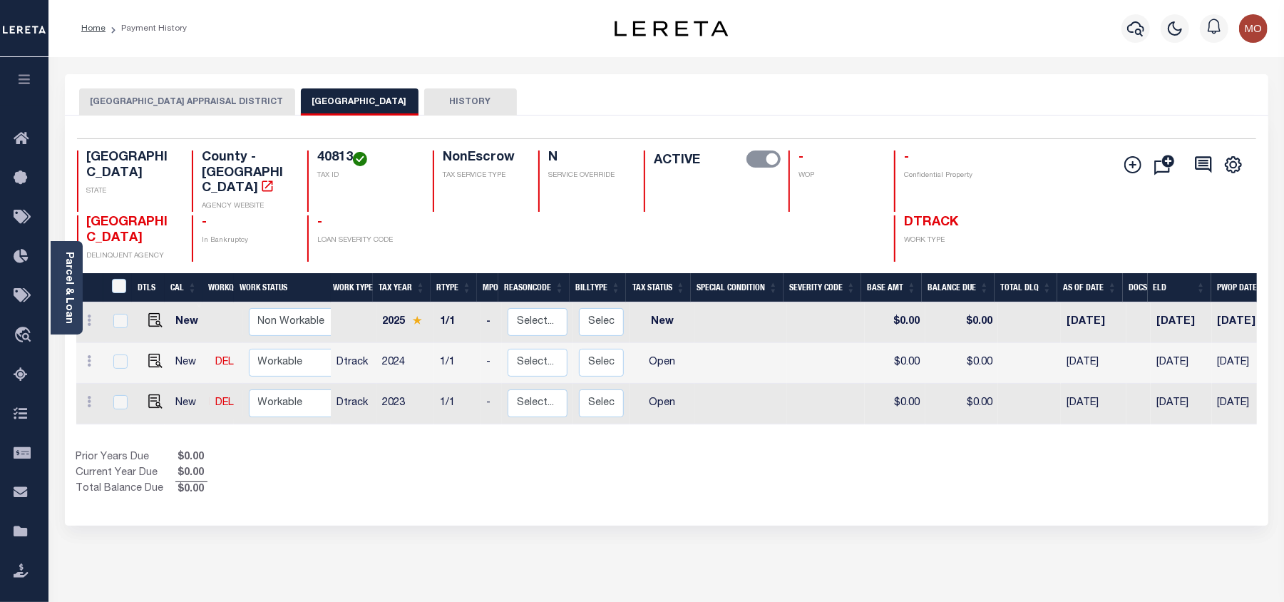
click at [308, 128] on div "Selected 3 Results 1 Items per page 25 50 100 TX STATE 40813 N" at bounding box center [667, 321] width 1204 height 410
click at [321, 127] on div "Selected 3 Results 1 Items per page 25 50 100 TX STATE 40813 N" at bounding box center [667, 321] width 1204 height 410
click at [151, 354] on img "" at bounding box center [155, 361] width 14 height 14
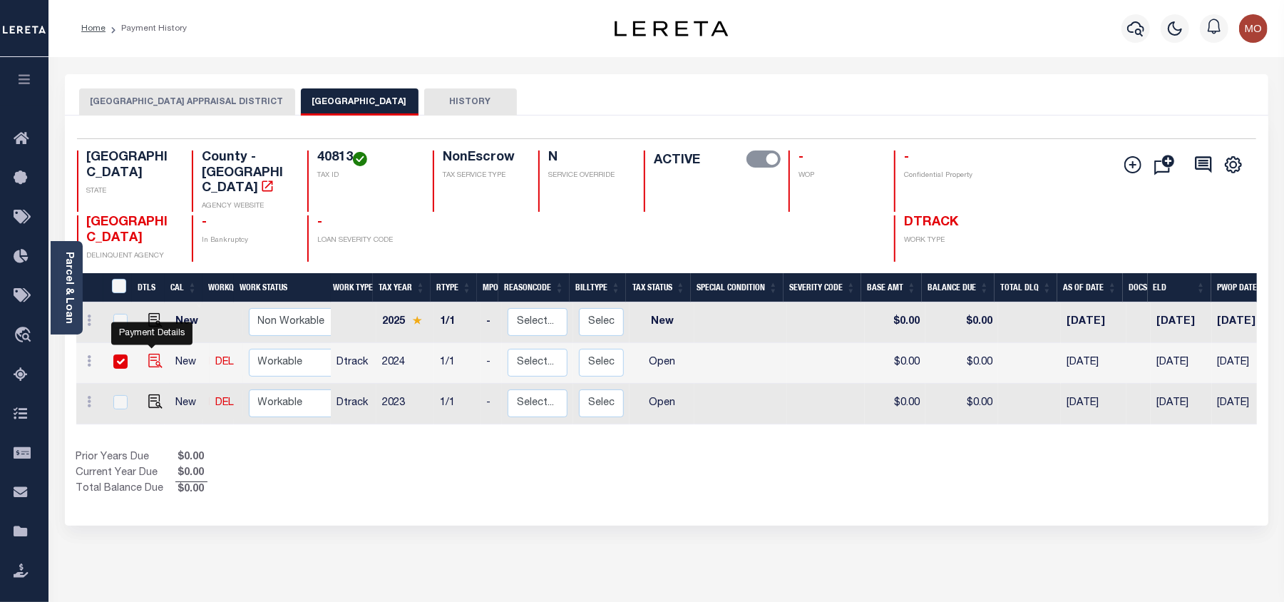
checkbox input "true"
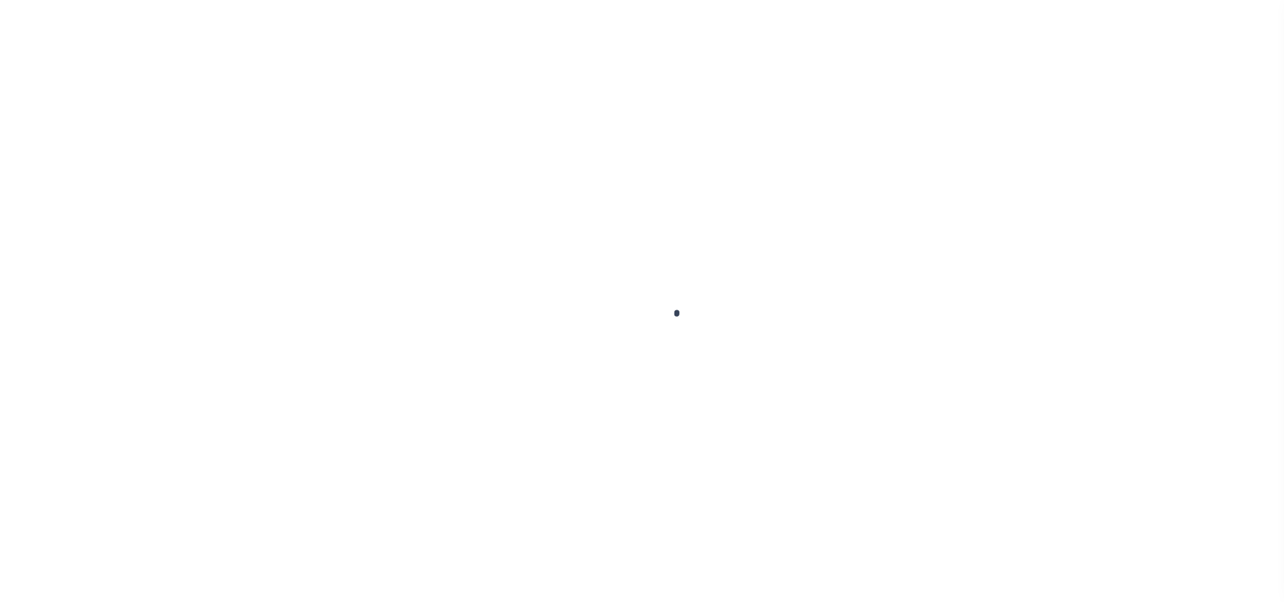
select select "OP2"
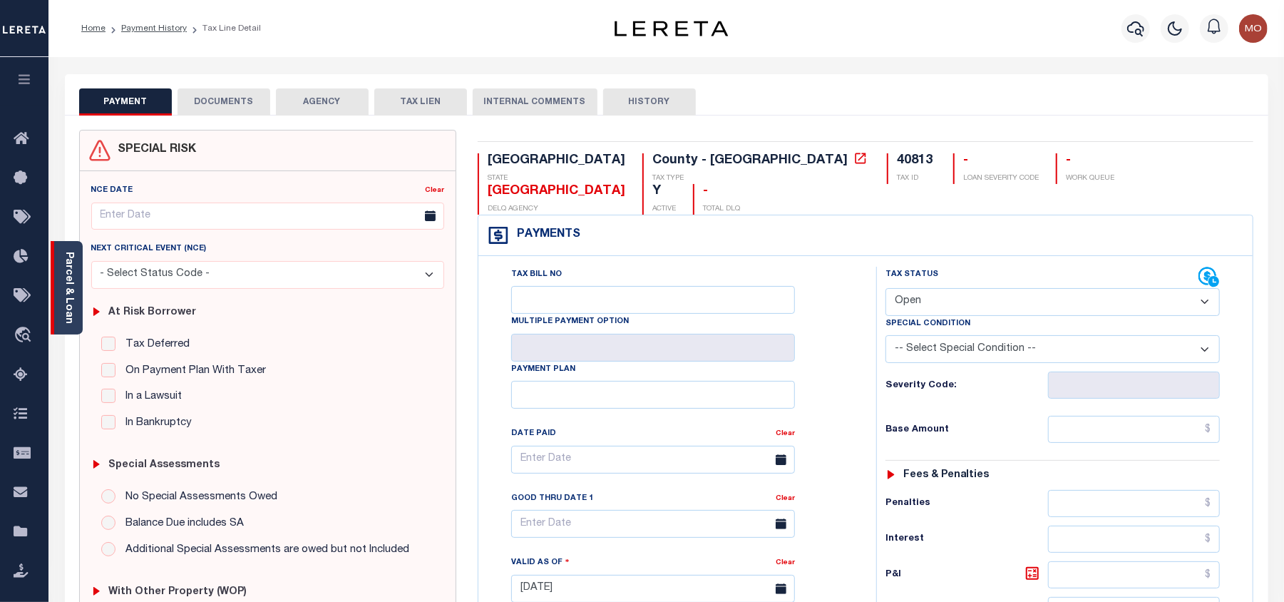
click at [70, 284] on link "Parcel & Loan" at bounding box center [68, 288] width 10 height 72
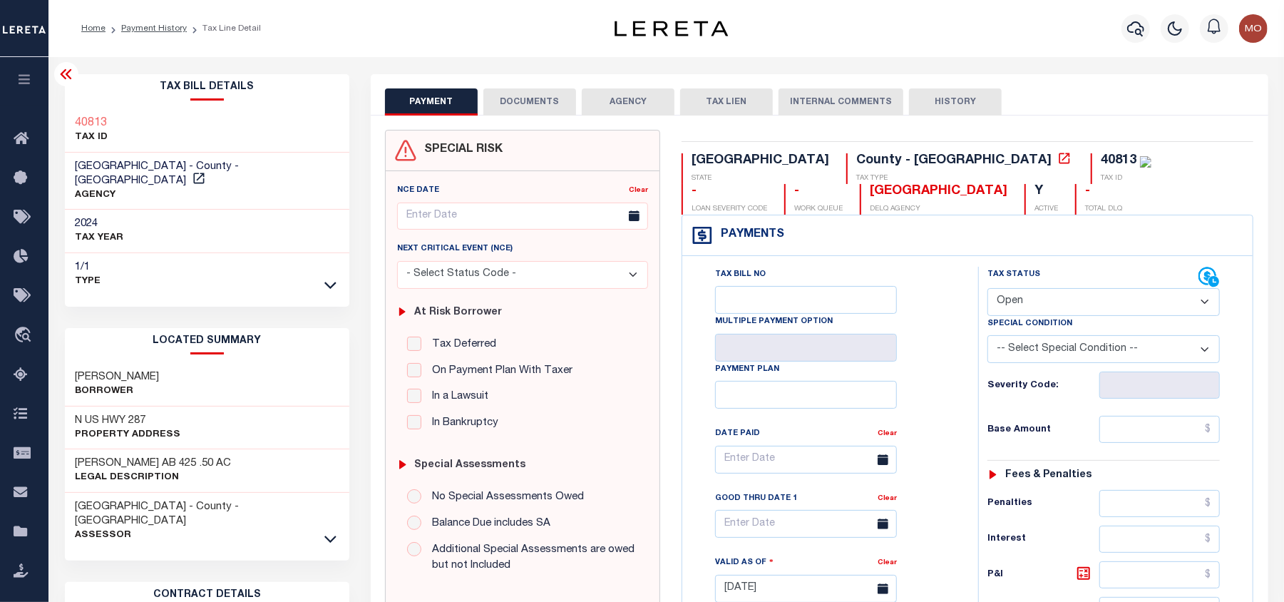
click at [362, 215] on div "PAYMENT DOCUMENTS AGENCY DELINQUENT PAYEE" at bounding box center [819, 576] width 919 height 1004
click at [367, 295] on div "PAYMENT DOCUMENTS AGENCY DELINQUENT PAYEE" at bounding box center [819, 576] width 919 height 1004
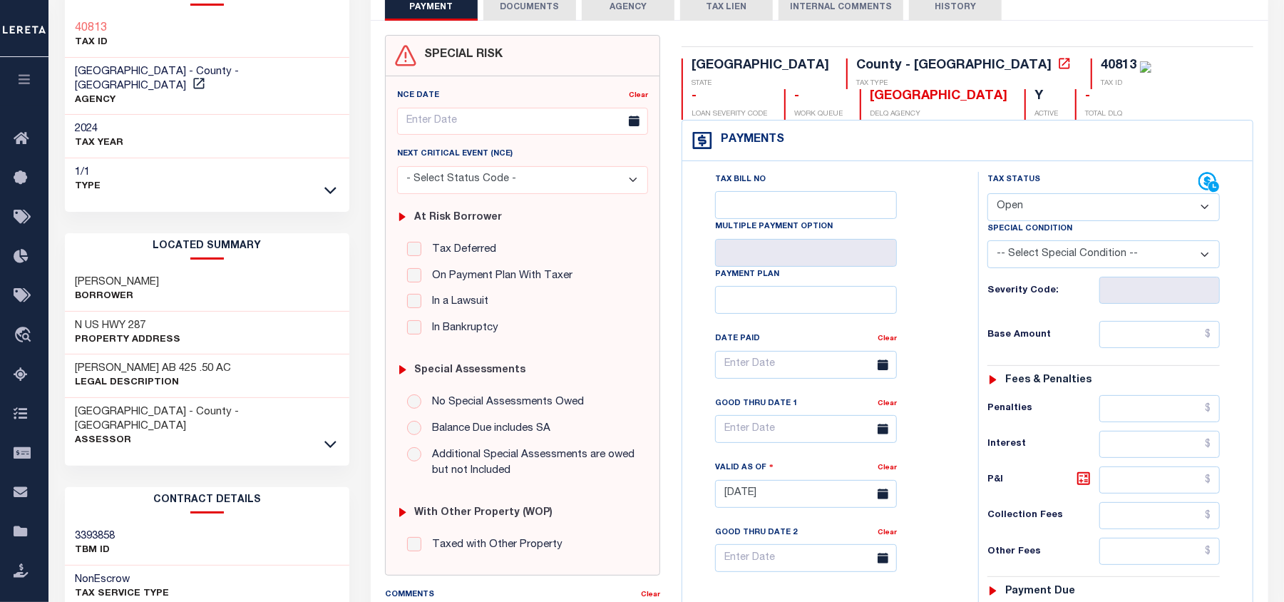
scroll to position [285, 0]
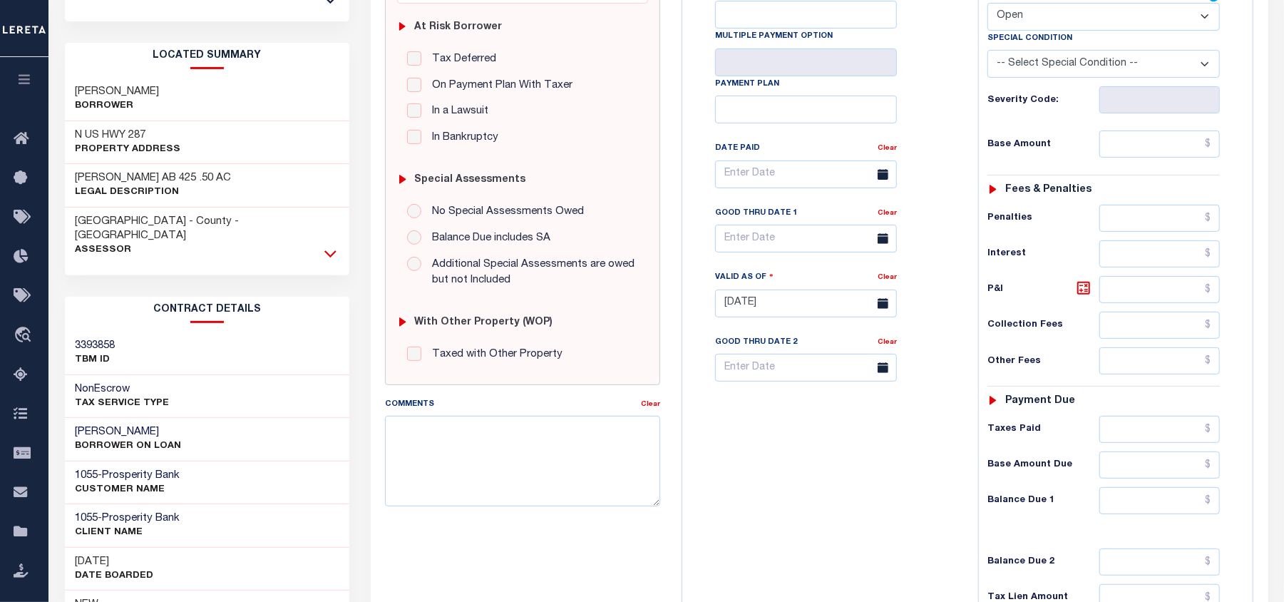
click at [328, 246] on icon at bounding box center [330, 253] width 12 height 15
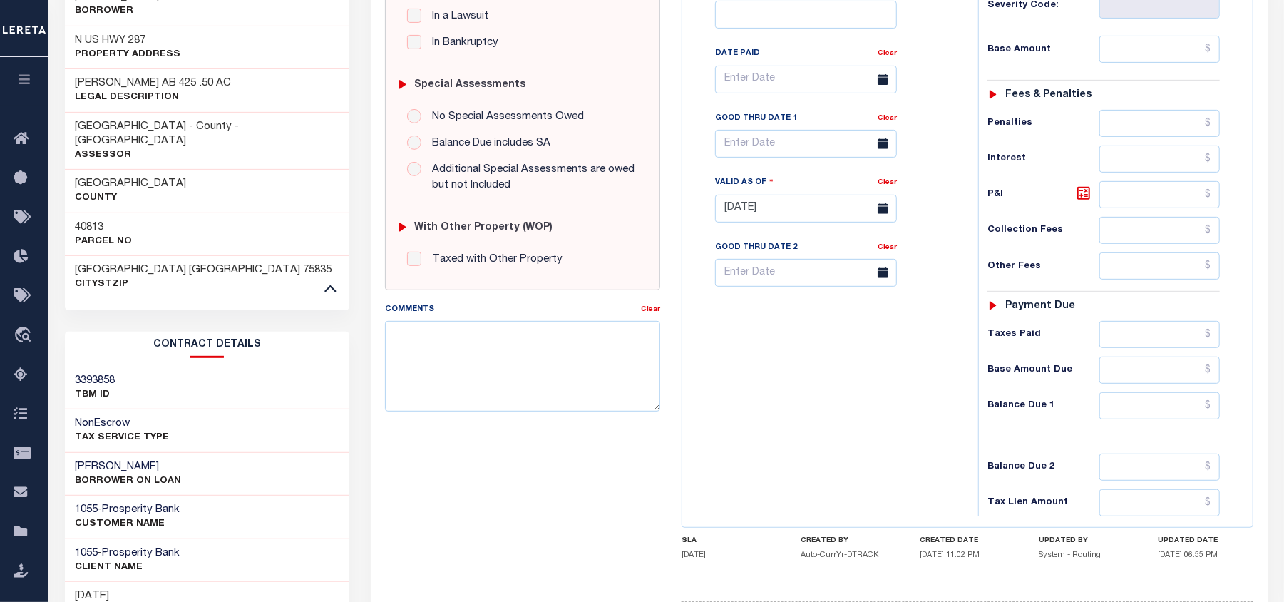
scroll to position [0, 0]
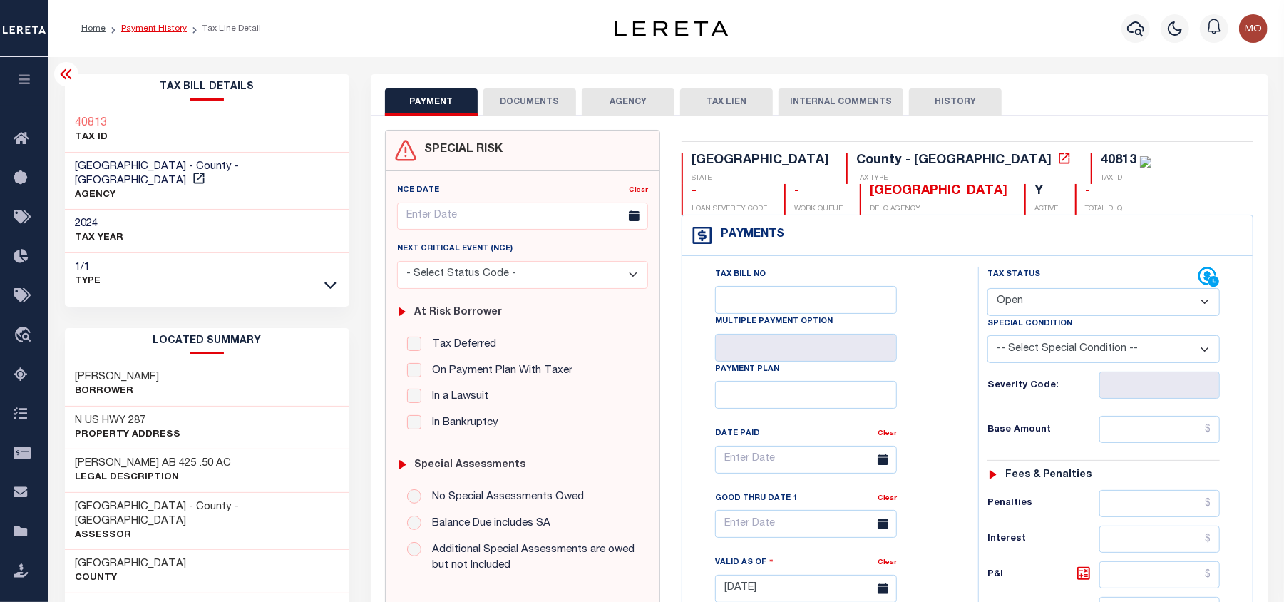
click at [140, 29] on link "Payment History" at bounding box center [154, 28] width 66 height 9
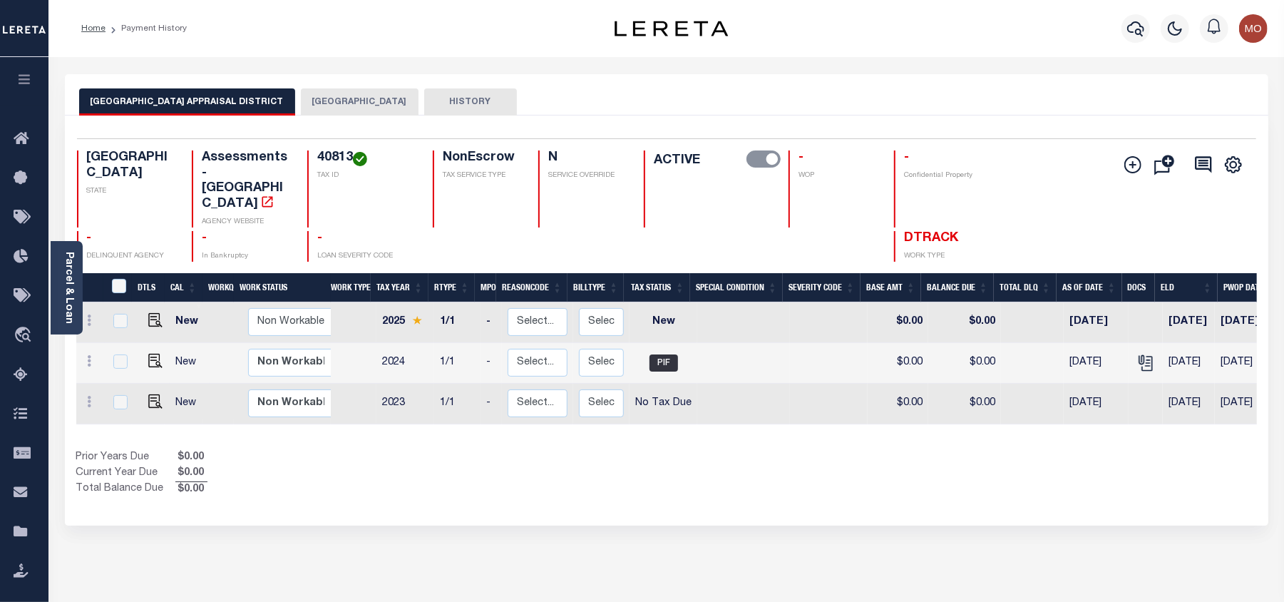
click at [301, 98] on button "[GEOGRAPHIC_DATA]" at bounding box center [360, 101] width 118 height 27
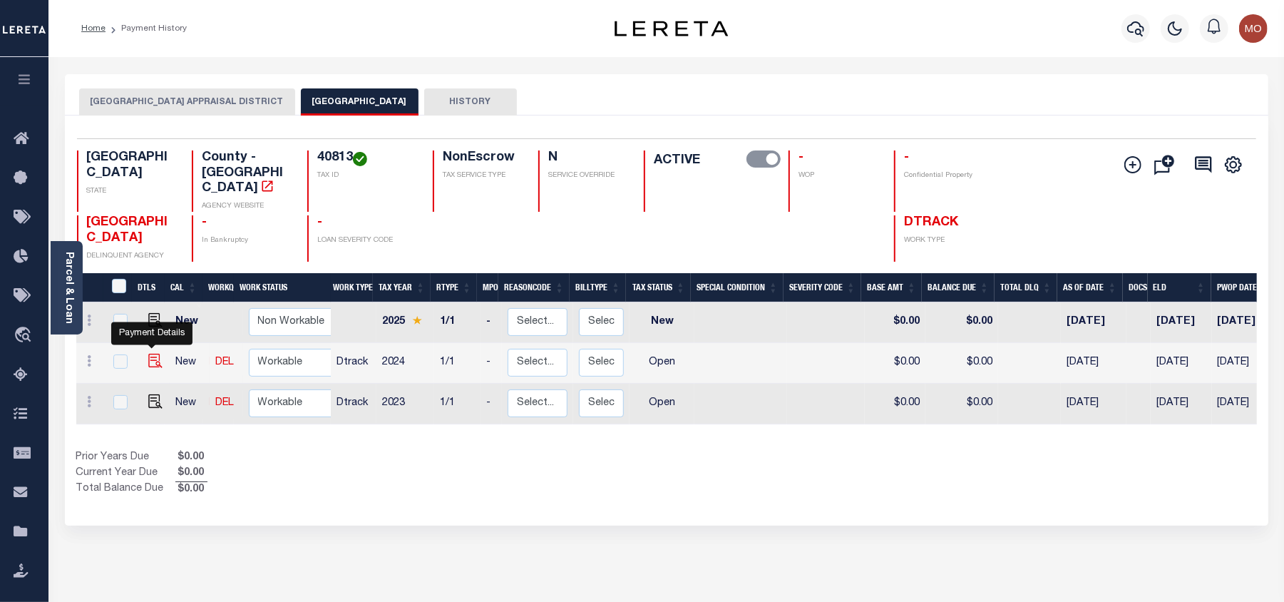
click at [148, 354] on img "" at bounding box center [155, 361] width 14 height 14
checkbox input "true"
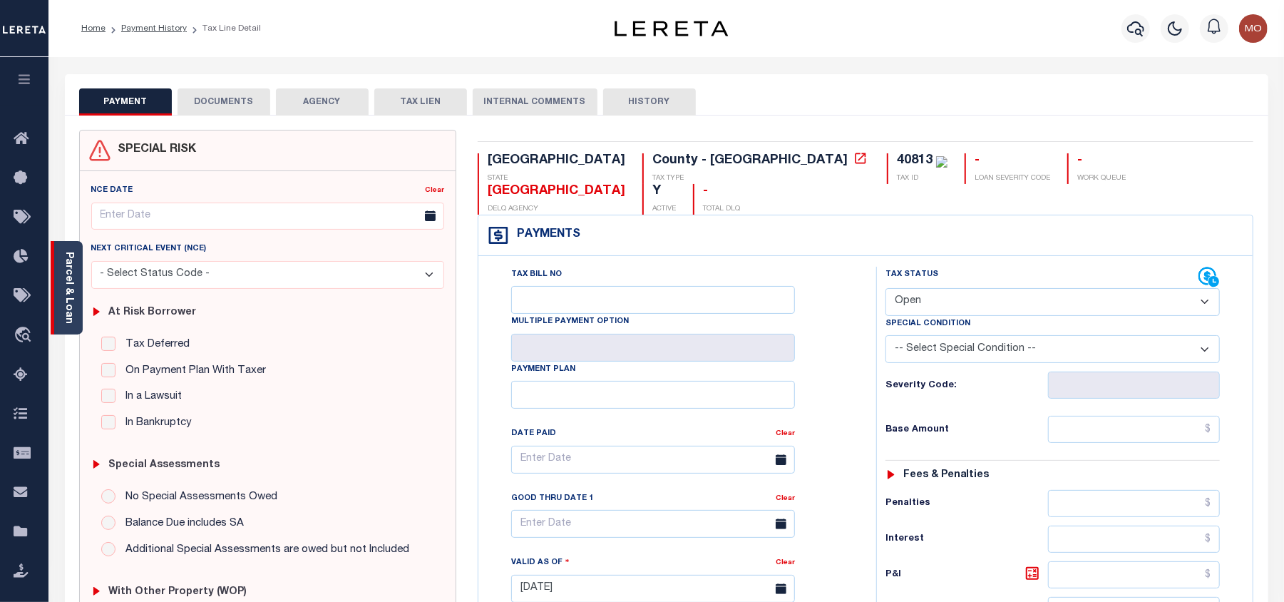
click at [67, 270] on link "Parcel & Loan" at bounding box center [68, 288] width 10 height 72
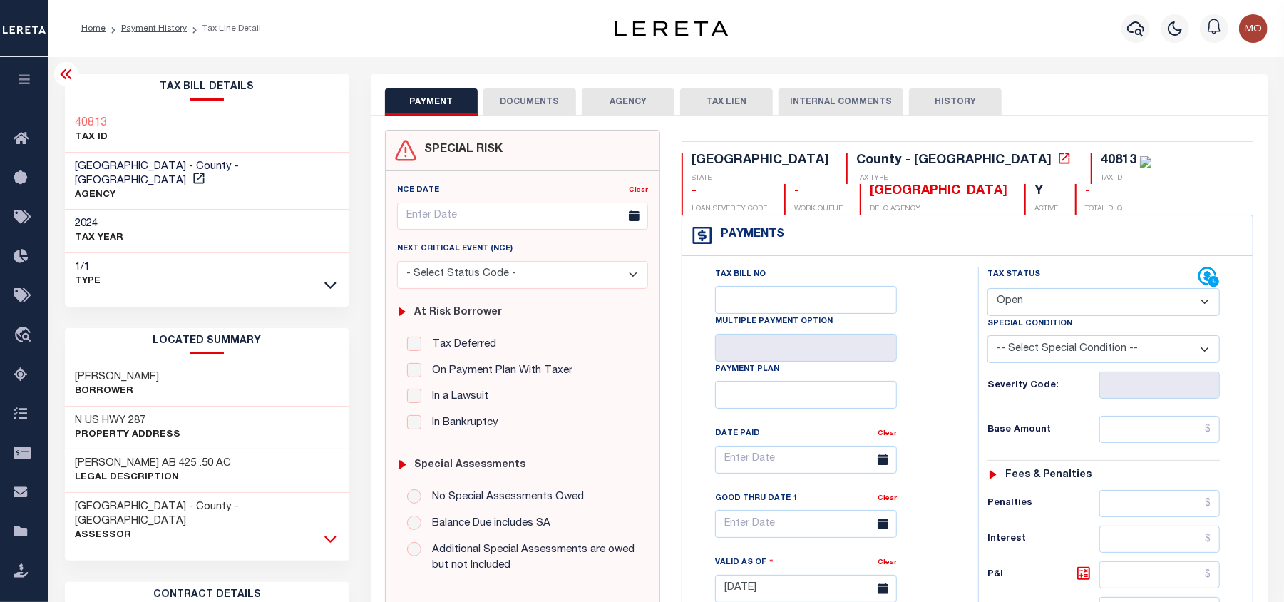
click at [328, 531] on icon at bounding box center [330, 538] width 12 height 15
click at [1028, 305] on select "- Select Status Code - Open Due/Unpaid Paid Incomplete No Tax Due Internal Refu…" at bounding box center [1104, 302] width 232 height 28
select select "PYD"
click at [988, 290] on select "- Select Status Code - Open Due/Unpaid Paid Incomplete No Tax Due Internal Refu…" at bounding box center [1104, 302] width 232 height 28
type input "08/18/2025"
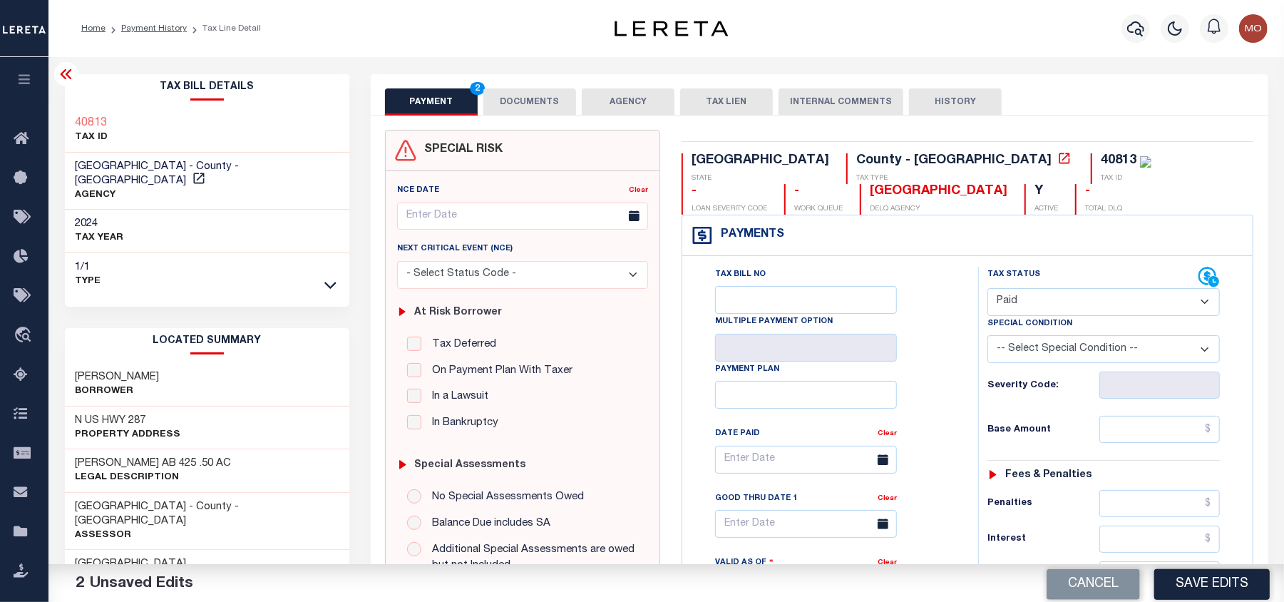
scroll to position [285, 0]
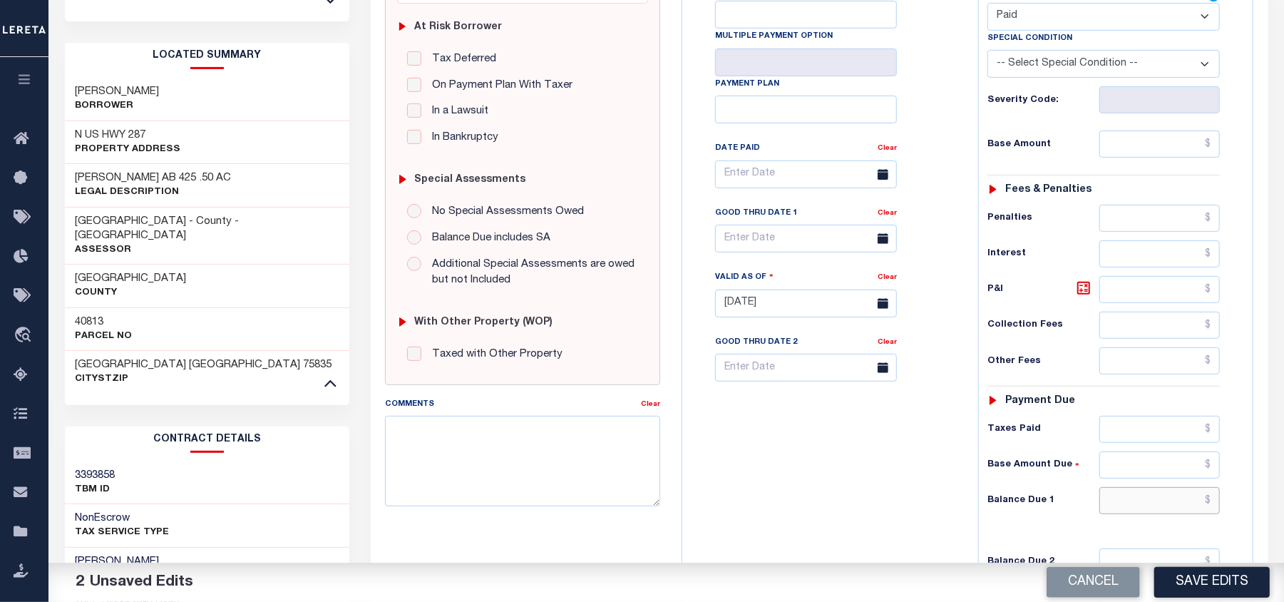
click at [1124, 514] on input "text" at bounding box center [1160, 500] width 121 height 27
type input "$0.00"
click at [452, 494] on textarea "Comments" at bounding box center [522, 461] width 275 height 90
drag, startPoint x: 578, startPoint y: 424, endPoint x: 286, endPoint y: 426, distance: 291.7
click at [290, 426] on div "Parcel & Loan Tax Bill Details 40813 TAX ID AGENCY 2024 TAX YEAR 2025 1/1" at bounding box center [666, 305] width 1225 height 1066
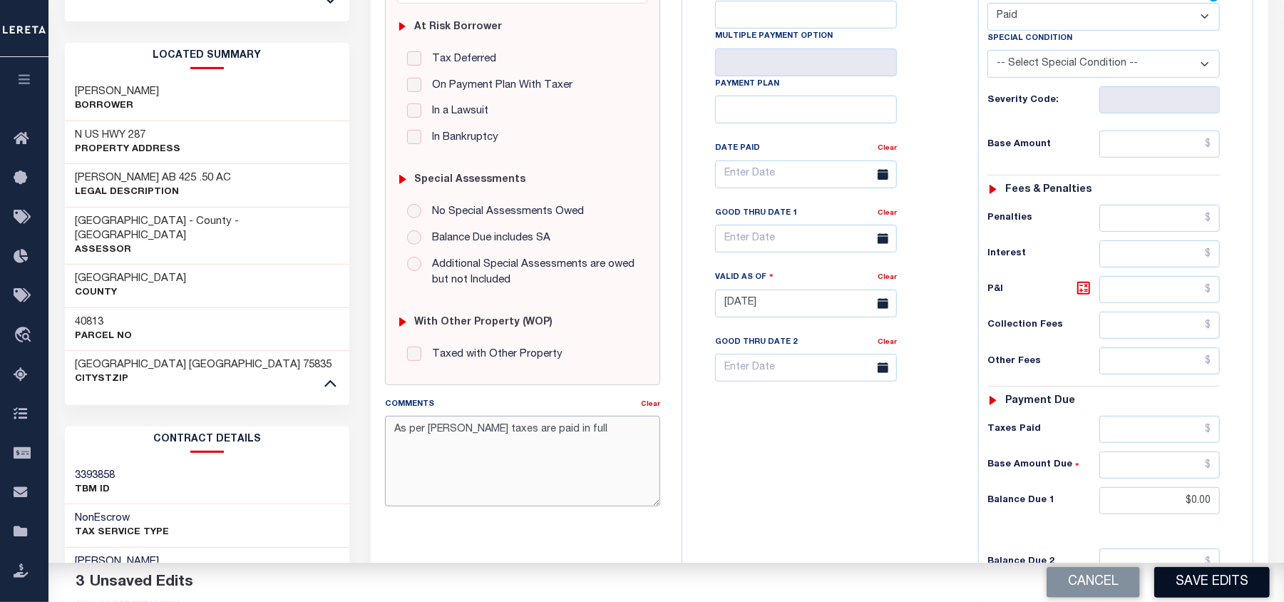
type textarea "As per James taxes are paid in full"
click at [1211, 582] on button "Save Edits" at bounding box center [1213, 582] width 116 height 31
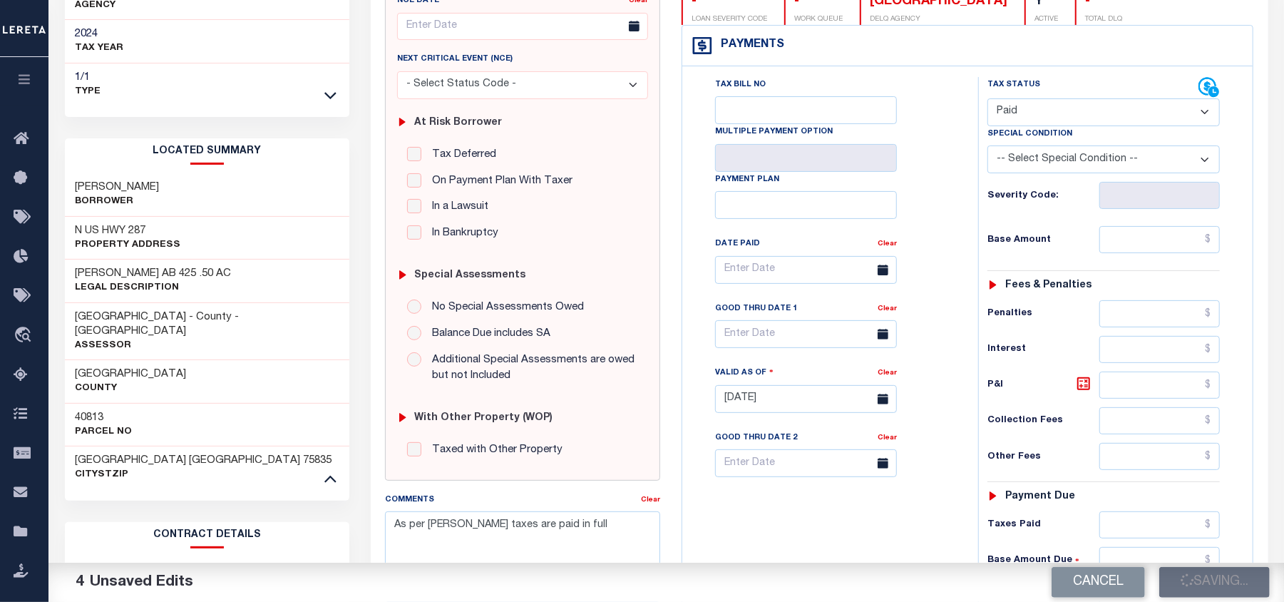
scroll to position [95, 0]
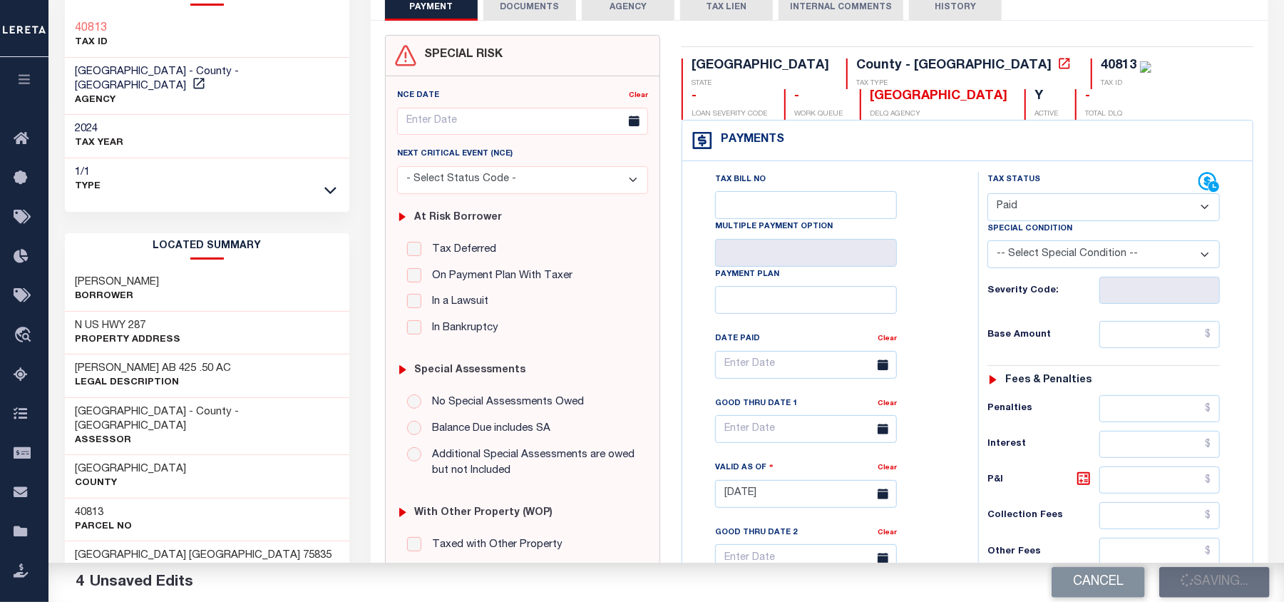
checkbox input "false"
type input "$0"
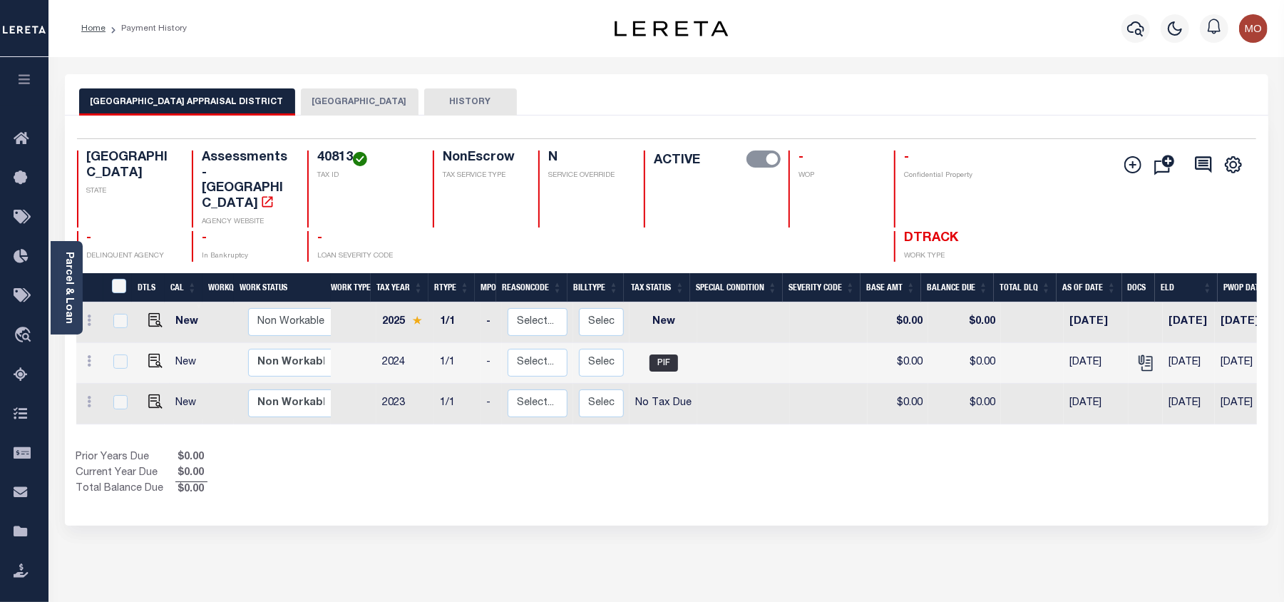
click at [314, 103] on button "[GEOGRAPHIC_DATA]" at bounding box center [360, 101] width 118 height 27
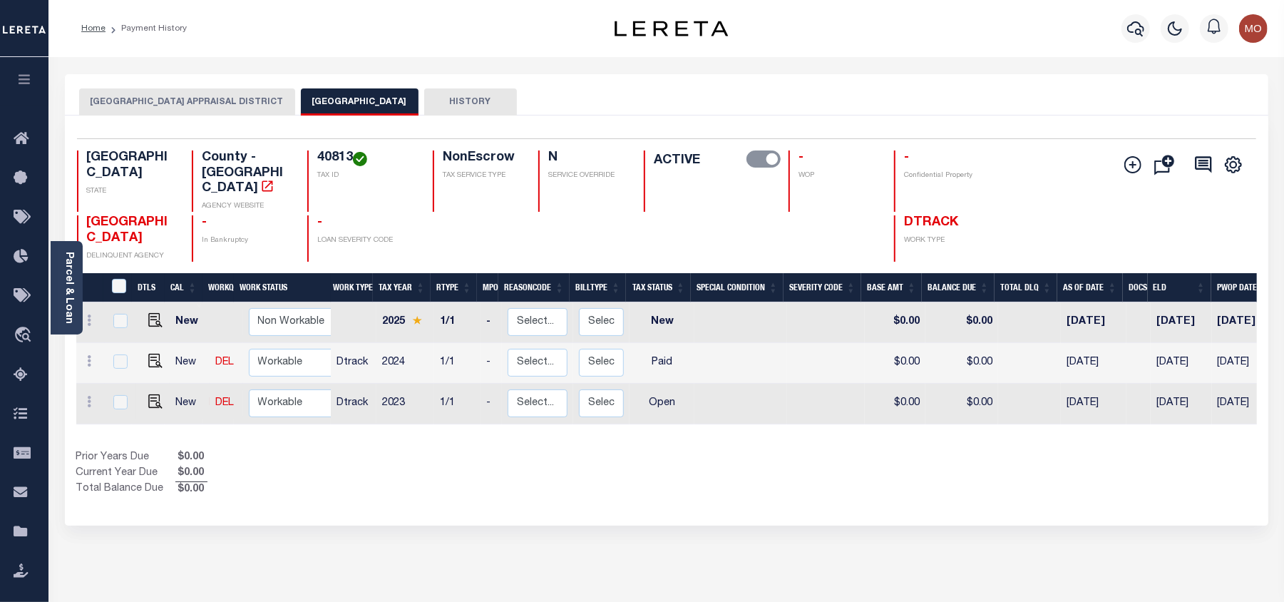
click at [143, 398] on link at bounding box center [151, 403] width 21 height 10
checkbox input "true"
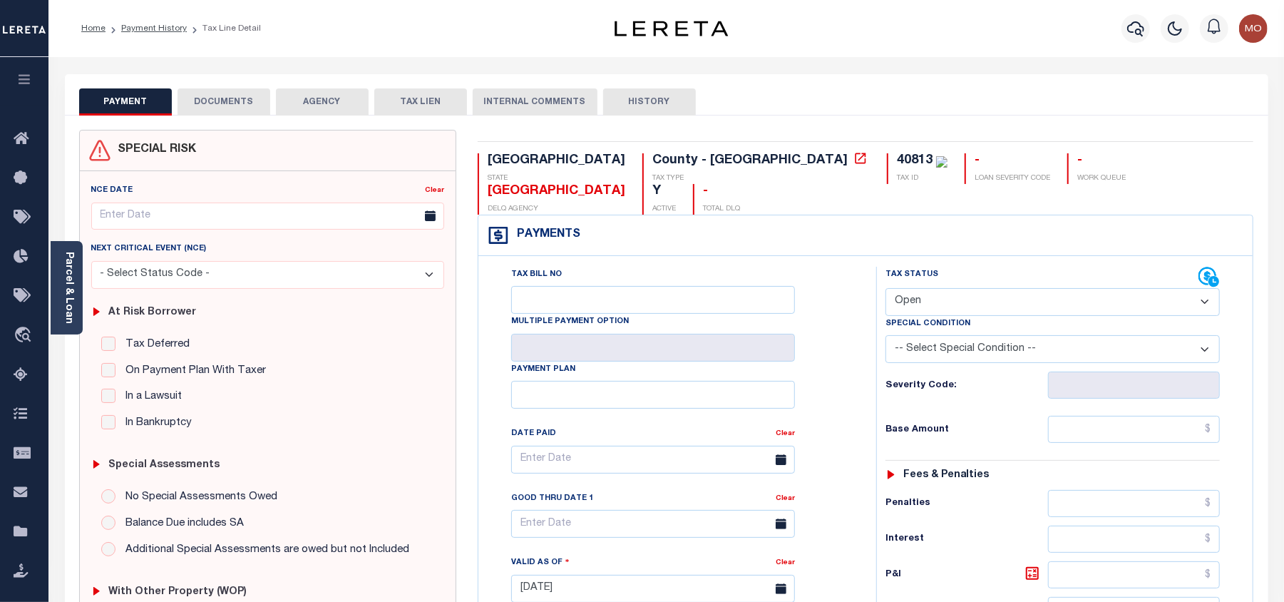
drag, startPoint x: 967, startPoint y: 268, endPoint x: 973, endPoint y: 280, distance: 13.1
click at [967, 288] on select "- Select Status Code - Open Due/Unpaid Paid Incomplete No Tax Due Internal Refu…" at bounding box center [1053, 302] width 334 height 28
select select "PYD"
click at [886, 288] on select "- Select Status Code - Open Due/Unpaid Paid Incomplete No Tax Due Internal Refu…" at bounding box center [1053, 302] width 334 height 28
type input "08/18/2025"
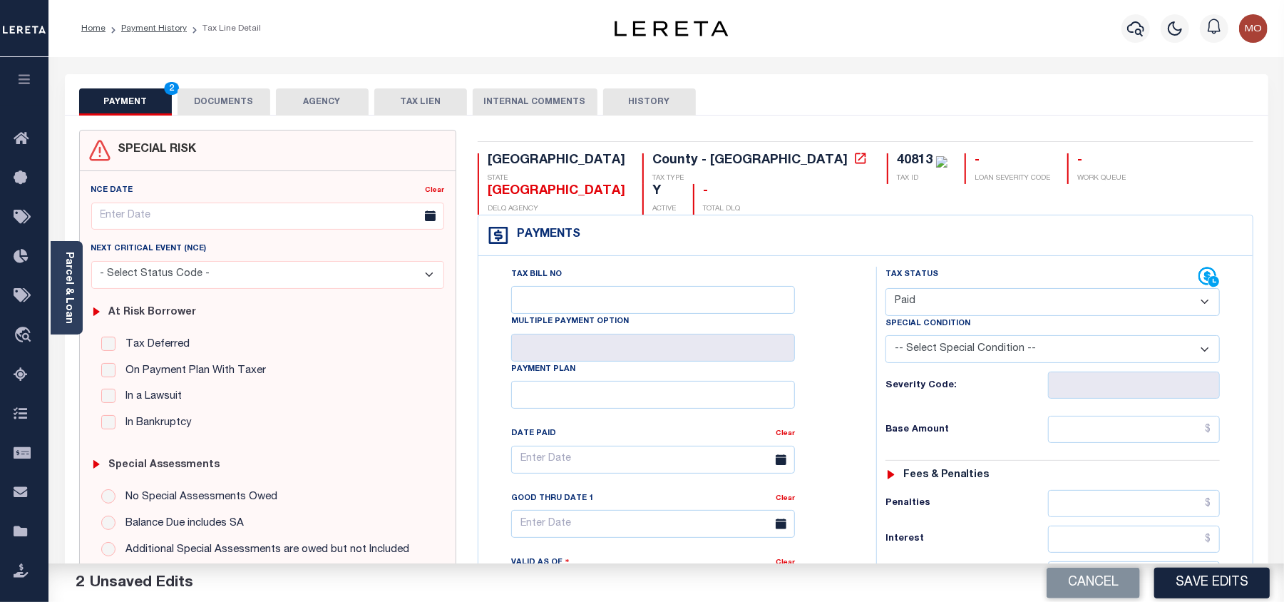
scroll to position [380, 0]
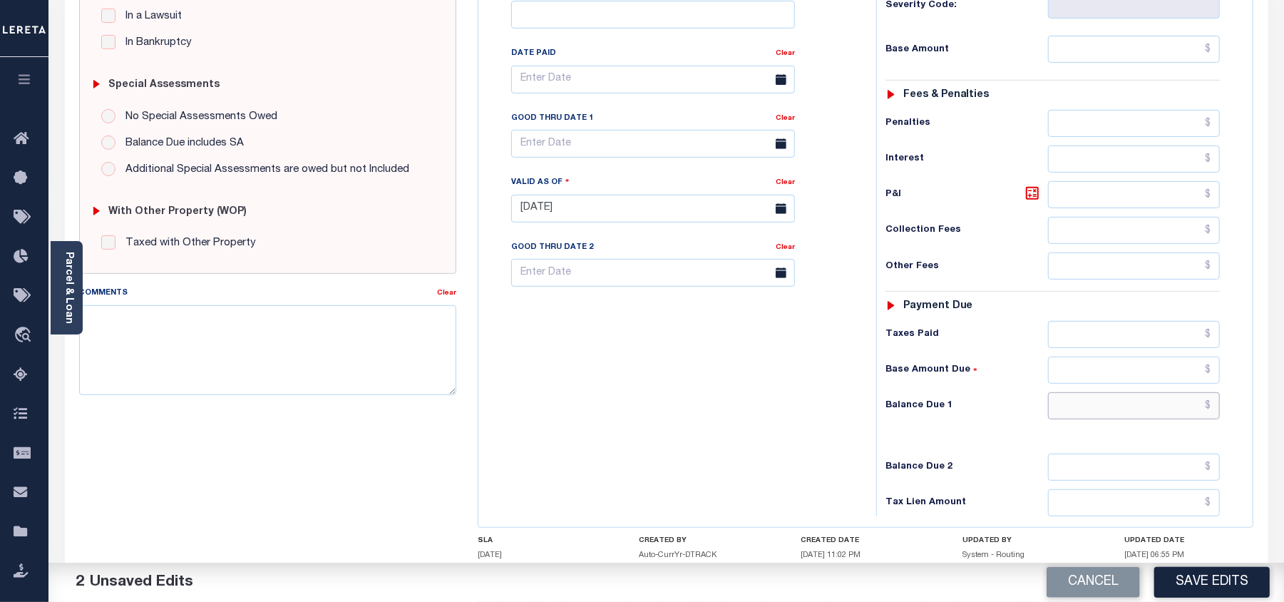
click at [1083, 392] on input "text" at bounding box center [1134, 405] width 172 height 27
type input "$0.00"
click at [303, 381] on textarea "Comments" at bounding box center [267, 350] width 377 height 90
paste textarea "As per James taxes are paid in full"
type textarea "As per James taxes are paid in full"
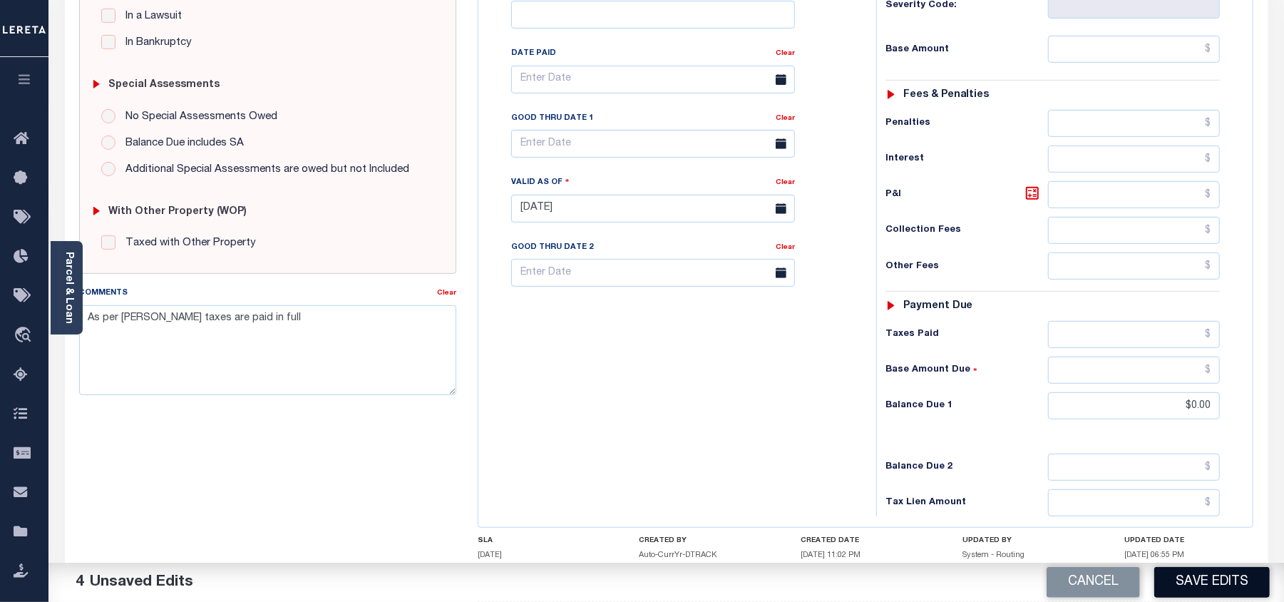
click at [1187, 585] on button "Save Edits" at bounding box center [1213, 582] width 116 height 31
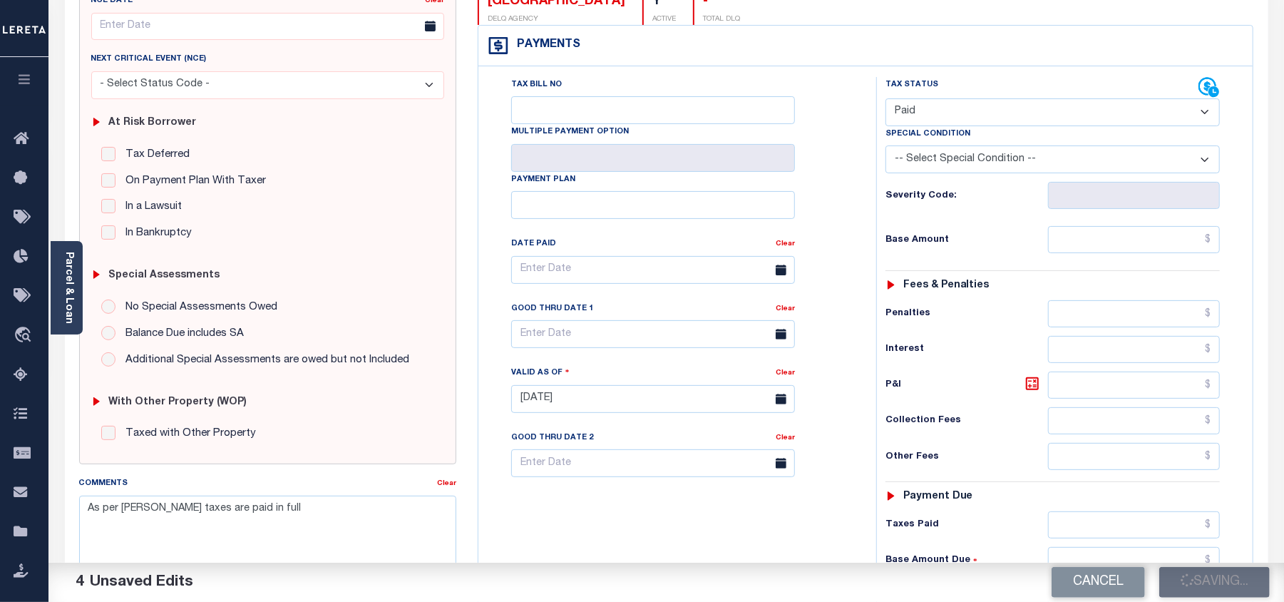
checkbox input "false"
type input "$0"
